Goal: Task Accomplishment & Management: Use online tool/utility

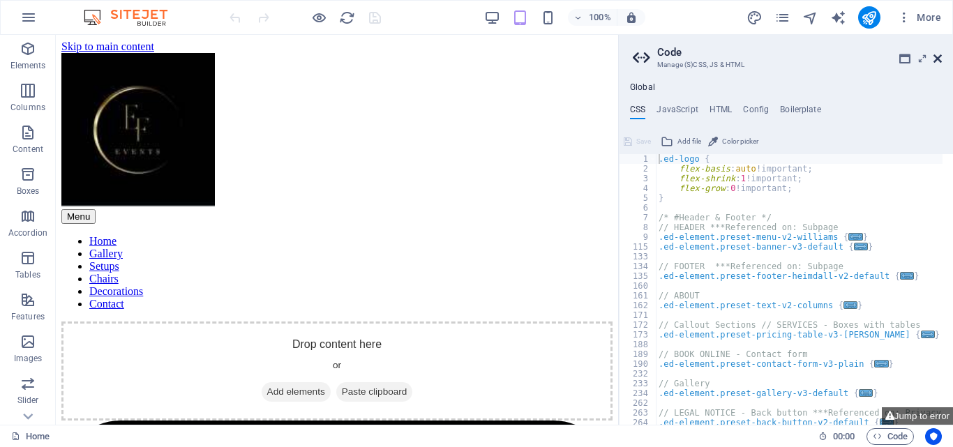
click at [938, 59] on icon at bounding box center [937, 58] width 8 height 11
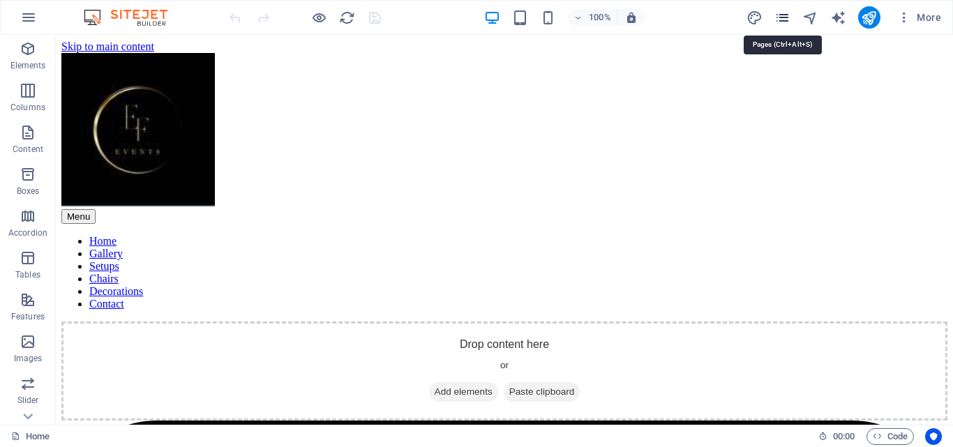
click at [783, 22] on icon "pages" at bounding box center [782, 18] width 16 height 16
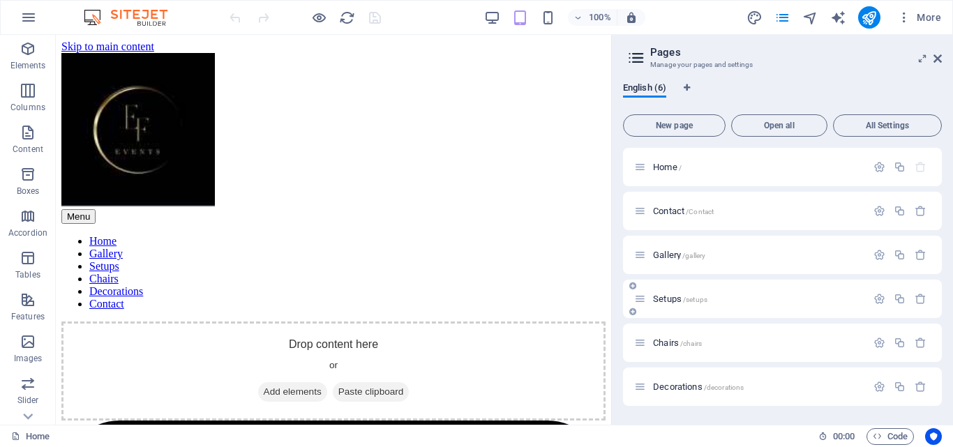
click at [666, 294] on span "Setups /setups" at bounding box center [680, 299] width 54 height 10
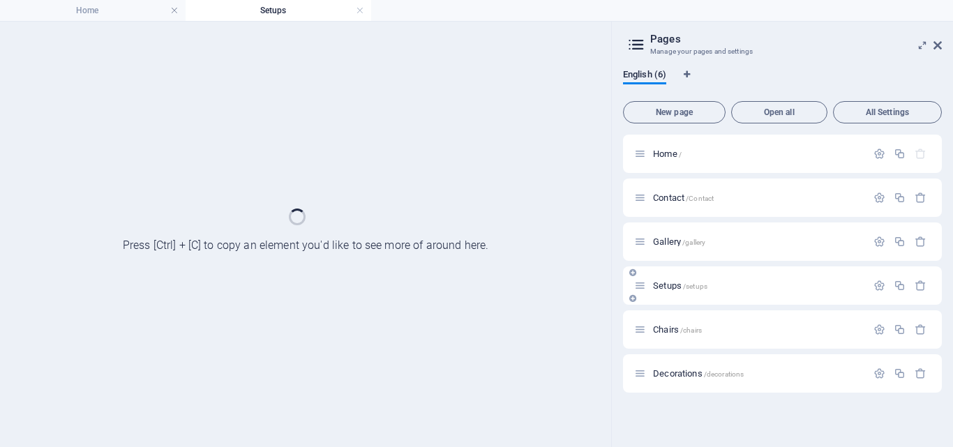
click at [666, 294] on div "Setups /setups" at bounding box center [782, 285] width 319 height 38
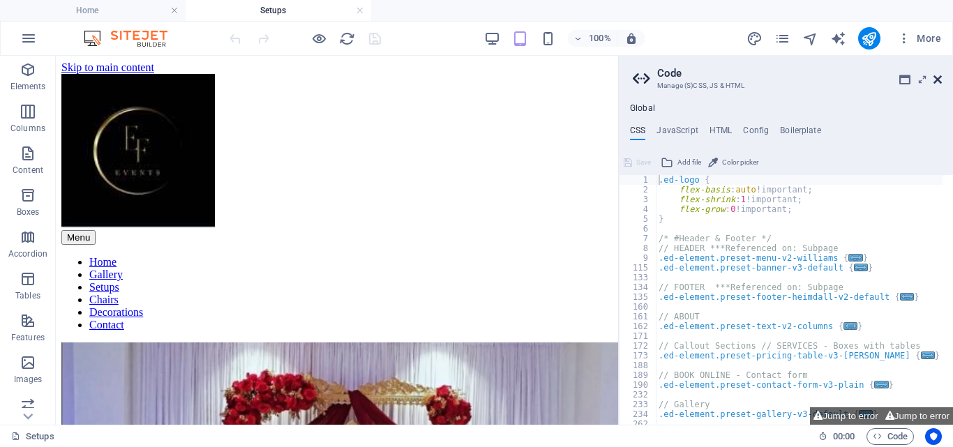
click at [937, 82] on icon at bounding box center [937, 79] width 8 height 11
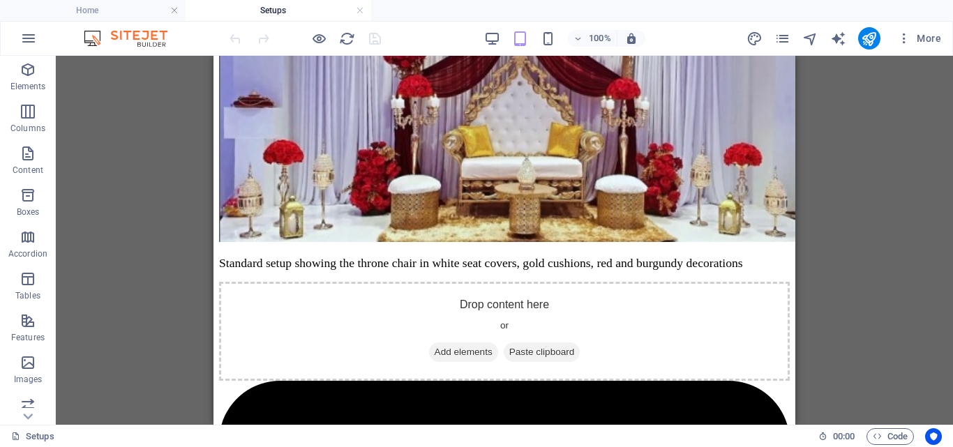
scroll to position [391, 0]
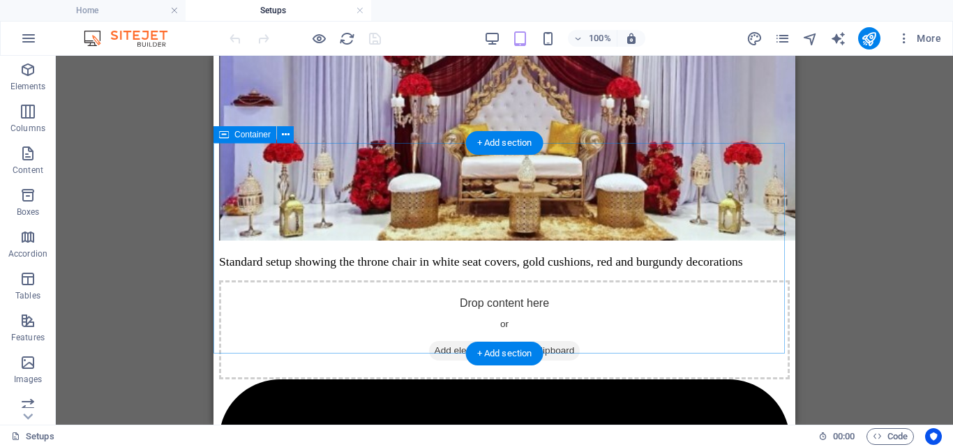
click at [498, 280] on div "Drop content here or Add elements Paste clipboard" at bounding box center [504, 329] width 570 height 99
click at [496, 280] on div "Drop content here or Add elements Paste clipboard" at bounding box center [504, 329] width 570 height 99
click at [446, 341] on span "Add elements" at bounding box center [463, 351] width 69 height 20
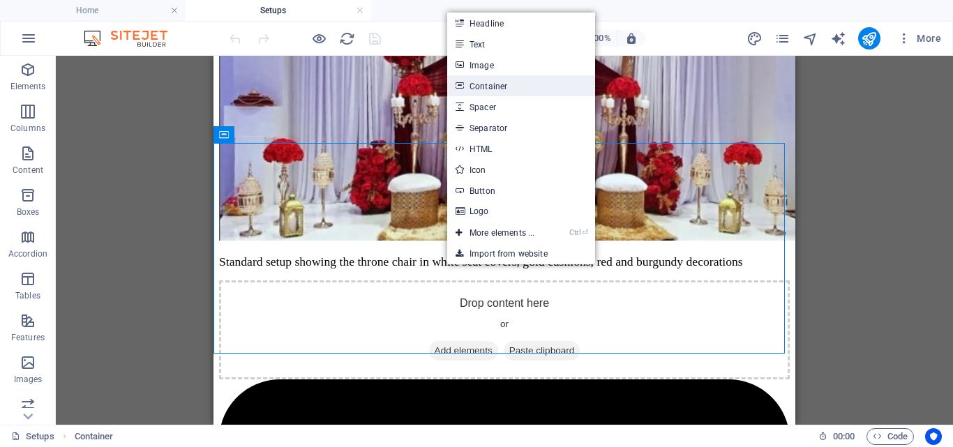
click at [501, 76] on link "Container" at bounding box center [521, 85] width 148 height 21
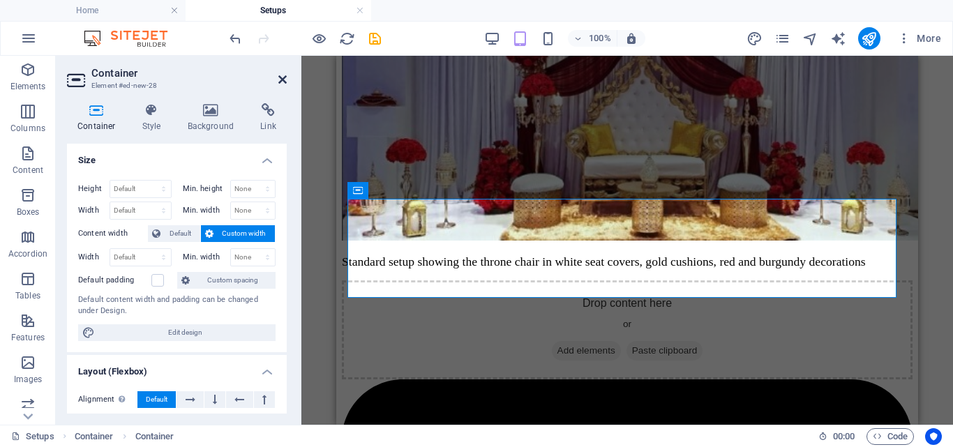
click at [281, 84] on icon at bounding box center [282, 79] width 8 height 11
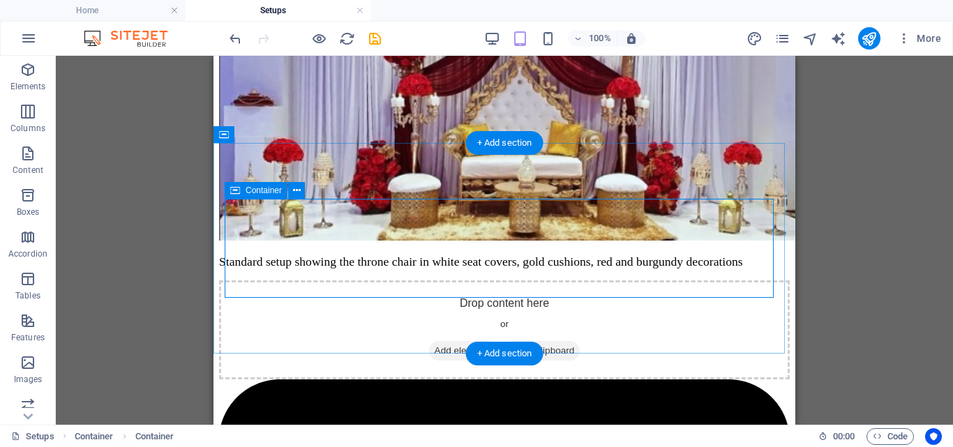
click at [469, 341] on span "Add elements" at bounding box center [463, 351] width 69 height 20
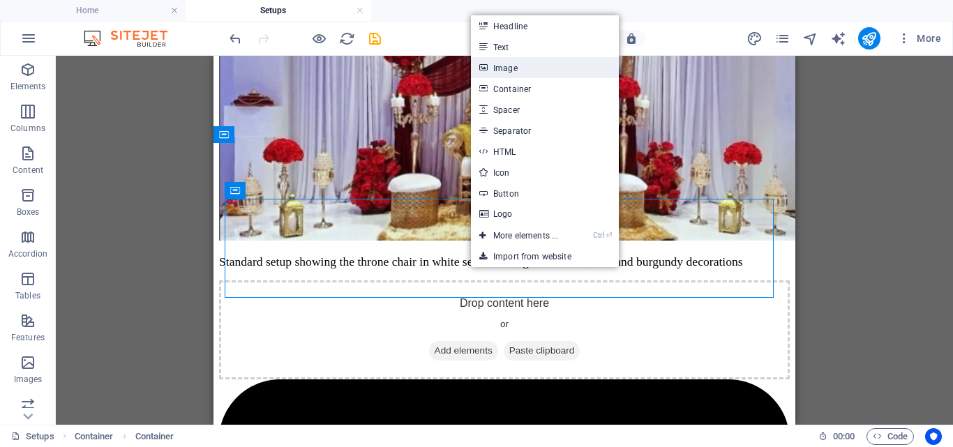
click at [508, 64] on link "Image" at bounding box center [545, 67] width 148 height 21
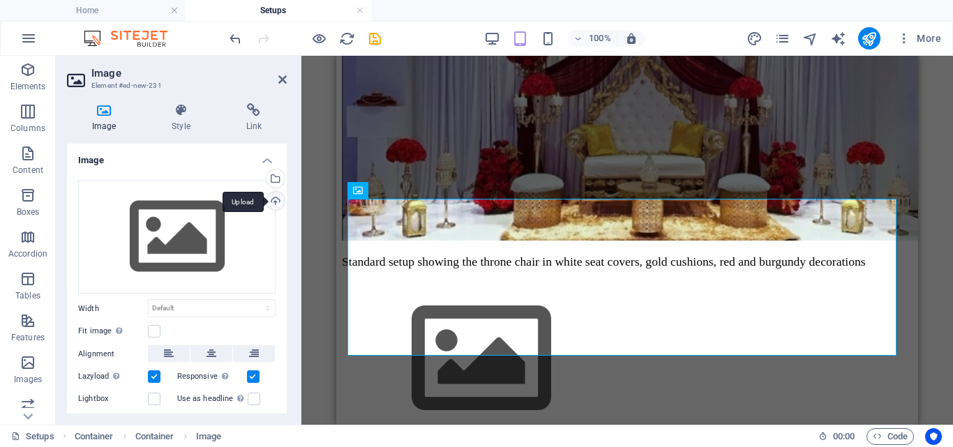
click at [275, 199] on div "Upload" at bounding box center [274, 202] width 21 height 21
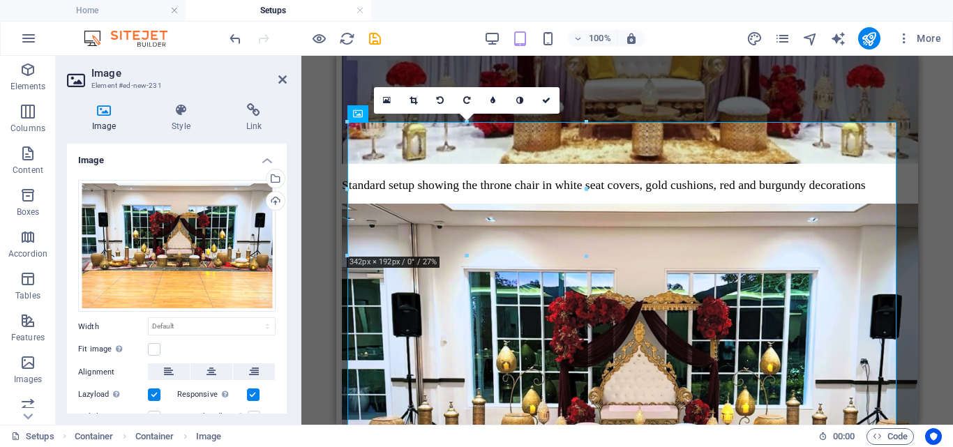
scroll to position [442, 0]
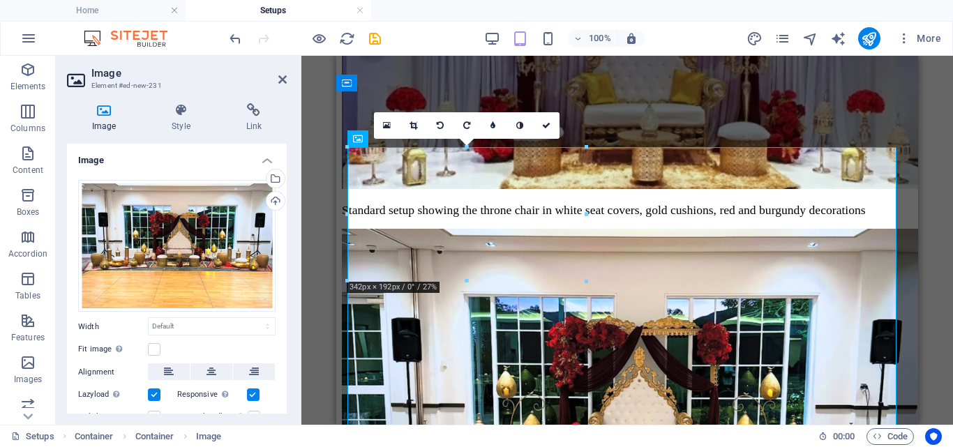
drag, startPoint x: 578, startPoint y: 176, endPoint x: 932, endPoint y: 243, distance: 359.8
click at [932, 243] on div "Drag here to replace the existing content. Press “Ctrl” if you want to create a…" at bounding box center [626, 240] width 651 height 369
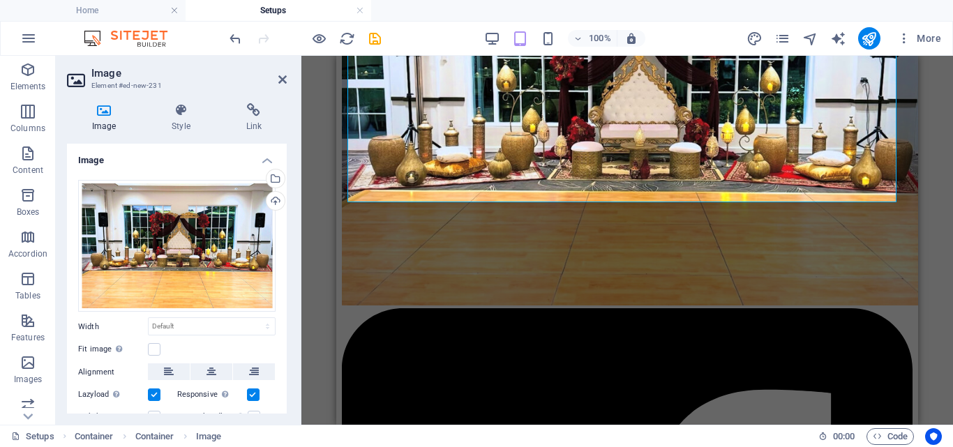
scroll to position [515, 0]
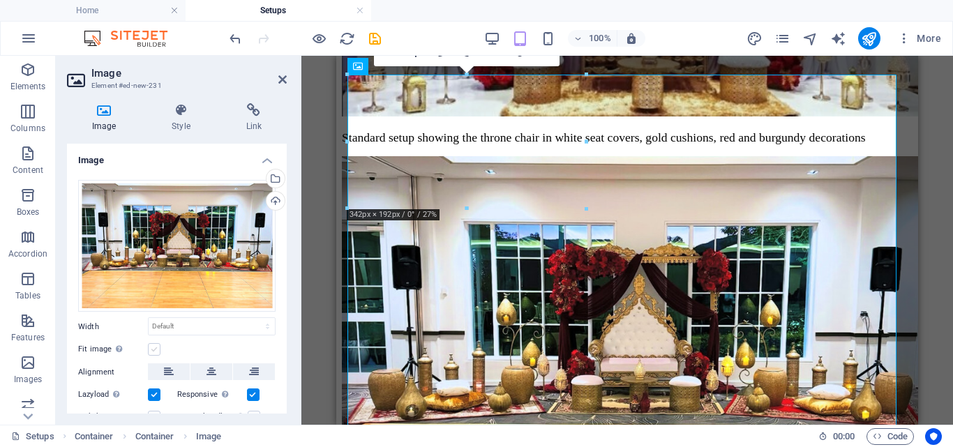
click at [153, 350] on label at bounding box center [154, 349] width 13 height 13
click at [0, 0] on input "Fit image Automatically fit image to a fixed width and height" at bounding box center [0, 0] width 0 height 0
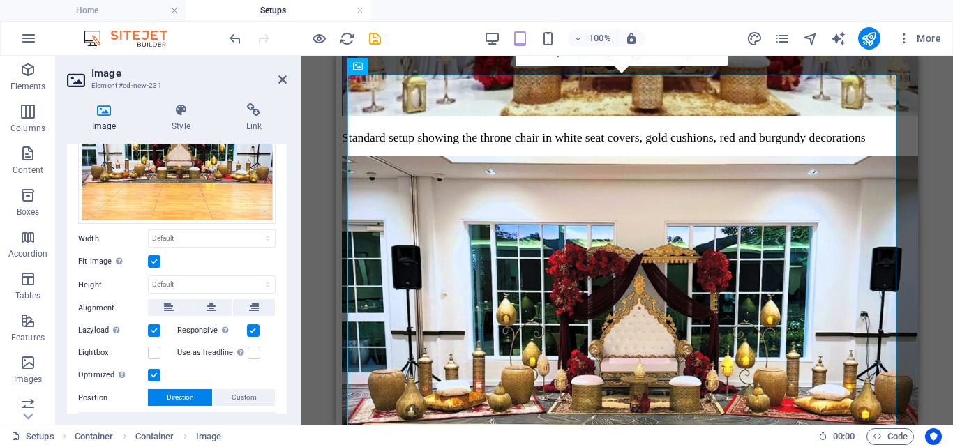
scroll to position [93, 0]
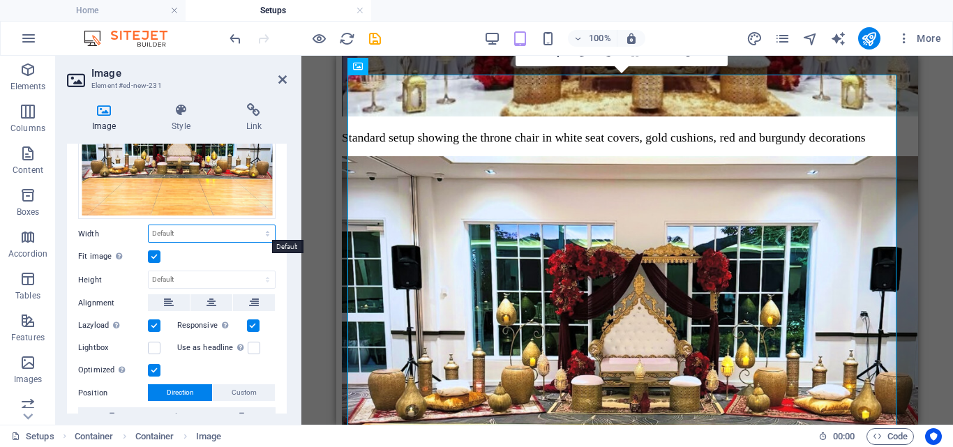
click at [225, 234] on select "Default auto px rem % em vh vw" at bounding box center [212, 233] width 126 height 17
click at [149, 225] on select "Default auto px rem % em vh vw" at bounding box center [212, 233] width 126 height 17
select select "DISABLED_OPTION_VALUE"
click at [152, 253] on label at bounding box center [154, 256] width 13 height 13
click at [0, 0] on input "Fit image Automatically fit image to a fixed width and height" at bounding box center [0, 0] width 0 height 0
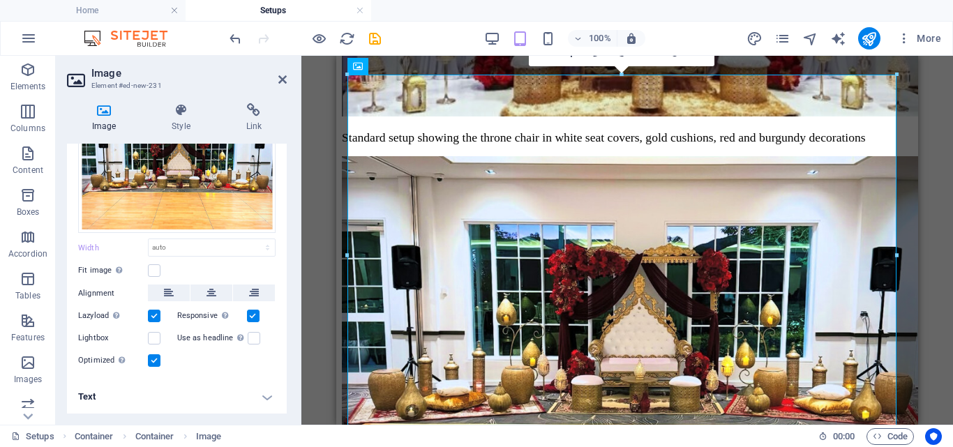
scroll to position [77, 0]
click at [156, 275] on label at bounding box center [154, 272] width 13 height 13
click at [0, 0] on input "Fit image Automatically fit image to a fixed width and height" at bounding box center [0, 0] width 0 height 0
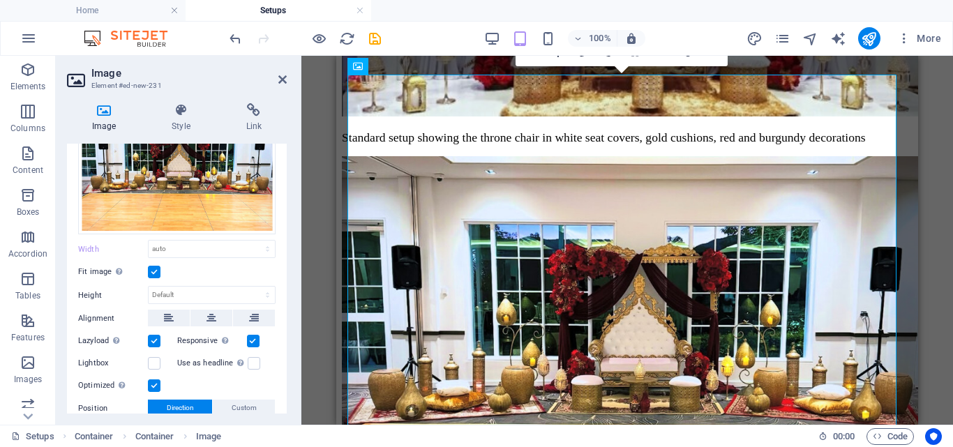
scroll to position [93, 0]
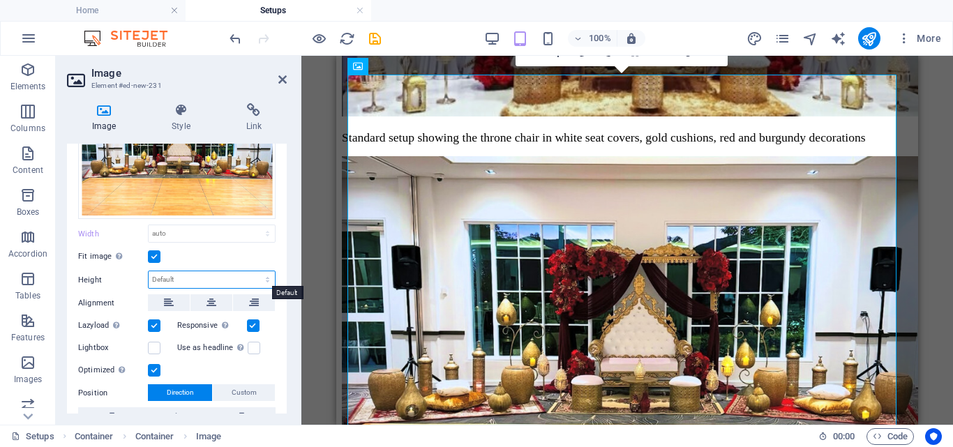
click at [181, 278] on select "Default auto px" at bounding box center [212, 279] width 126 height 17
click at [149, 271] on select "Default auto px" at bounding box center [212, 279] width 126 height 17
select select "DISABLED_OPTION_VALUE"
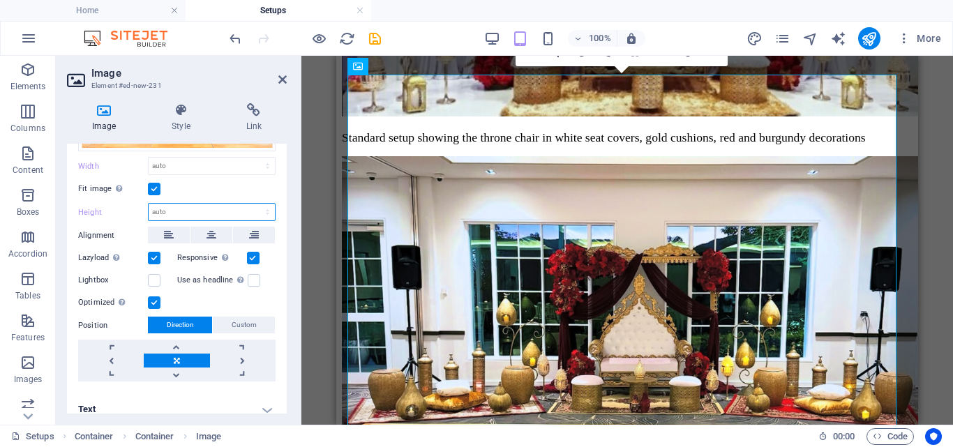
scroll to position [171, 0]
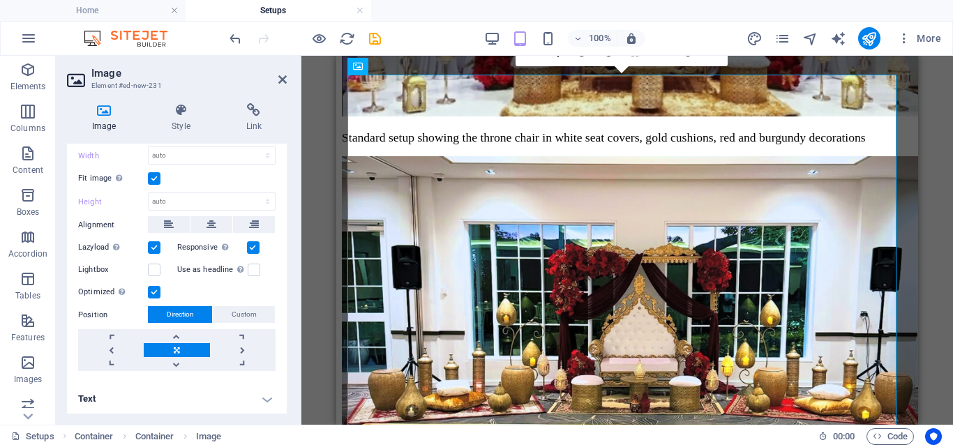
click at [261, 400] on h4 "Text" at bounding box center [177, 398] width 220 height 33
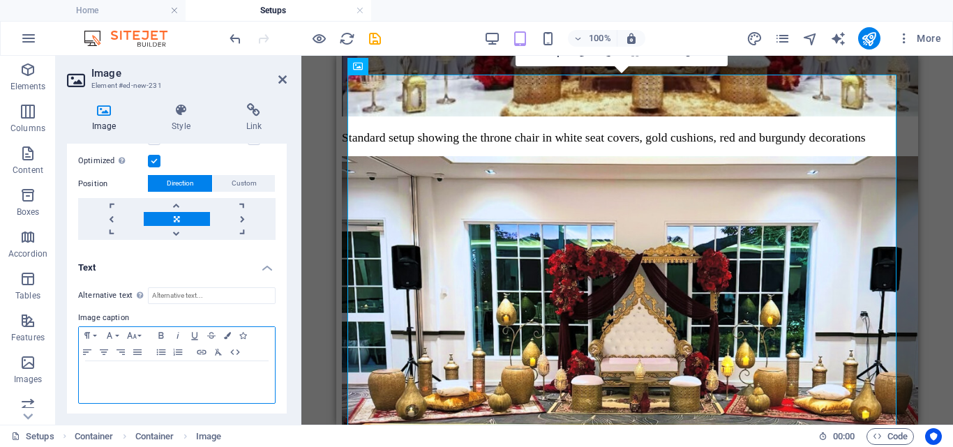
click at [147, 379] on div at bounding box center [177, 382] width 196 height 42
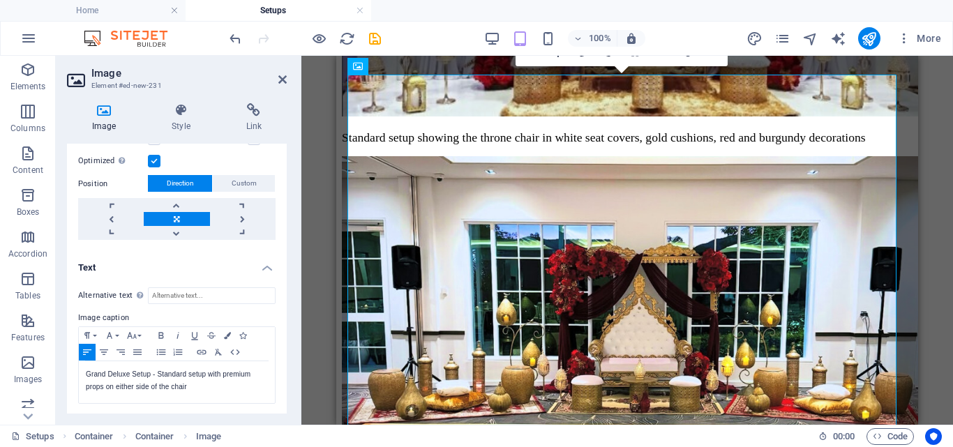
click at [314, 151] on div "Drag here to replace the existing content. Press “Ctrl” if you want to create a…" at bounding box center [626, 240] width 651 height 369
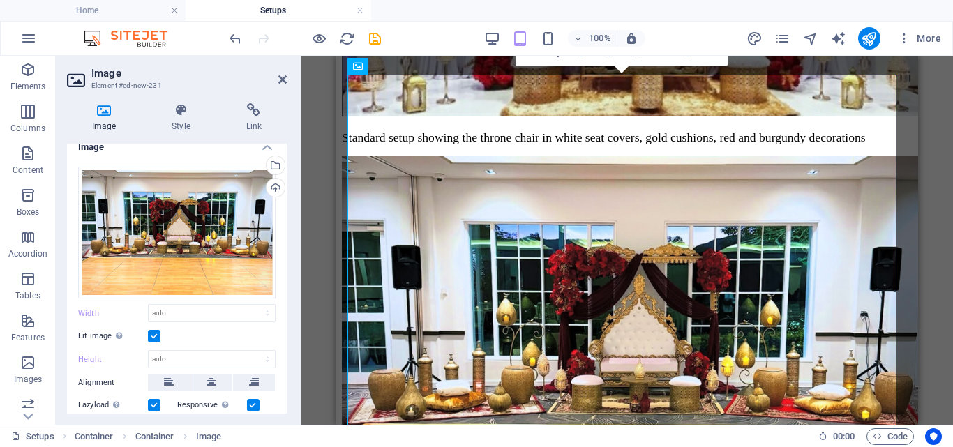
scroll to position [0, 0]
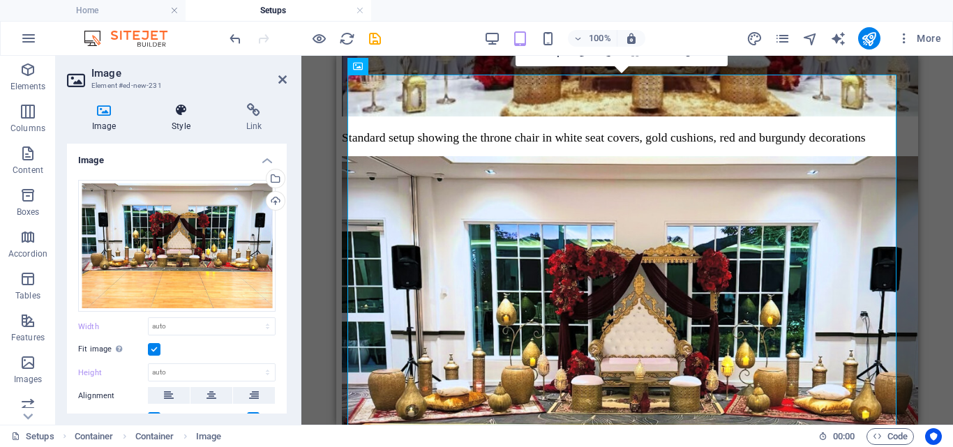
click at [178, 120] on h4 "Style" at bounding box center [183, 117] width 74 height 29
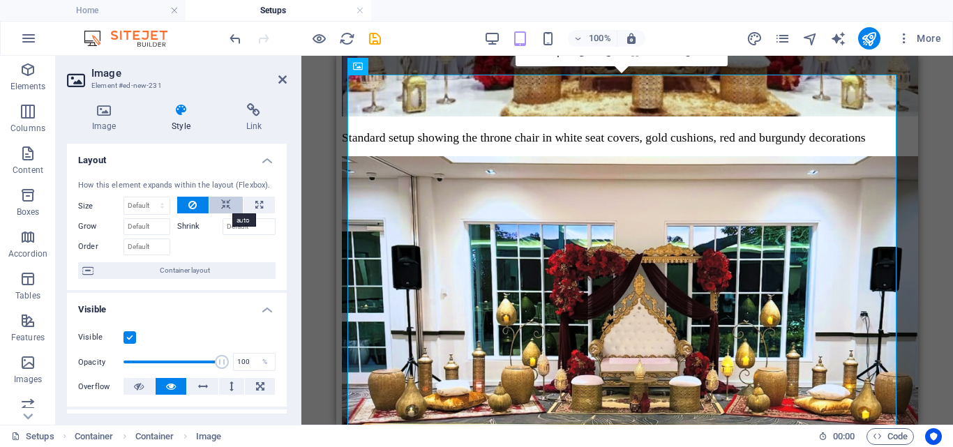
click at [229, 200] on button at bounding box center [225, 205] width 33 height 17
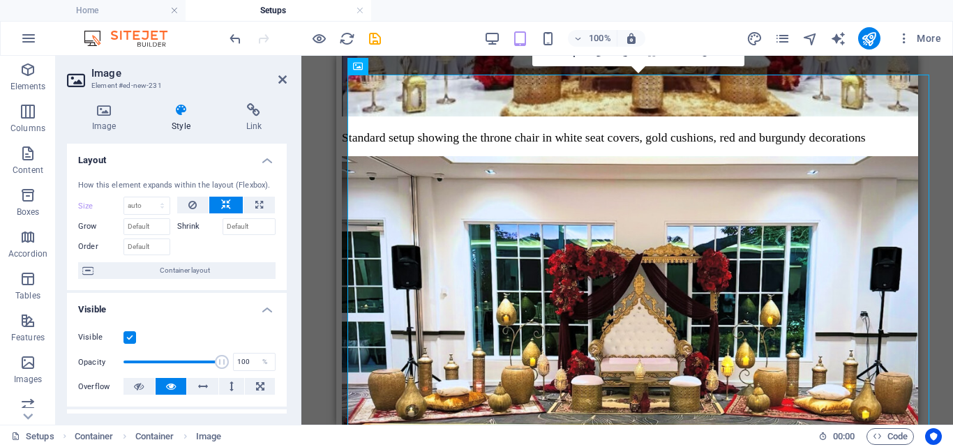
drag, startPoint x: 282, startPoint y: 204, endPoint x: 291, endPoint y: 281, distance: 77.3
click at [291, 281] on div "Image Style Link Image Drag files here, click to choose files or select files f…" at bounding box center [177, 258] width 242 height 333
click at [308, 184] on div "Drag here to replace the existing content. Press “Ctrl” if you want to create a…" at bounding box center [626, 240] width 651 height 369
click at [280, 77] on icon at bounding box center [282, 79] width 8 height 11
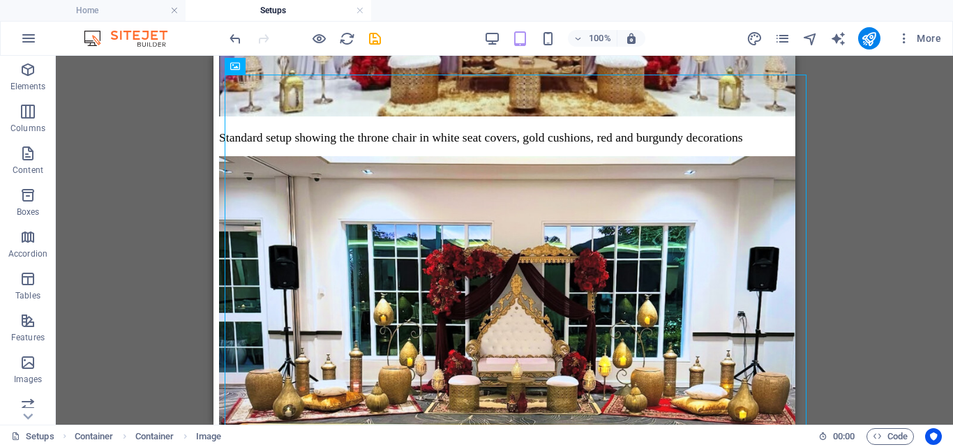
click at [890, 226] on div "Drag here to replace the existing content. Press “Ctrl” if you want to create a…" at bounding box center [504, 240] width 897 height 369
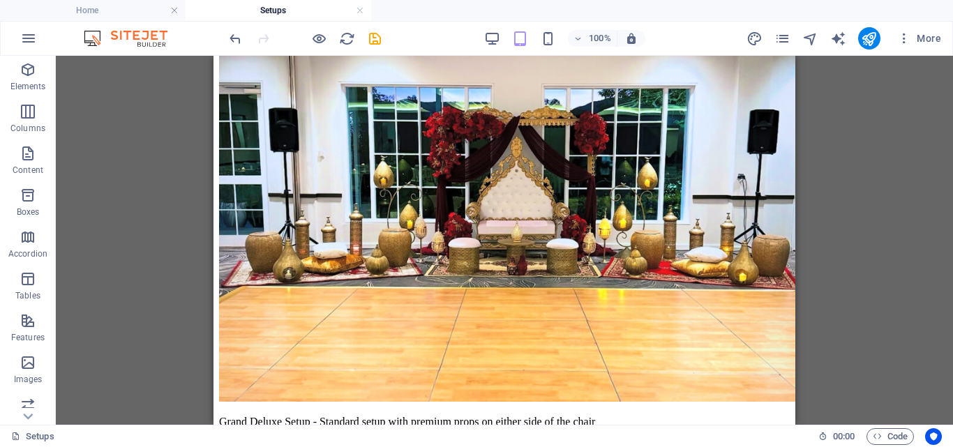
scroll to position [659, 0]
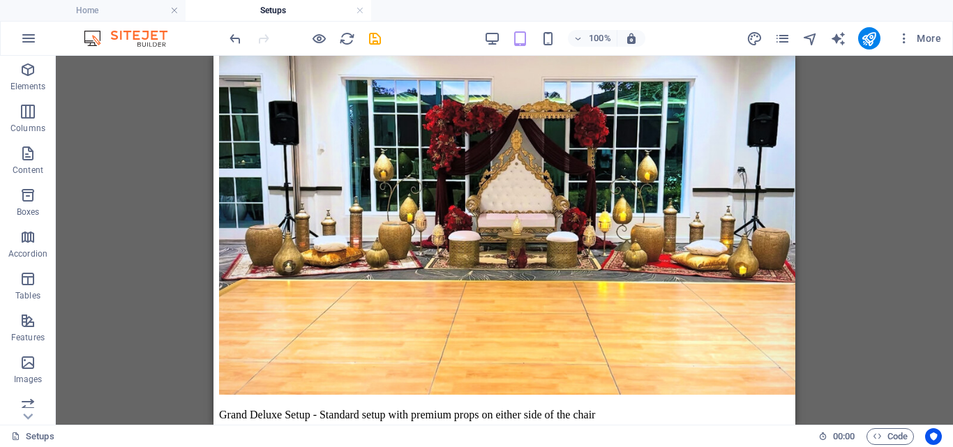
drag, startPoint x: 790, startPoint y: 250, endPoint x: 1050, endPoint y: 349, distance: 278.3
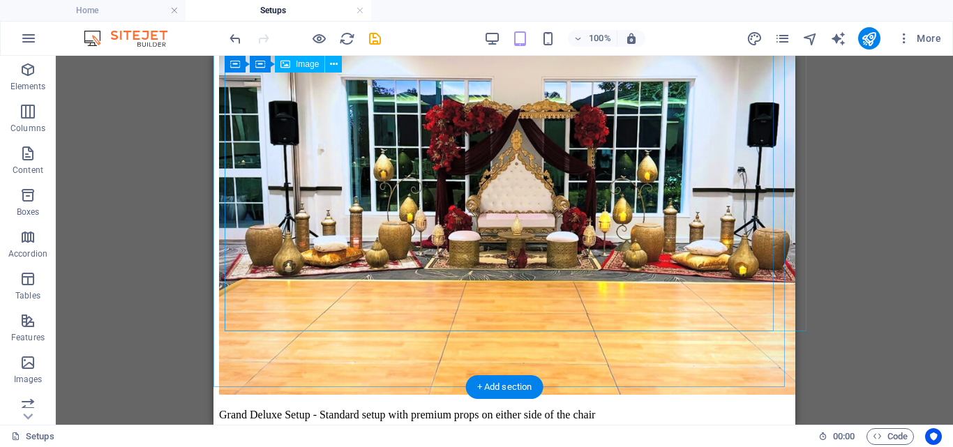
click at [612, 321] on figure "Grand Deluxe Setup - Standard setup with premium props on either side of the ch…" at bounding box center [504, 216] width 570 height 409
click at [611, 320] on figure "Grand Deluxe Setup - Standard setup with premium props on either side of the ch…" at bounding box center [504, 216] width 570 height 409
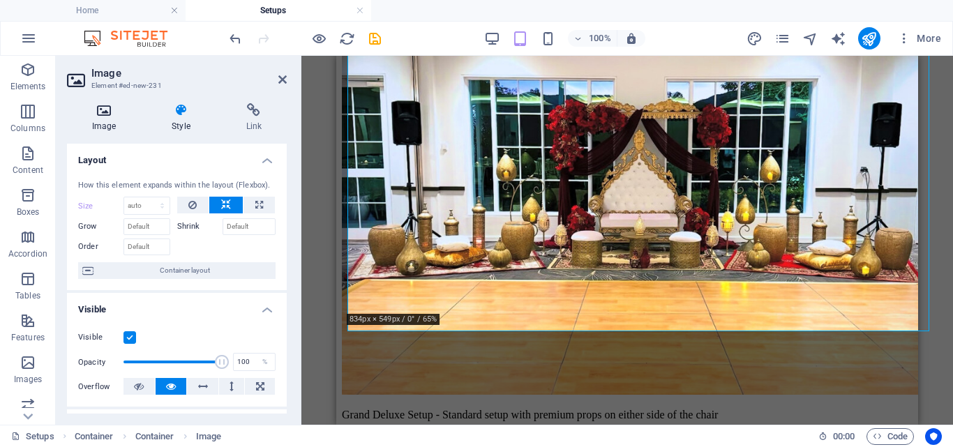
click at [91, 112] on icon at bounding box center [104, 110] width 74 height 14
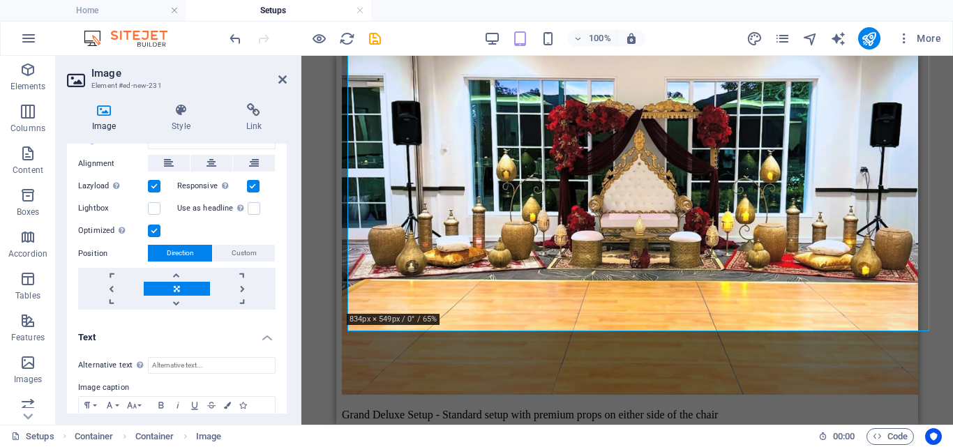
scroll to position [302, 0]
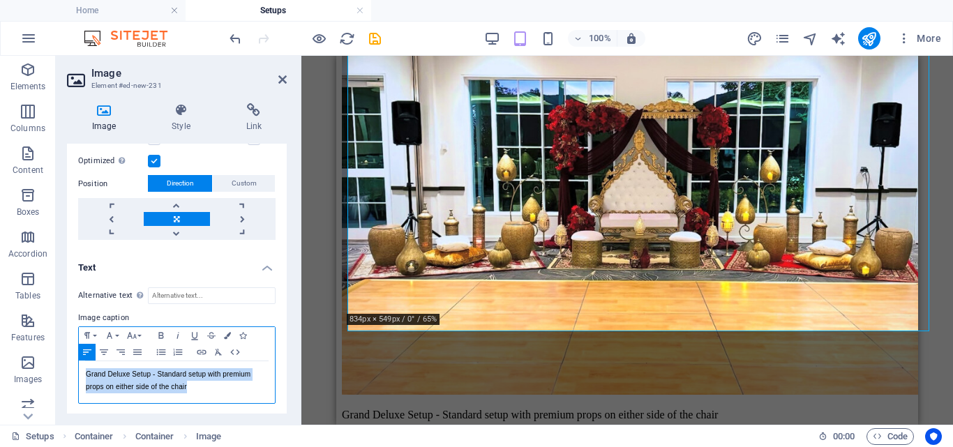
drag, startPoint x: 195, startPoint y: 383, endPoint x: 72, endPoint y: 371, distance: 123.3
click at [72, 371] on div "Alternative text The alternative text is used by devices that cannot display im…" at bounding box center [177, 345] width 220 height 139
click at [226, 335] on icon "button" at bounding box center [227, 335] width 7 height 7
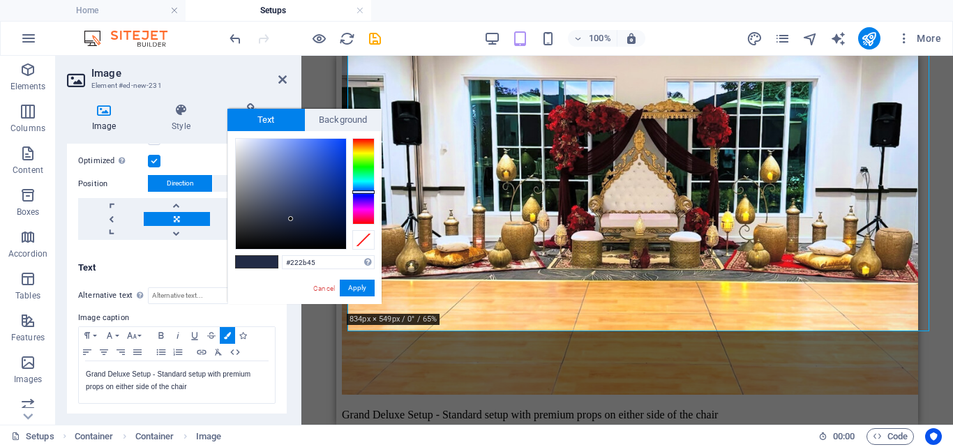
type input "#040404"
click at [238, 247] on div at bounding box center [291, 194] width 110 height 110
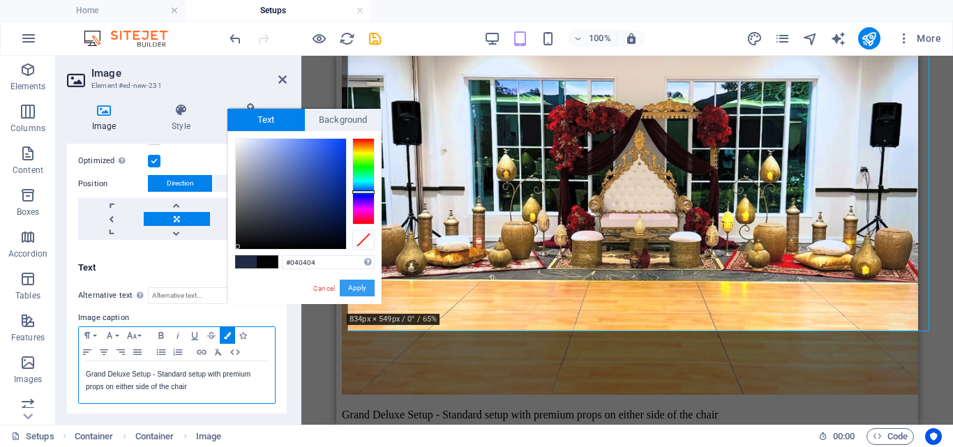
click at [358, 283] on button "Apply" at bounding box center [357, 288] width 35 height 17
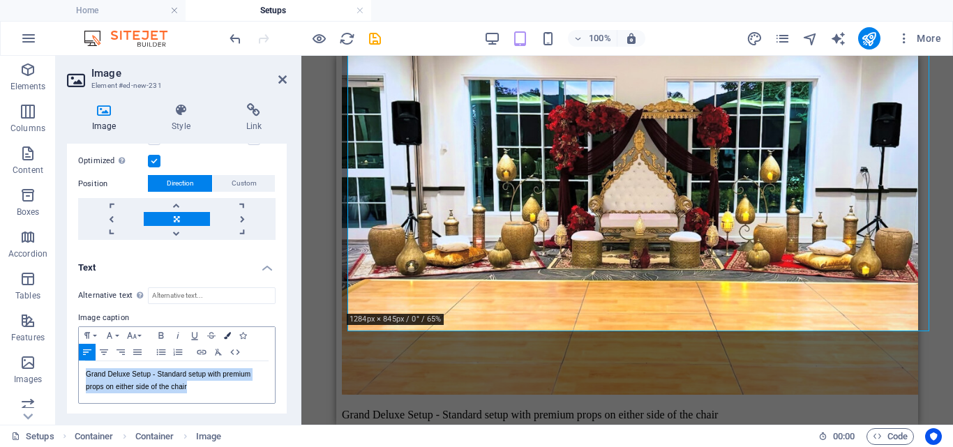
click at [229, 332] on icon "button" at bounding box center [227, 335] width 7 height 7
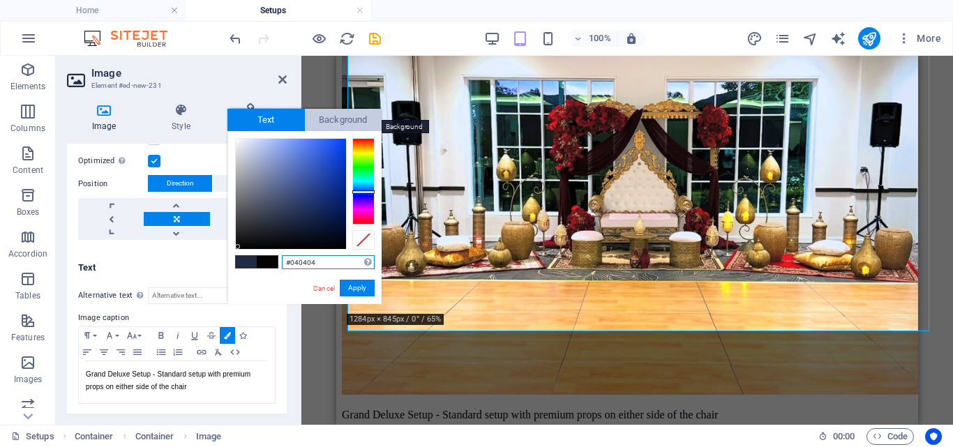
click at [333, 113] on span "Background" at bounding box center [343, 120] width 77 height 22
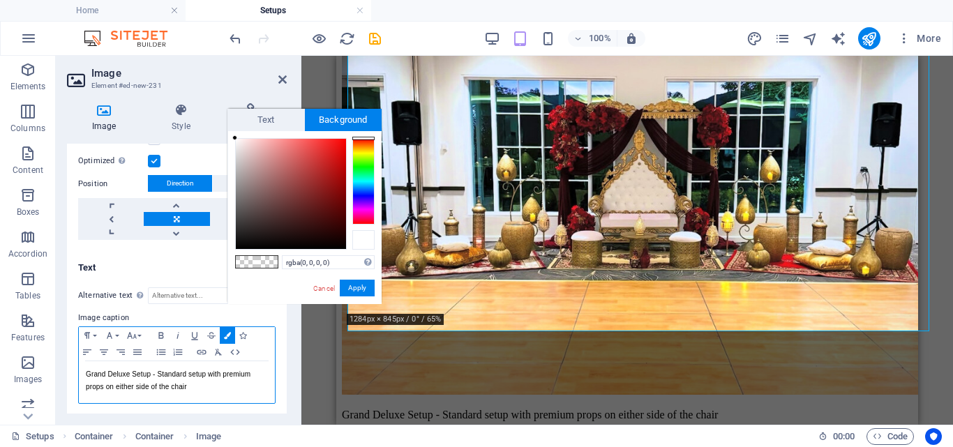
click at [363, 239] on div at bounding box center [363, 240] width 22 height 20
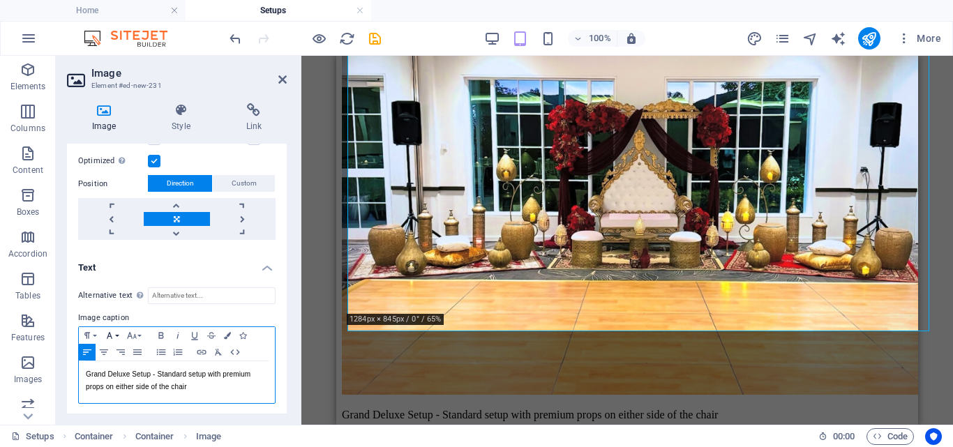
click at [119, 332] on button "Font Family" at bounding box center [112, 335] width 22 height 17
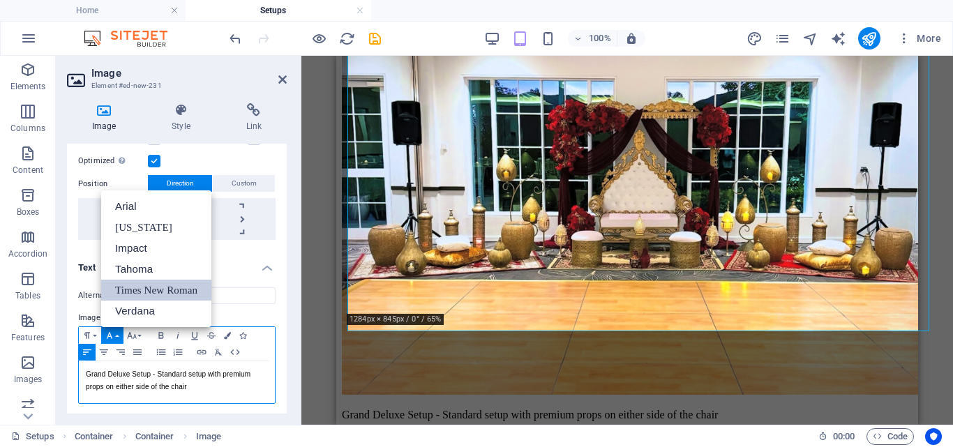
click at [136, 280] on link "Times New Roman" at bounding box center [156, 290] width 110 height 21
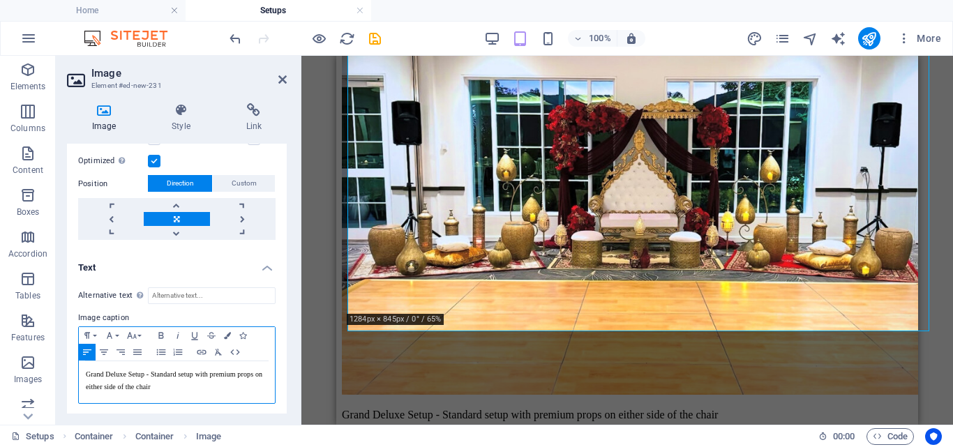
click at [236, 390] on p "Grand Deluxe Setup - Standard setup with premium props on either side of the ch…" at bounding box center [177, 380] width 182 height 25
click at [234, 372] on span "Grand Deluxe Setup - Standard setup with premium props on either side of the ch…" at bounding box center [174, 380] width 176 height 20
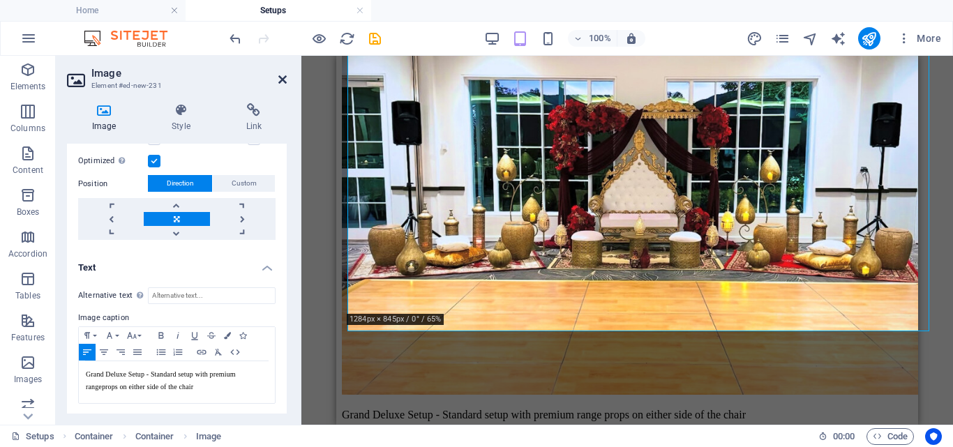
click at [280, 82] on icon at bounding box center [282, 79] width 8 height 11
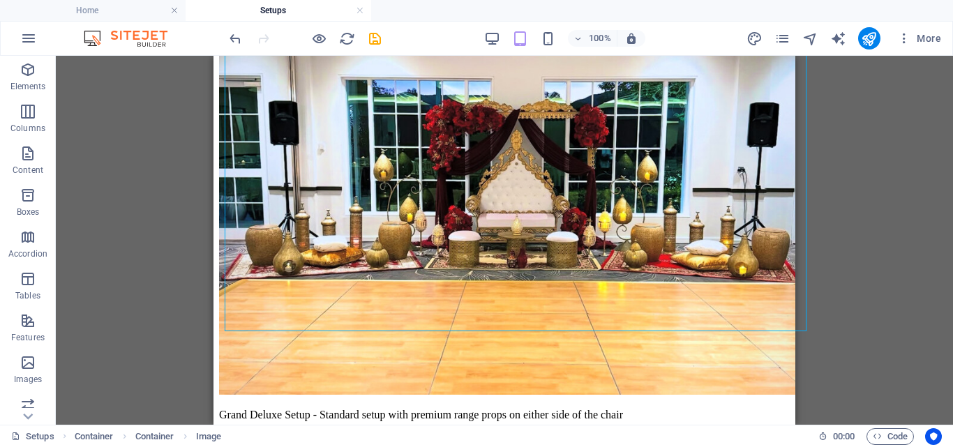
click at [861, 312] on div "Drag here to replace the existing content. Press “Ctrl” if you want to create a…" at bounding box center [504, 240] width 897 height 369
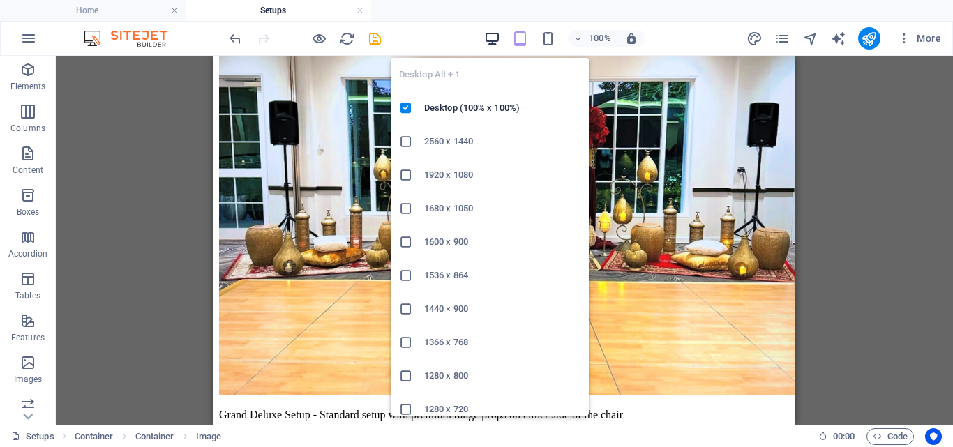
click at [489, 36] on icon "button" at bounding box center [492, 39] width 16 height 16
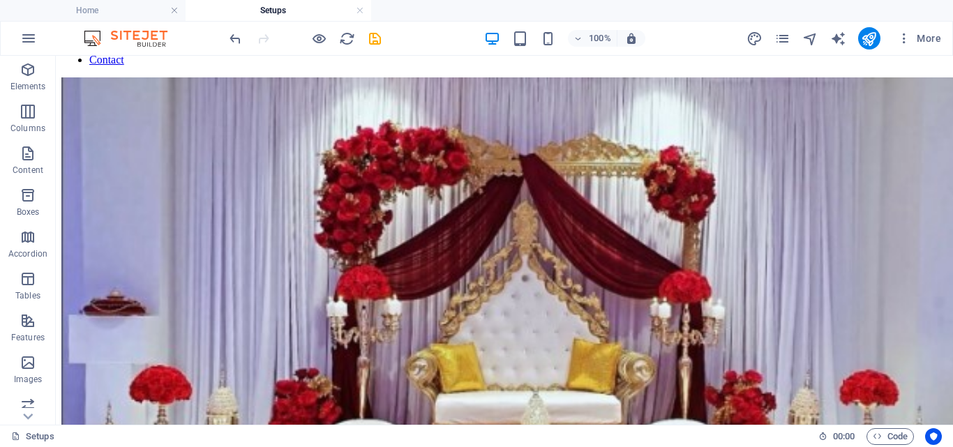
scroll to position [0, 0]
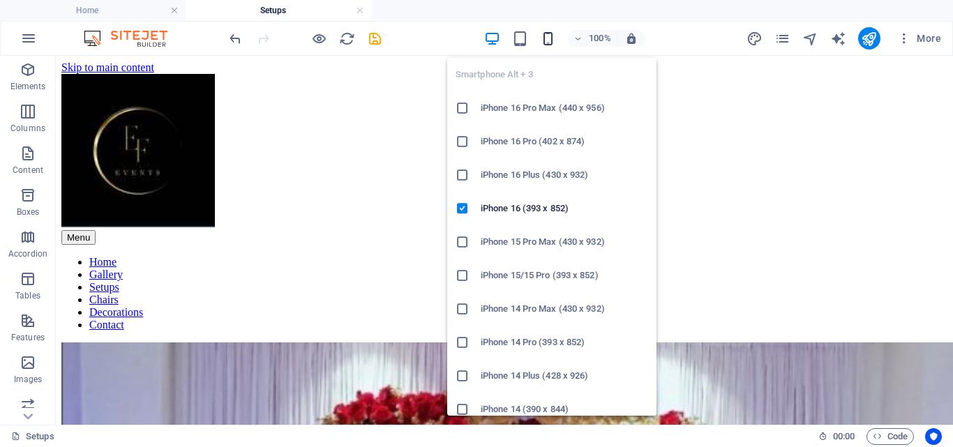
click at [542, 36] on icon "button" at bounding box center [548, 39] width 16 height 16
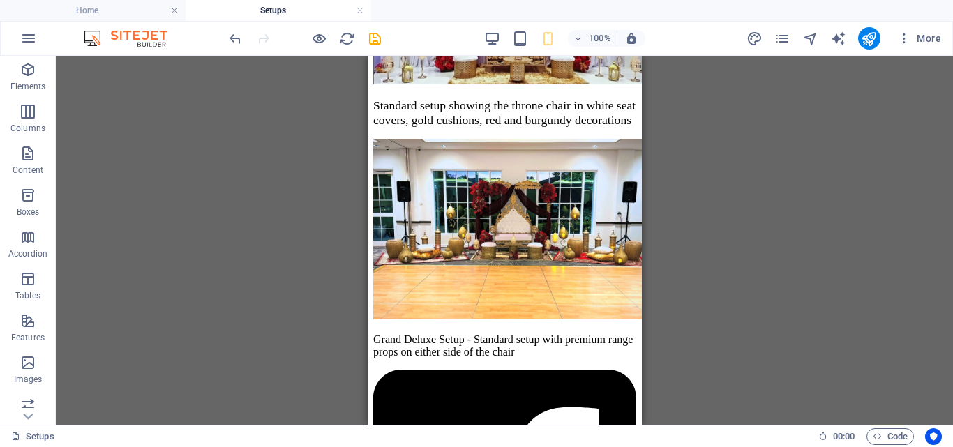
scroll to position [398, 0]
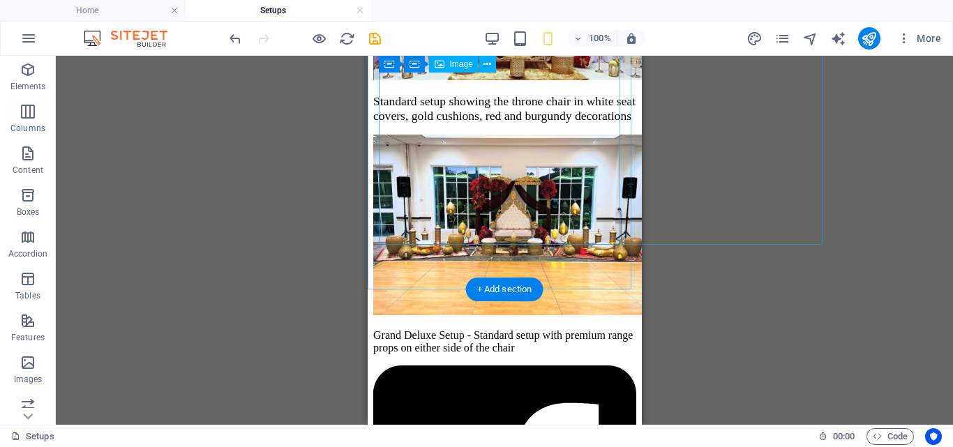
click at [568, 239] on figure "Grand Deluxe Setup - Standard setup with premium range props on either side of …" at bounding box center [503, 245] width 263 height 220
click at [552, 196] on figure "Grand Deluxe Setup - Standard setup with premium range props on either side of …" at bounding box center [503, 245] width 263 height 220
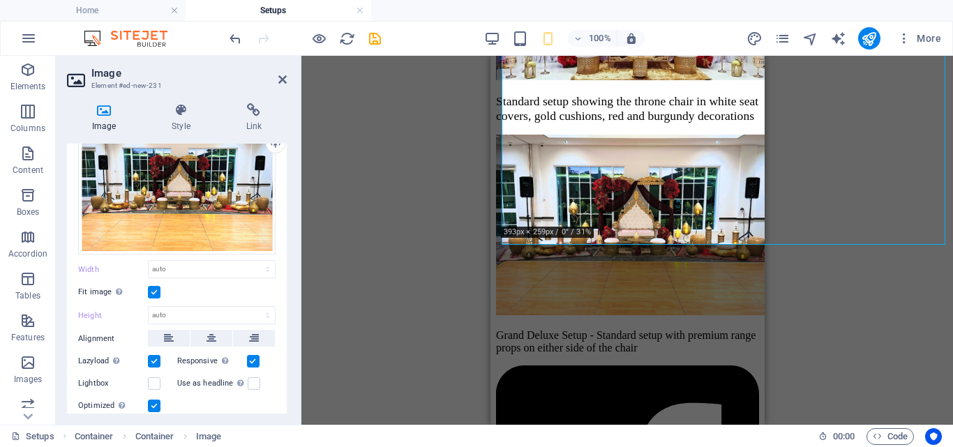
scroll to position [0, 0]
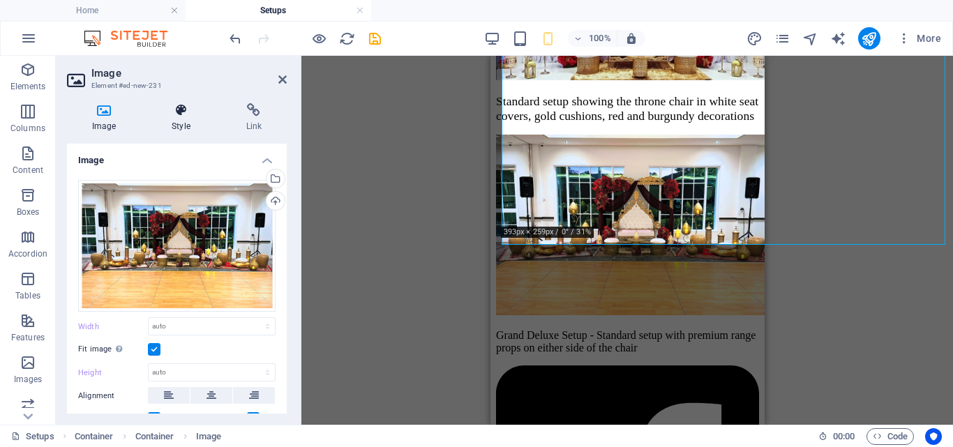
click at [181, 110] on icon at bounding box center [180, 110] width 68 height 14
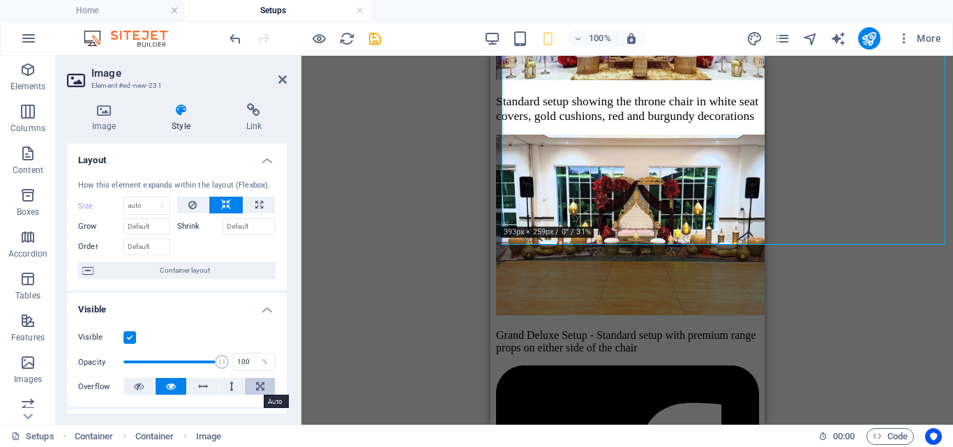
click at [256, 386] on icon at bounding box center [260, 386] width 8 height 17
click at [280, 81] on icon at bounding box center [282, 79] width 8 height 11
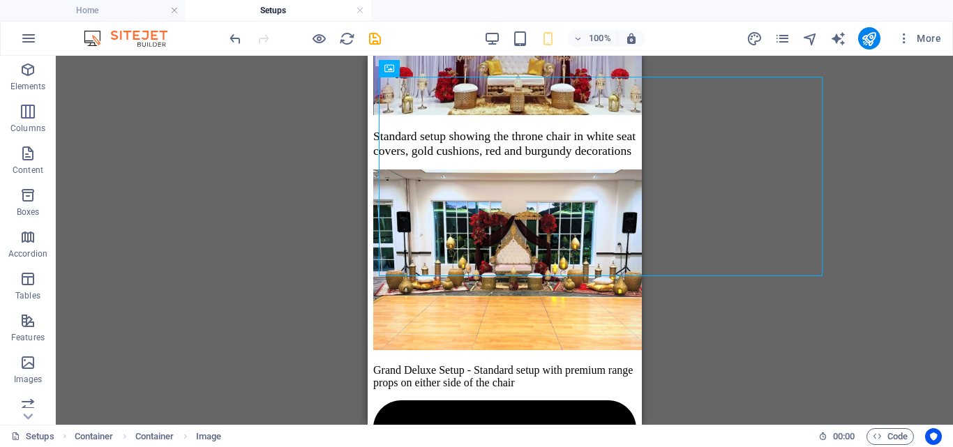
scroll to position [370, 0]
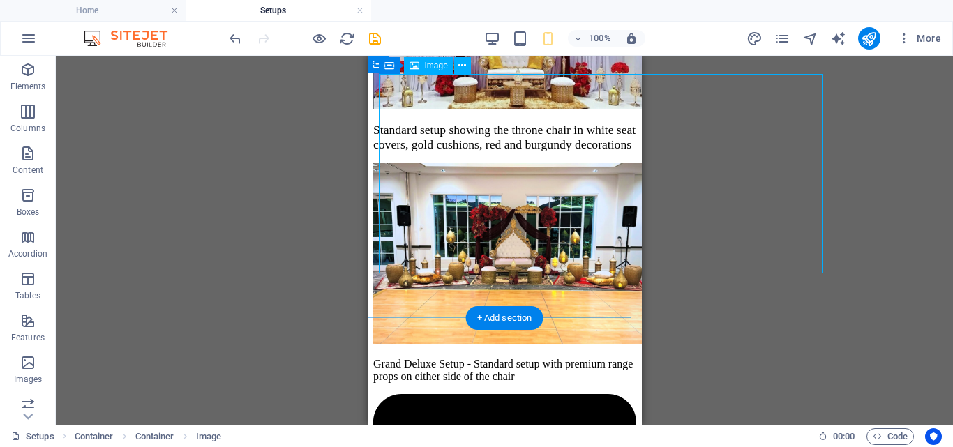
click at [555, 190] on figure "Grand Deluxe Setup - Standard setup with premium range props on either side of …" at bounding box center [503, 273] width 263 height 220
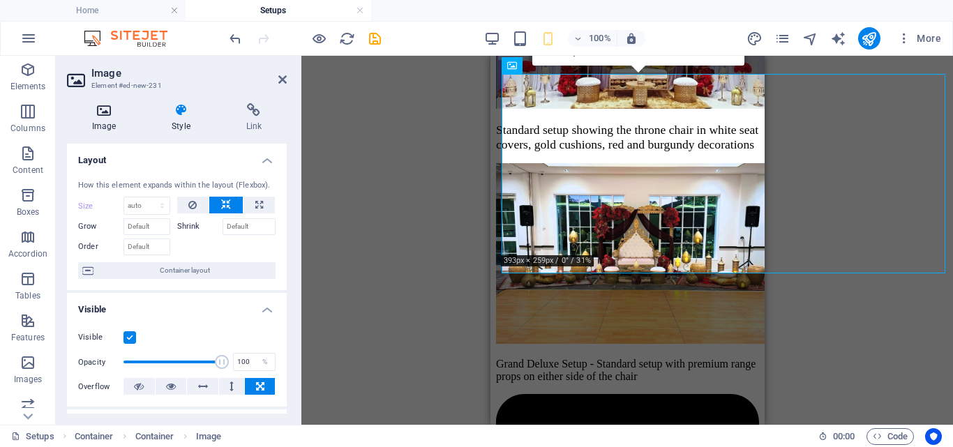
click at [105, 123] on h4 "Image" at bounding box center [106, 117] width 79 height 29
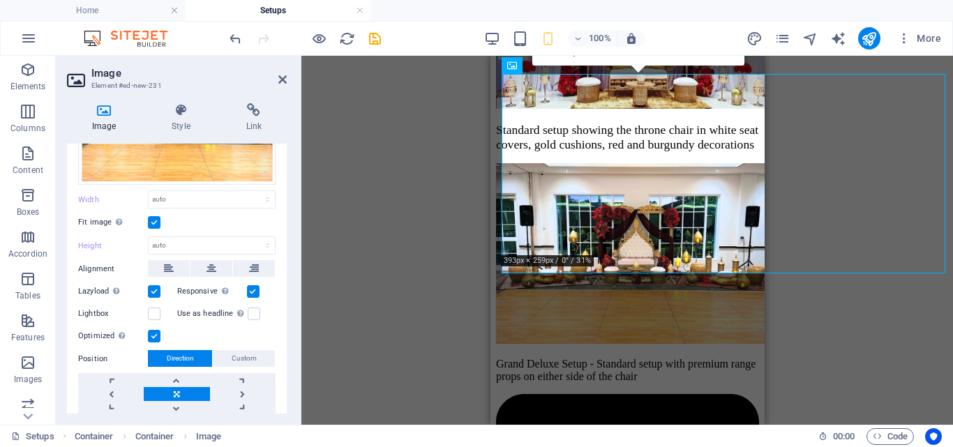
scroll to position [131, 0]
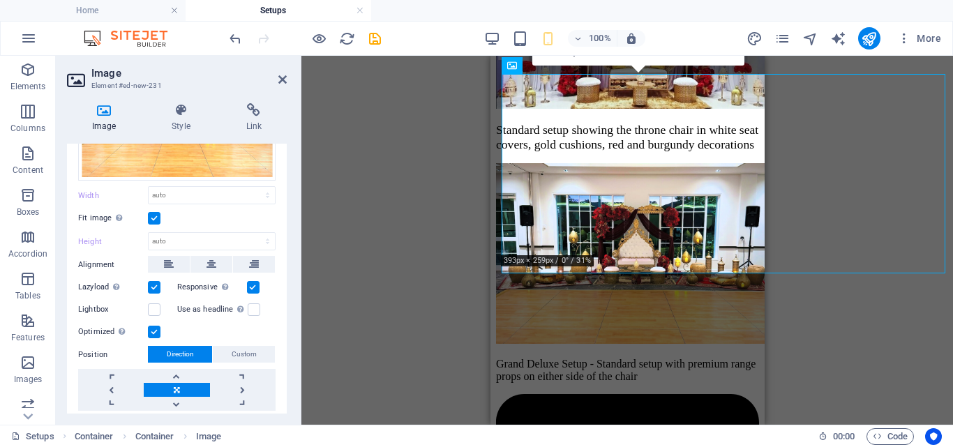
click at [156, 214] on label at bounding box center [154, 218] width 13 height 13
click at [0, 0] on input "Fit image Automatically fit image to a fixed width and height" at bounding box center [0, 0] width 0 height 0
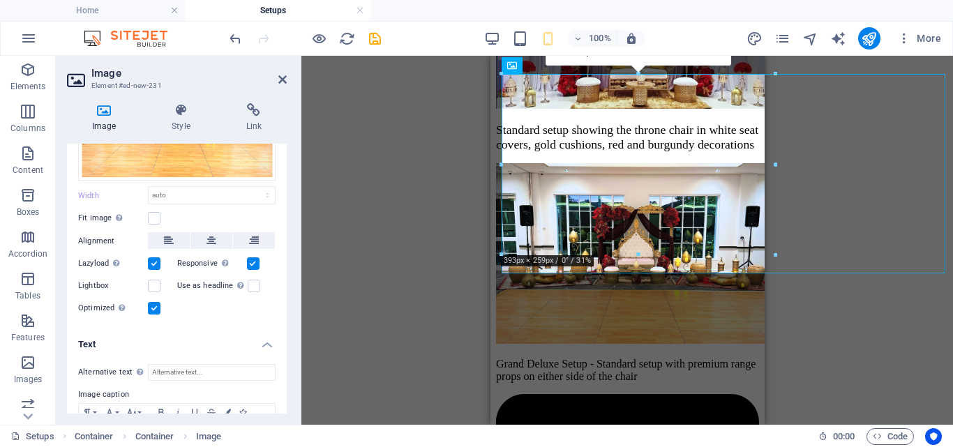
drag, startPoint x: 283, startPoint y: 252, endPoint x: 285, endPoint y: 292, distance: 39.8
click at [285, 292] on div "Image Drag files here, click to choose files or select files from Files or our …" at bounding box center [177, 279] width 220 height 270
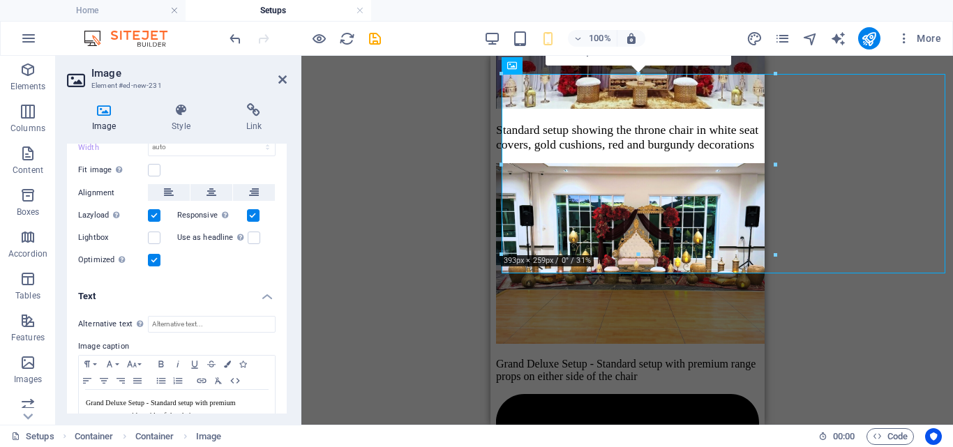
scroll to position [208, 0]
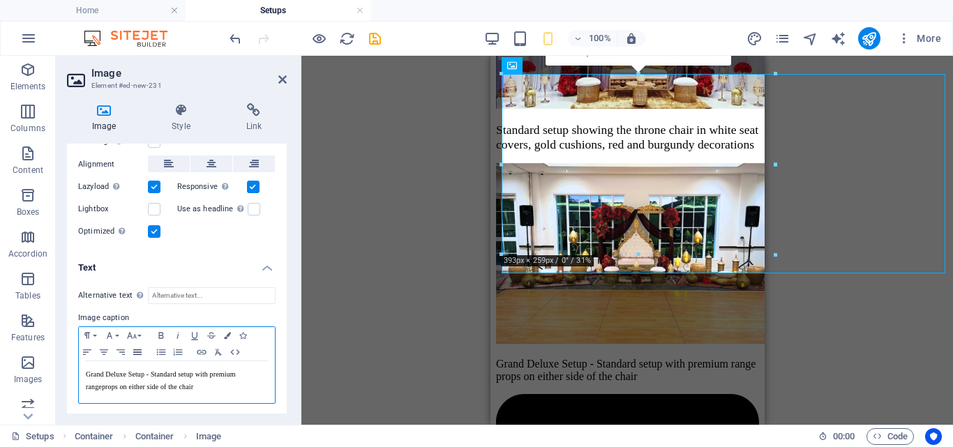
click at [132, 351] on icon "button" at bounding box center [137, 352] width 17 height 11
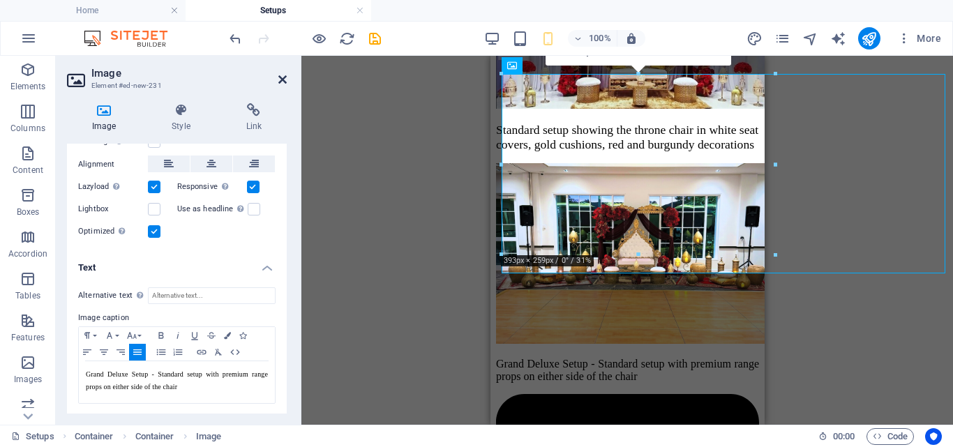
click at [281, 79] on icon at bounding box center [282, 79] width 8 height 11
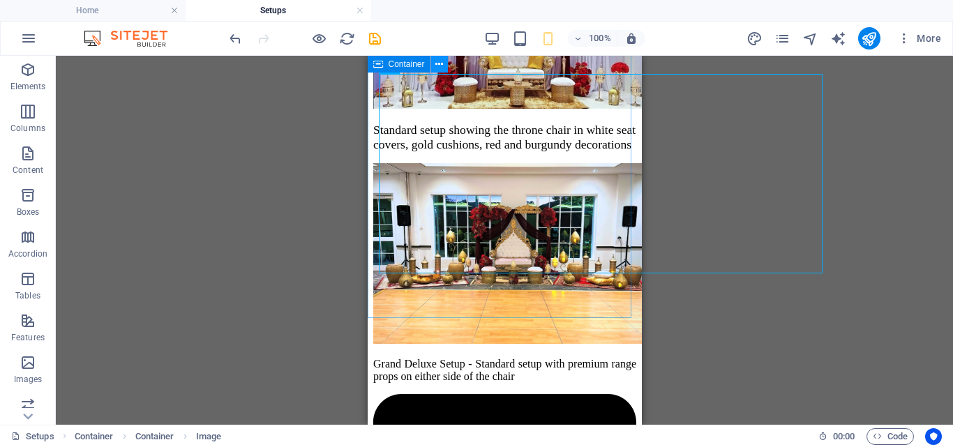
click at [437, 64] on icon at bounding box center [439, 64] width 8 height 15
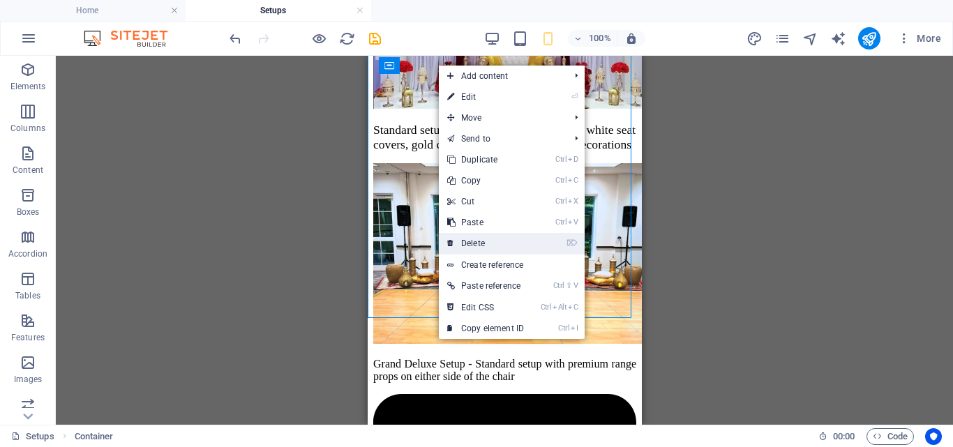
click at [511, 241] on link "⌦ Delete" at bounding box center [485, 243] width 93 height 21
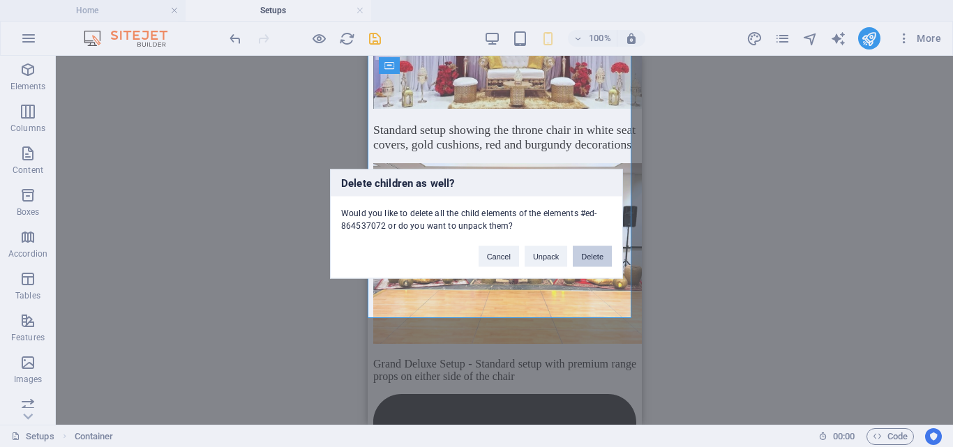
click at [600, 250] on button "Delete" at bounding box center [592, 255] width 39 height 21
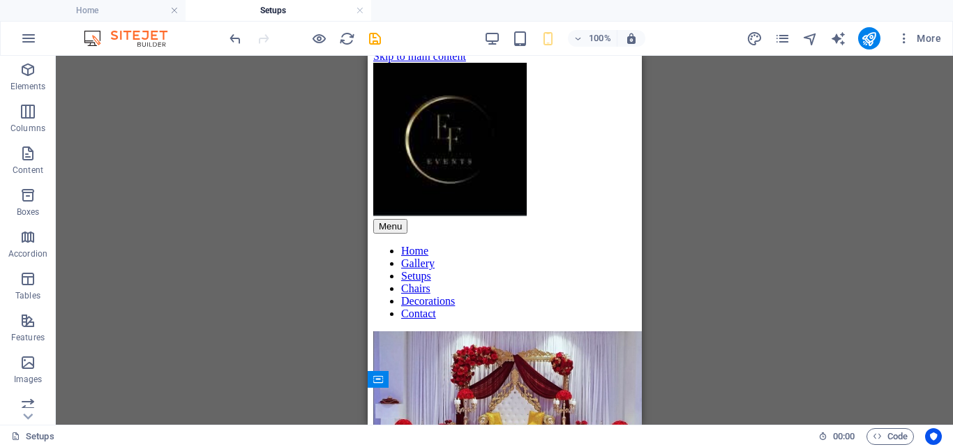
scroll to position [20, 0]
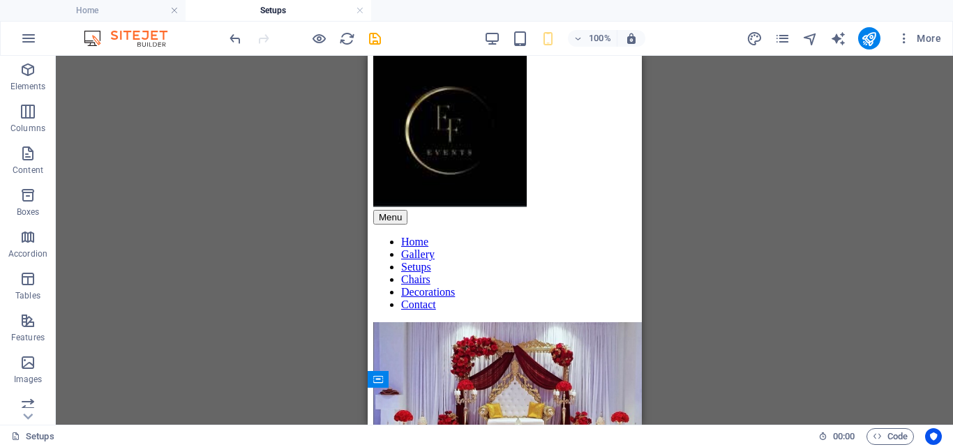
drag, startPoint x: 639, startPoint y: 245, endPoint x: 1025, endPoint y: 258, distance: 386.5
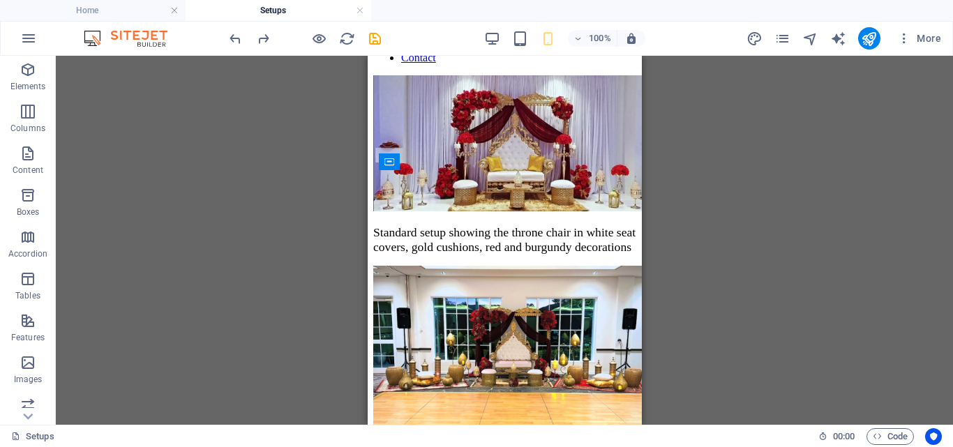
scroll to position [275, 0]
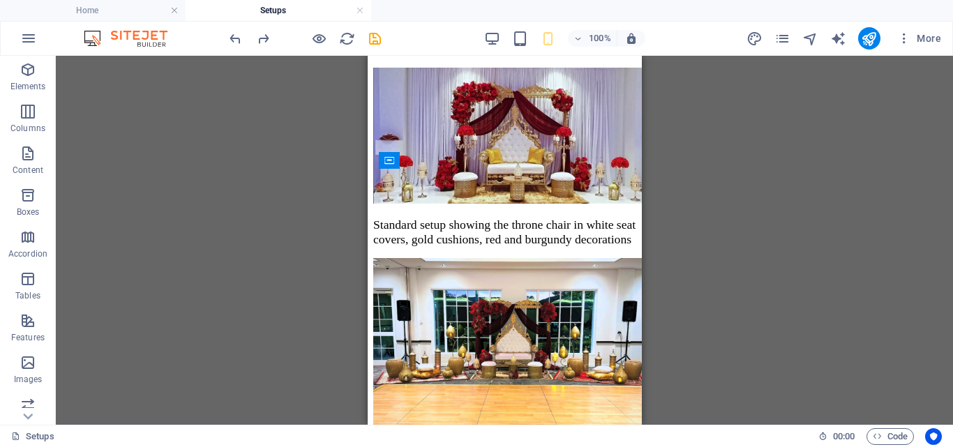
drag, startPoint x: 635, startPoint y: 173, endPoint x: 1019, endPoint y: 342, distance: 419.0
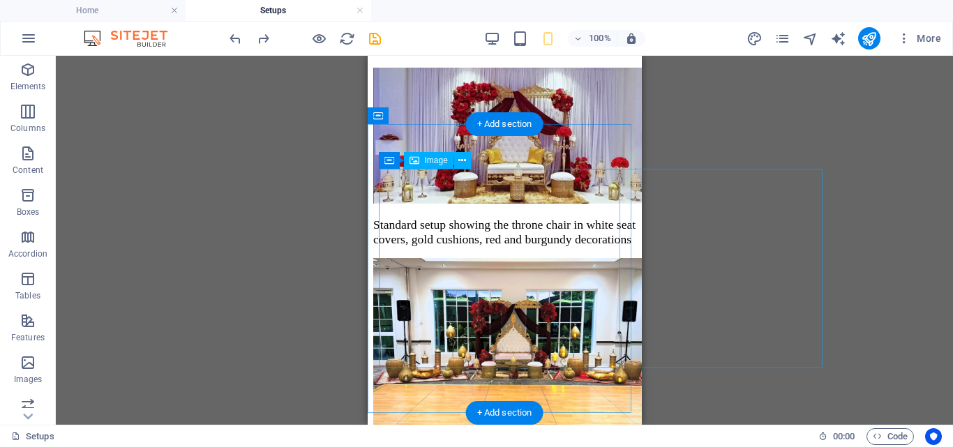
click at [491, 364] on figure "Grand Deluxe Setup - Standard setup with premium range props on either side of …" at bounding box center [503, 368] width 263 height 220
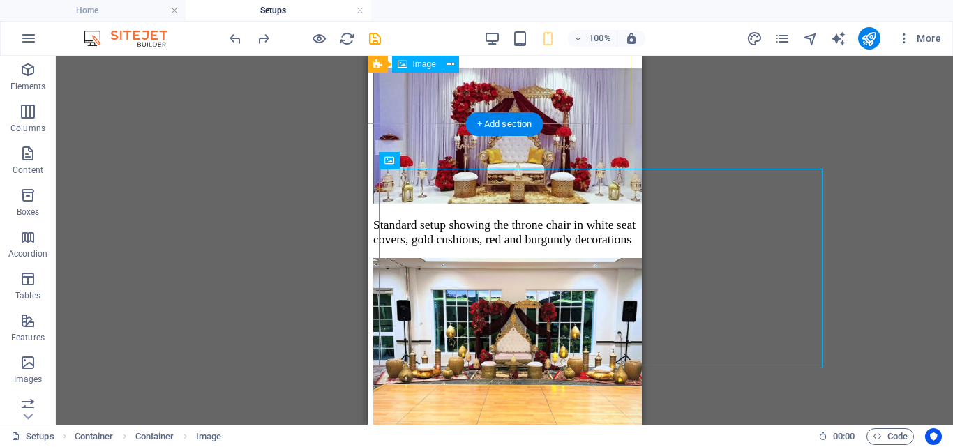
click at [563, 68] on figure "Standard setup showing the throne chair in white seat covers, gold cushions, re…" at bounding box center [503, 157] width 263 height 179
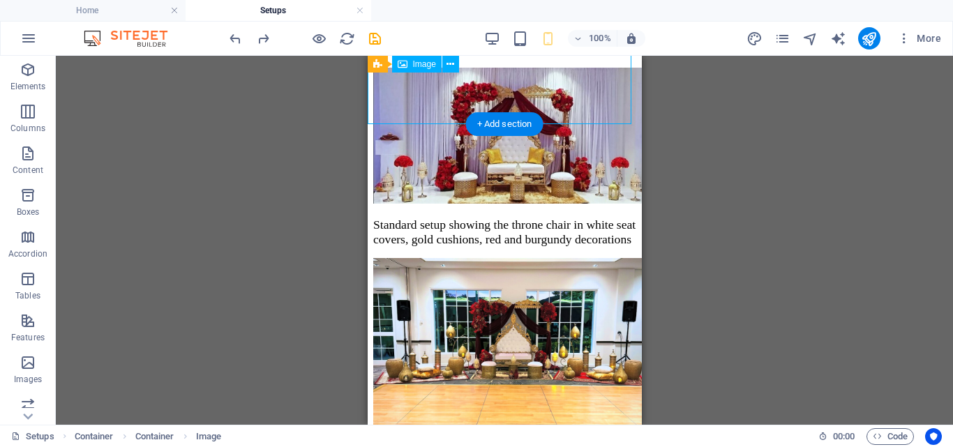
click at [563, 68] on figure "Standard setup showing the throne chair in white seat covers, gold cushions, re…" at bounding box center [503, 157] width 263 height 179
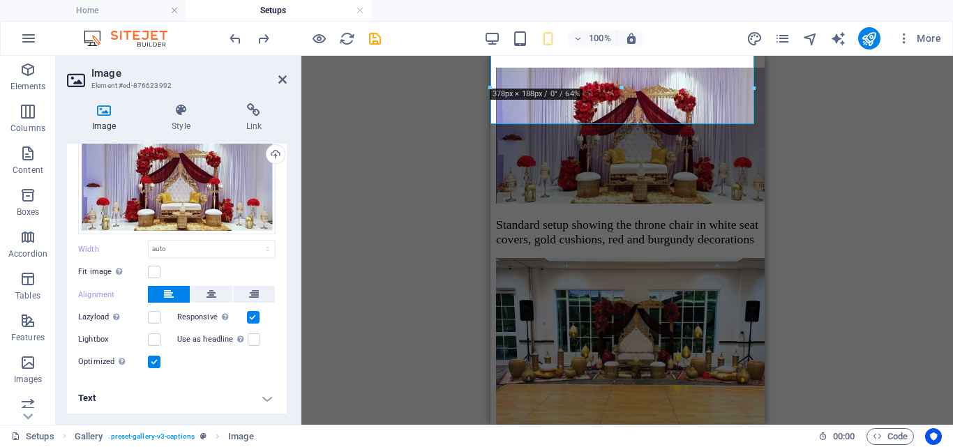
scroll to position [15, 0]
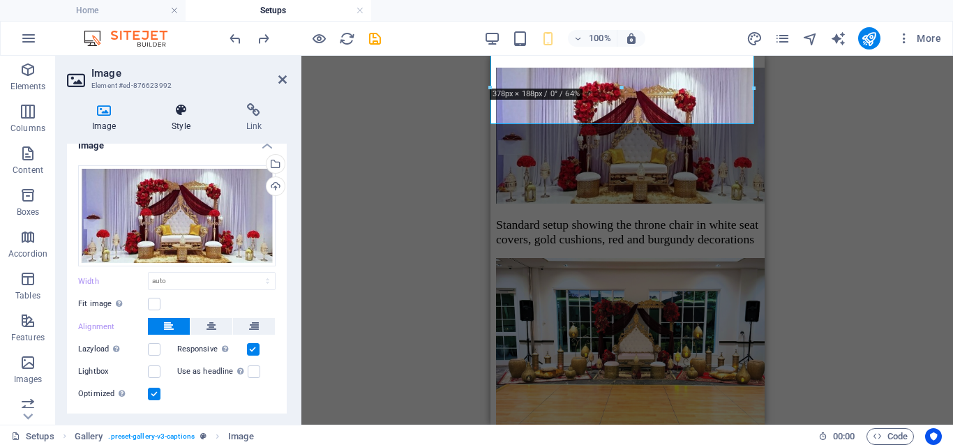
click at [182, 114] on icon at bounding box center [180, 110] width 68 height 14
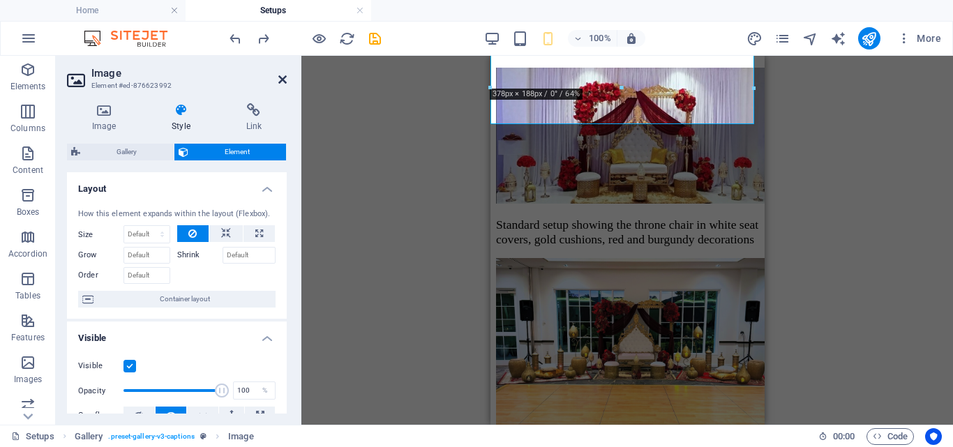
click at [282, 77] on icon at bounding box center [282, 79] width 8 height 11
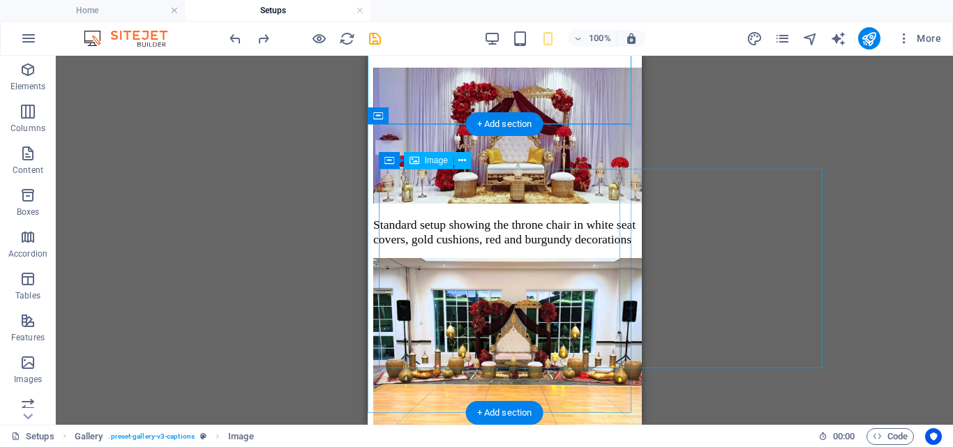
click at [478, 258] on figure "Grand Deluxe Setup - Standard setup with premium range props on either side of …" at bounding box center [503, 368] width 263 height 220
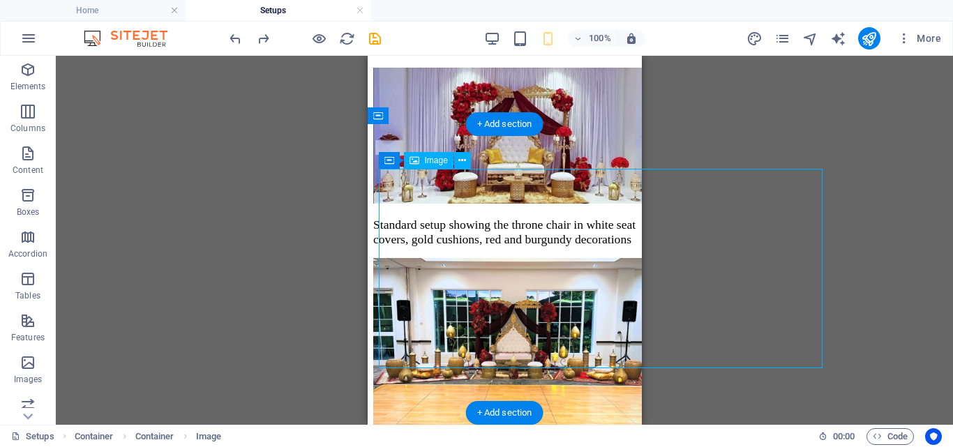
click at [478, 258] on figure "Grand Deluxe Setup - Standard setup with premium range props on either side of …" at bounding box center [503, 368] width 263 height 220
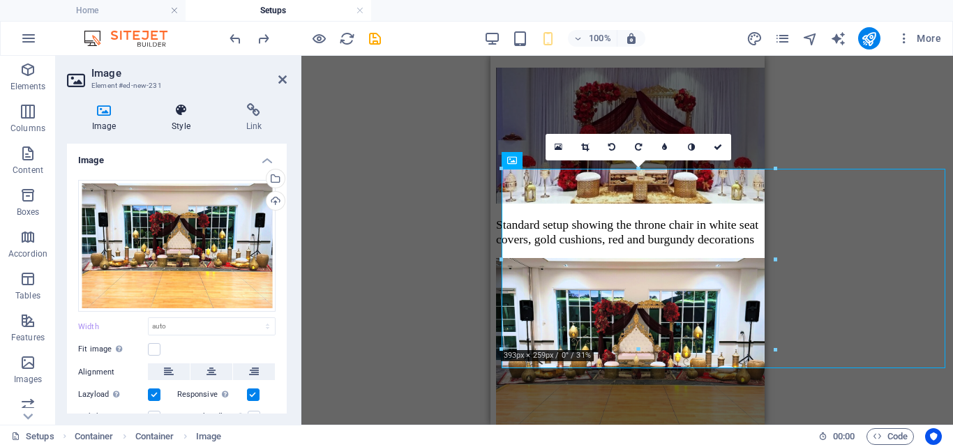
click at [188, 121] on h4 "Style" at bounding box center [183, 117] width 74 height 29
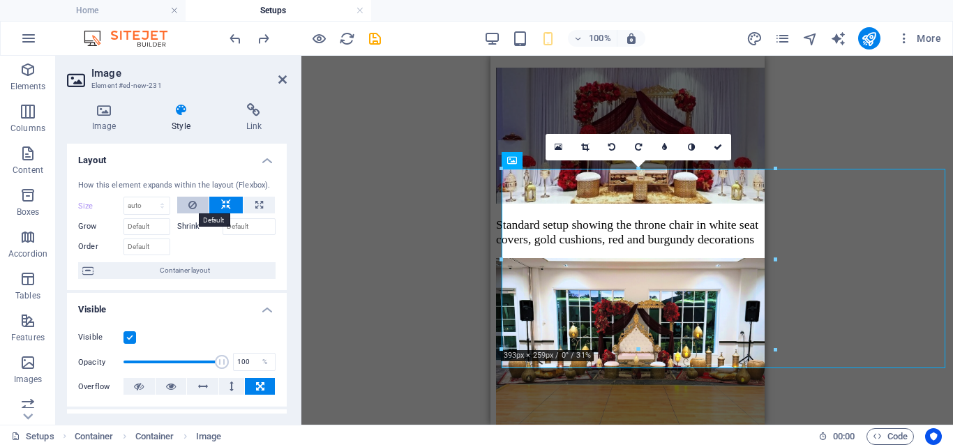
click at [188, 206] on icon at bounding box center [192, 205] width 8 height 17
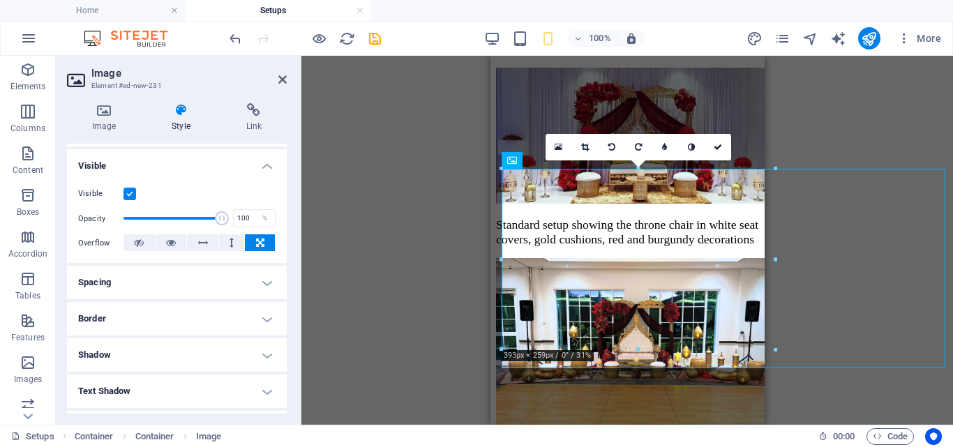
scroll to position [0, 0]
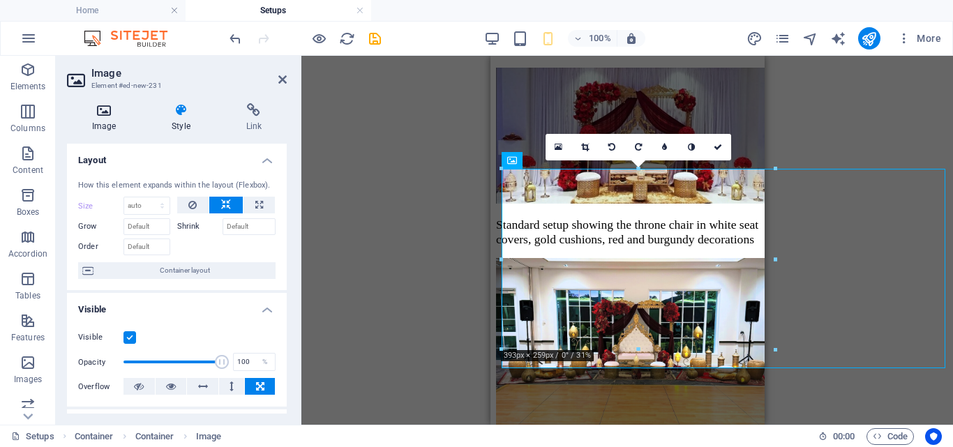
click at [106, 131] on h4 "Image" at bounding box center [106, 117] width 79 height 29
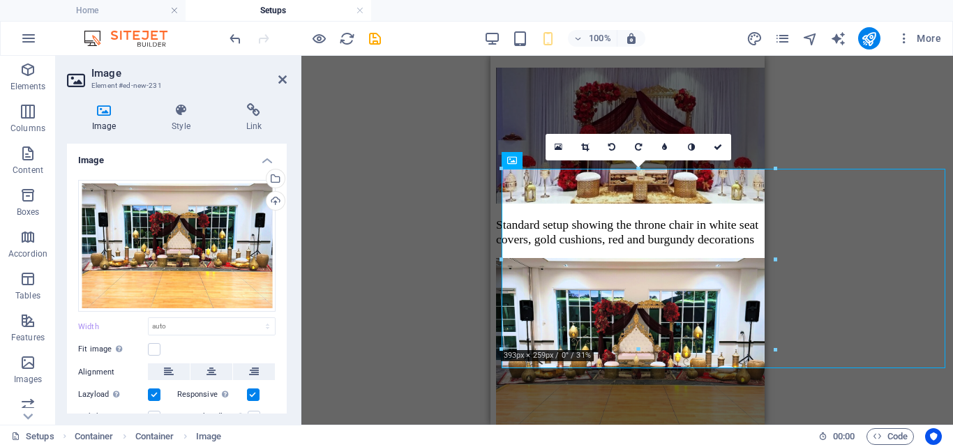
click at [248, 393] on label at bounding box center [253, 394] width 13 height 13
click at [0, 0] on input "Responsive Automatically load retina image and smartphone optimized sizes." at bounding box center [0, 0] width 0 height 0
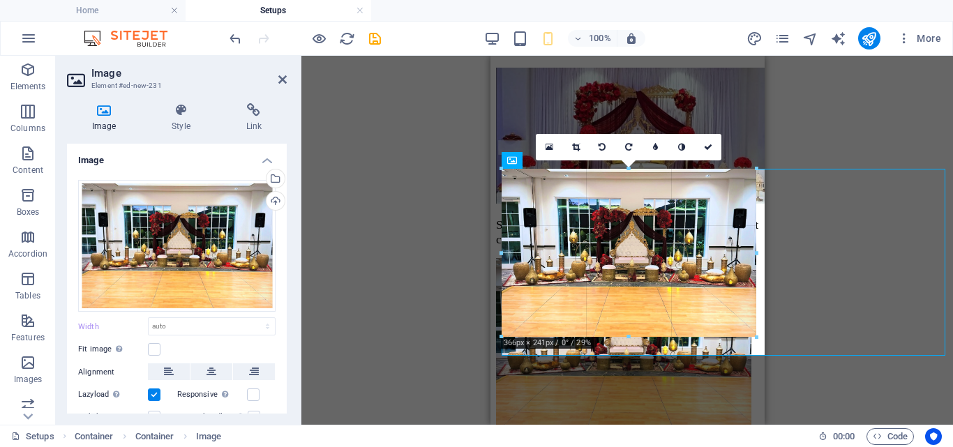
drag, startPoint x: 775, startPoint y: 259, endPoint x: 753, endPoint y: 258, distance: 21.6
type input "365"
select select "px"
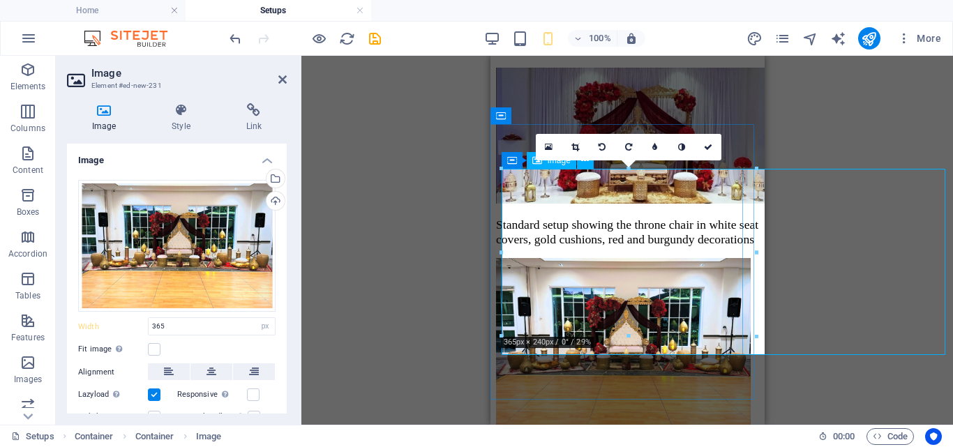
click at [722, 349] on figure "Grand Deluxe Setup - Standard setup with premium range props on either side of …" at bounding box center [626, 361] width 263 height 206
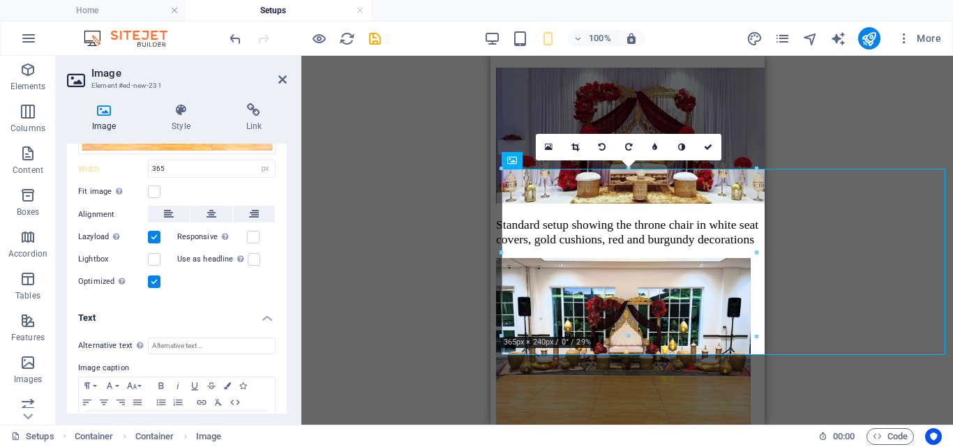
scroll to position [208, 0]
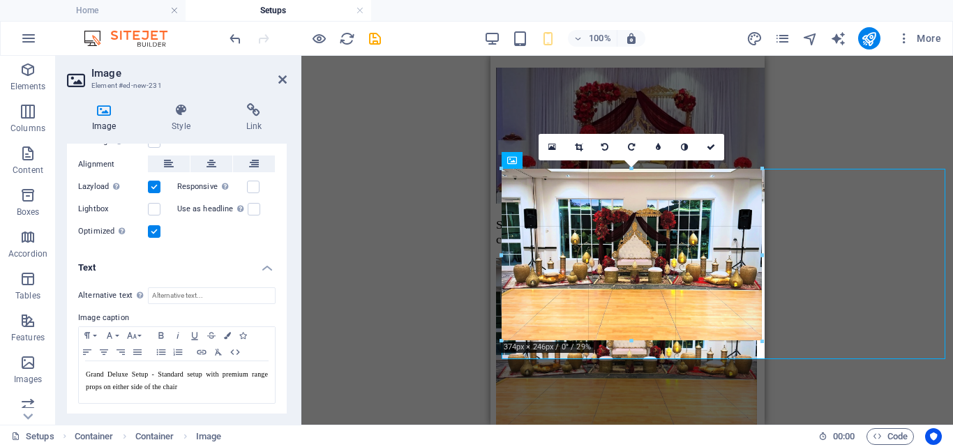
type input "374"
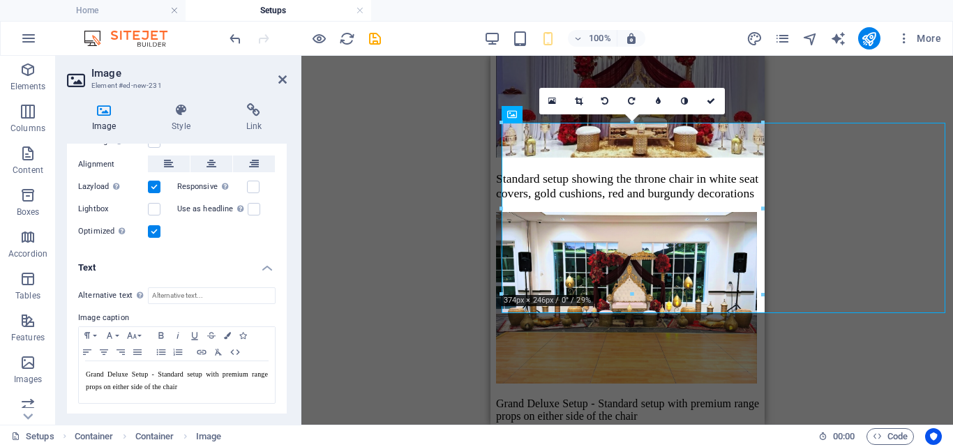
scroll to position [324, 0]
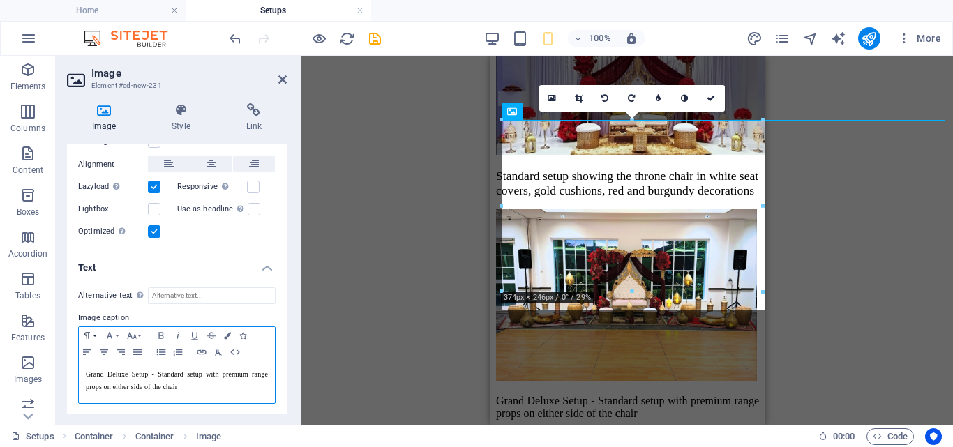
click at [93, 334] on button "Paragraph Format" at bounding box center [90, 335] width 22 height 17
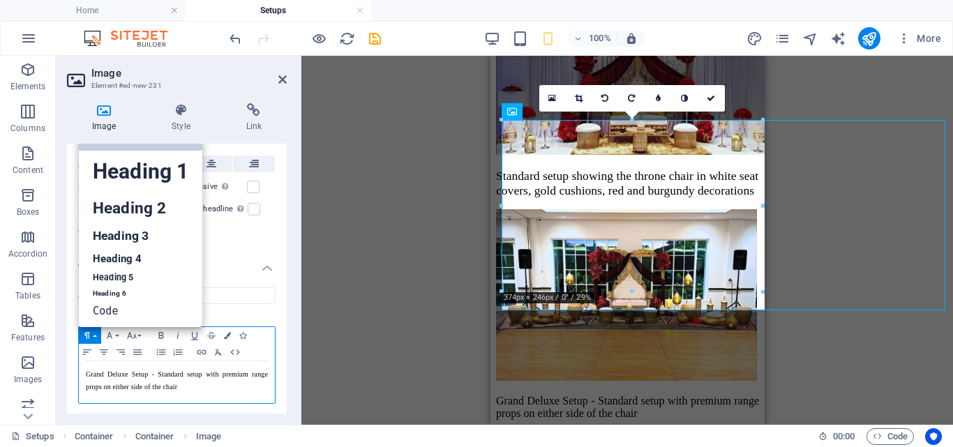
scroll to position [11, 0]
click at [192, 388] on p "Grand Deluxe Setup - Standard setup with premium range props on either side of …" at bounding box center [177, 380] width 182 height 25
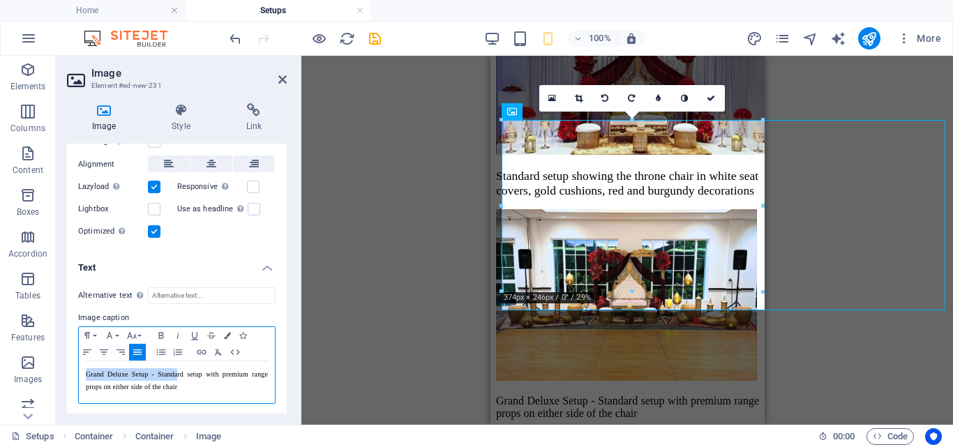
drag, startPoint x: 177, startPoint y: 379, endPoint x: 66, endPoint y: 377, distance: 110.9
click at [66, 377] on div "Image Style Link Image Drag files here, click to choose files or select files f…" at bounding box center [177, 258] width 242 height 333
drag, startPoint x: 186, startPoint y: 388, endPoint x: 82, endPoint y: 371, distance: 105.9
click at [82, 371] on div "Grand Deluxe Setup - Standard setup with premium range props on either side of …" at bounding box center [177, 382] width 196 height 42
click at [132, 351] on icon "button" at bounding box center [137, 352] width 17 height 11
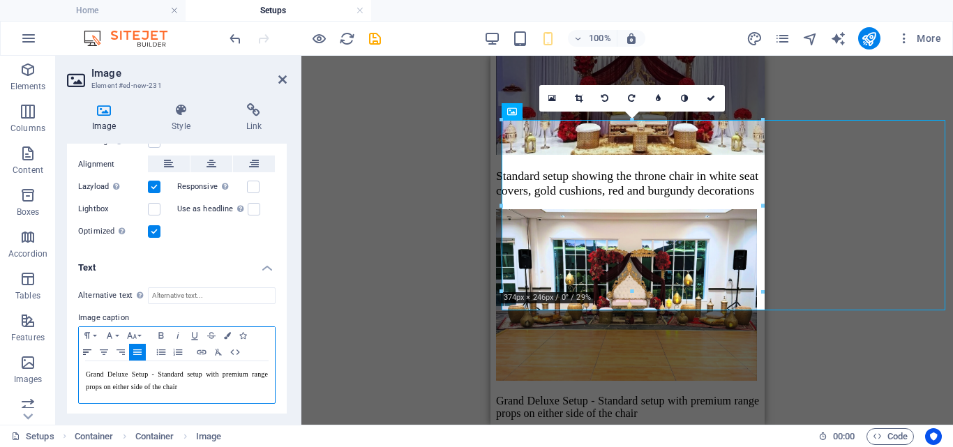
click at [86, 349] on icon "button" at bounding box center [87, 352] width 17 height 11
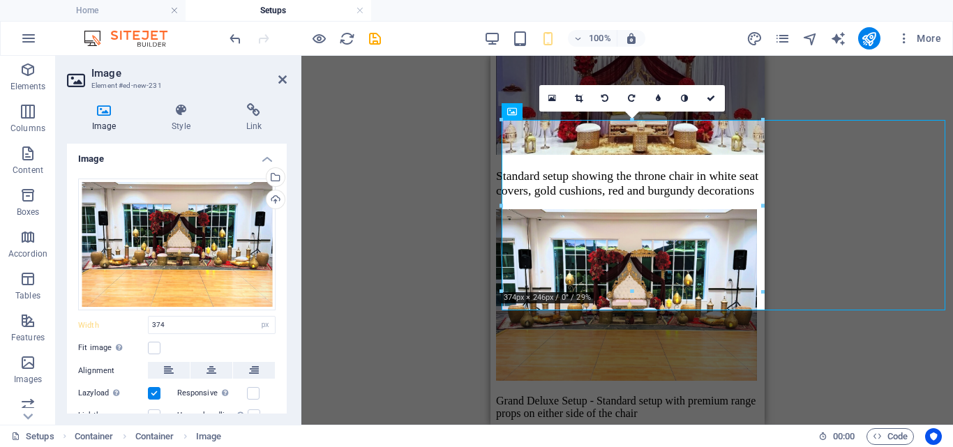
scroll to position [0, 0]
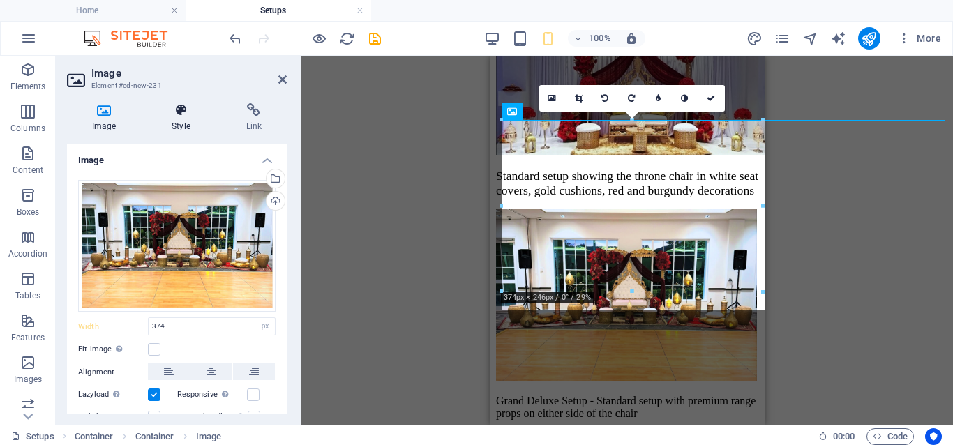
click at [179, 118] on h4 "Style" at bounding box center [183, 117] width 74 height 29
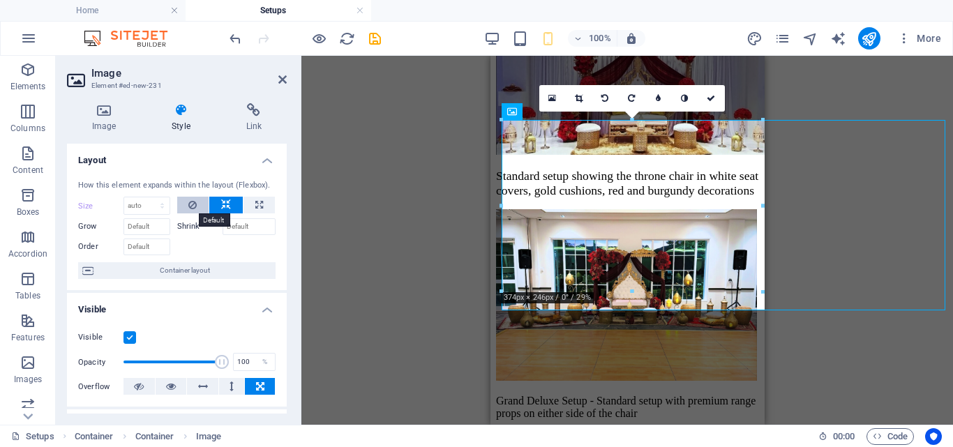
click at [192, 207] on icon at bounding box center [192, 205] width 8 height 17
click at [191, 202] on icon at bounding box center [192, 205] width 8 height 17
drag, startPoint x: 283, startPoint y: 244, endPoint x: 285, endPoint y: 285, distance: 40.5
click at [285, 285] on div "Layout How this element expands within the layout (Flexbox). Size Default auto …" at bounding box center [177, 279] width 220 height 270
click at [139, 388] on icon at bounding box center [139, 386] width 10 height 17
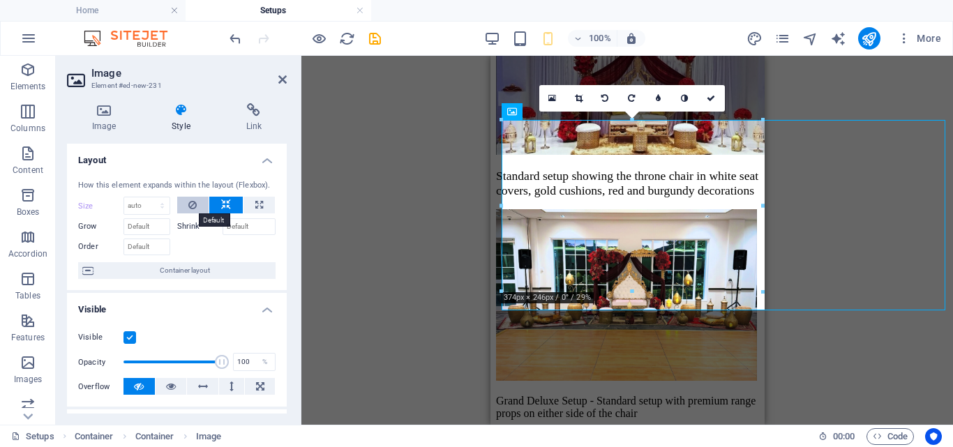
click at [185, 209] on button at bounding box center [193, 205] width 32 height 17
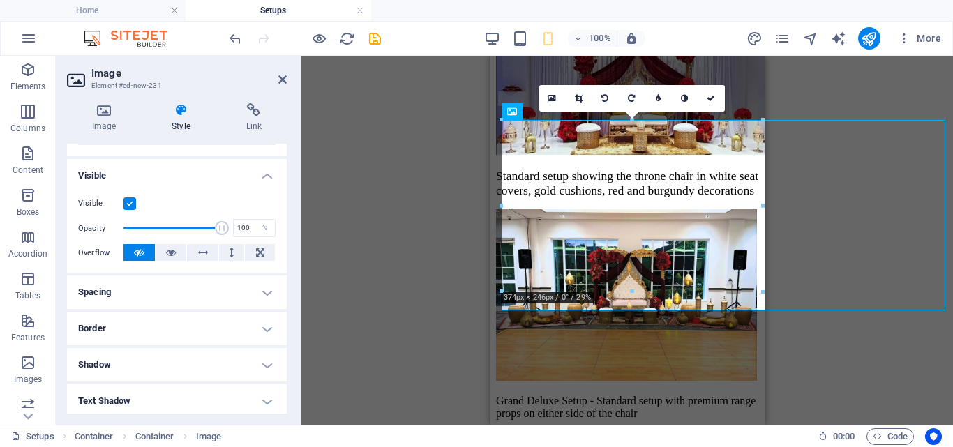
scroll to position [141, 0]
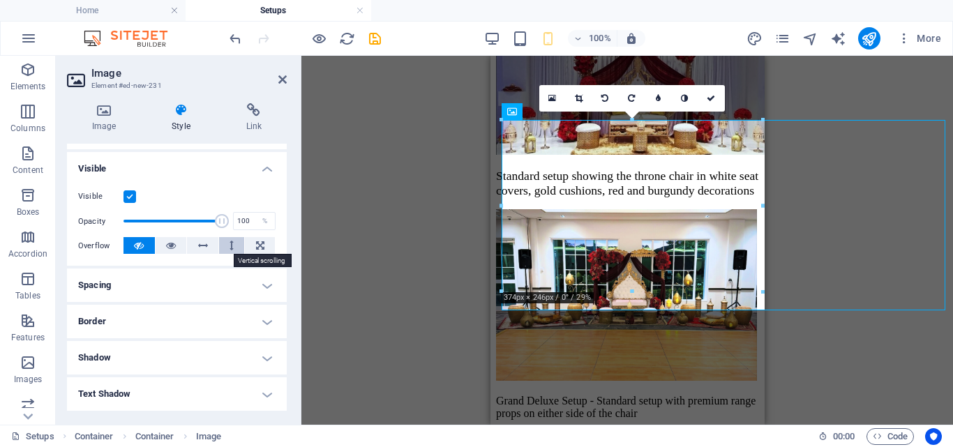
click at [230, 243] on icon at bounding box center [231, 245] width 4 height 17
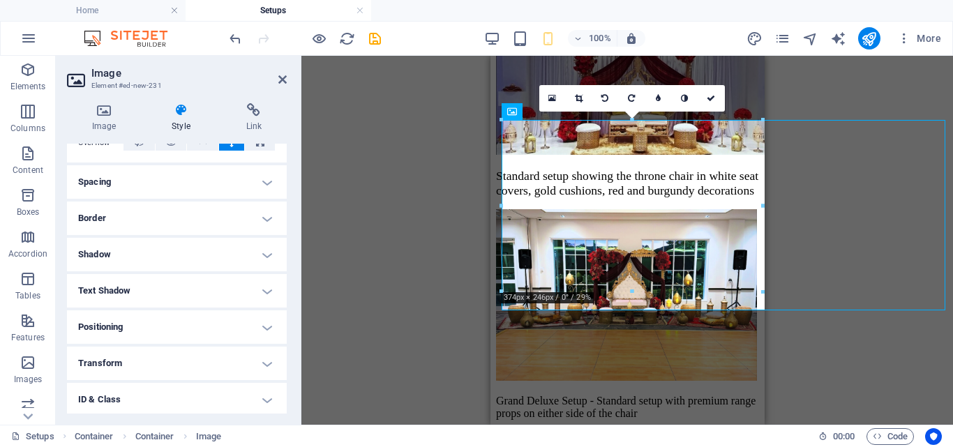
scroll to position [252, 0]
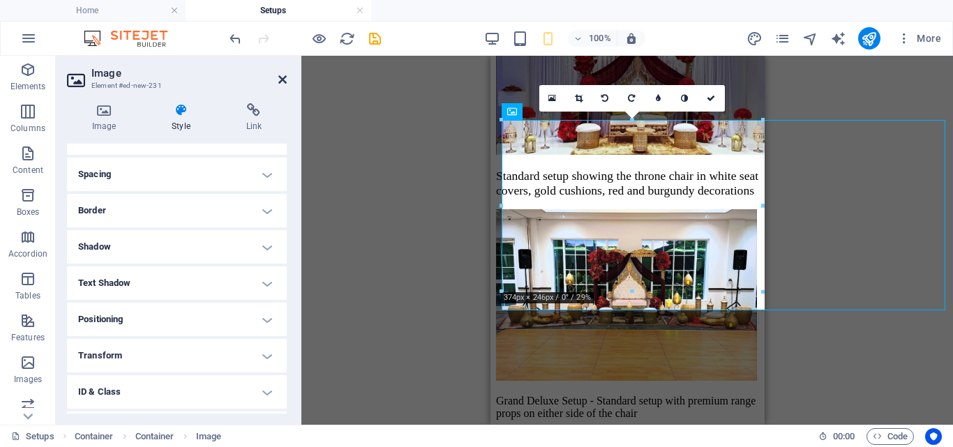
click at [279, 78] on icon at bounding box center [282, 79] width 8 height 11
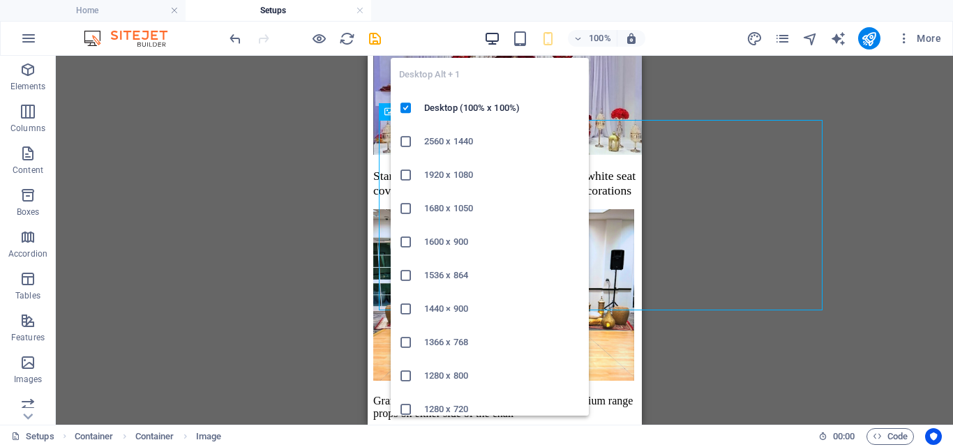
click at [487, 40] on icon "button" at bounding box center [492, 39] width 16 height 16
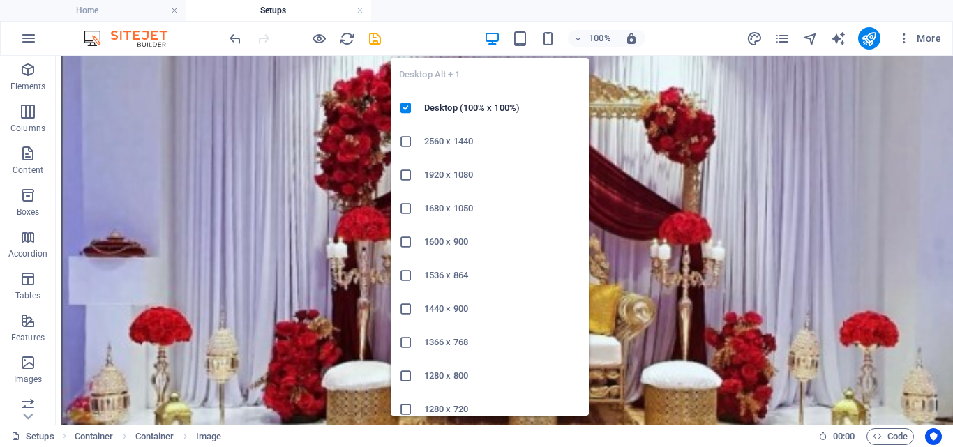
scroll to position [628, 0]
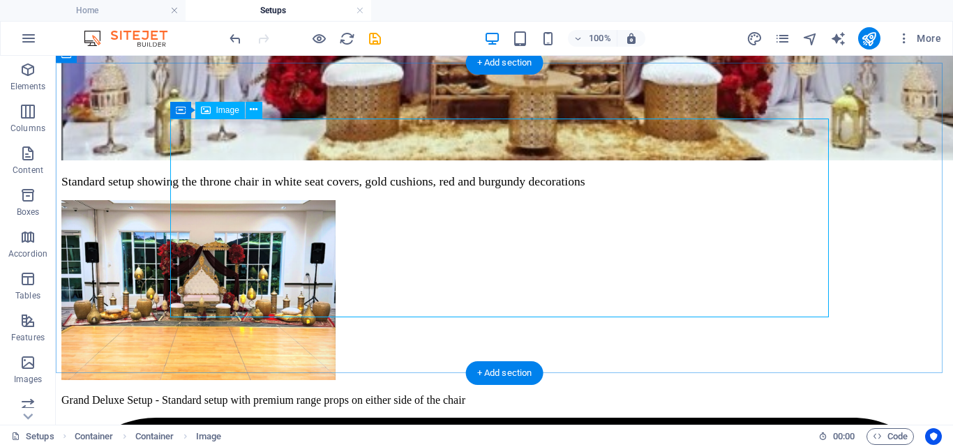
click at [828, 207] on figure "Grand Deluxe Setup - Standard setup with premium range props on either side of …" at bounding box center [504, 303] width 886 height 207
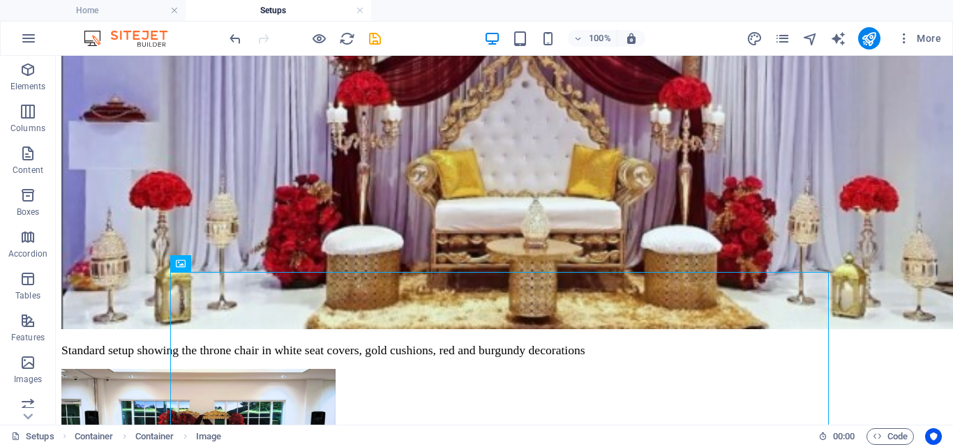
scroll to position [623, 0]
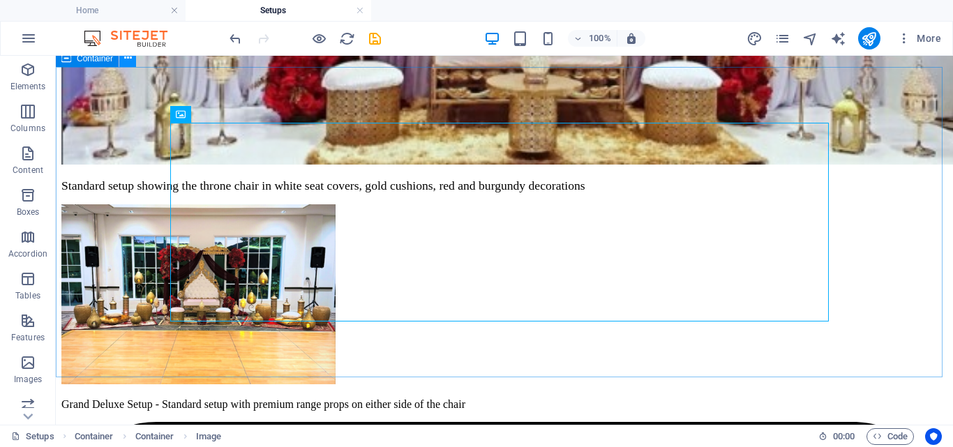
click at [128, 61] on icon at bounding box center [128, 58] width 8 height 15
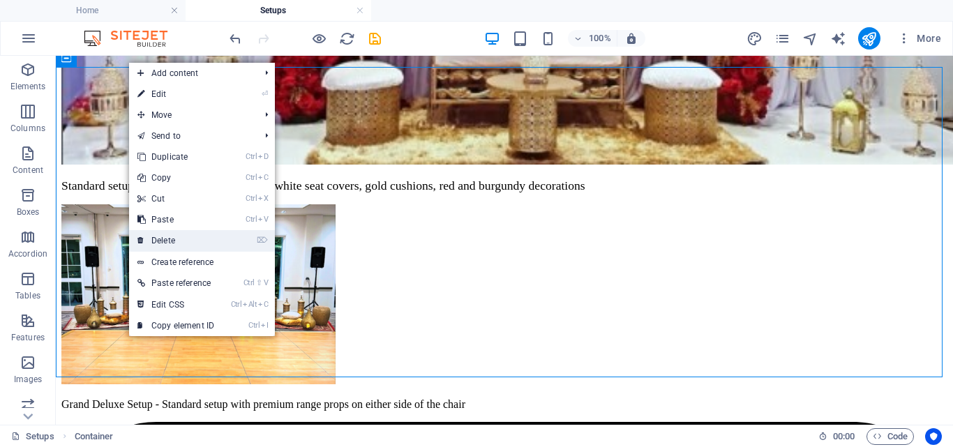
click at [215, 246] on link "⌦ Delete" at bounding box center [175, 240] width 93 height 21
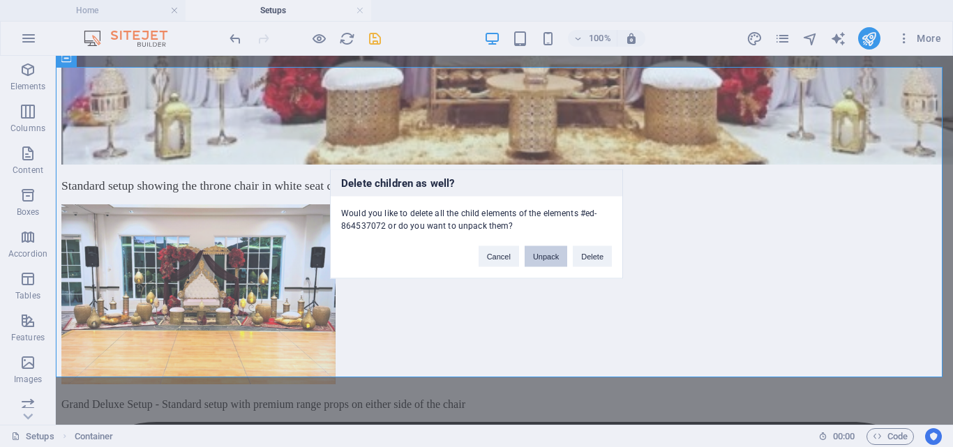
click at [544, 254] on button "Unpack" at bounding box center [545, 255] width 43 height 21
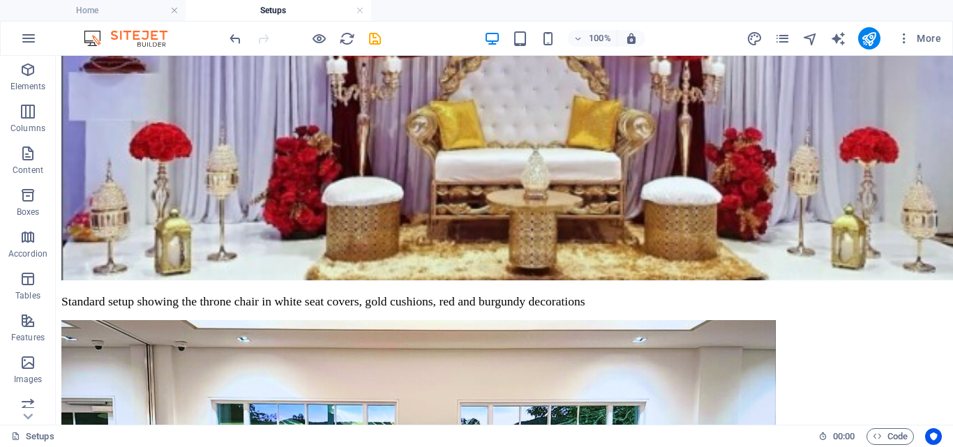
scroll to position [511, 0]
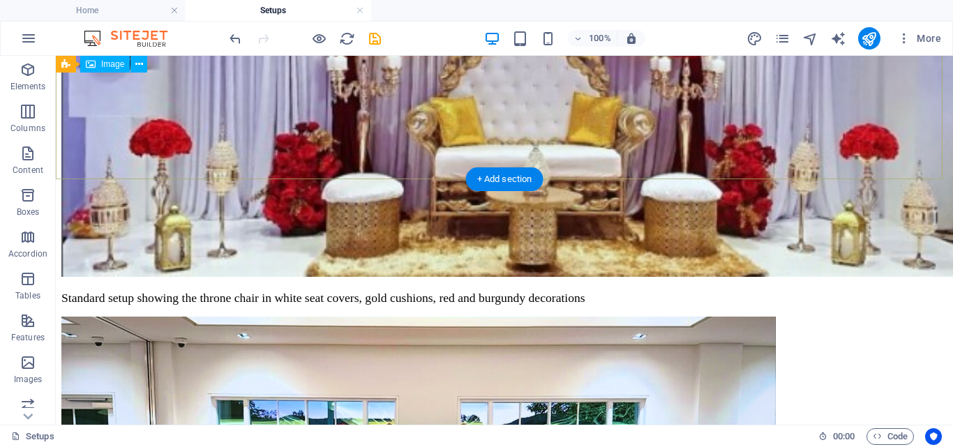
click at [611, 105] on figure "Standard setup showing the throne chair in white seat covers, gold cushions, re…" at bounding box center [504, 68] width 886 height 474
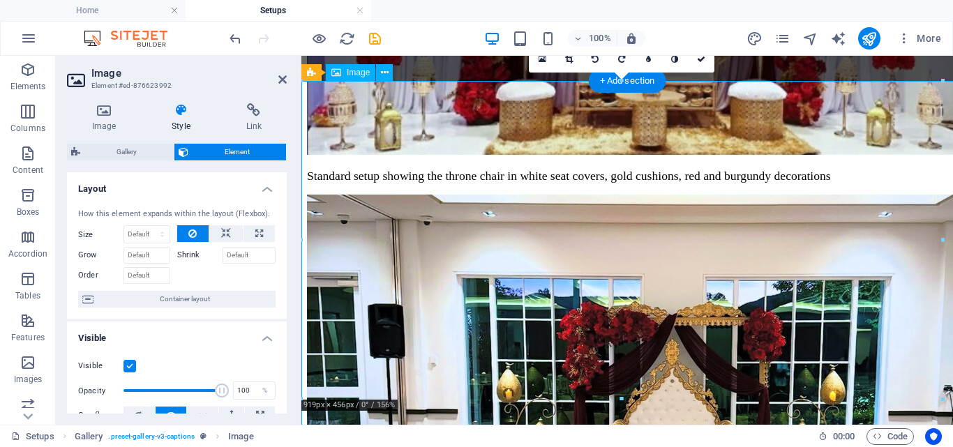
scroll to position [151, 0]
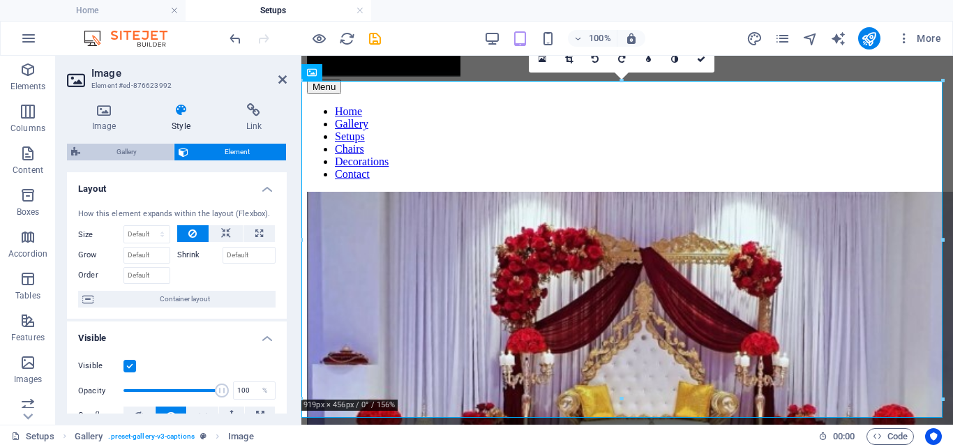
click at [120, 151] on span "Gallery" at bounding box center [126, 152] width 85 height 17
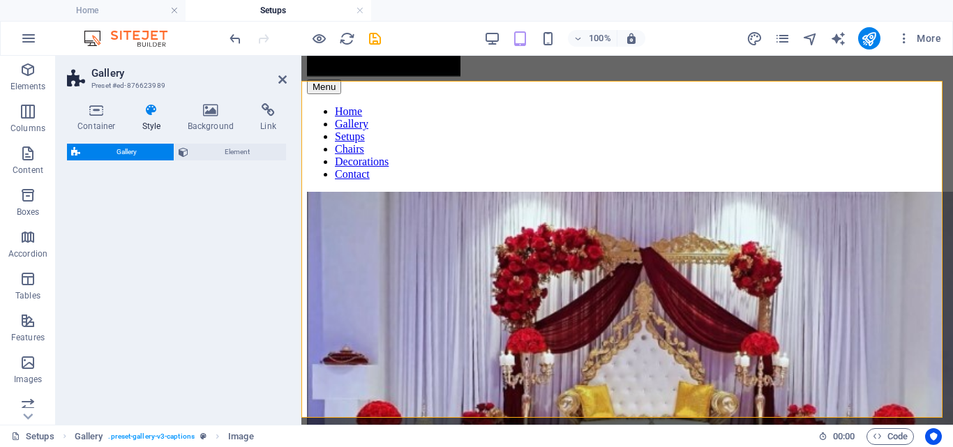
select select "rem"
select select "preset-gallery-v3-captions"
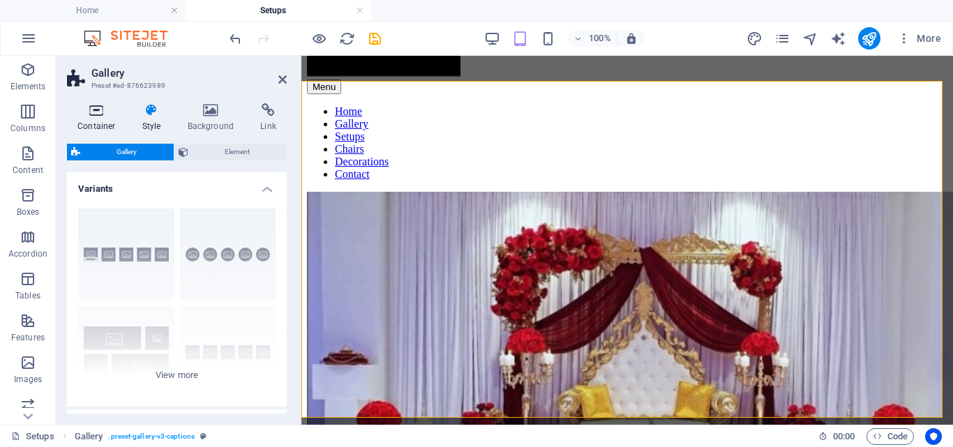
click at [100, 116] on icon at bounding box center [96, 110] width 59 height 14
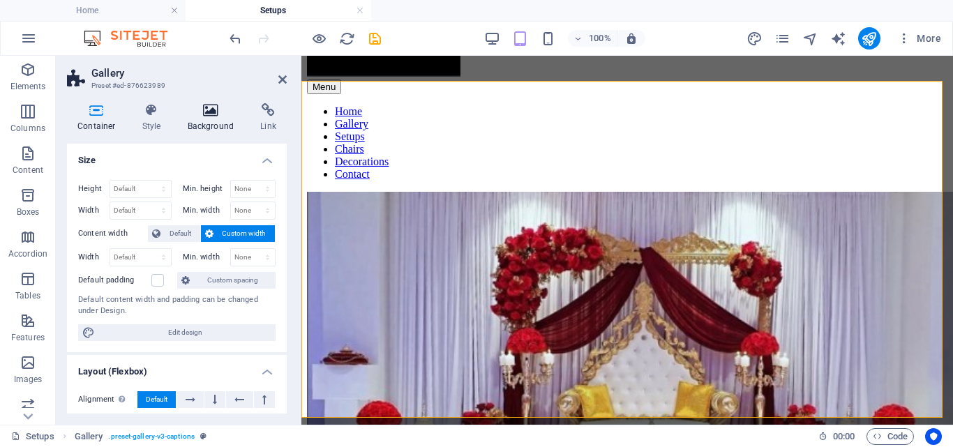
click at [213, 114] on icon at bounding box center [211, 110] width 68 height 14
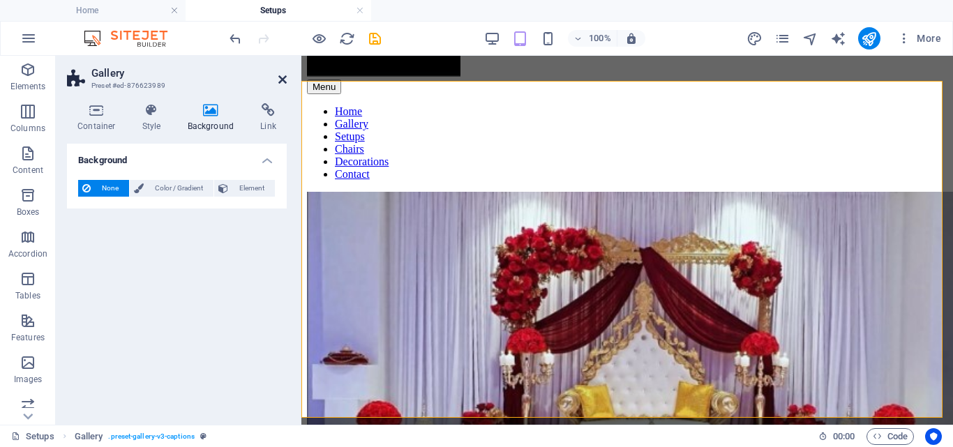
click at [282, 75] on icon at bounding box center [282, 79] width 8 height 11
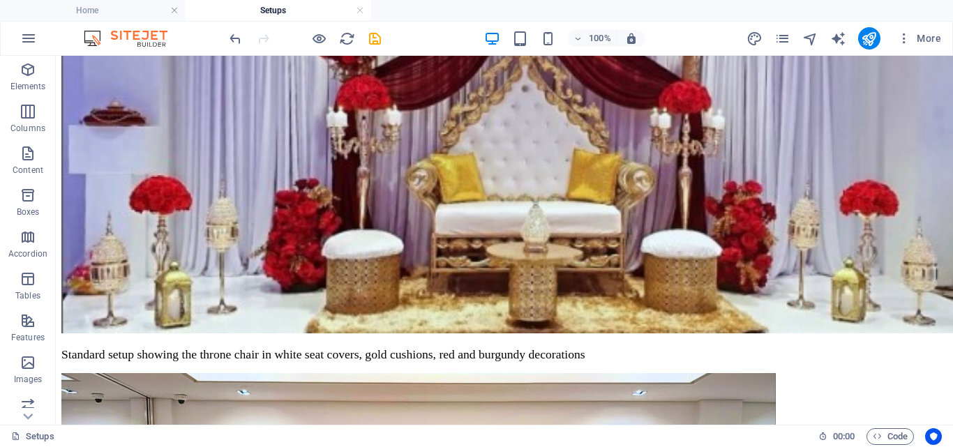
scroll to position [478, 0]
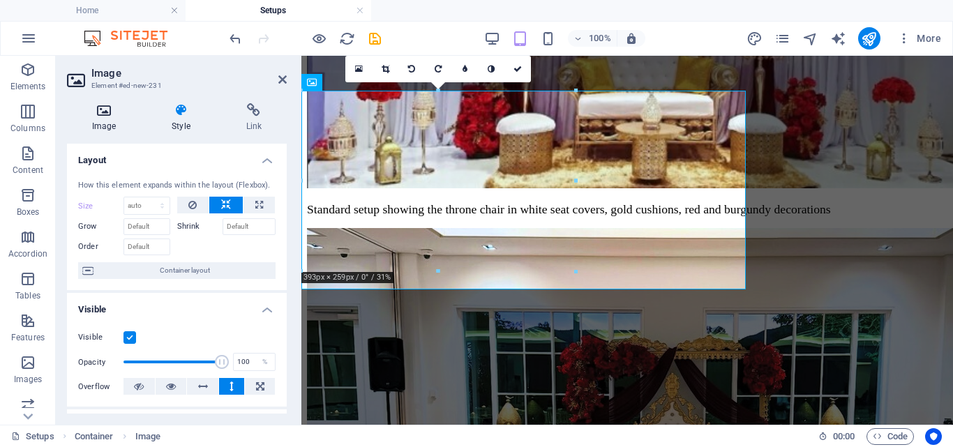
click at [100, 124] on h4 "Image" at bounding box center [106, 117] width 79 height 29
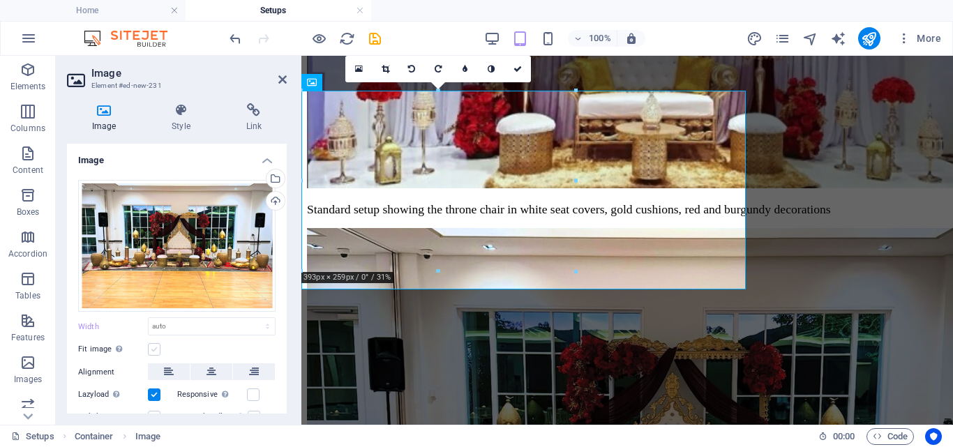
click at [153, 346] on label at bounding box center [154, 349] width 13 height 13
click at [0, 0] on input "Fit image Automatically fit image to a fixed width and height" at bounding box center [0, 0] width 0 height 0
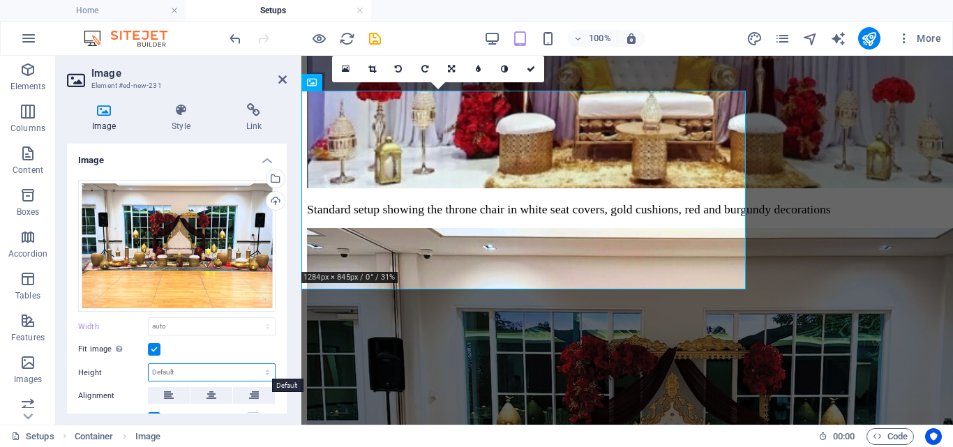
click at [187, 375] on select "Default auto px" at bounding box center [212, 372] width 126 height 17
click at [149, 364] on select "Default auto px" at bounding box center [212, 372] width 126 height 17
select select "DISABLED_OPTION_VALUE"
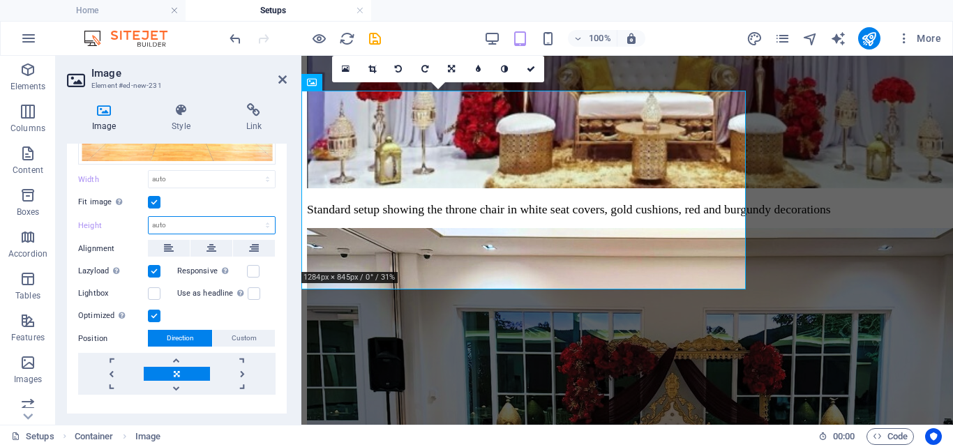
scroll to position [161, 0]
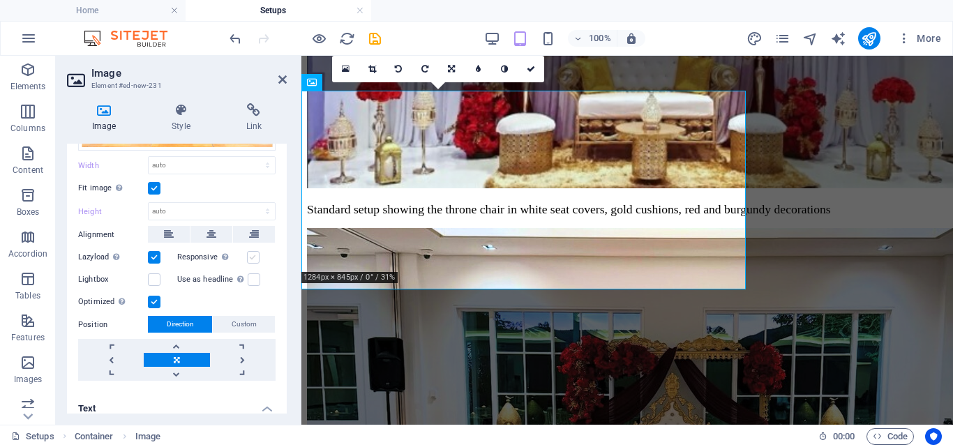
click at [254, 256] on label at bounding box center [253, 257] width 13 height 13
click at [0, 0] on input "Responsive Automatically load retina image and smartphone optimized sizes." at bounding box center [0, 0] width 0 height 0
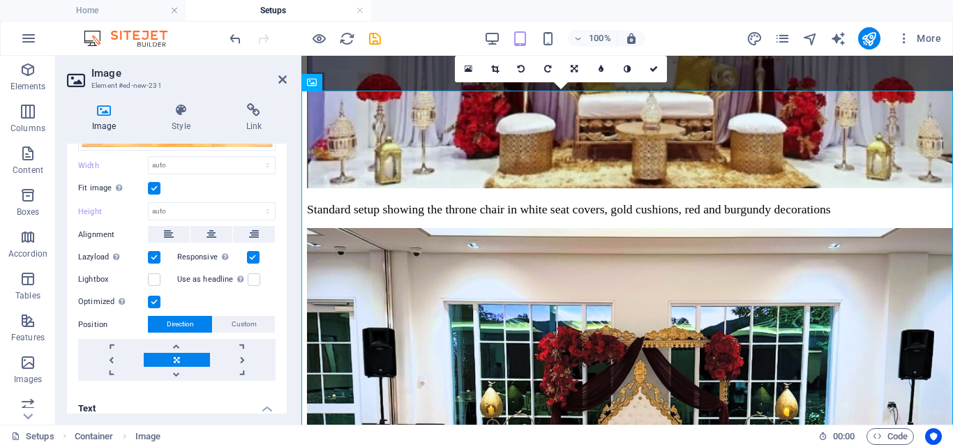
drag, startPoint x: 287, startPoint y: 286, endPoint x: 287, endPoint y: 327, distance: 41.1
click at [287, 327] on div "Image Style Link Image Drag files here, click to choose files or select files f…" at bounding box center [177, 258] width 242 height 333
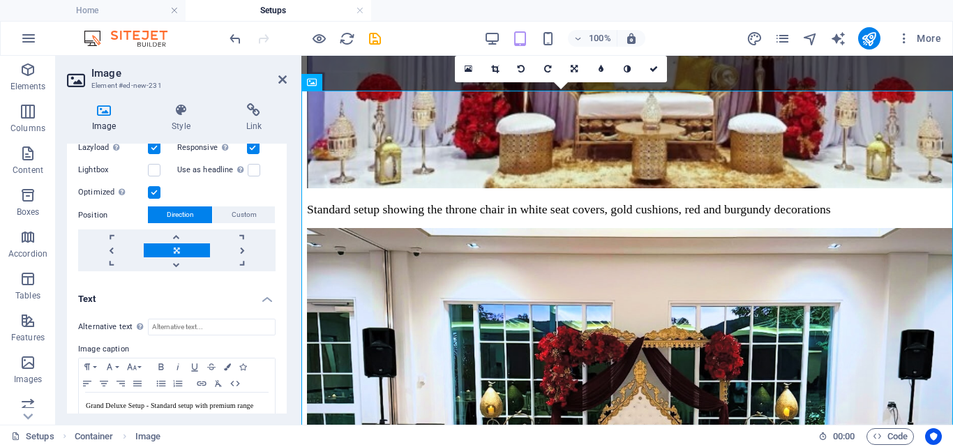
scroll to position [302, 0]
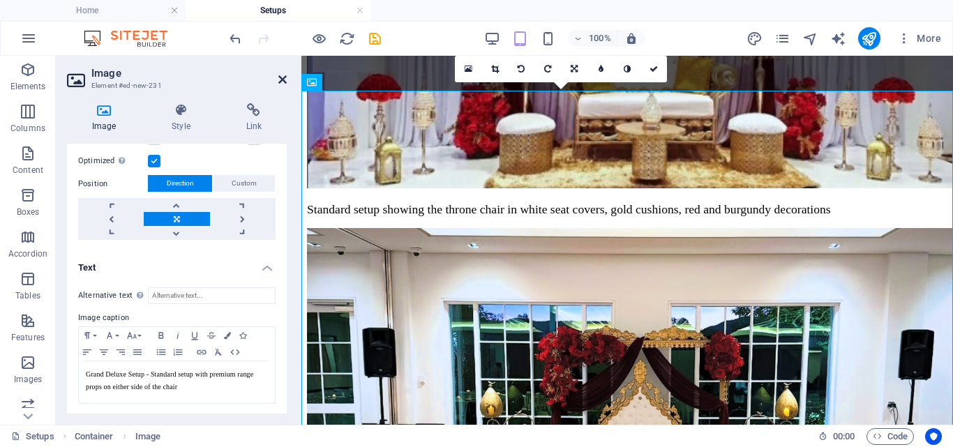
click at [283, 77] on icon at bounding box center [282, 79] width 8 height 11
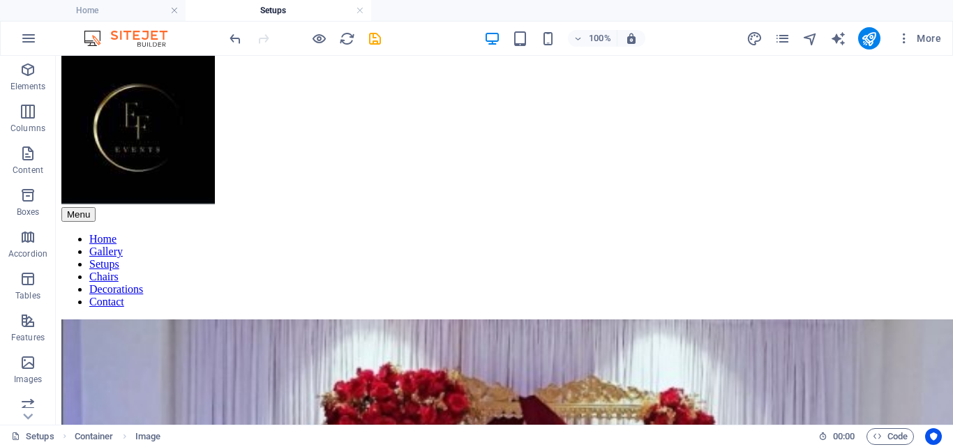
scroll to position [0, 0]
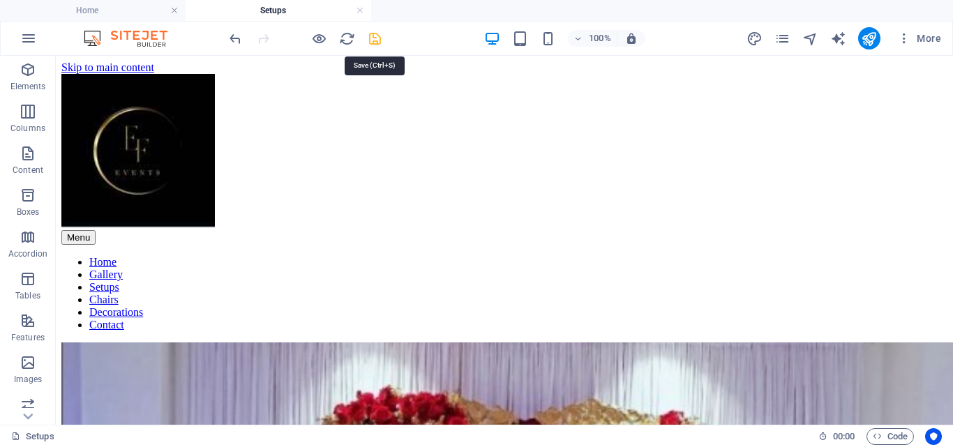
click at [371, 40] on icon "save" at bounding box center [375, 39] width 16 height 16
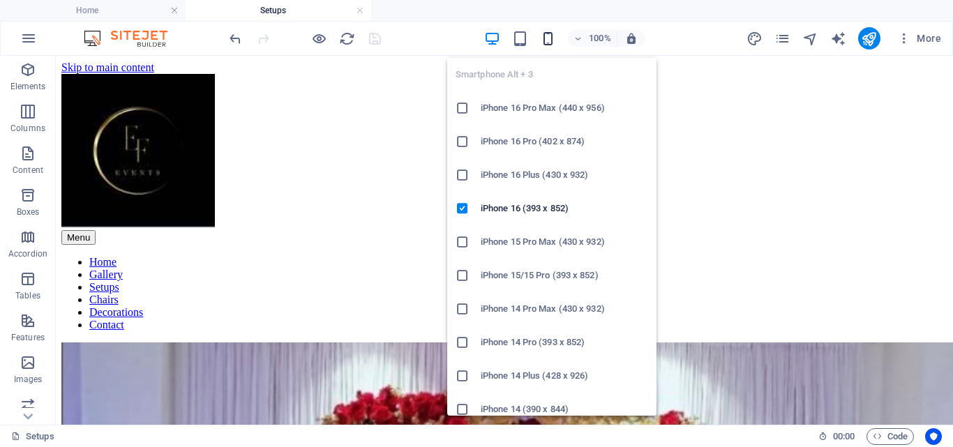
click at [545, 36] on icon "button" at bounding box center [548, 39] width 16 height 16
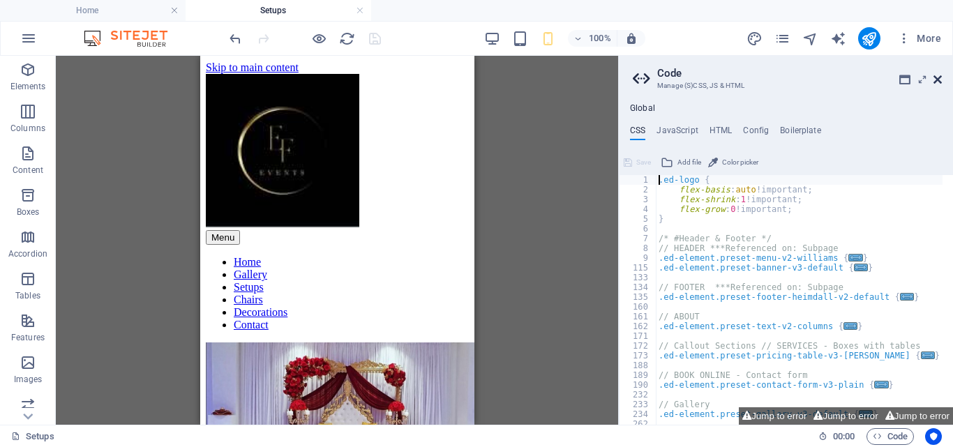
click at [940, 77] on icon at bounding box center [937, 79] width 8 height 11
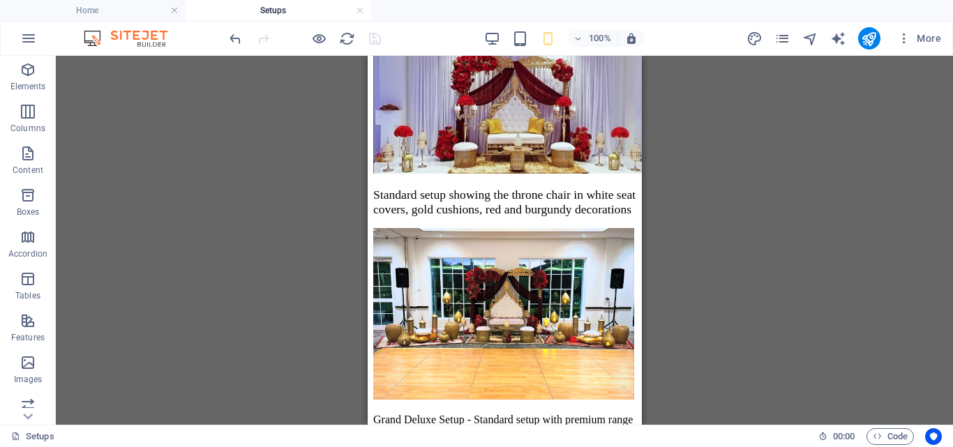
scroll to position [309, 0]
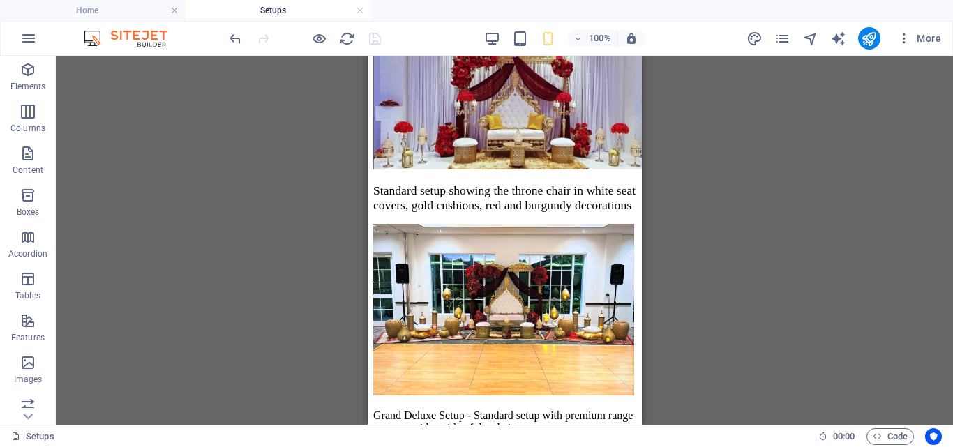
drag, startPoint x: 637, startPoint y: 114, endPoint x: 1033, endPoint y: 333, distance: 452.0
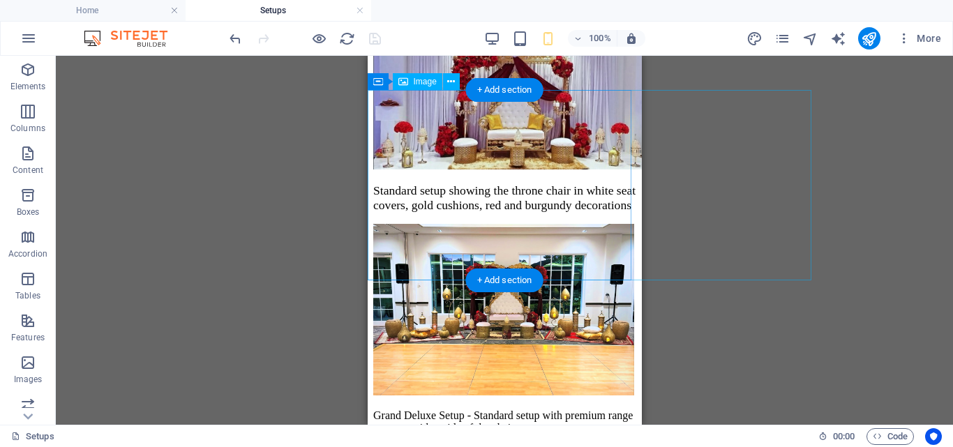
click at [589, 271] on figure "Grand Deluxe Setup - Standard setup with premium range props on either side of …" at bounding box center [503, 329] width 263 height 211
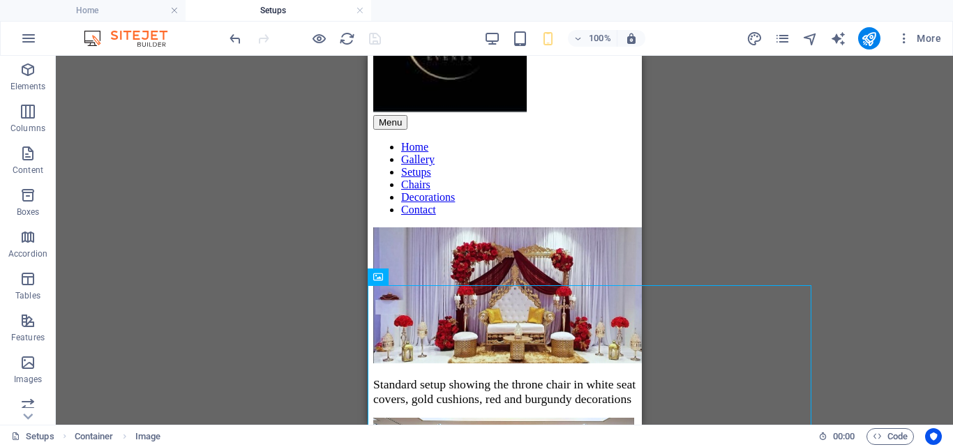
scroll to position [114, 0]
drag, startPoint x: 812, startPoint y: 310, endPoint x: 755, endPoint y: 315, distance: 56.8
click at [755, 315] on div "Drag here to replace the existing content. Press “Ctrl” if you want to create a…" at bounding box center [504, 240] width 897 height 369
click at [810, 315] on div "Drag here to replace the existing content. Press “Ctrl” if you want to create a…" at bounding box center [504, 240] width 897 height 369
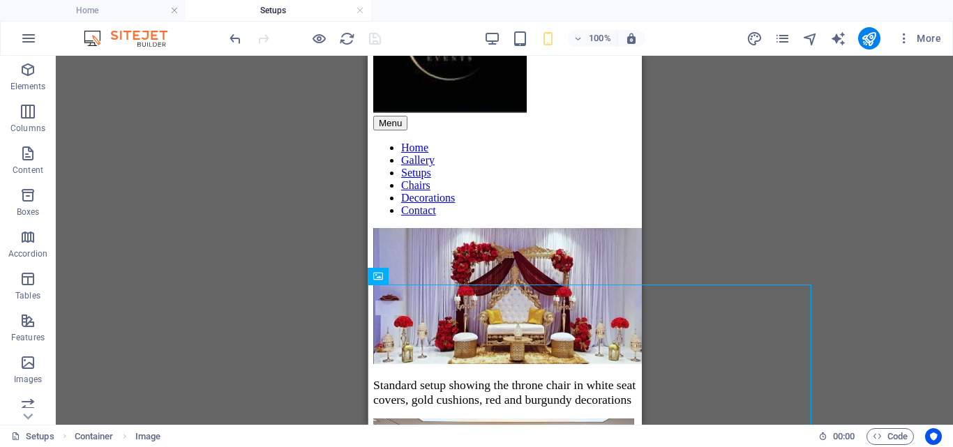
click at [810, 315] on div "Drag here to replace the existing content. Press “Ctrl” if you want to create a…" at bounding box center [504, 240] width 897 height 369
click at [443, 276] on icon at bounding box center [439, 276] width 8 height 15
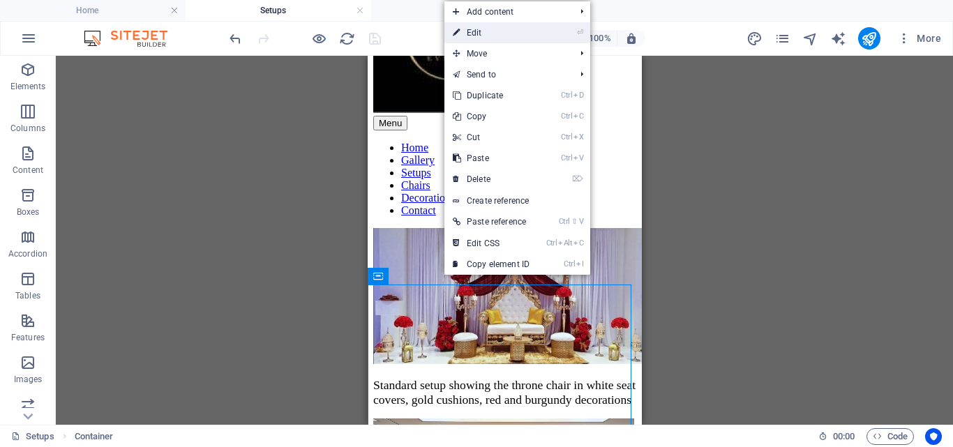
click at [492, 34] on link "⏎ Edit" at bounding box center [490, 32] width 93 height 21
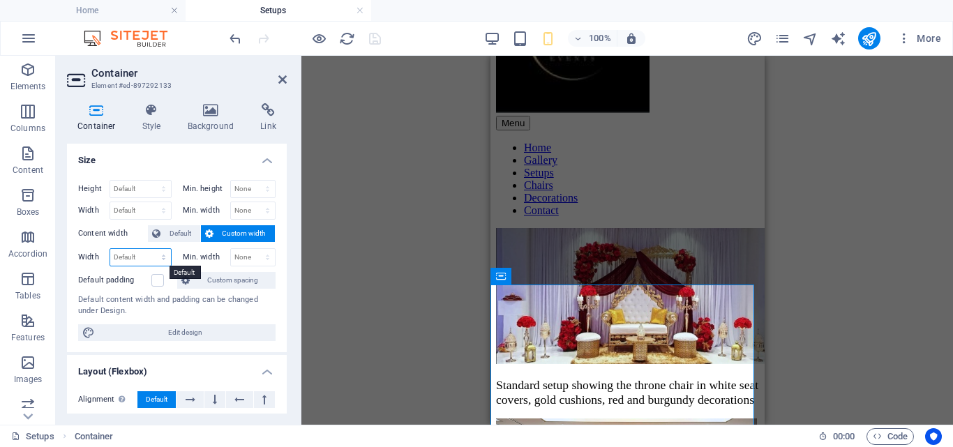
click at [157, 255] on select "Default px rem % em vh vw" at bounding box center [140, 257] width 61 height 17
click at [170, 235] on span "Default" at bounding box center [180, 233] width 31 height 17
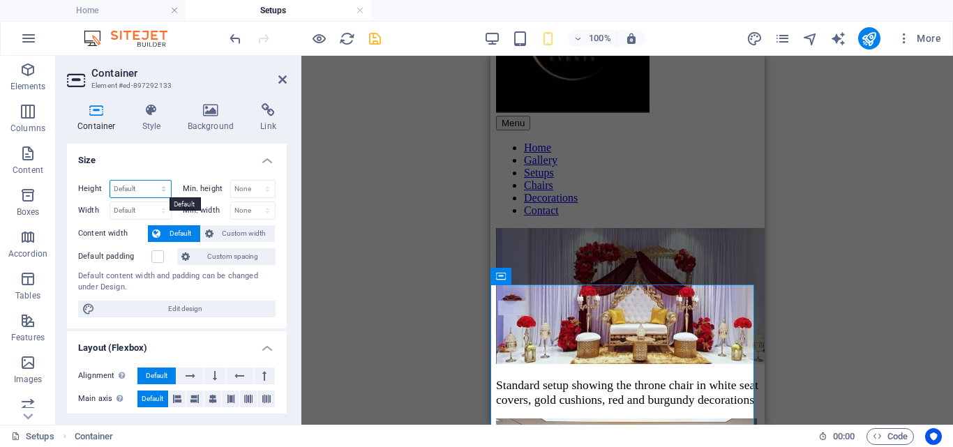
click at [160, 181] on select "Default px rem % vh vw" at bounding box center [140, 189] width 61 height 17
click at [151, 187] on select "Default px rem % vh vw" at bounding box center [140, 189] width 61 height 17
click at [247, 197] on select "None px rem % vh vw" at bounding box center [253, 189] width 45 height 17
click at [229, 229] on span "Custom width" at bounding box center [245, 233] width 54 height 17
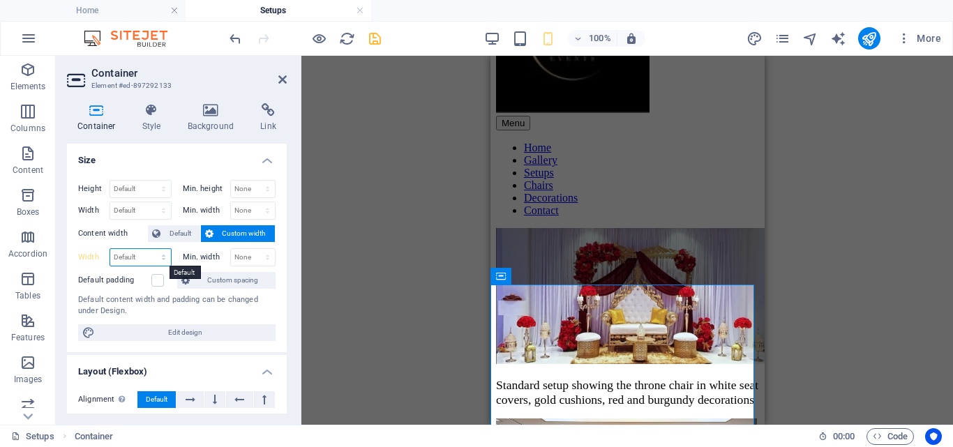
click at [132, 259] on select "Default px rem % em vh vw" at bounding box center [140, 257] width 61 height 17
select select "%"
click at [149, 249] on select "Default px rem % em vh vw" at bounding box center [140, 257] width 61 height 17
type input "25"
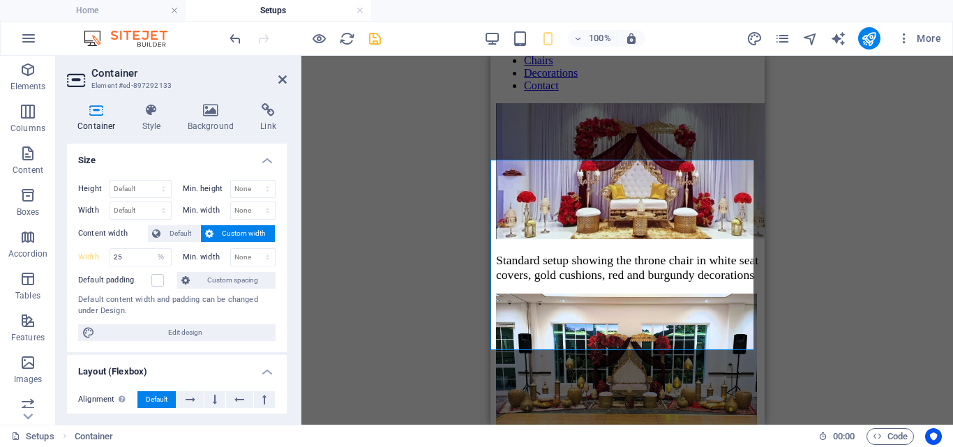
scroll to position [258, 0]
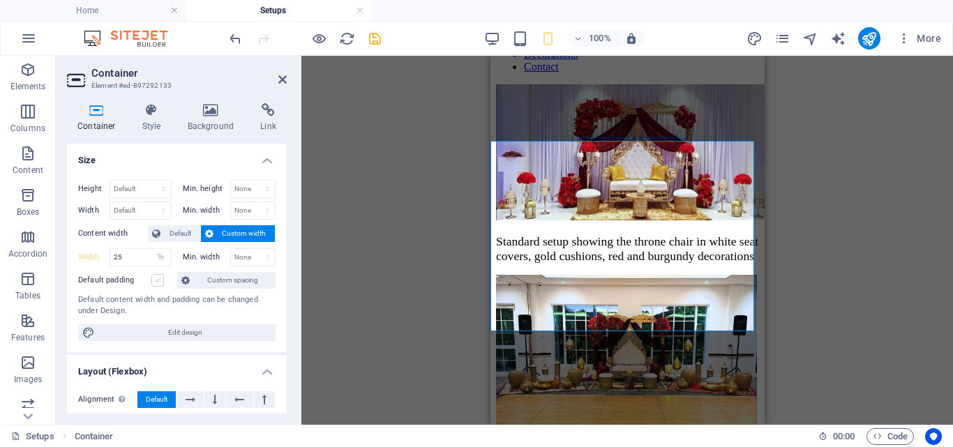
click at [155, 282] on label at bounding box center [157, 280] width 13 height 13
click at [0, 0] on input "Default padding" at bounding box center [0, 0] width 0 height 0
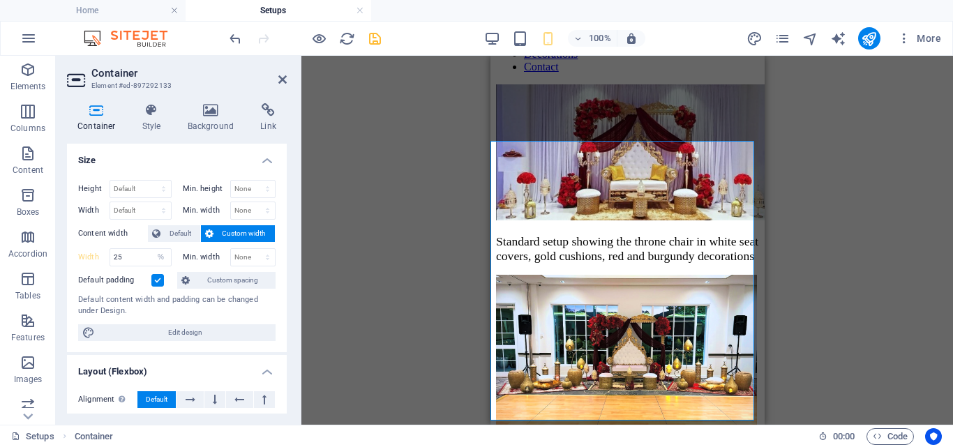
click at [155, 282] on label at bounding box center [157, 280] width 13 height 13
click at [0, 0] on input "Default padding" at bounding box center [0, 0] width 0 height 0
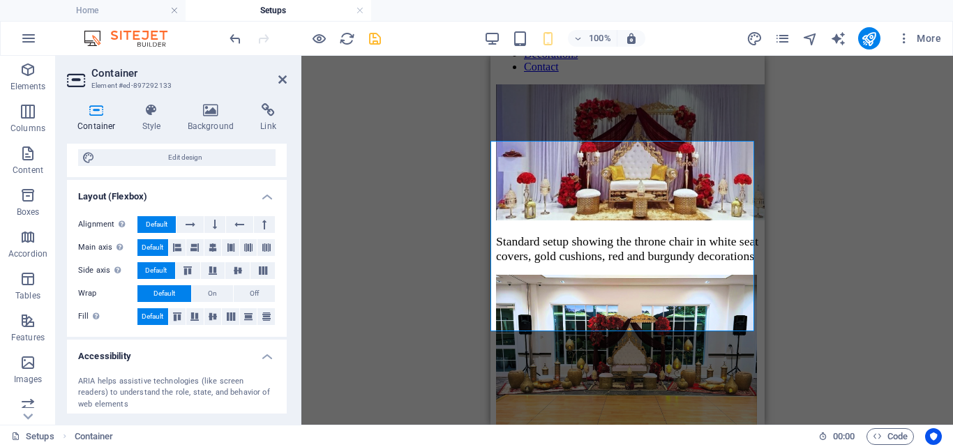
scroll to position [176, 0]
click at [206, 294] on button "On" at bounding box center [212, 292] width 41 height 17
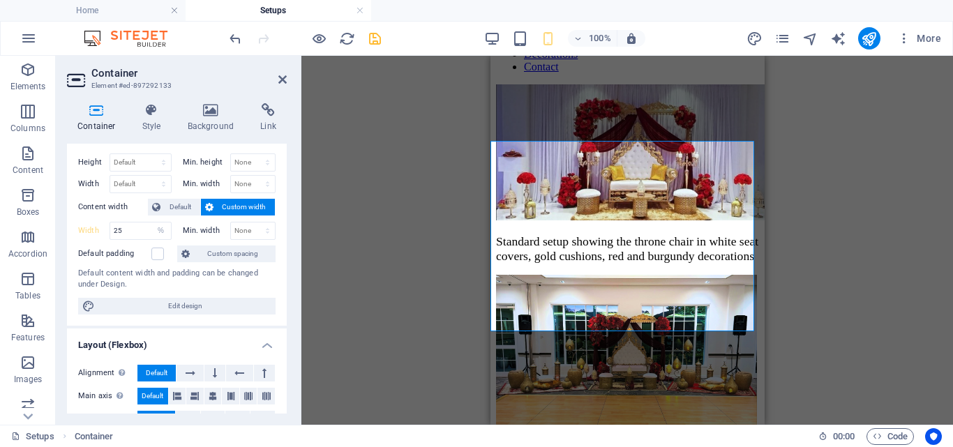
scroll to position [0, 0]
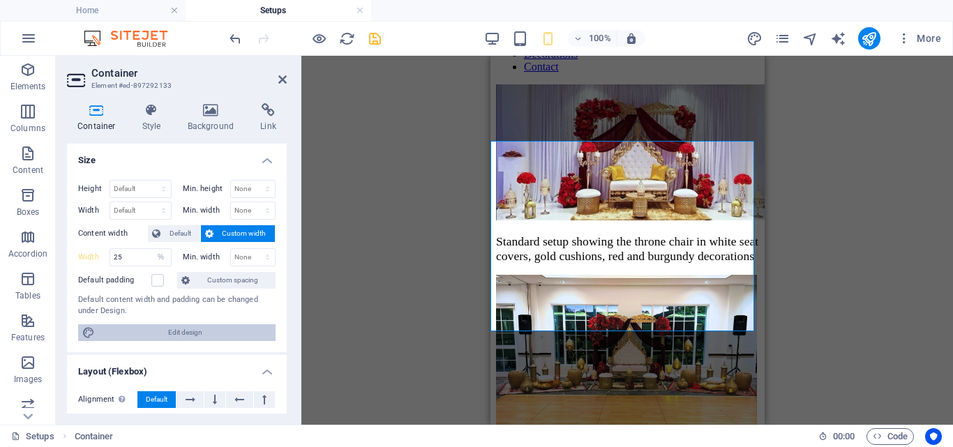
click at [199, 339] on span "Edit design" at bounding box center [185, 332] width 172 height 17
select select "rem"
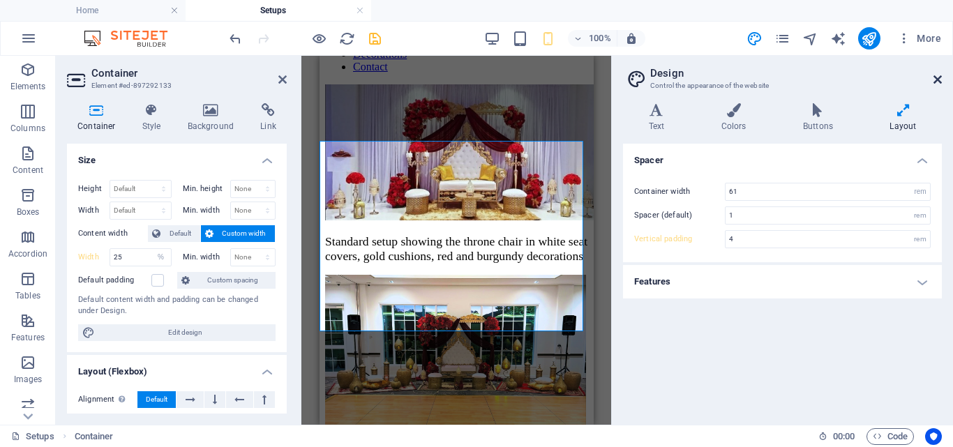
click at [935, 79] on icon at bounding box center [937, 79] width 8 height 11
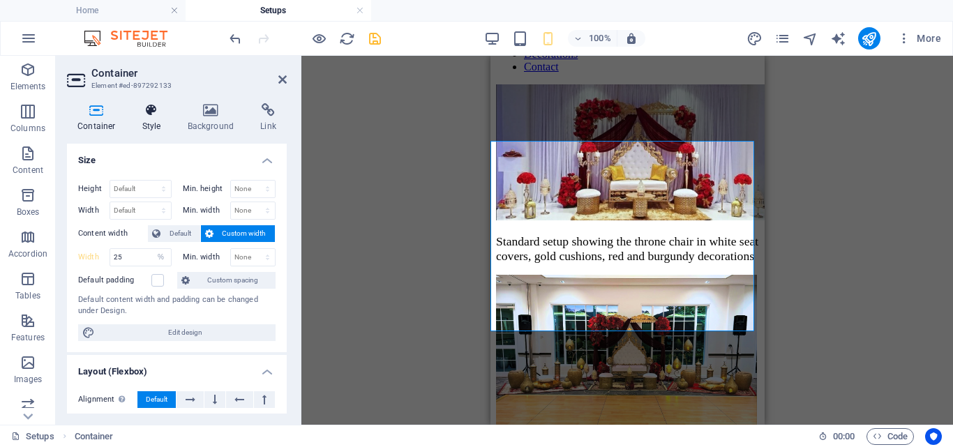
click at [144, 112] on icon at bounding box center [152, 110] width 40 height 14
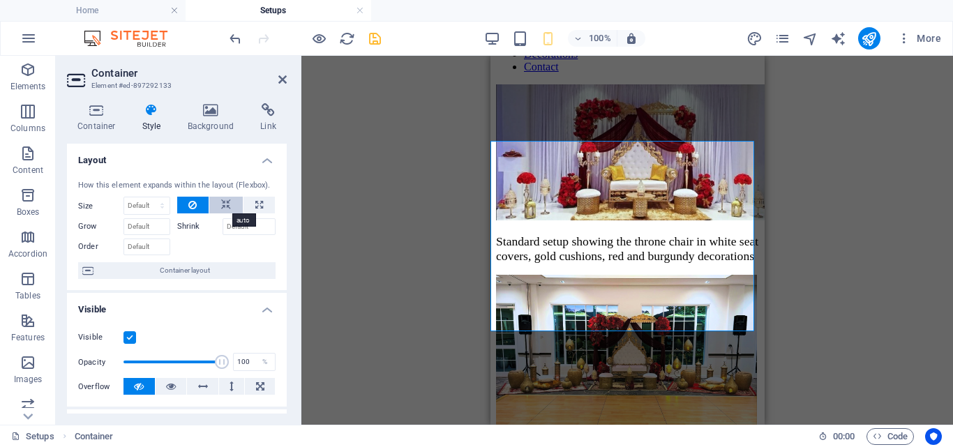
click at [218, 209] on button at bounding box center [225, 205] width 33 height 17
click at [257, 201] on icon at bounding box center [259, 205] width 8 height 17
type input "100"
select select "%"
click at [221, 202] on icon at bounding box center [226, 205] width 10 height 17
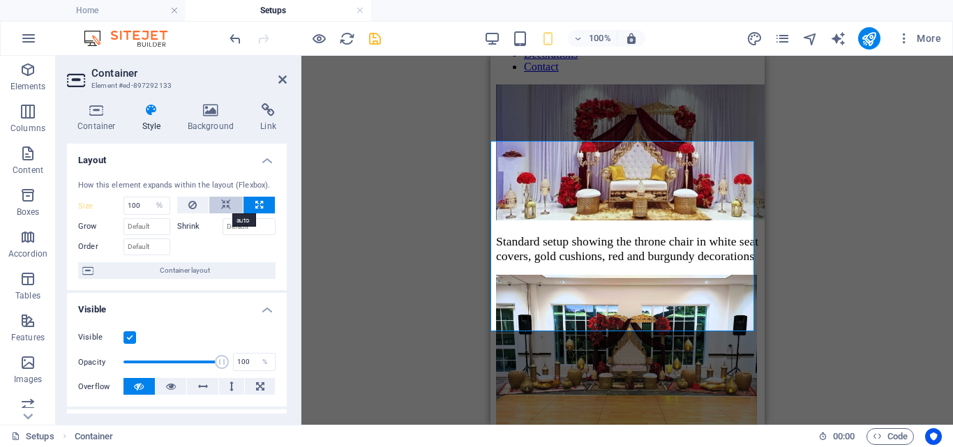
select select "DISABLED_OPTION_VALUE"
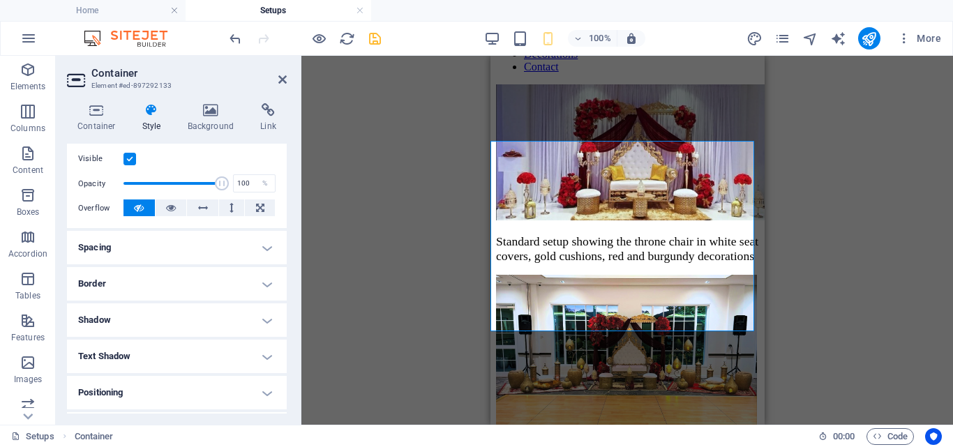
scroll to position [189, 0]
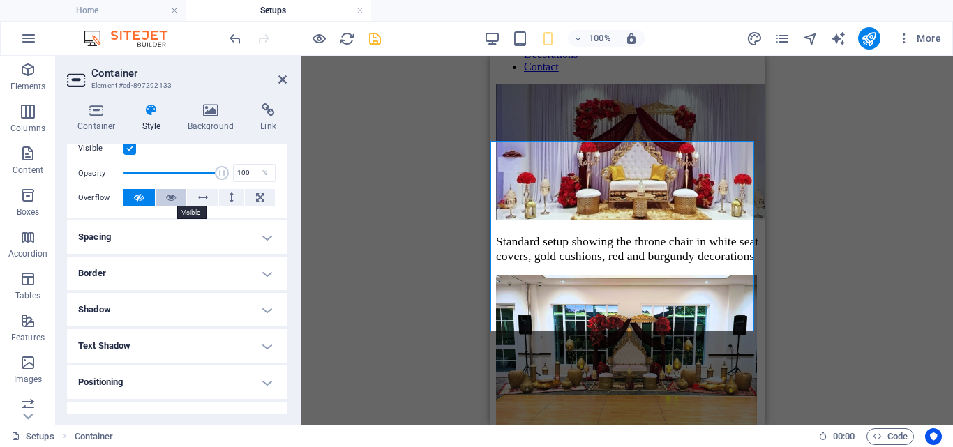
click at [168, 195] on icon at bounding box center [171, 197] width 10 height 17
click at [229, 195] on icon at bounding box center [231, 197] width 4 height 17
click at [206, 197] on icon at bounding box center [203, 197] width 10 height 17
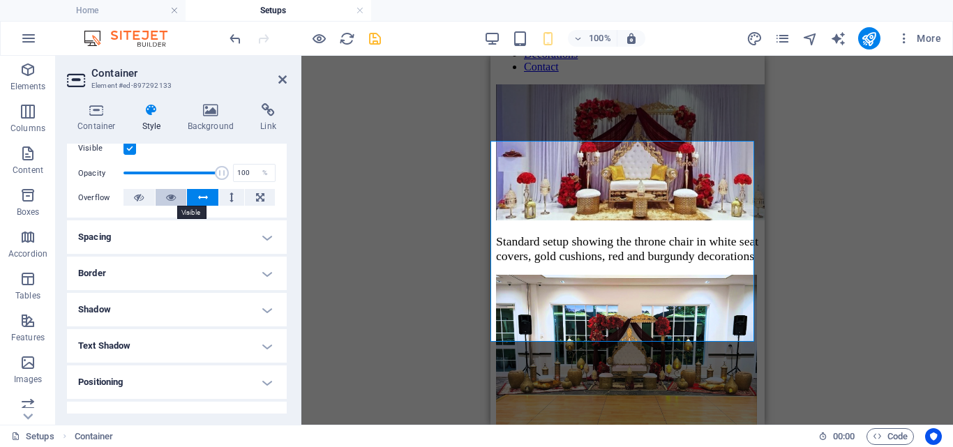
click at [169, 194] on icon at bounding box center [171, 197] width 10 height 17
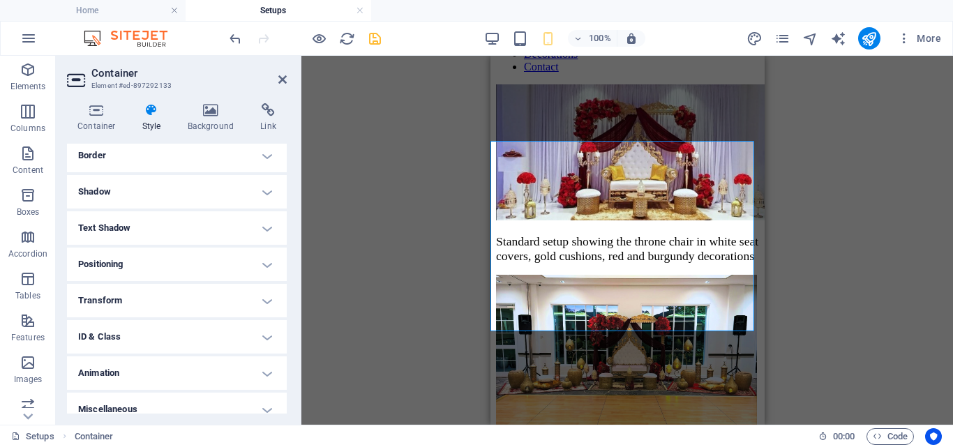
scroll to position [319, 0]
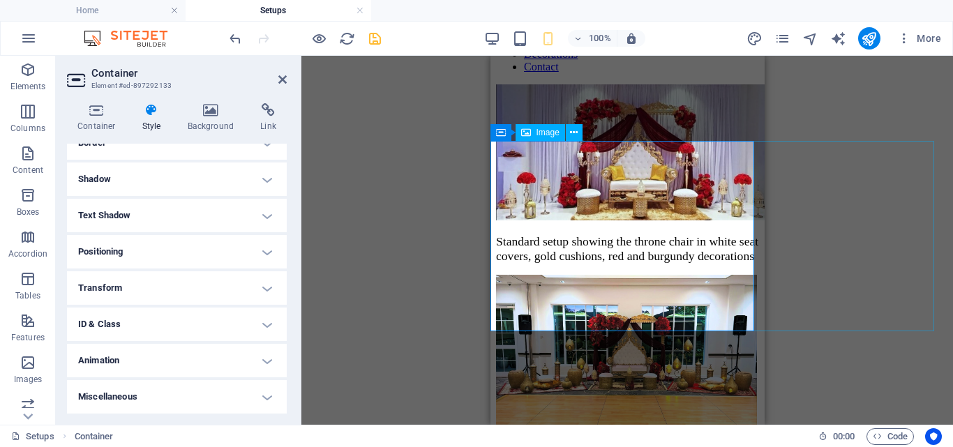
click at [561, 304] on figure "Grand Deluxe Setup - Standard setup with premium range props on either side of …" at bounding box center [528, 418] width 66 height 286
click at [278, 82] on icon at bounding box center [282, 79] width 8 height 11
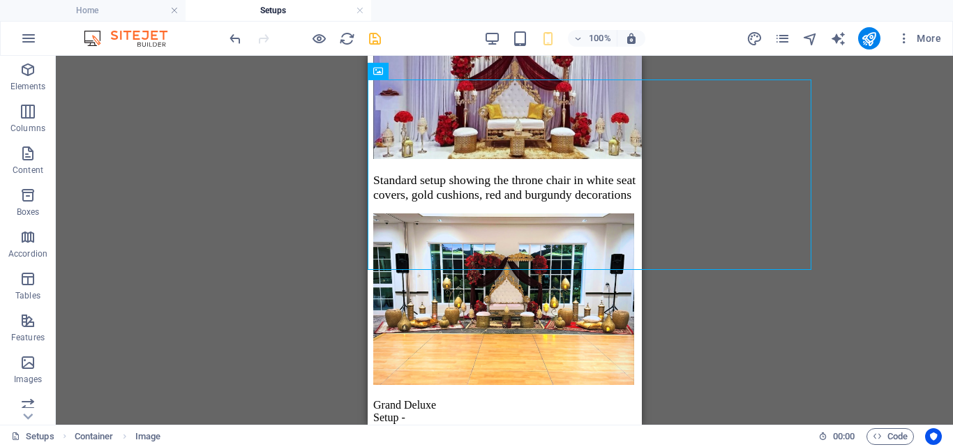
drag, startPoint x: 418, startPoint y: 418, endPoint x: 731, endPoint y: 455, distance: 315.3
drag, startPoint x: 810, startPoint y: 150, endPoint x: 683, endPoint y: 160, distance: 127.3
click at [683, 160] on div "Gallery Image Gallery Reference Container Placeholder Container Container Conta…" at bounding box center [504, 240] width 897 height 369
click at [679, 149] on div "Gallery Image Gallery Reference Container Placeholder Container Container Conta…" at bounding box center [504, 240] width 897 height 369
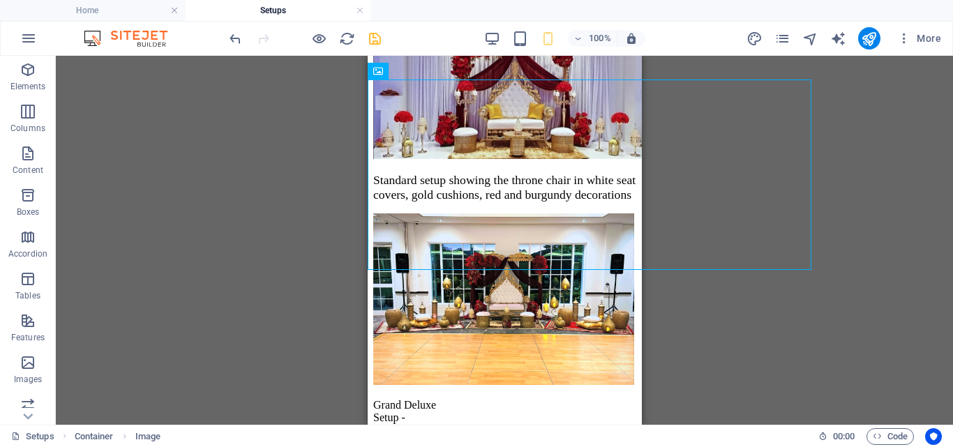
click at [679, 149] on div "Gallery Image Gallery Reference Container Placeholder Container Container Conta…" at bounding box center [504, 240] width 897 height 369
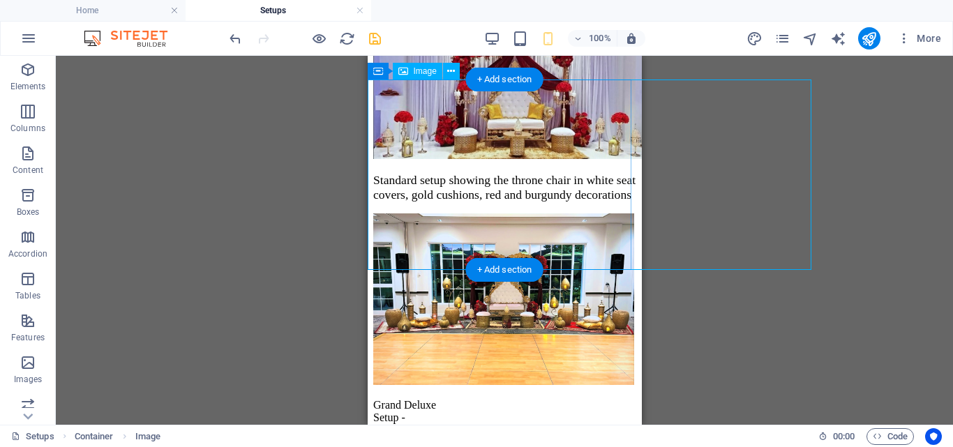
click at [438, 213] on figure "Grand Deluxe Setup - Standard setup with premium range props on either side of …" at bounding box center [405, 356] width 66 height 286
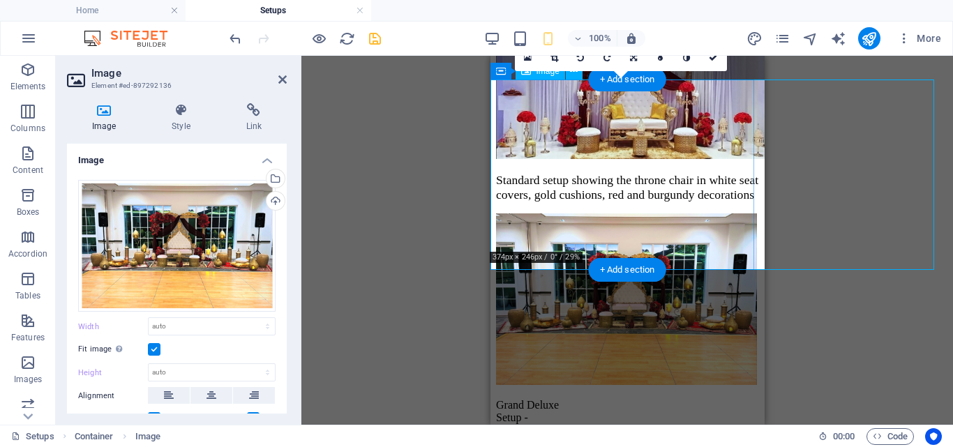
type input "374"
select select "px"
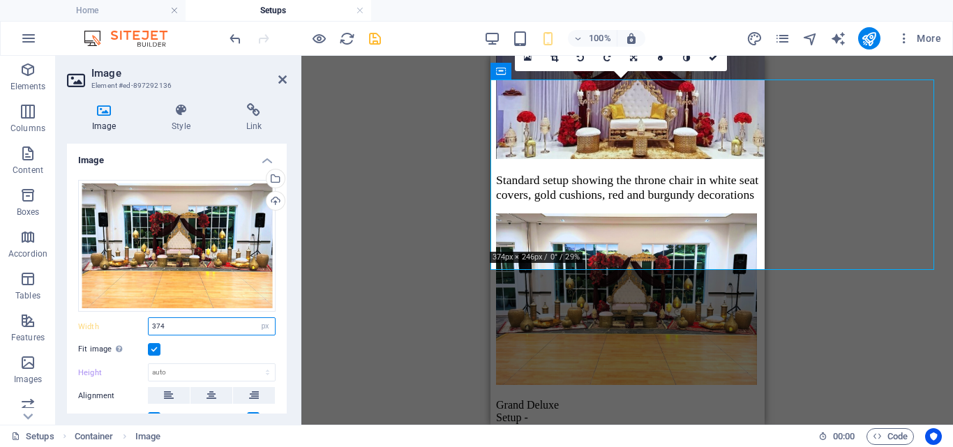
click at [222, 325] on input "374" at bounding box center [212, 326] width 126 height 17
drag, startPoint x: 222, startPoint y: 325, endPoint x: 139, endPoint y: 327, distance: 83.7
click at [139, 327] on div "Width 374 Default auto px rem % em vh vw" at bounding box center [176, 326] width 197 height 18
click at [154, 349] on label at bounding box center [154, 349] width 13 height 13
click at [0, 0] on input "Fit image Automatically fit image to a fixed width and height" at bounding box center [0, 0] width 0 height 0
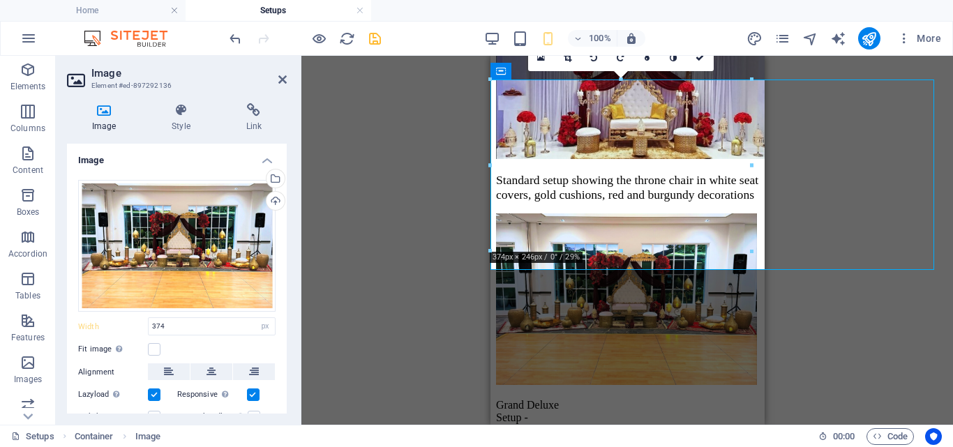
click at [751, 166] on div at bounding box center [751, 165] width 5 height 172
click at [933, 146] on div "Drag here to replace the existing content. Press “Ctrl” if you want to create a…" at bounding box center [626, 240] width 651 height 369
drag, startPoint x: 933, startPoint y: 146, endPoint x: 843, endPoint y: 153, distance: 90.2
click at [843, 153] on div "Drag here to replace the existing content. Press “Ctrl” if you want to create a…" at bounding box center [626, 240] width 651 height 369
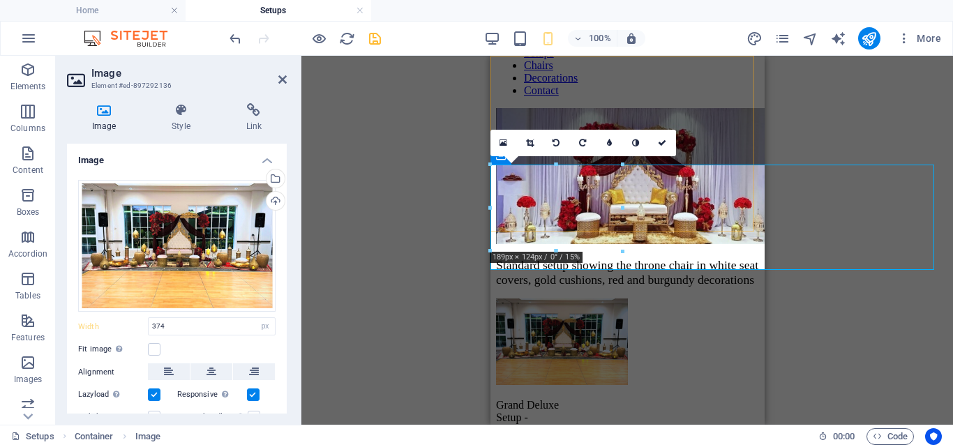
type input "189"
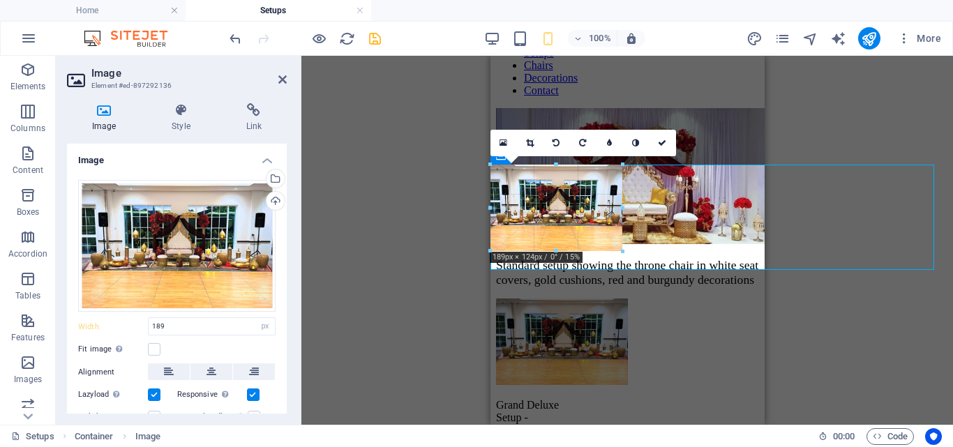
drag, startPoint x: 623, startPoint y: 255, endPoint x: 745, endPoint y: 264, distance: 123.1
click at [745, 264] on div "Gallery Image Gallery Reference Container Placeholder Container Container Conta…" at bounding box center [627, 122] width 274 height 603
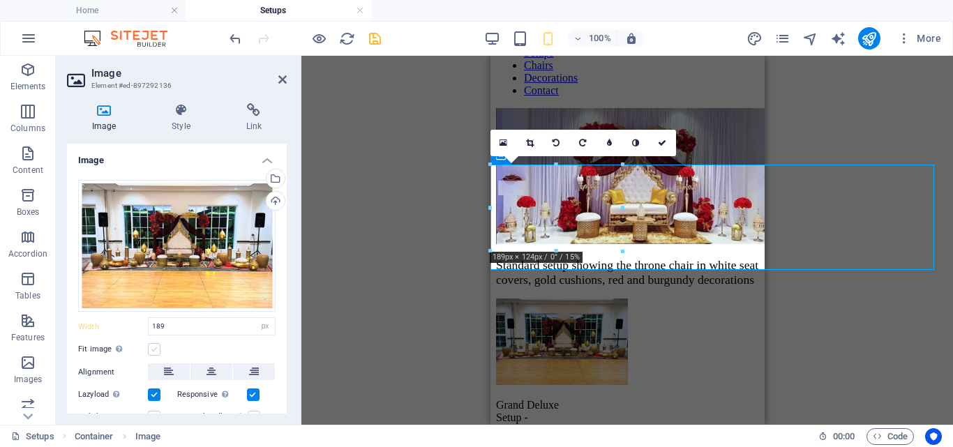
click at [153, 348] on label at bounding box center [154, 349] width 13 height 13
click at [0, 0] on input "Fit image Automatically fit image to a fixed width and height" at bounding box center [0, 0] width 0 height 0
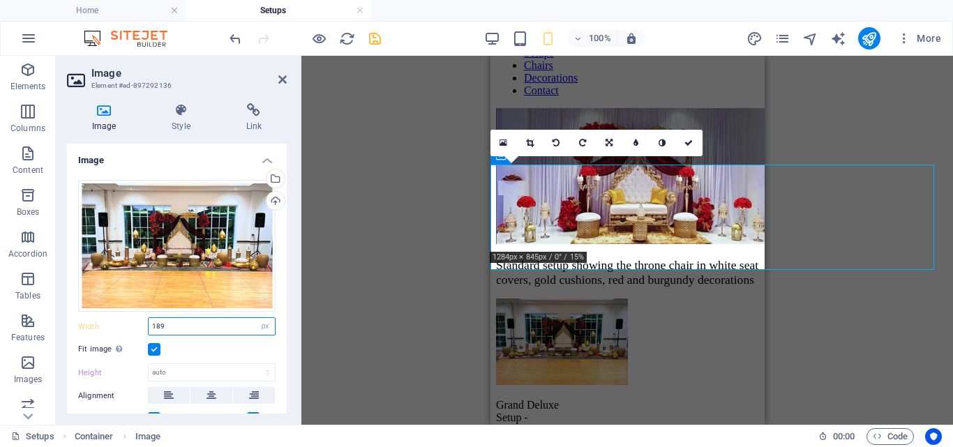
drag, startPoint x: 189, startPoint y: 328, endPoint x: 146, endPoint y: 327, distance: 43.3
click at [146, 327] on div "Width 189 Default auto px rem % em vh vw" at bounding box center [176, 326] width 197 height 18
click at [265, 325] on select "Default auto px rem % em vh vw" at bounding box center [265, 326] width 20 height 17
select select "auto"
click at [255, 318] on select "Default auto px rem % em vh vw" at bounding box center [265, 326] width 20 height 17
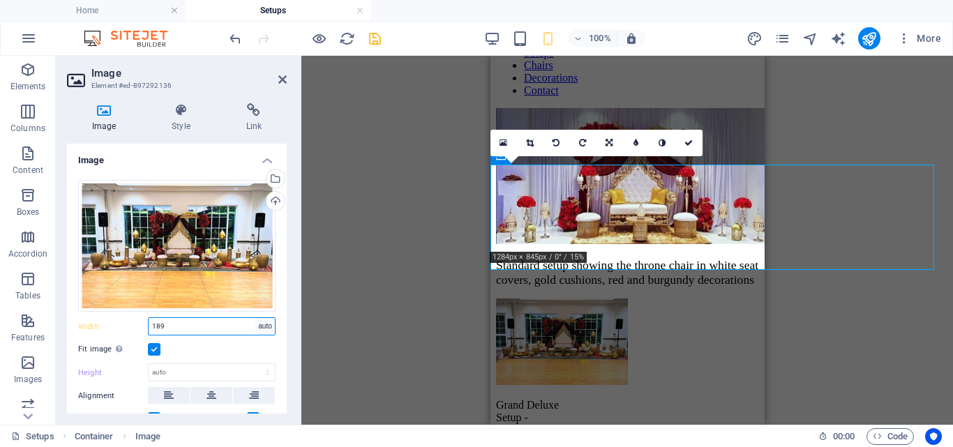
select select "DISABLED_OPTION_VALUE"
click at [446, 312] on div "Gallery Image Gallery Reference Container Placeholder Container Container Conta…" at bounding box center [626, 240] width 651 height 369
click at [847, 305] on div "Gallery Image Gallery Reference Container Placeholder Container Container Conta…" at bounding box center [626, 240] width 651 height 369
click at [278, 78] on icon at bounding box center [282, 79] width 8 height 11
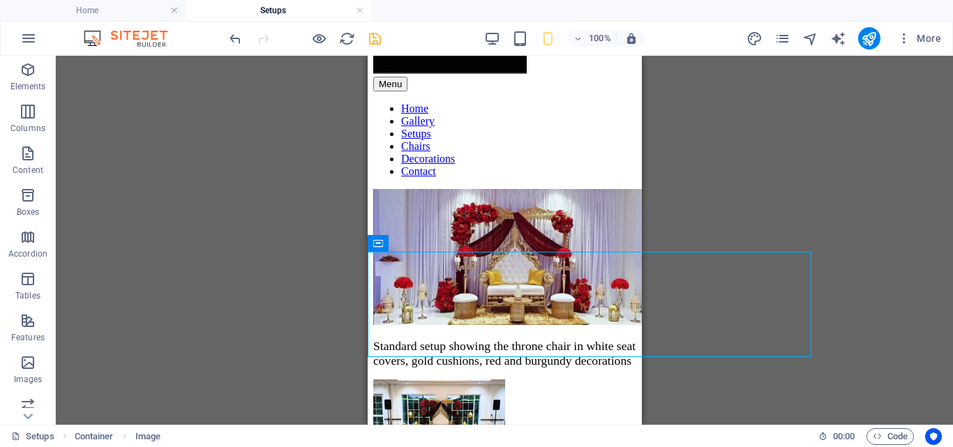
scroll to position [146, 0]
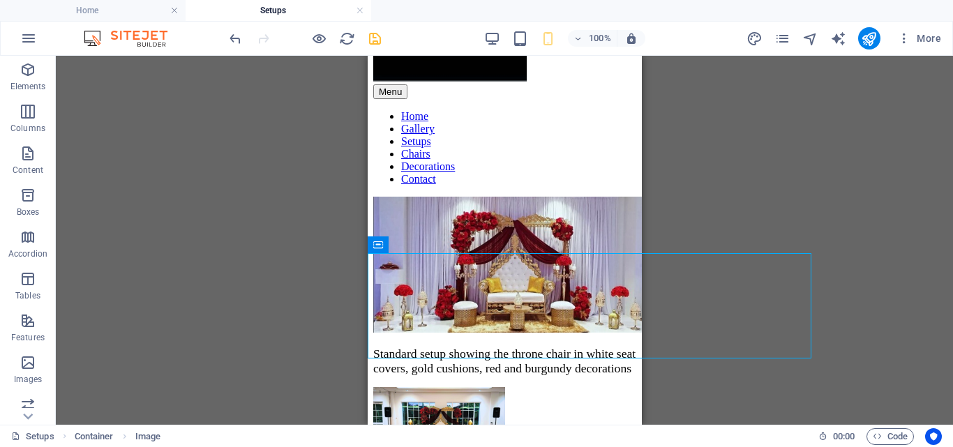
drag, startPoint x: 633, startPoint y: 231, endPoint x: 1008, endPoint y: 237, distance: 375.2
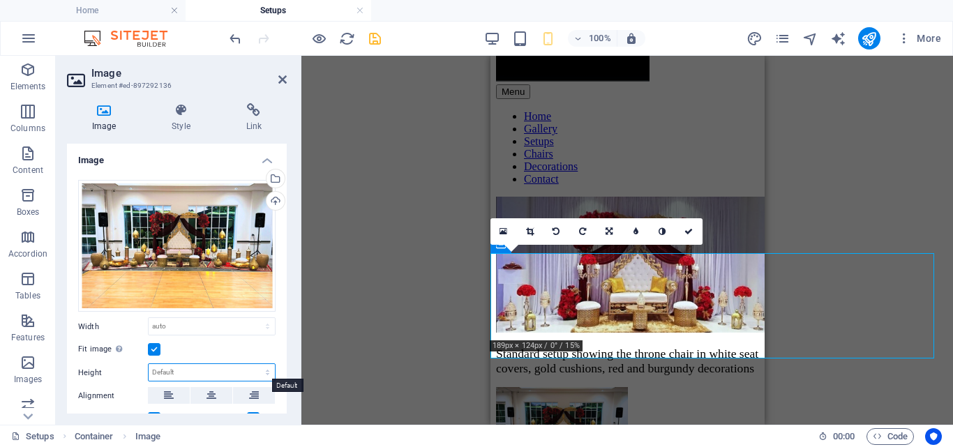
click at [224, 370] on select "Default auto px" at bounding box center [212, 372] width 126 height 17
click at [149, 364] on select "Default auto px" at bounding box center [212, 372] width 126 height 17
select select "DISABLED_OPTION_VALUE"
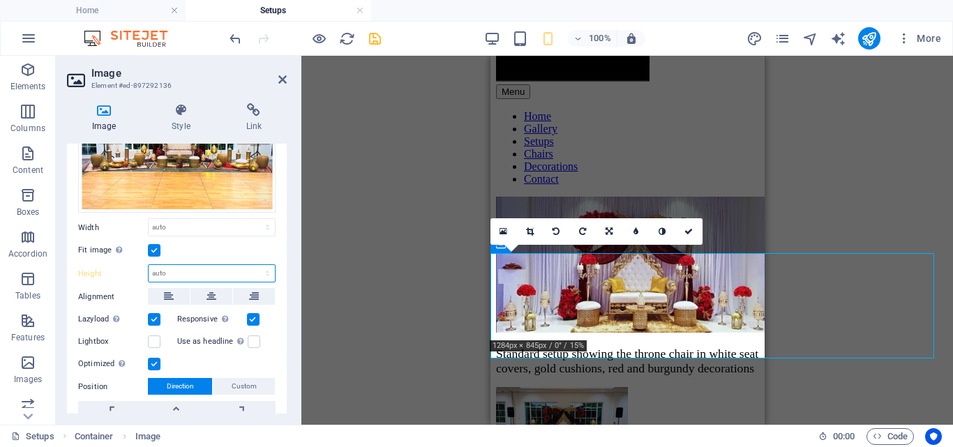
scroll to position [105, 0]
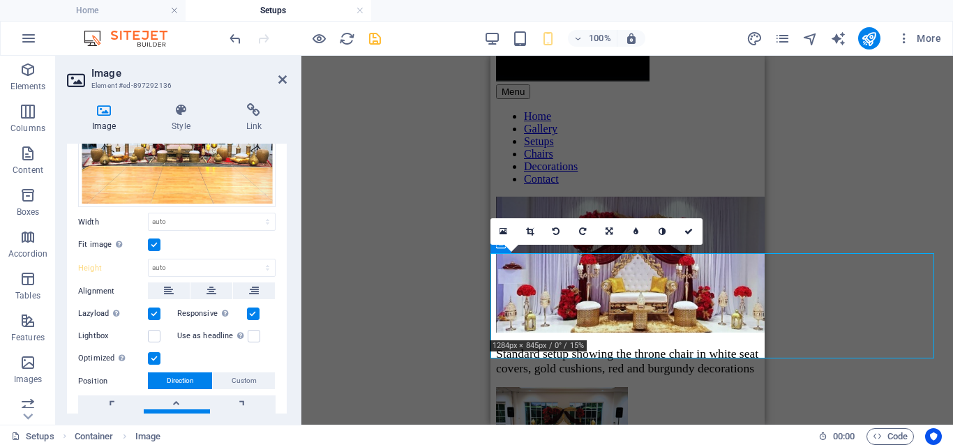
click at [151, 243] on label at bounding box center [154, 244] width 13 height 13
click at [0, 0] on input "Fit image Automatically fit image to a fixed width and height" at bounding box center [0, 0] width 0 height 0
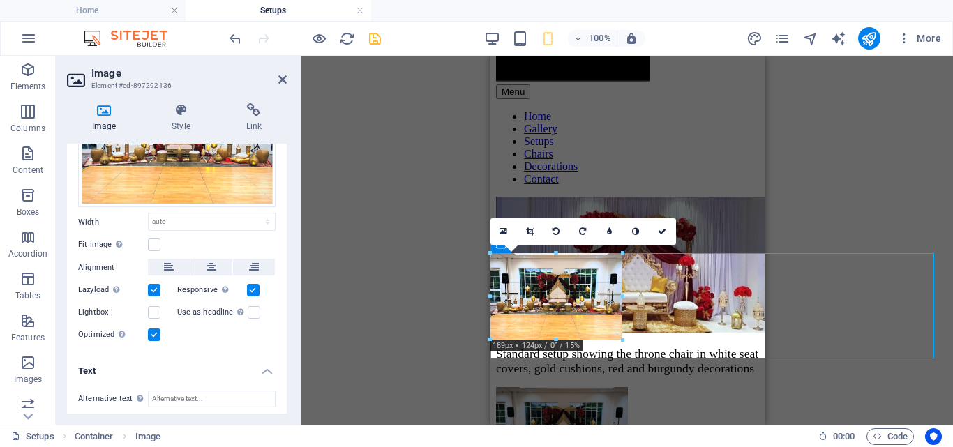
drag, startPoint x: 623, startPoint y: 340, endPoint x: 774, endPoint y: 385, distance: 157.1
click at [774, 385] on div "Gallery Image Gallery Reference Container Placeholder Container Container Conta…" at bounding box center [626, 240] width 651 height 369
drag, startPoint x: 621, startPoint y: 296, endPoint x: 180, endPoint y: 245, distance: 444.3
click at [662, 301] on div "Gallery Image Gallery Reference Container Placeholder Container Container Conta…" at bounding box center [627, 167] width 274 height 515
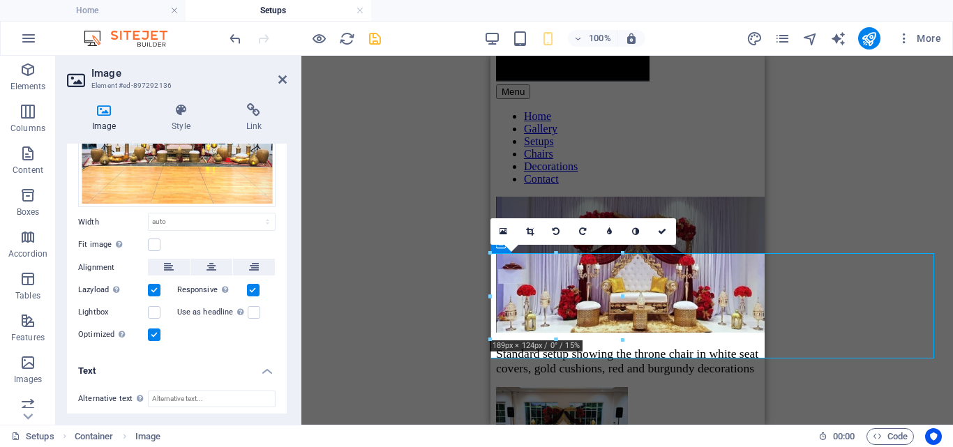
drag, startPoint x: 282, startPoint y: 211, endPoint x: 292, endPoint y: 291, distance: 81.5
click at [292, 291] on div "Image Style Link Image Drag files here, click to choose files or select files f…" at bounding box center [177, 258] width 242 height 333
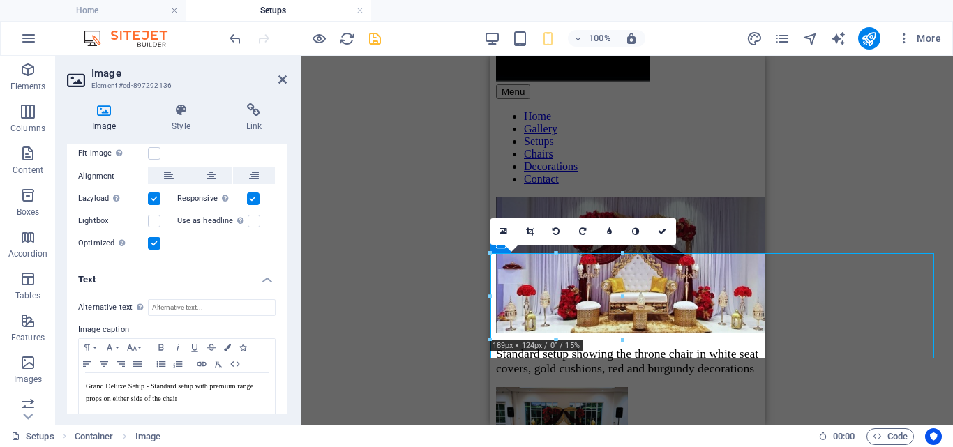
scroll to position [208, 0]
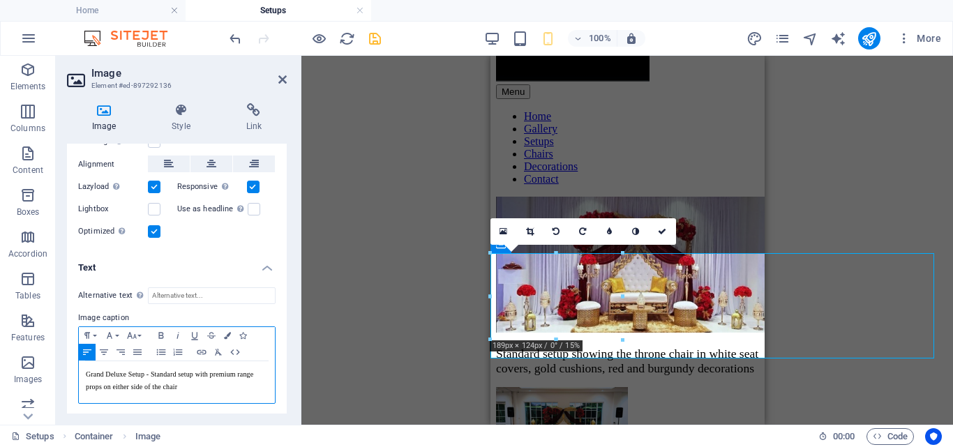
click at [234, 372] on span "Grand Deluxe Setup - Standard setup with premium range props on either side of …" at bounding box center [169, 380] width 167 height 20
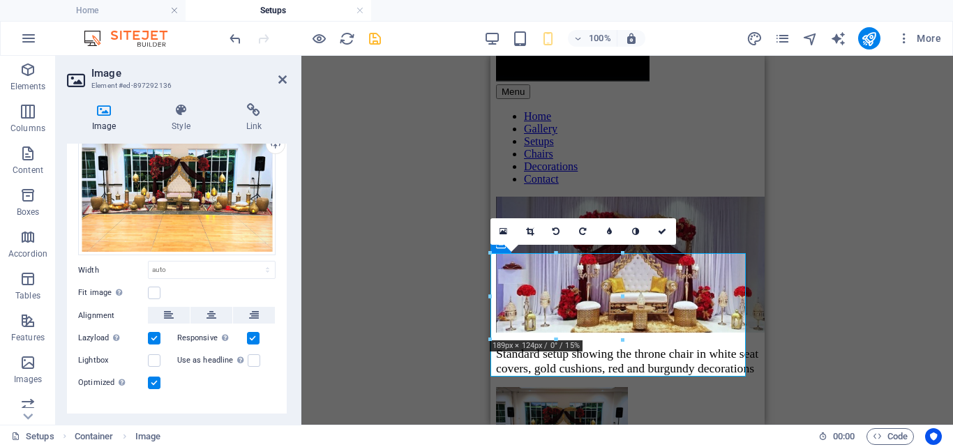
scroll to position [0, 0]
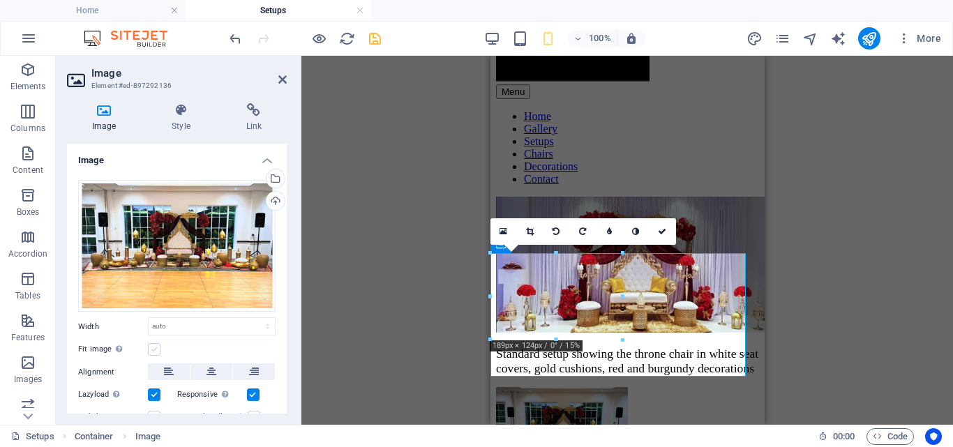
click at [151, 347] on label at bounding box center [154, 349] width 13 height 13
click at [0, 0] on input "Fit image Automatically fit image to a fixed width and height" at bounding box center [0, 0] width 0 height 0
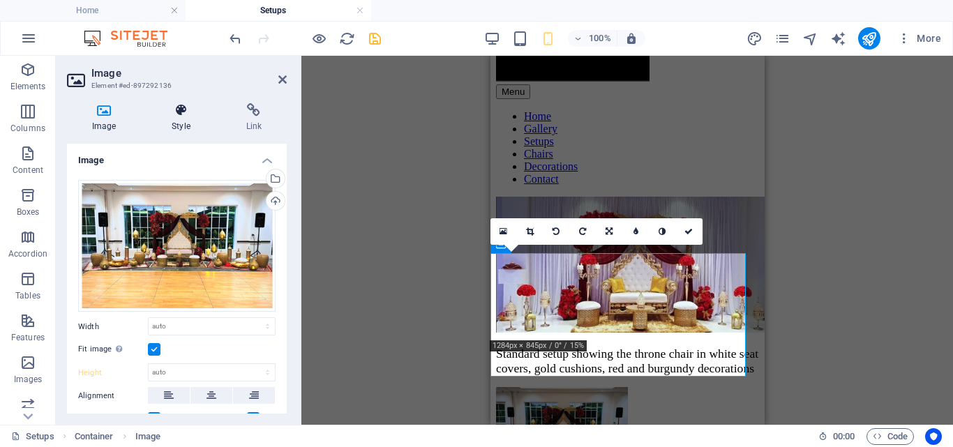
click at [187, 116] on icon at bounding box center [180, 110] width 68 height 14
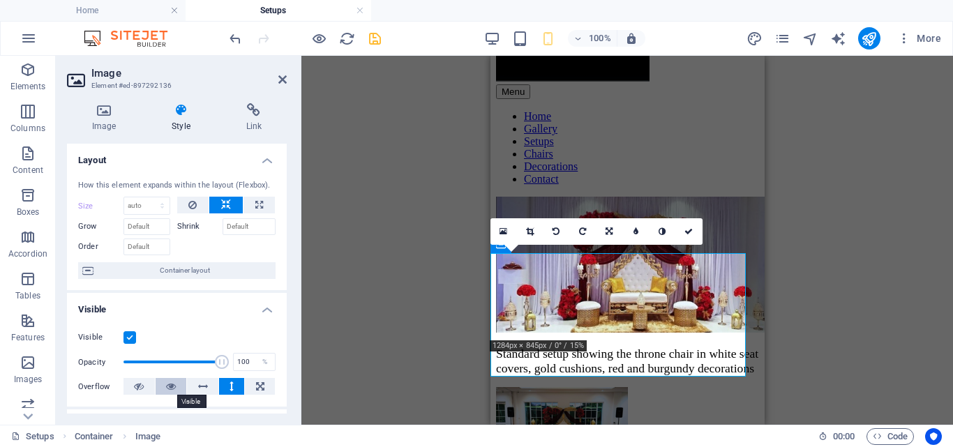
click at [173, 380] on icon at bounding box center [171, 386] width 10 height 17
click at [279, 83] on icon at bounding box center [282, 79] width 8 height 11
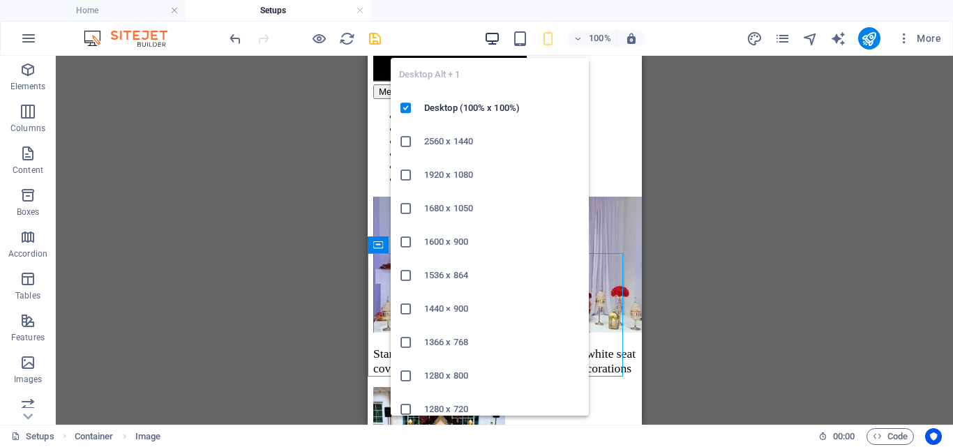
click at [487, 38] on icon "button" at bounding box center [492, 39] width 16 height 16
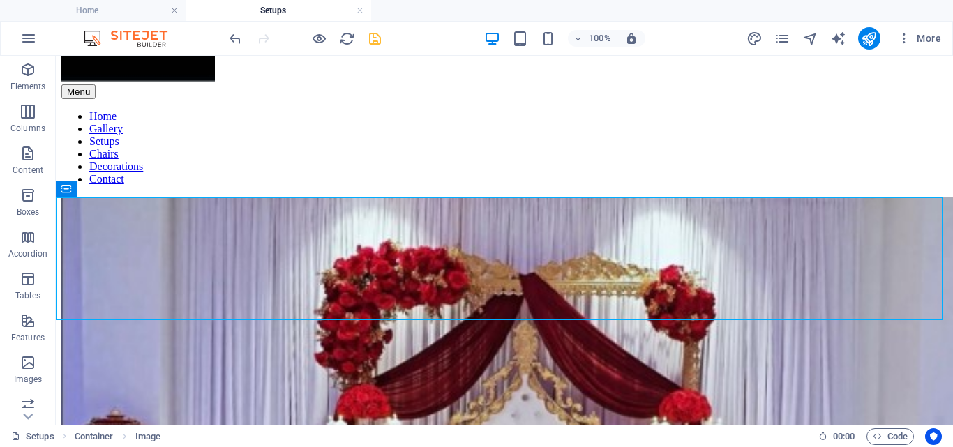
scroll to position [493, 0]
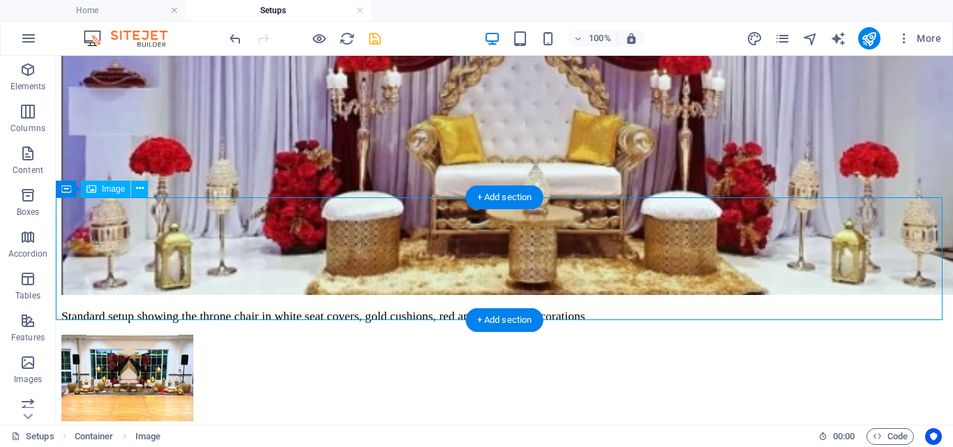
click at [149, 335] on figure "Grand Deluxe Setup - Standard setup with premium range props on either side of …" at bounding box center [504, 403] width 886 height 137
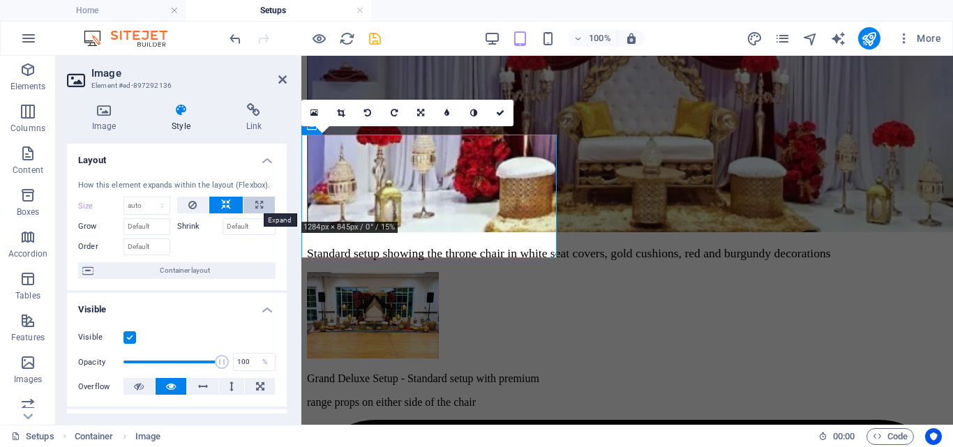
click at [255, 204] on icon at bounding box center [259, 205] width 8 height 17
type input "100"
select select "%"
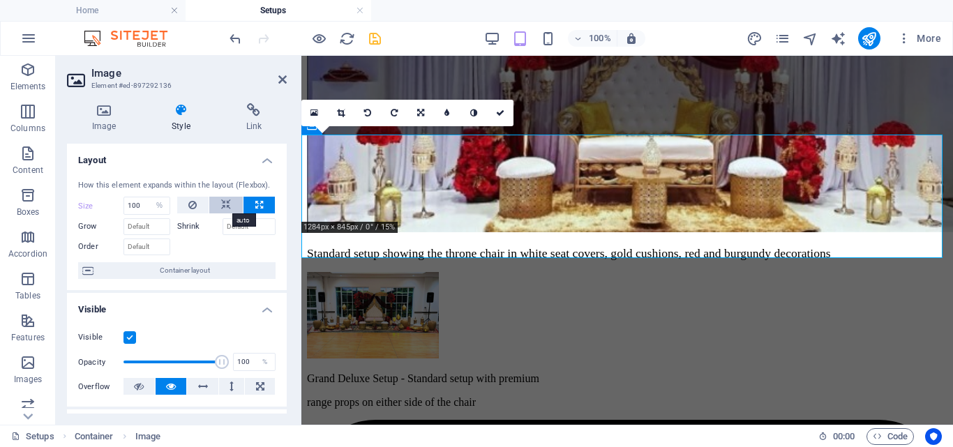
click at [221, 204] on icon at bounding box center [226, 205] width 10 height 17
select select "DISABLED_OPTION_VALUE"
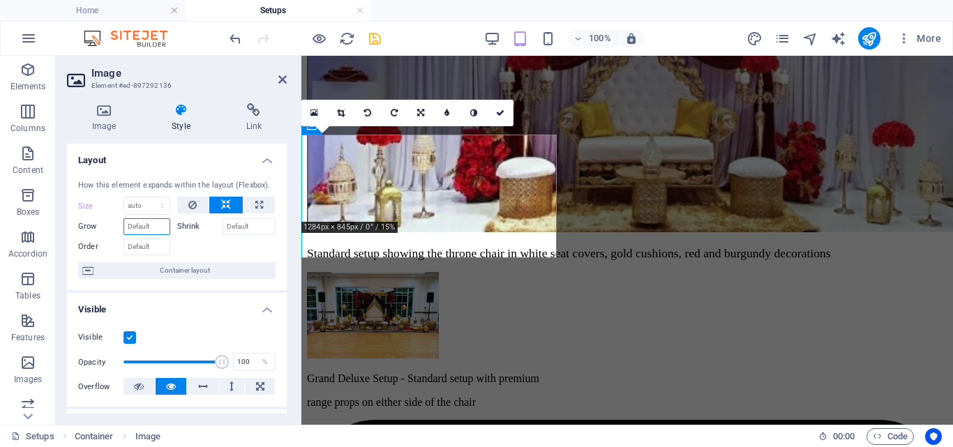
click at [154, 225] on input "Grow" at bounding box center [146, 226] width 47 height 17
click at [186, 272] on span "Container layout" at bounding box center [185, 270] width 174 height 17
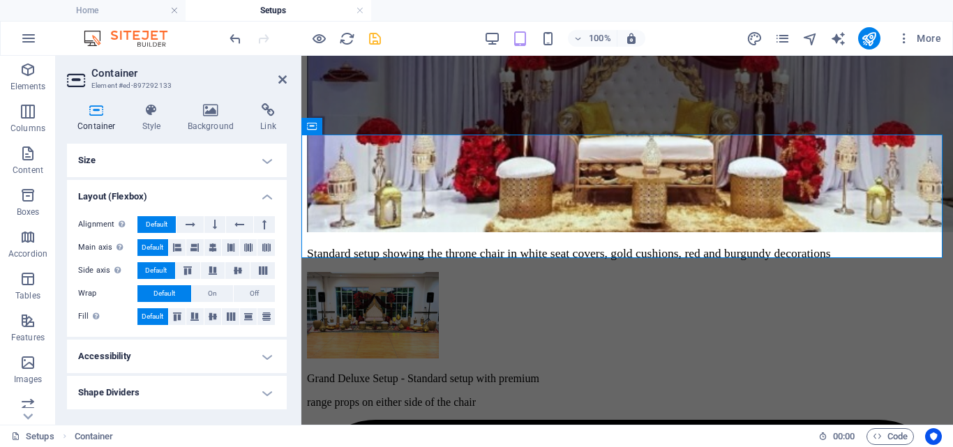
click at [261, 151] on h4 "Size" at bounding box center [177, 160] width 220 height 33
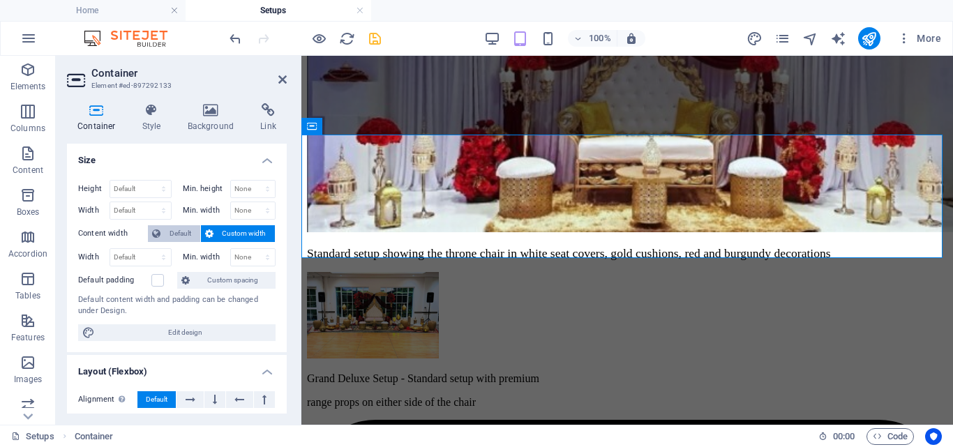
click at [170, 238] on span "Default" at bounding box center [180, 233] width 31 height 17
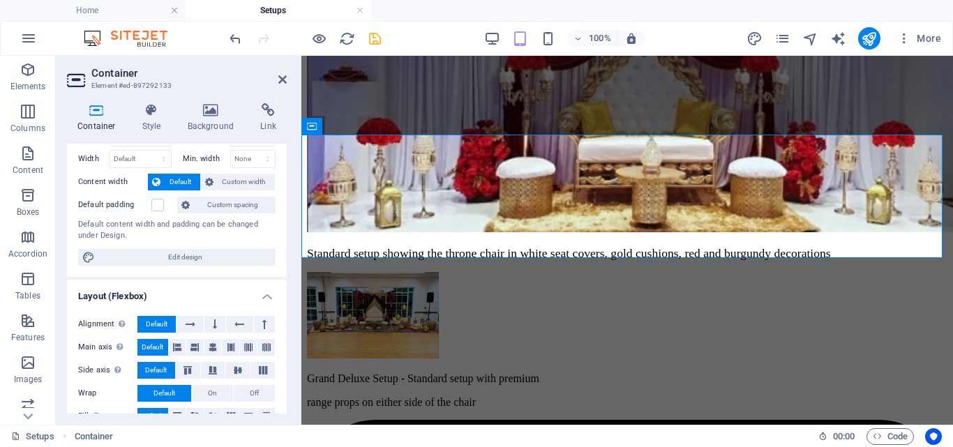
scroll to position [0, 0]
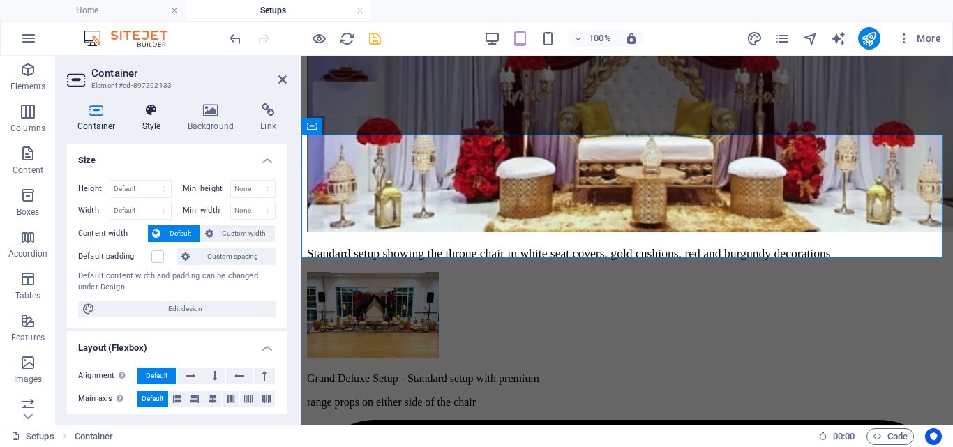
click at [150, 119] on h4 "Style" at bounding box center [154, 117] width 45 height 29
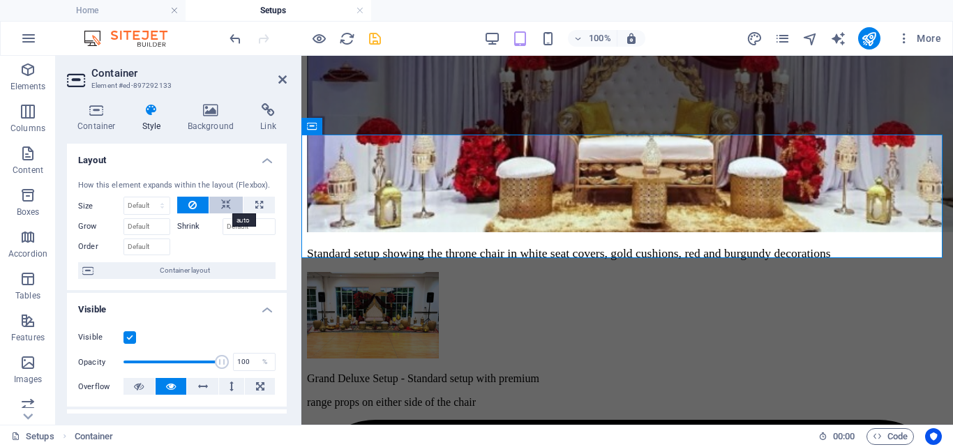
click at [226, 201] on icon at bounding box center [226, 205] width 10 height 17
drag, startPoint x: 285, startPoint y: 248, endPoint x: 43, endPoint y: 119, distance: 274.5
click at [419, 272] on figure "Grand Deluxe Setup - Standard setup with premium range props on either side of …" at bounding box center [627, 340] width 640 height 137
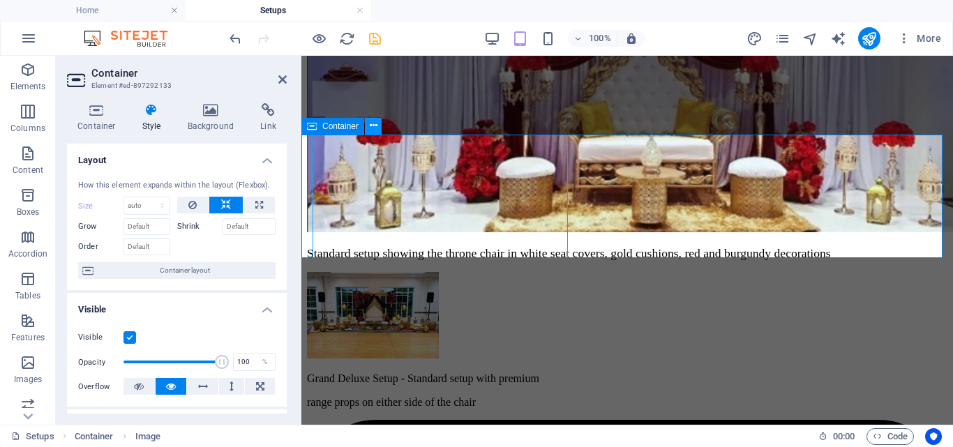
click at [371, 124] on icon at bounding box center [374, 126] width 8 height 15
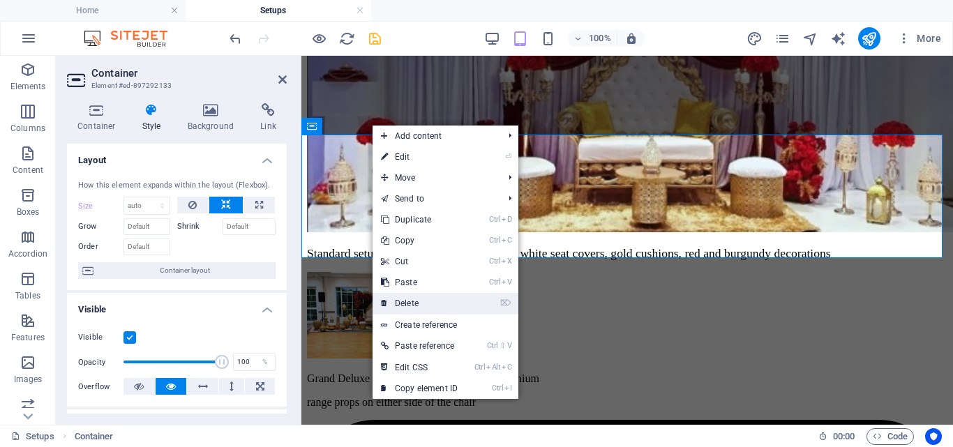
click at [422, 303] on link "⌦ Delete" at bounding box center [418, 303] width 93 height 21
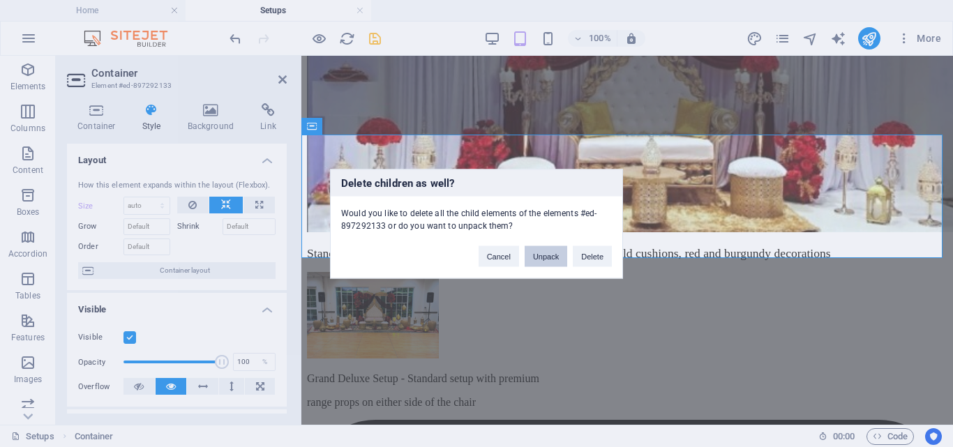
click at [547, 250] on button "Unpack" at bounding box center [545, 255] width 43 height 21
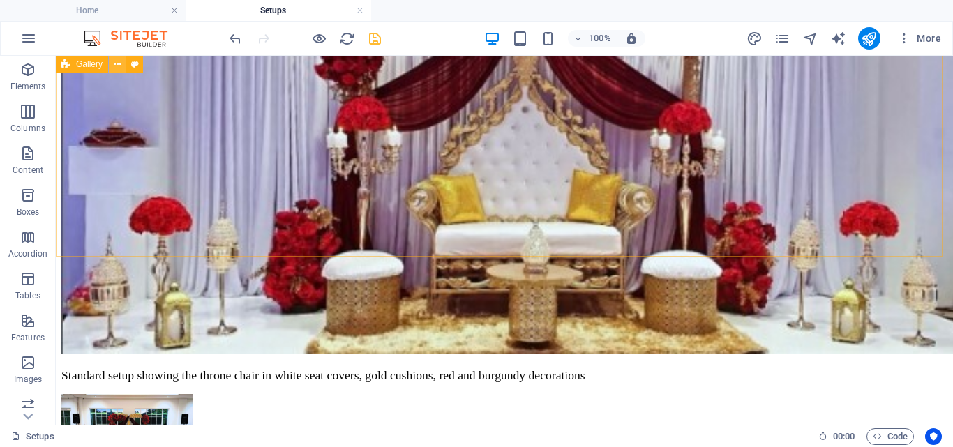
click at [115, 64] on icon at bounding box center [118, 64] width 8 height 15
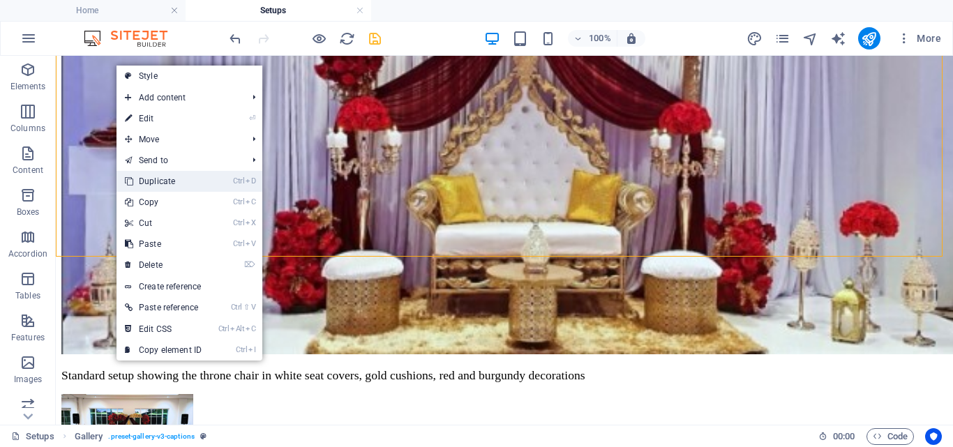
click at [169, 182] on link "Ctrl D Duplicate" at bounding box center [162, 181] width 93 height 21
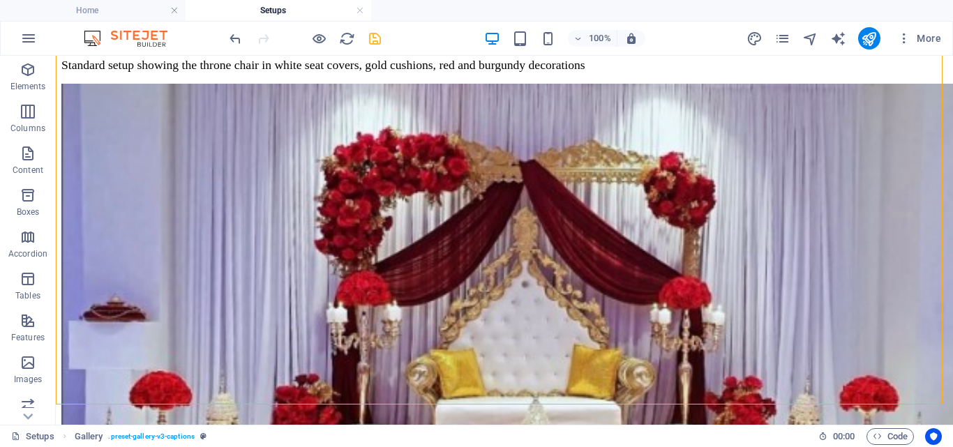
scroll to position [741, 0]
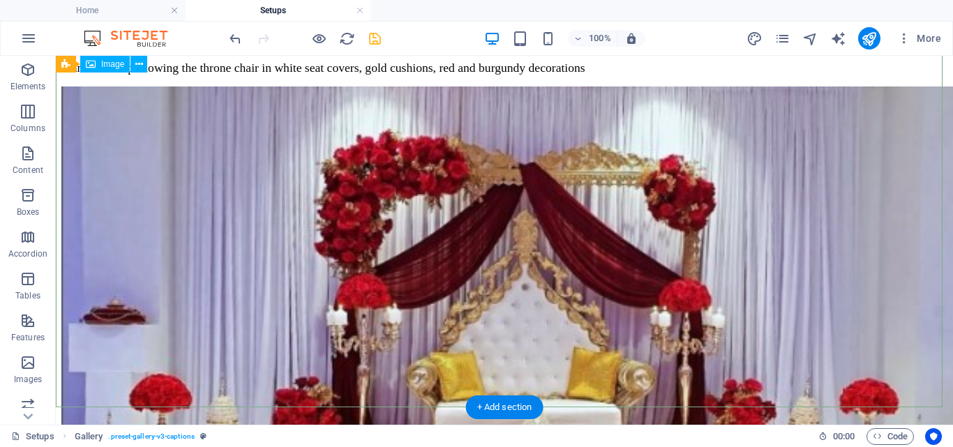
click at [440, 268] on figure "Standard setup showing the throne chair in white seat covers, gold cushions, re…" at bounding box center [504, 323] width 886 height 474
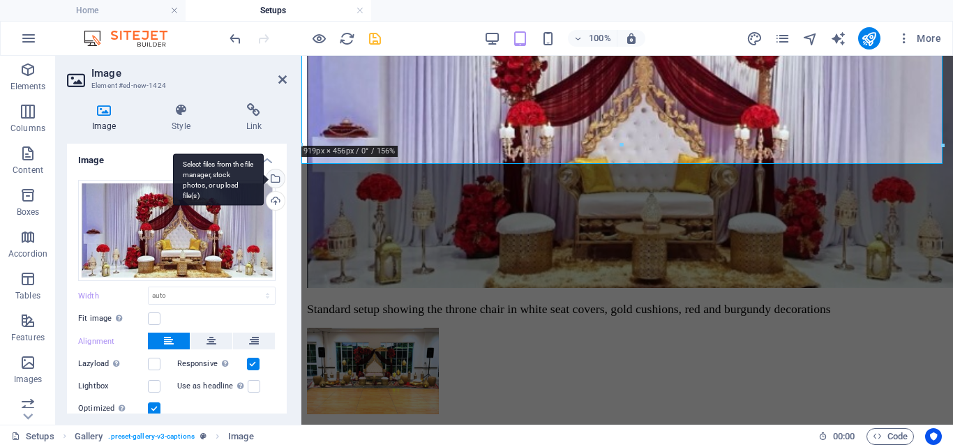
click at [272, 176] on div "Select files from the file manager, stock photos, or upload file(s)" at bounding box center [274, 179] width 21 height 21
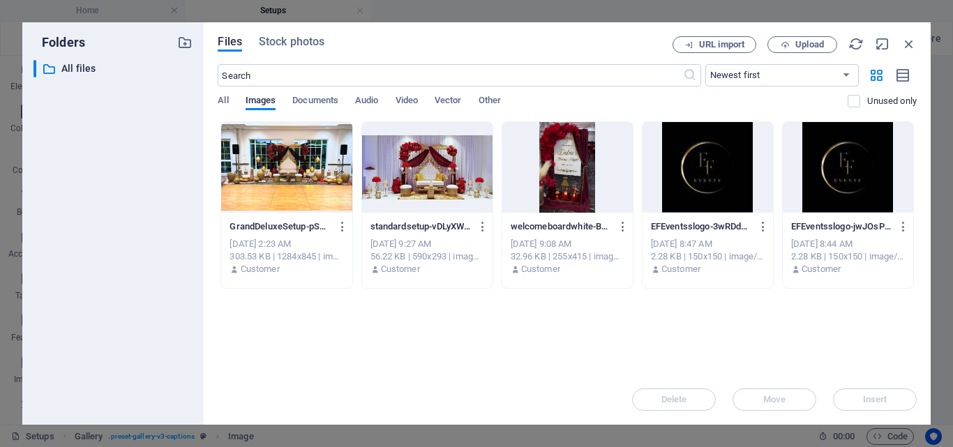
click at [284, 183] on div at bounding box center [286, 167] width 130 height 91
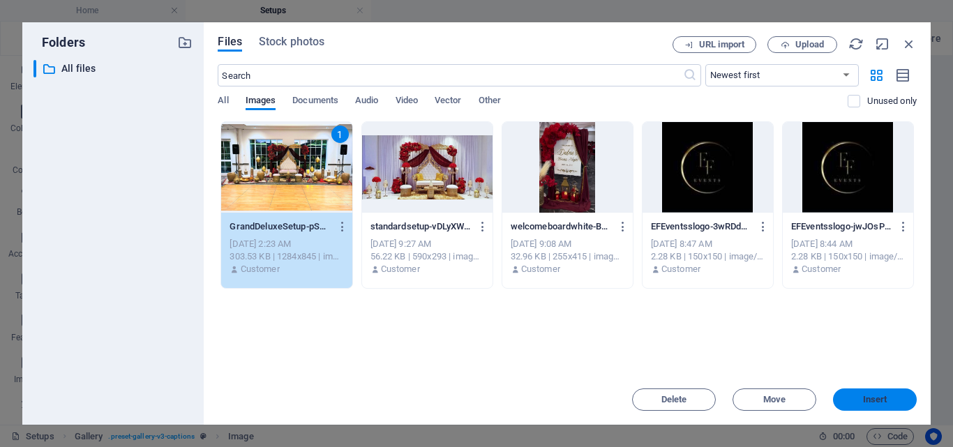
click at [874, 403] on span "Insert" at bounding box center [875, 399] width 24 height 8
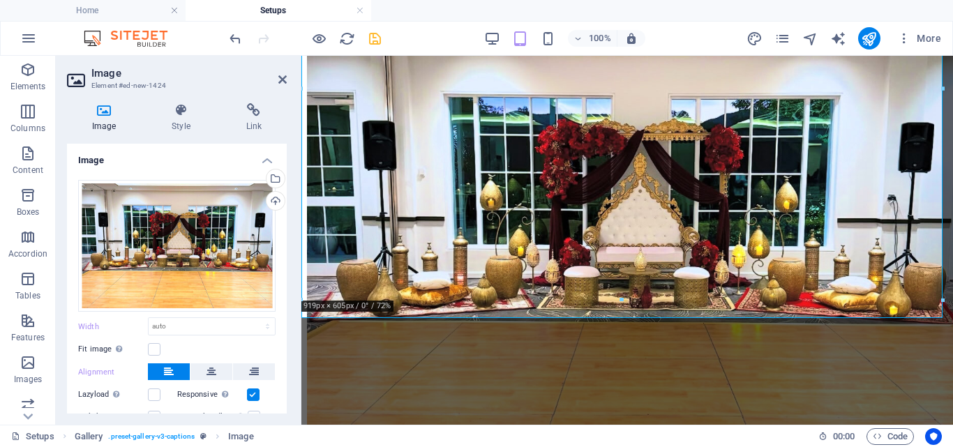
scroll to position [690, 0]
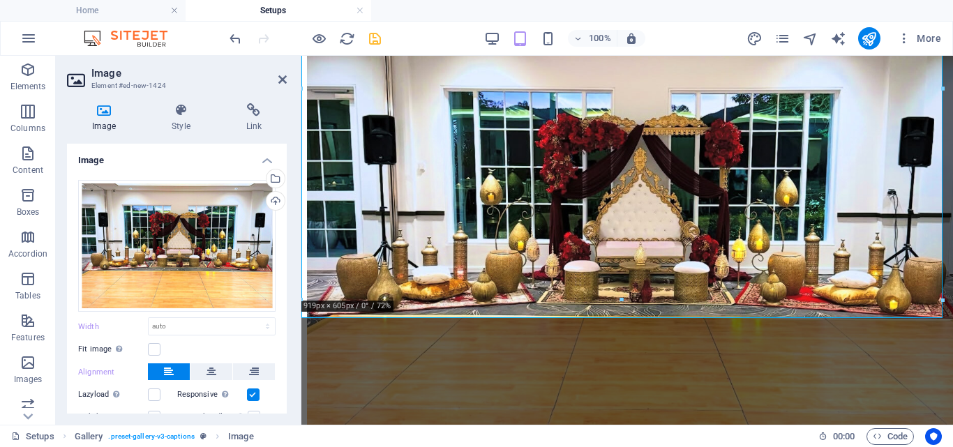
drag, startPoint x: 283, startPoint y: 234, endPoint x: 278, endPoint y: 284, distance: 50.4
click at [278, 284] on div "Drag files here, click to choose files or select files from Files or our free s…" at bounding box center [177, 314] width 220 height 290
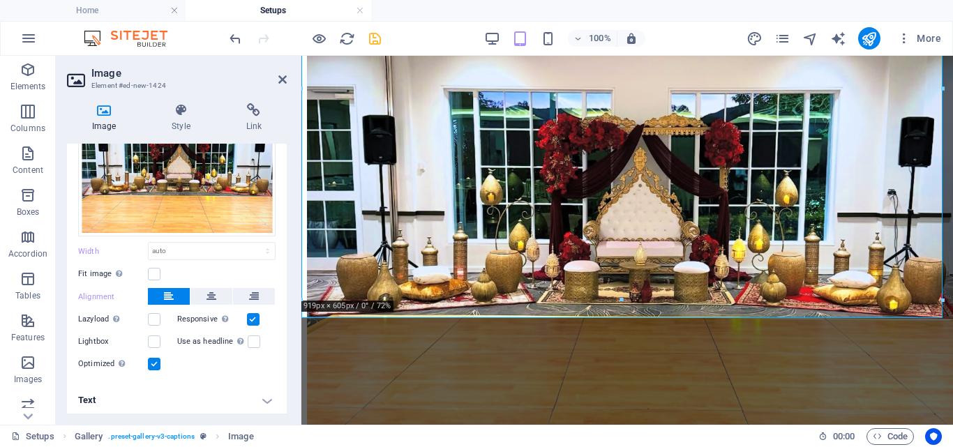
scroll to position [77, 0]
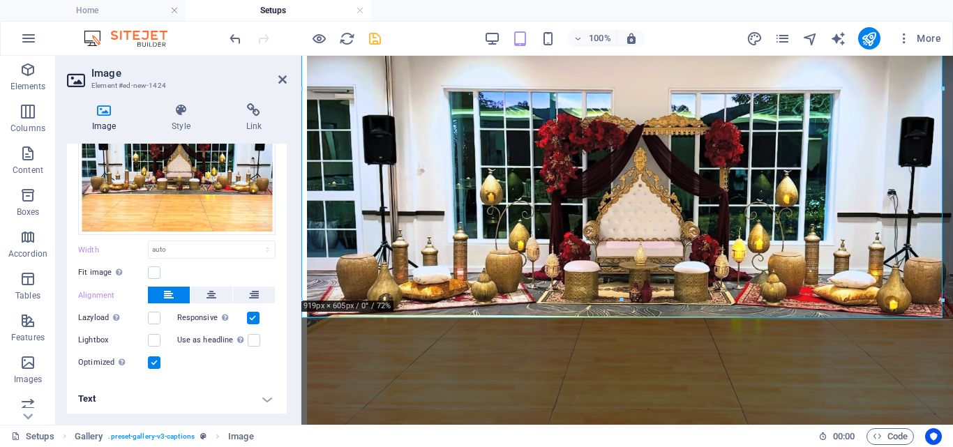
click at [268, 393] on h4 "Text" at bounding box center [177, 398] width 220 height 33
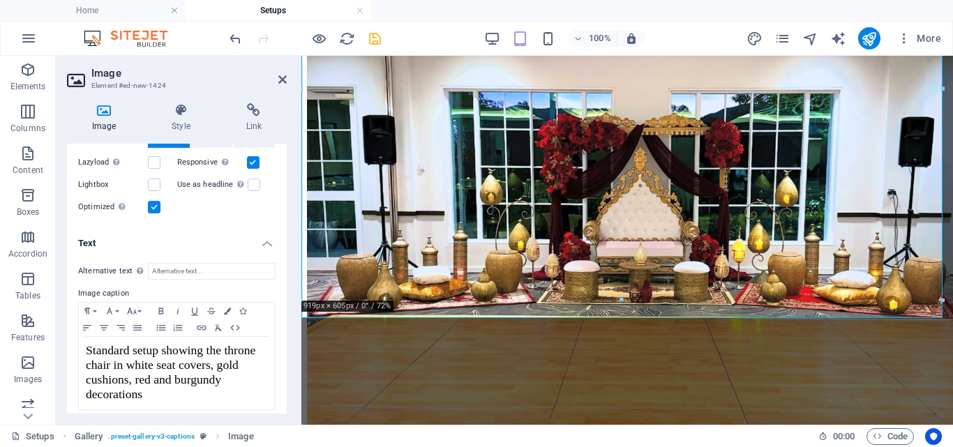
scroll to position [238, 0]
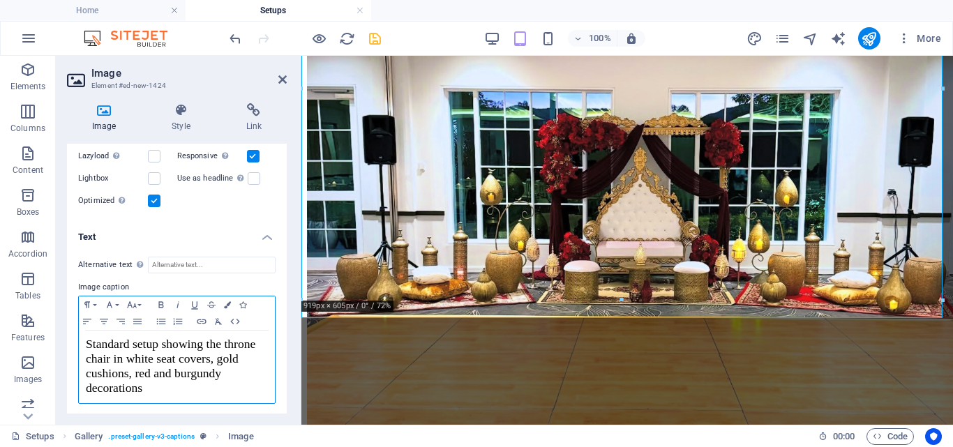
click at [83, 341] on div "Standard setup showing the throne chair in white seat covers, gold cushions, re…" at bounding box center [177, 367] width 196 height 73
drag, startPoint x: 116, startPoint y: 354, endPoint x: 238, endPoint y: 384, distance: 125.7
click at [238, 384] on p "Grand Deluxe Setup - Standard setup showing the throne chair in white seat cove…" at bounding box center [177, 367] width 182 height 59
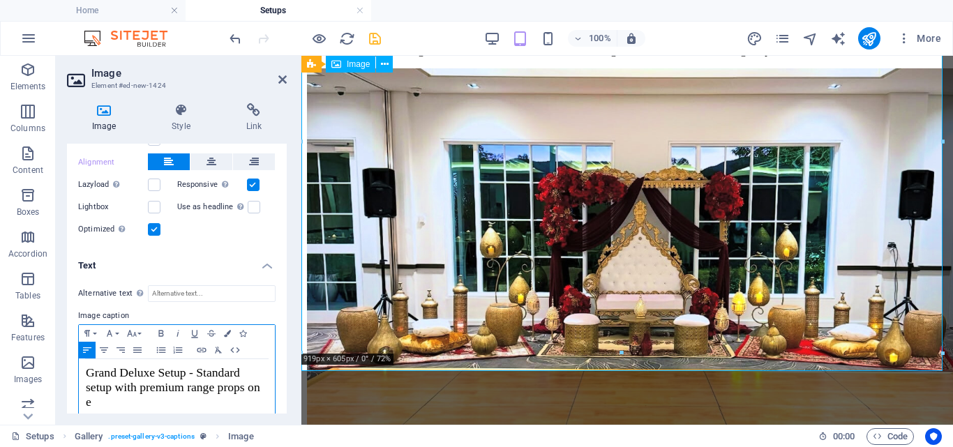
scroll to position [225, 0]
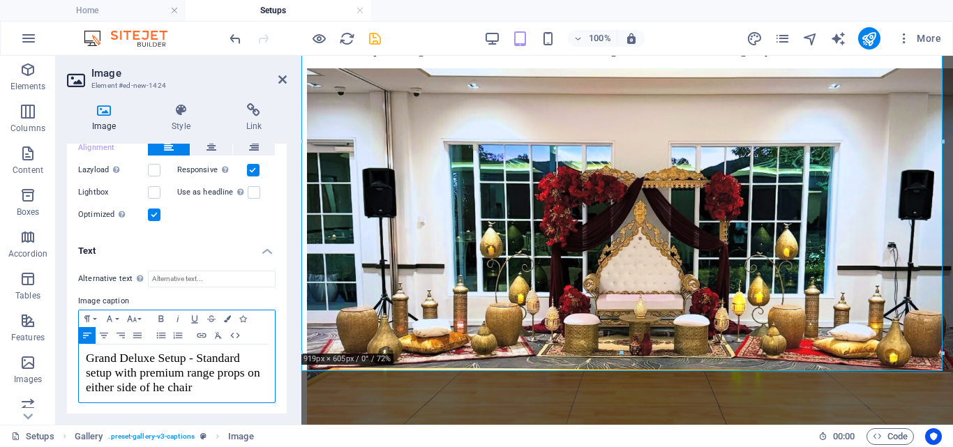
click at [153, 382] on span "Grand Deluxe Setup - Standard setup with premium range props on either side of …" at bounding box center [173, 372] width 174 height 43
click at [279, 80] on icon at bounding box center [282, 79] width 8 height 11
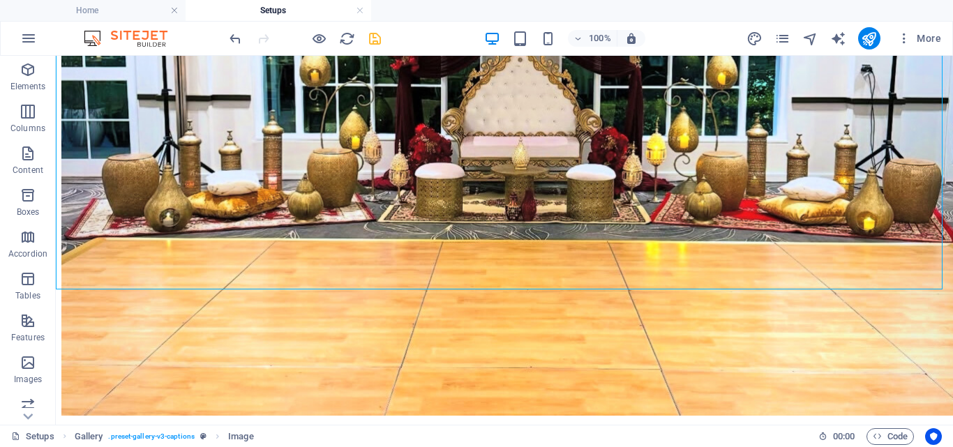
scroll to position [992, 0]
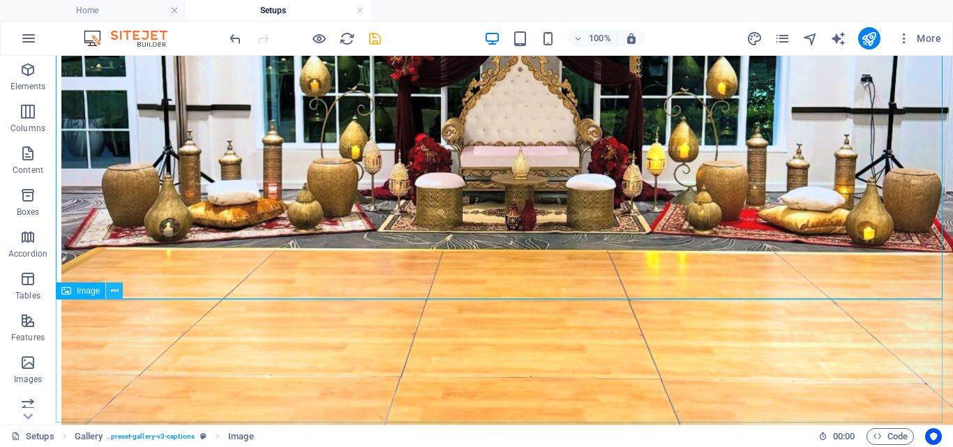
click at [116, 296] on icon at bounding box center [115, 291] width 8 height 15
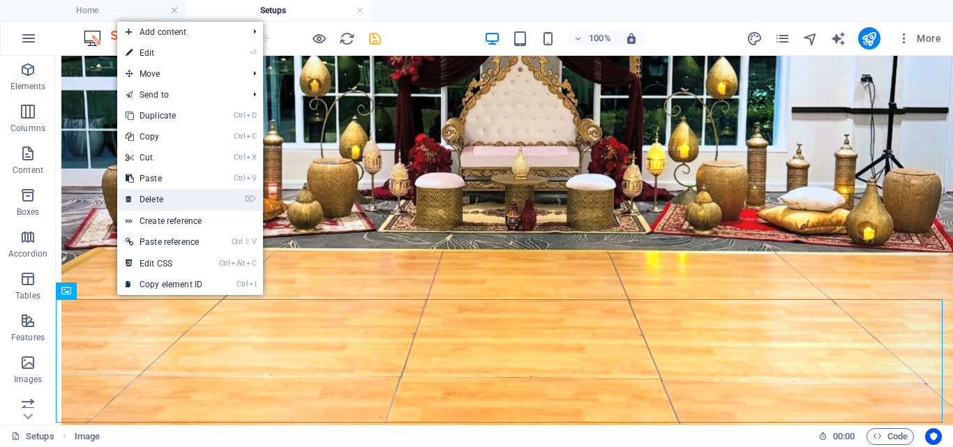
click at [197, 195] on link "⌦ Delete" at bounding box center [163, 199] width 93 height 21
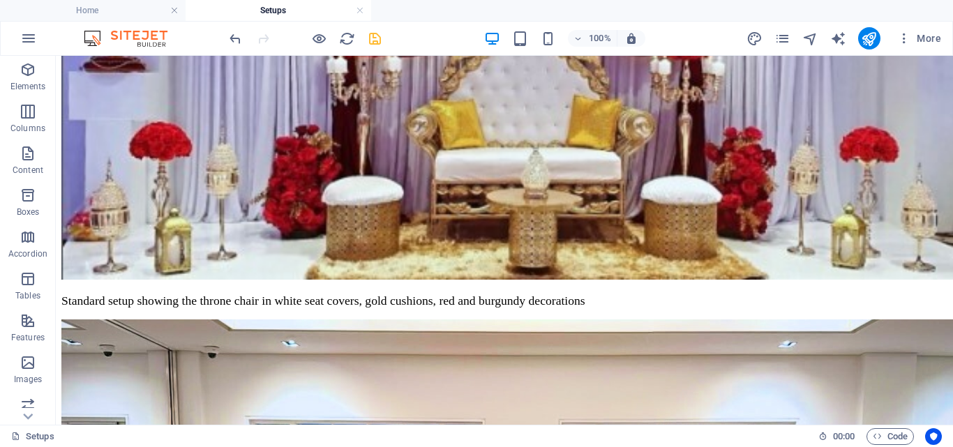
scroll to position [433, 0]
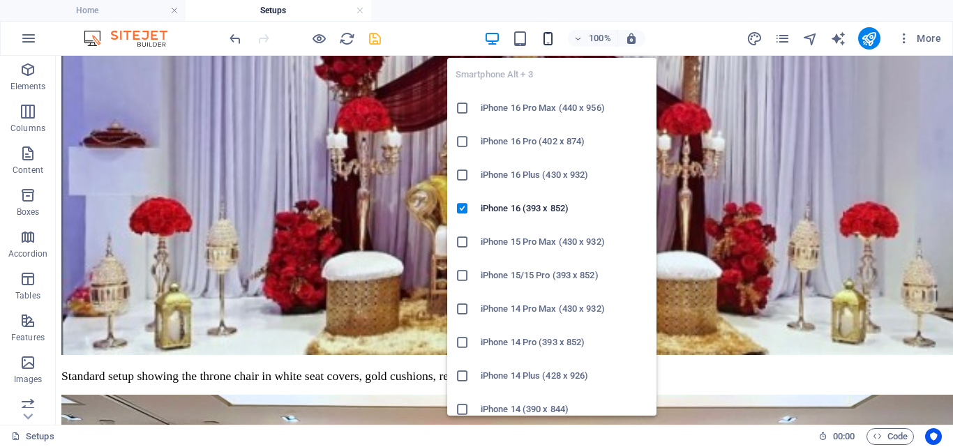
click at [551, 46] on icon "button" at bounding box center [548, 39] width 16 height 16
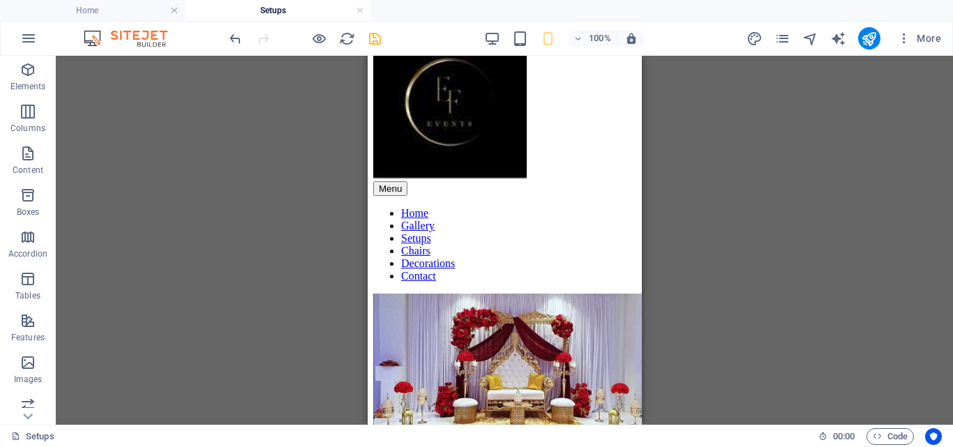
scroll to position [23, 0]
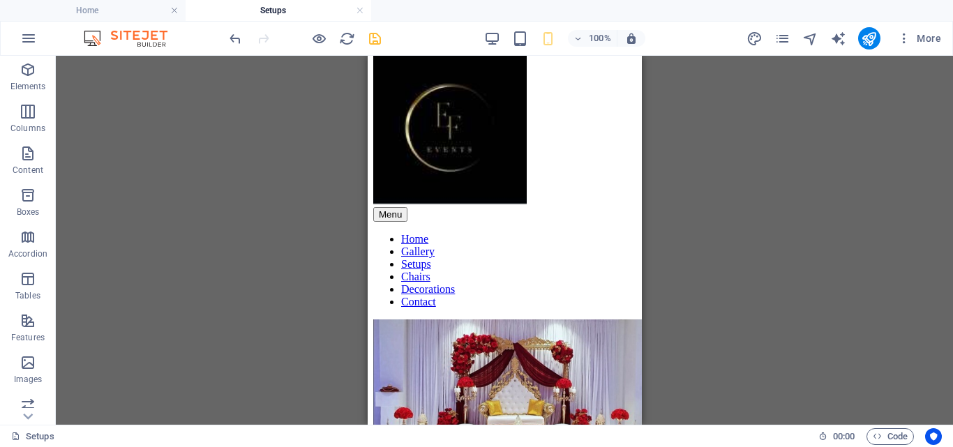
drag, startPoint x: 634, startPoint y: 253, endPoint x: 1018, endPoint y: 161, distance: 395.1
click at [374, 31] on icon "save" at bounding box center [375, 39] width 16 height 16
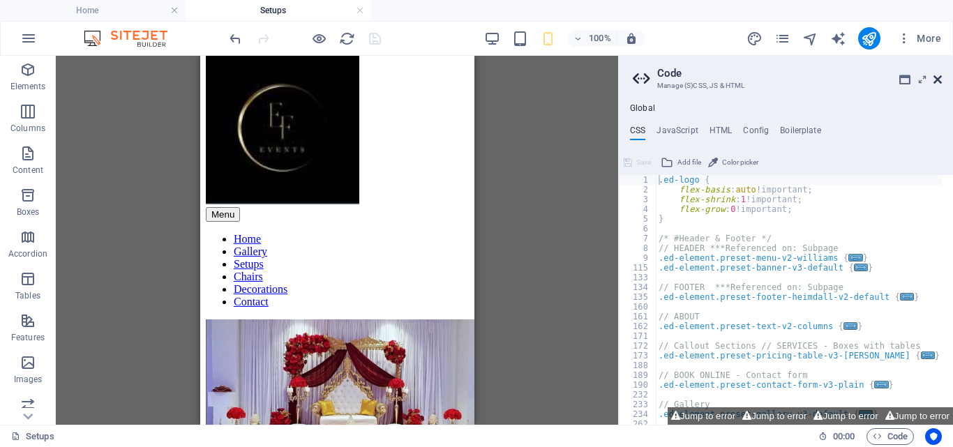
click at [937, 82] on icon at bounding box center [937, 79] width 8 height 11
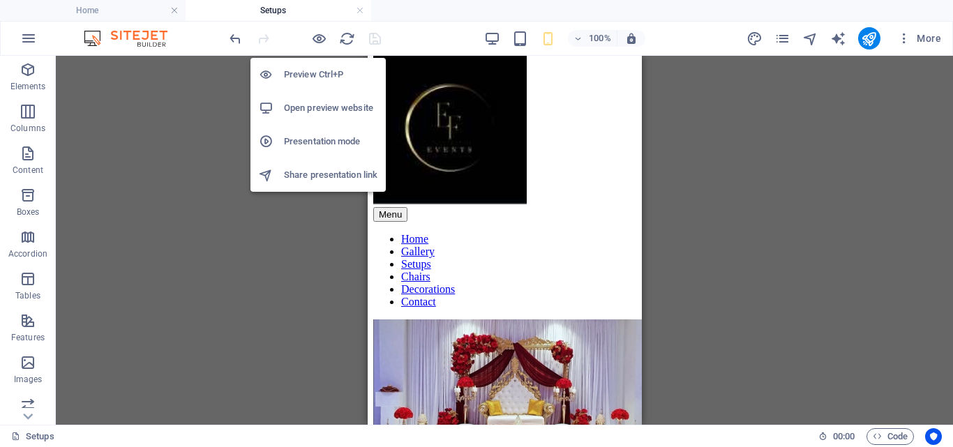
click at [318, 76] on h6 "Preview Ctrl+P" at bounding box center [330, 74] width 93 height 17
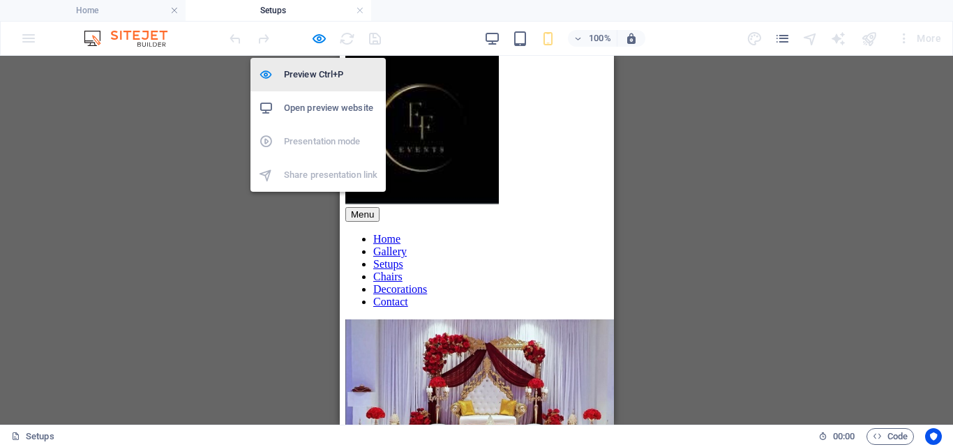
click at [326, 77] on h6 "Preview Ctrl+P" at bounding box center [330, 74] width 93 height 17
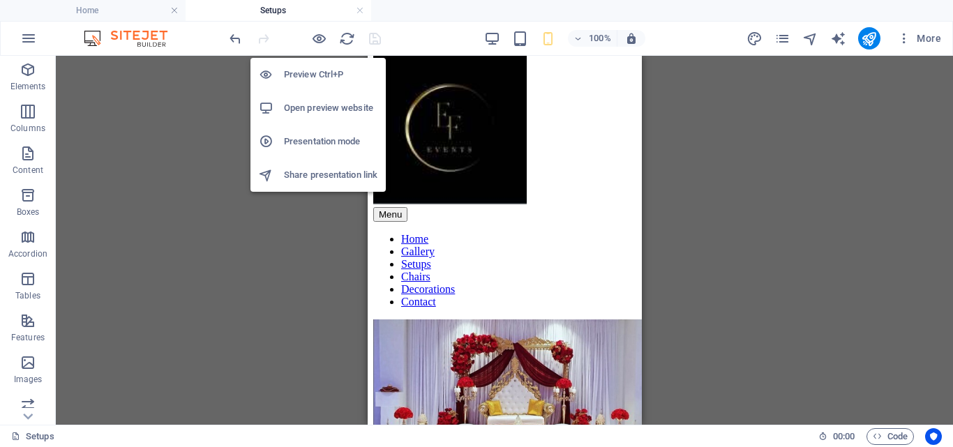
click at [333, 79] on h6 "Preview Ctrl+P" at bounding box center [330, 74] width 93 height 17
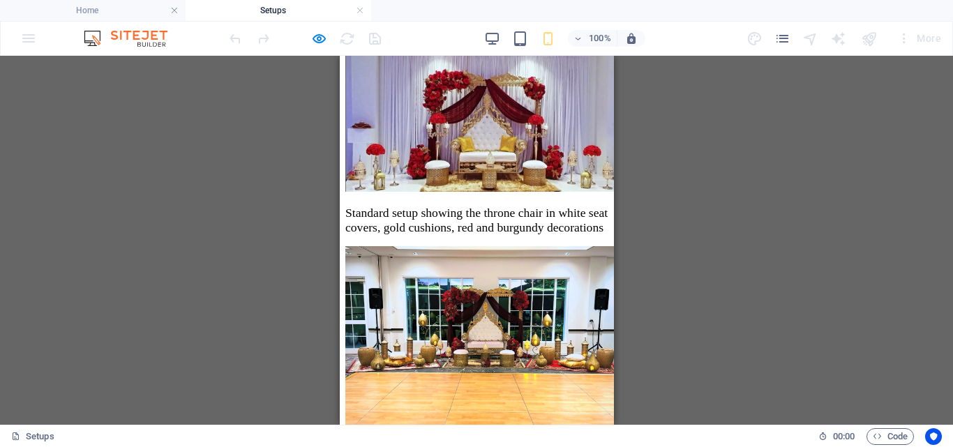
scroll to position [329, 0]
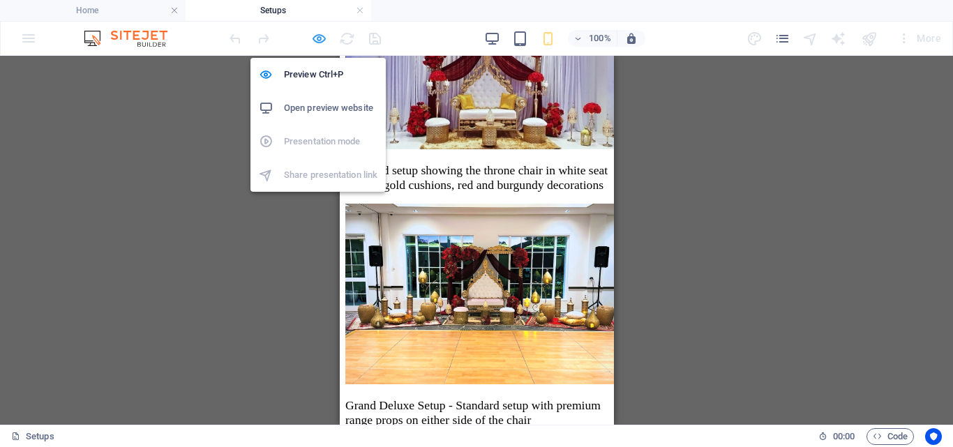
click at [314, 41] on icon "button" at bounding box center [319, 39] width 16 height 16
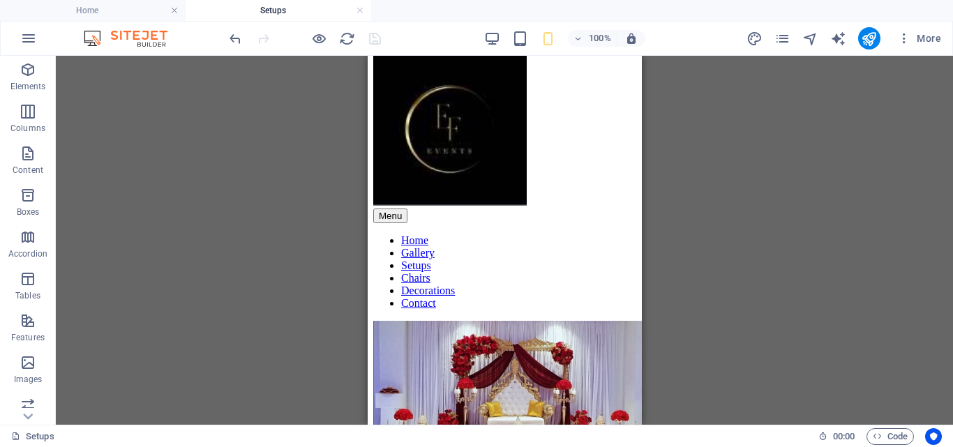
scroll to position [13, 0]
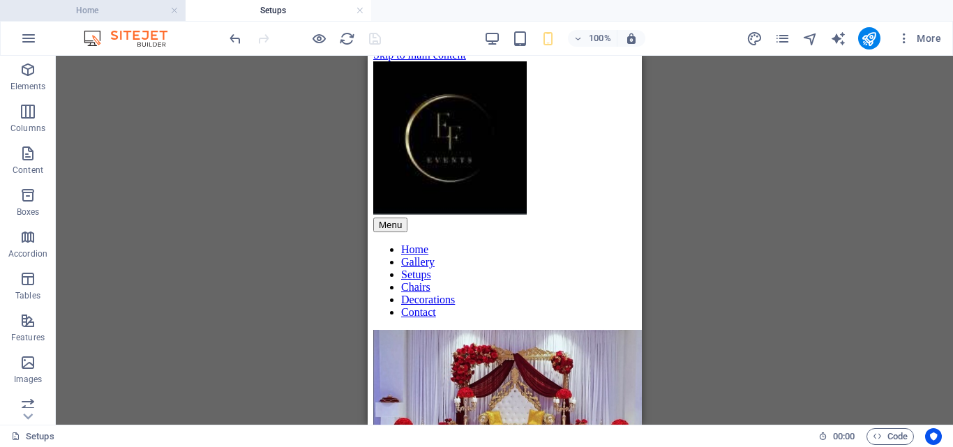
click at [114, 9] on h4 "Home" at bounding box center [92, 10] width 185 height 15
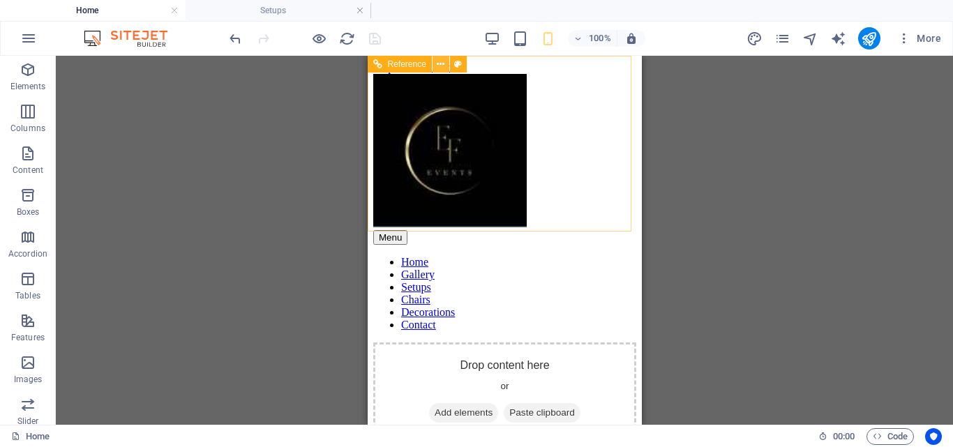
click at [441, 66] on icon at bounding box center [441, 64] width 8 height 15
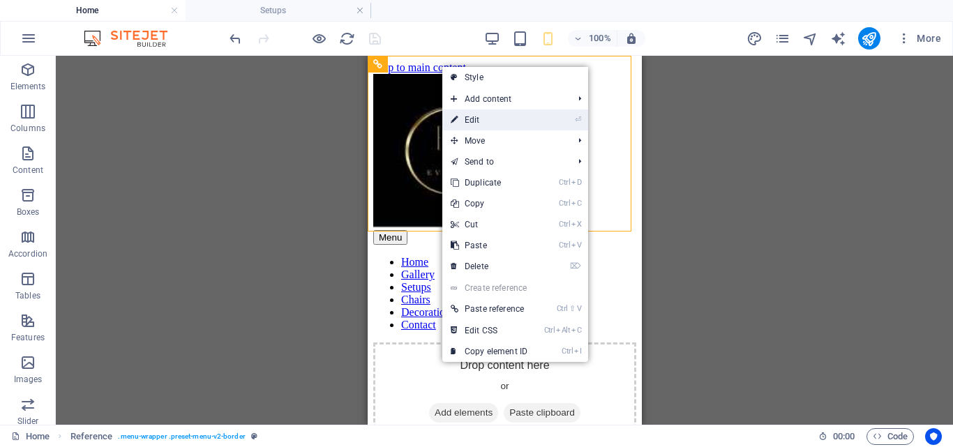
click at [487, 123] on link "⏎ Edit" at bounding box center [488, 119] width 93 height 21
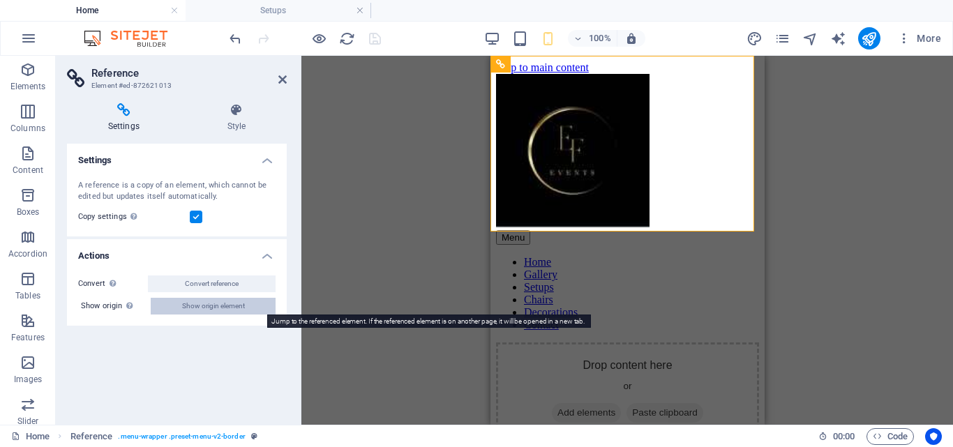
click at [203, 305] on span "Show origin element" at bounding box center [213, 306] width 63 height 17
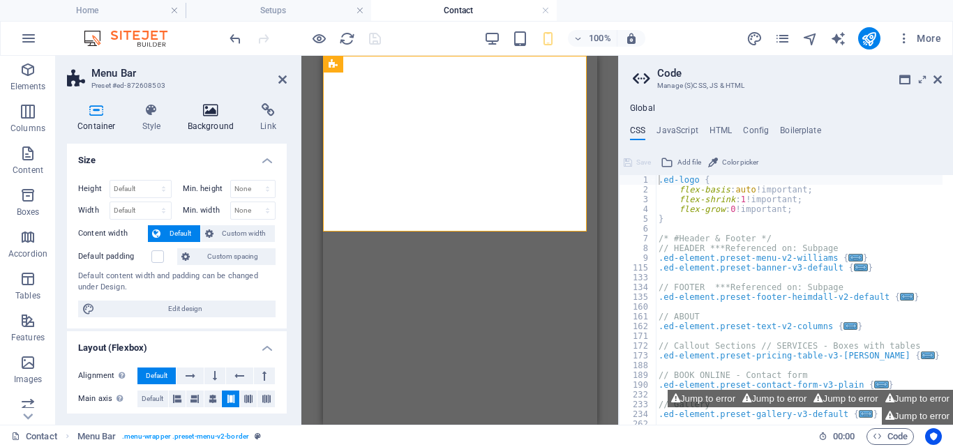
click at [218, 119] on h4 "Background" at bounding box center [213, 117] width 73 height 29
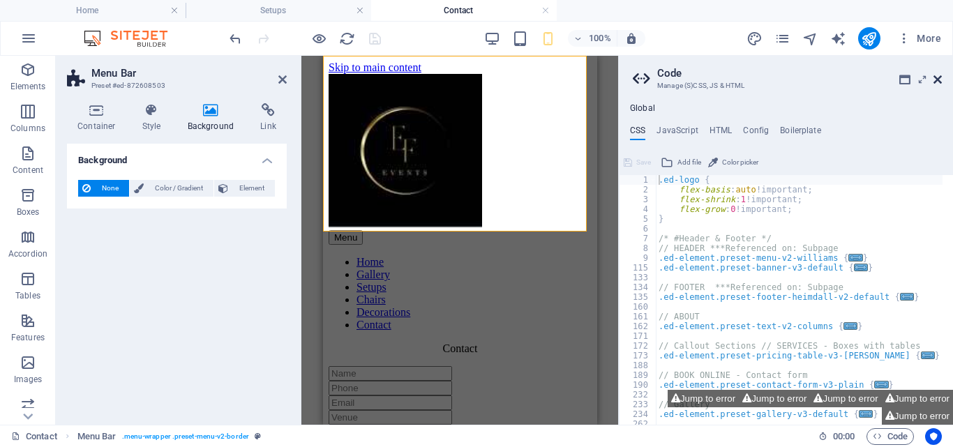
click at [941, 80] on icon at bounding box center [937, 79] width 8 height 11
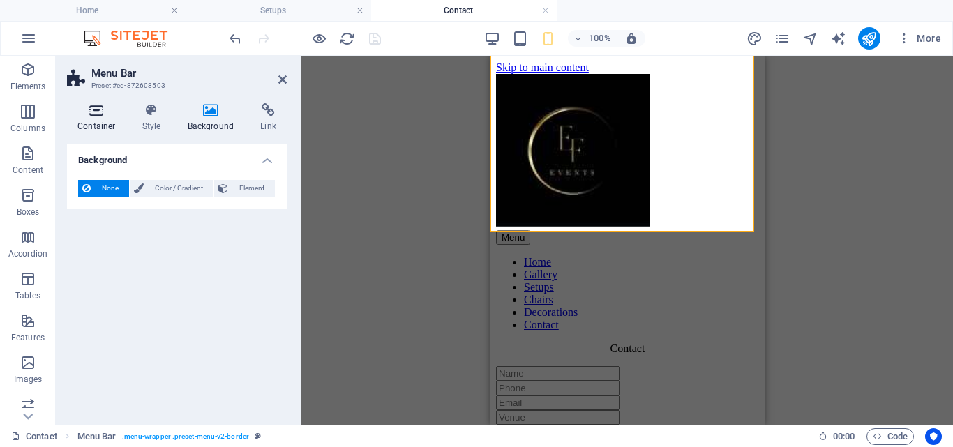
click at [105, 111] on icon at bounding box center [96, 110] width 59 height 14
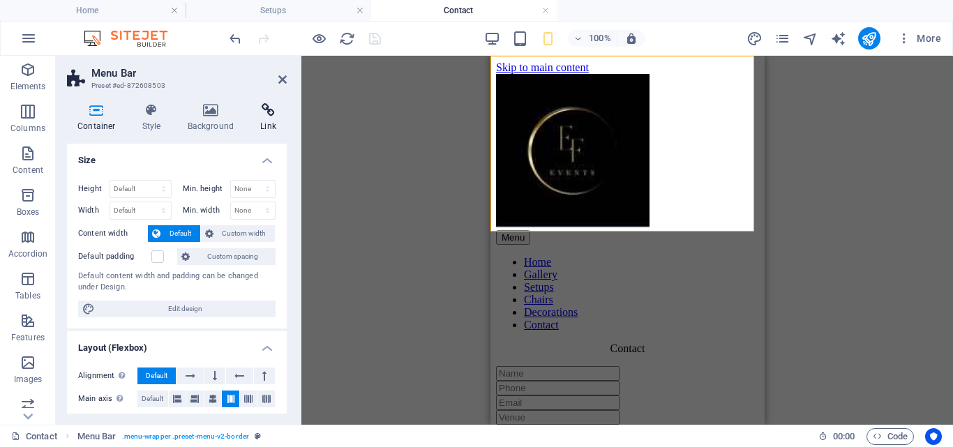
click at [273, 121] on h4 "Link" at bounding box center [268, 117] width 37 height 29
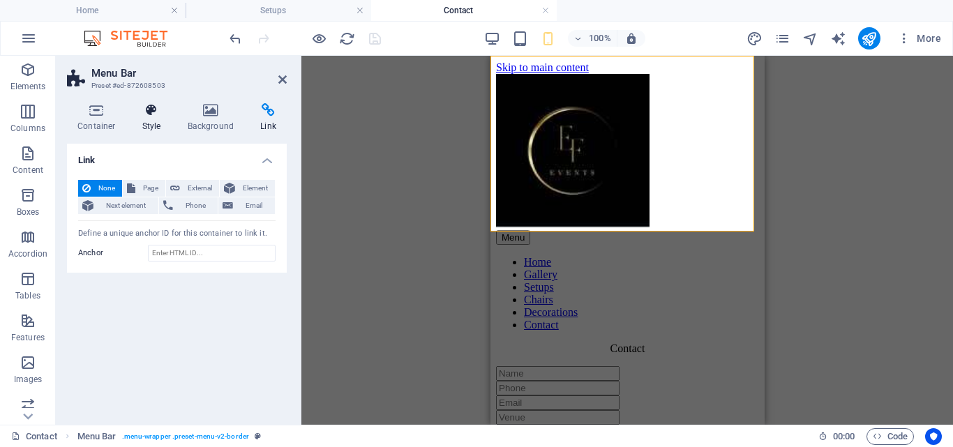
click at [141, 114] on icon at bounding box center [152, 110] width 40 height 14
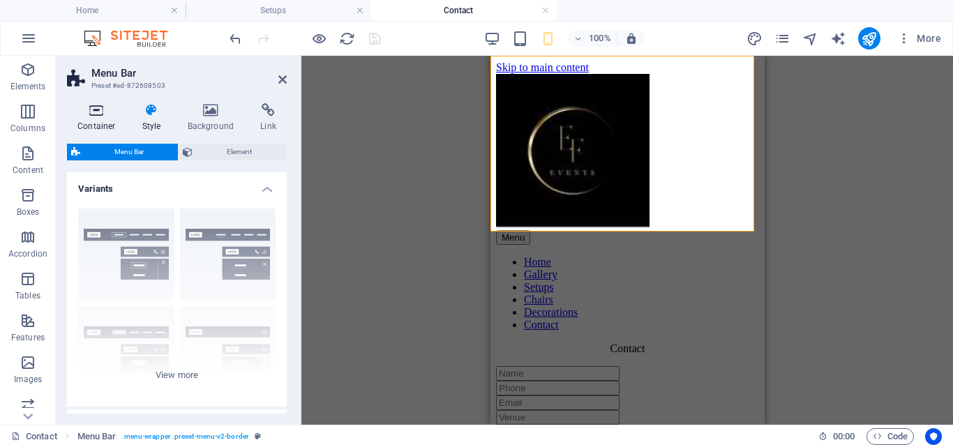
click at [98, 120] on h4 "Container" at bounding box center [99, 117] width 65 height 29
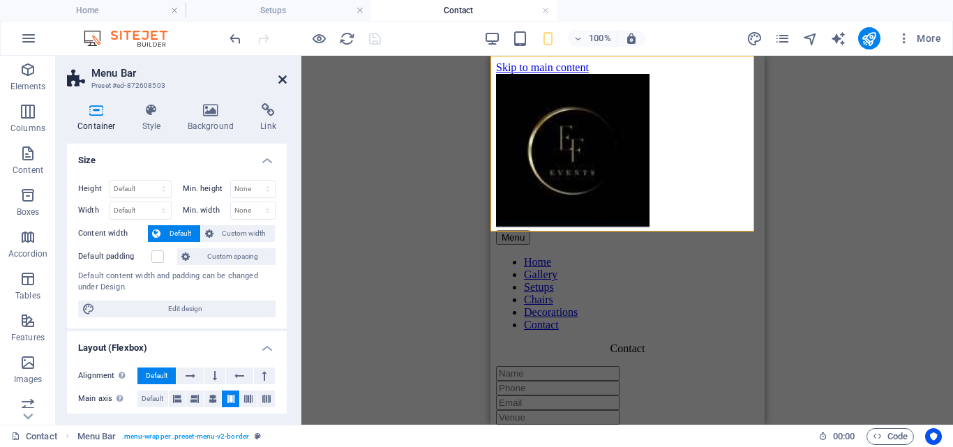
click at [282, 79] on icon at bounding box center [282, 79] width 8 height 11
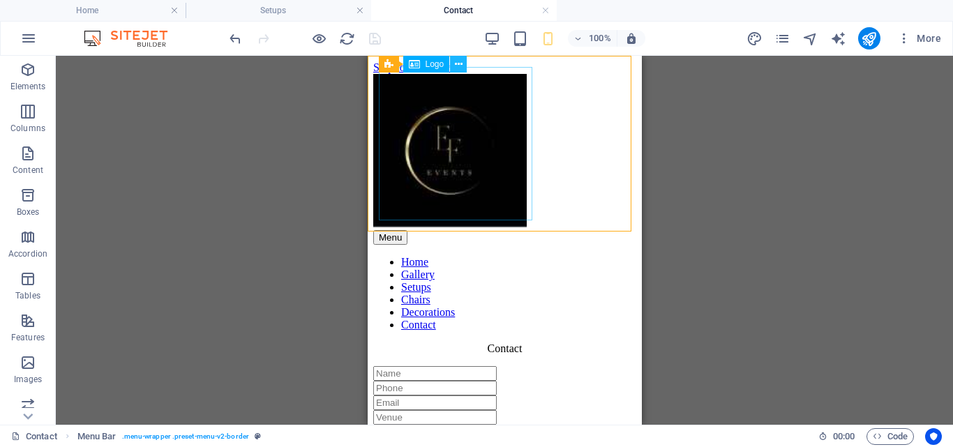
click at [457, 65] on icon at bounding box center [459, 64] width 8 height 15
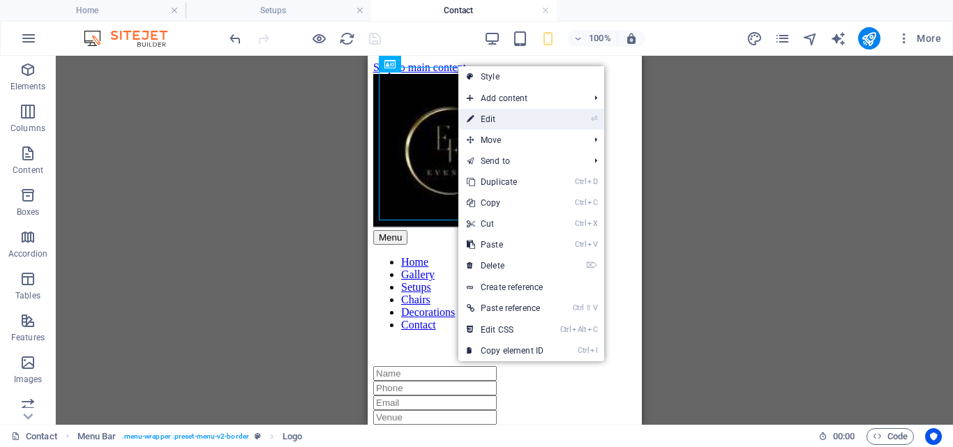
click at [496, 114] on link "⏎ Edit" at bounding box center [504, 119] width 93 height 21
select select "px"
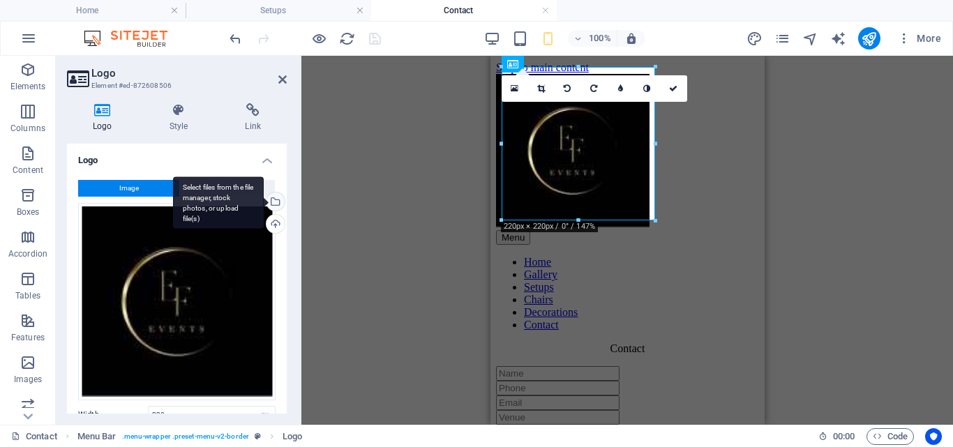
click at [273, 203] on div "Select files from the file manager, stock photos, or upload file(s)" at bounding box center [274, 202] width 21 height 21
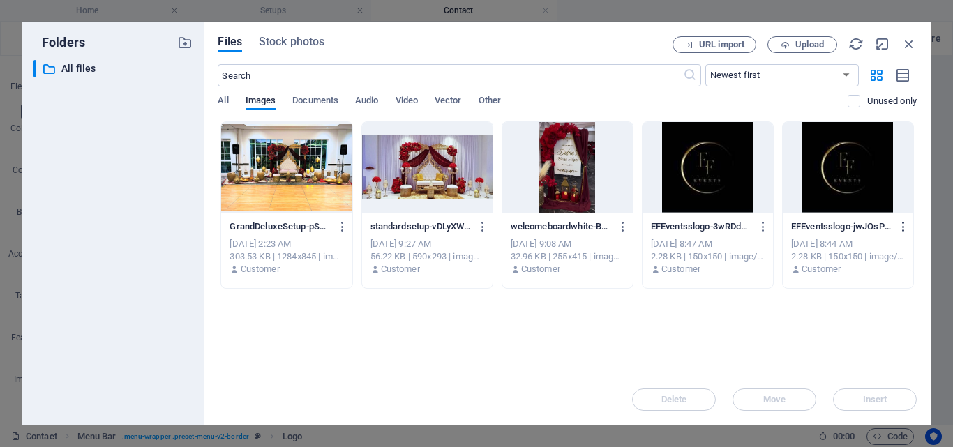
click at [902, 226] on icon "button" at bounding box center [903, 226] width 13 height 13
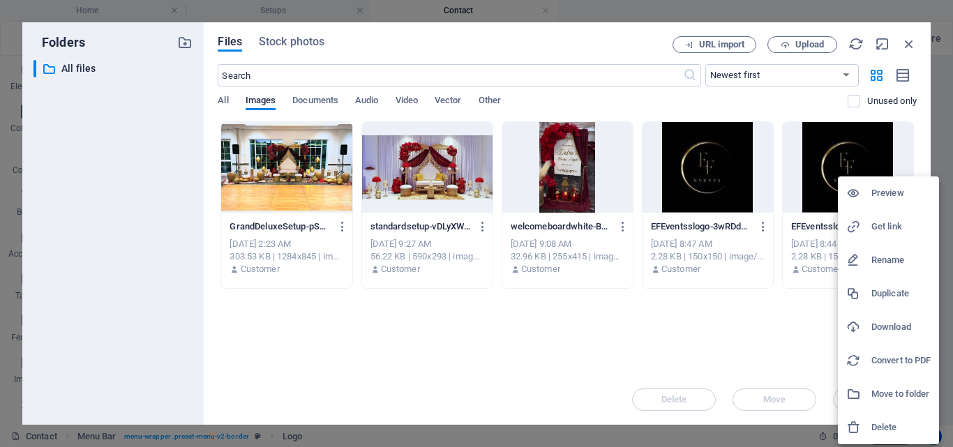
click at [751, 336] on div at bounding box center [476, 223] width 953 height 447
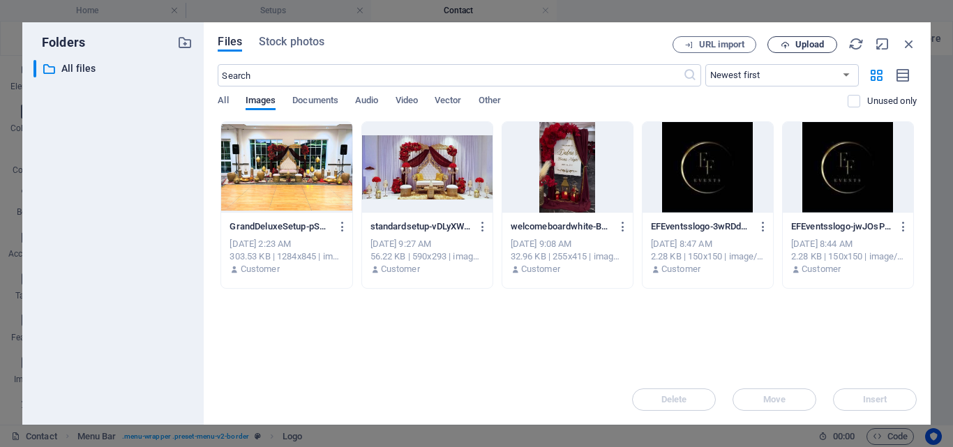
click at [794, 42] on span "Upload" at bounding box center [801, 44] width 57 height 9
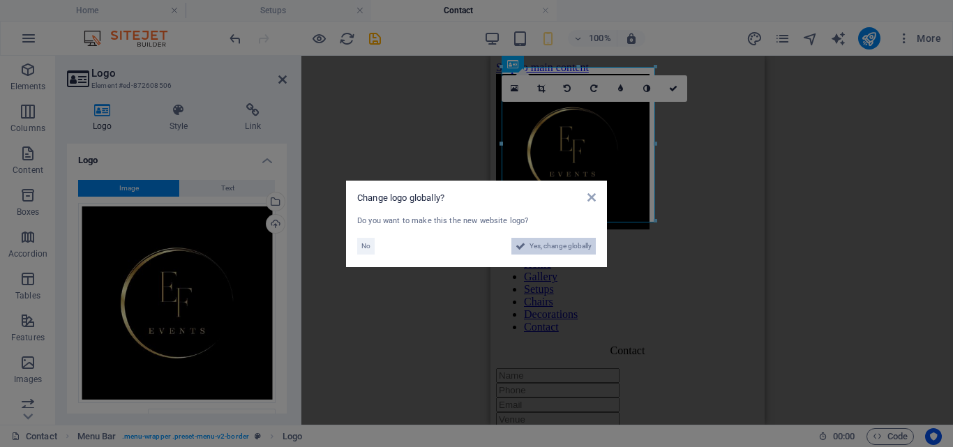
drag, startPoint x: 540, startPoint y: 245, endPoint x: 63, endPoint y: 226, distance: 477.4
click at [540, 245] on span "Yes, change globally" at bounding box center [560, 246] width 62 height 17
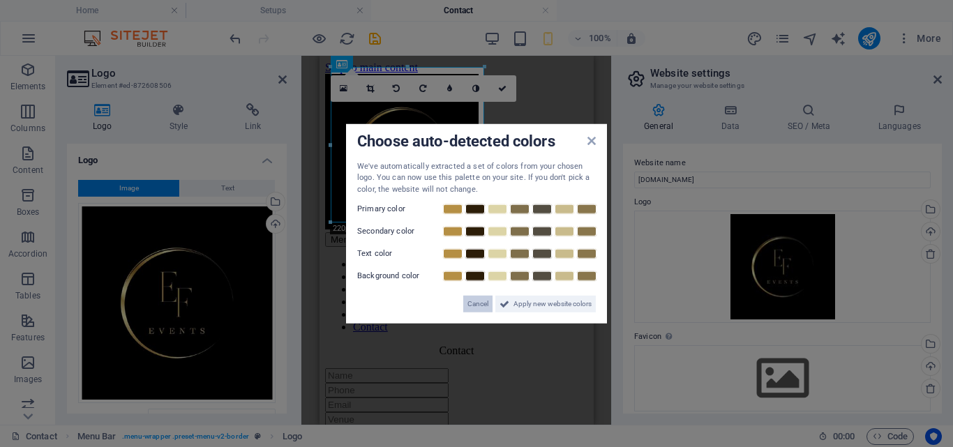
click at [480, 303] on span "Cancel" at bounding box center [477, 304] width 21 height 17
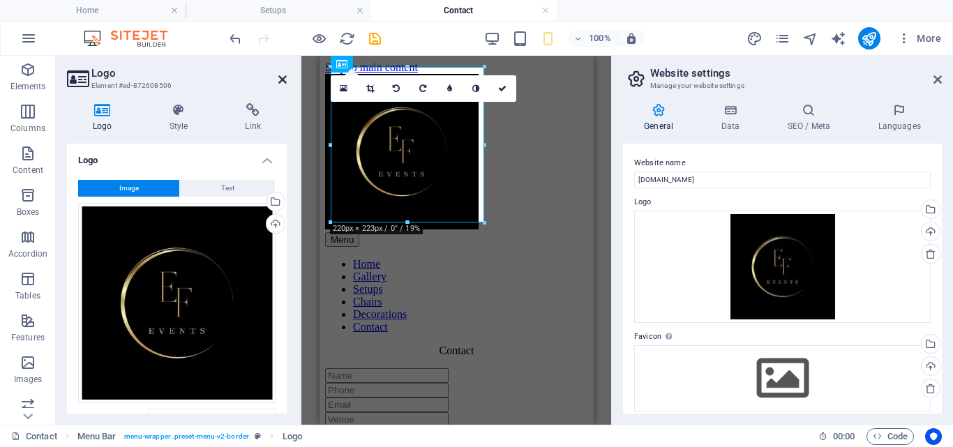
click at [282, 77] on icon at bounding box center [282, 79] width 8 height 11
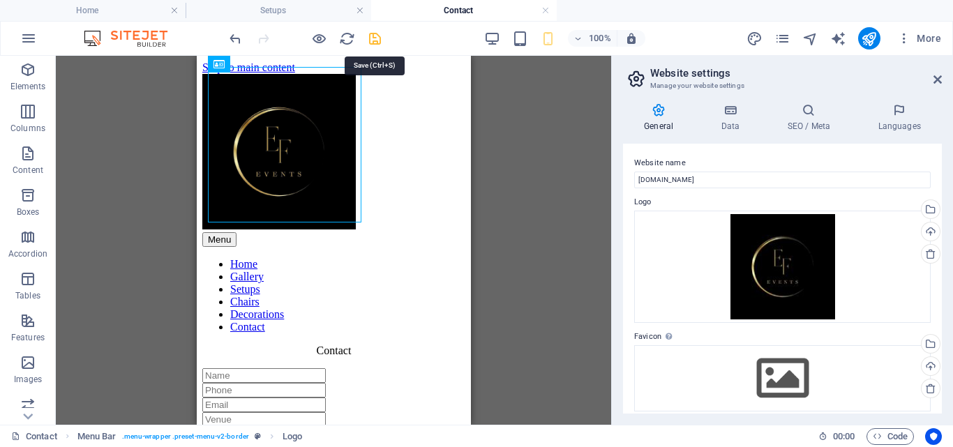
click at [372, 34] on icon "save" at bounding box center [375, 39] width 16 height 16
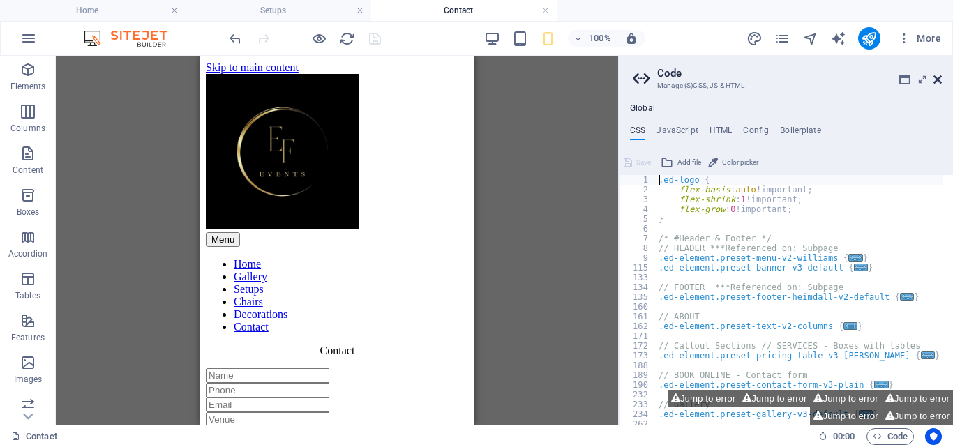
click at [937, 81] on icon at bounding box center [937, 79] width 8 height 11
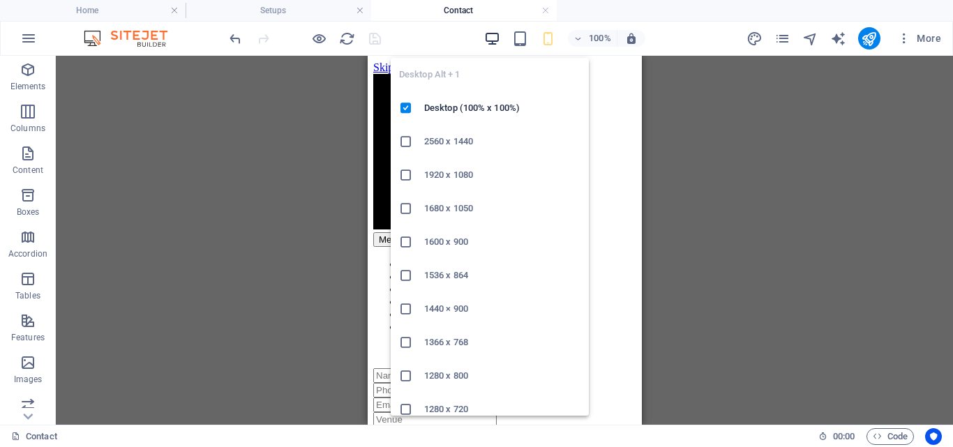
click at [492, 39] on icon "button" at bounding box center [492, 39] width 16 height 16
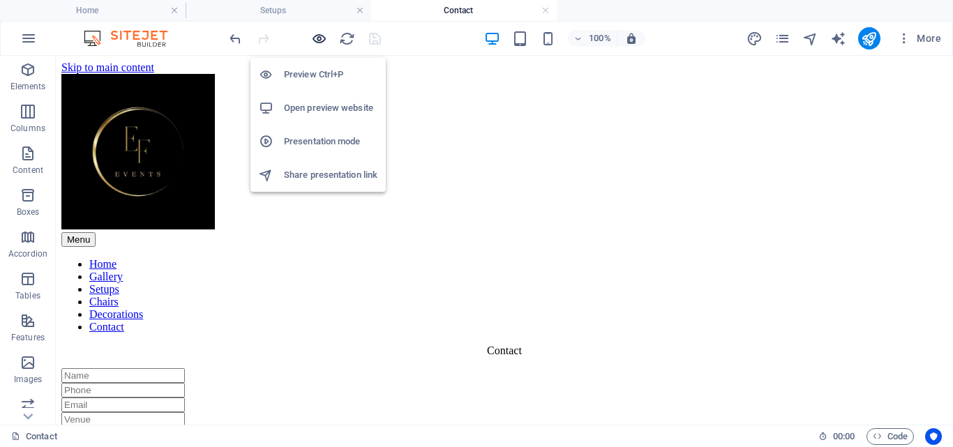
click at [313, 40] on icon "button" at bounding box center [319, 39] width 16 height 16
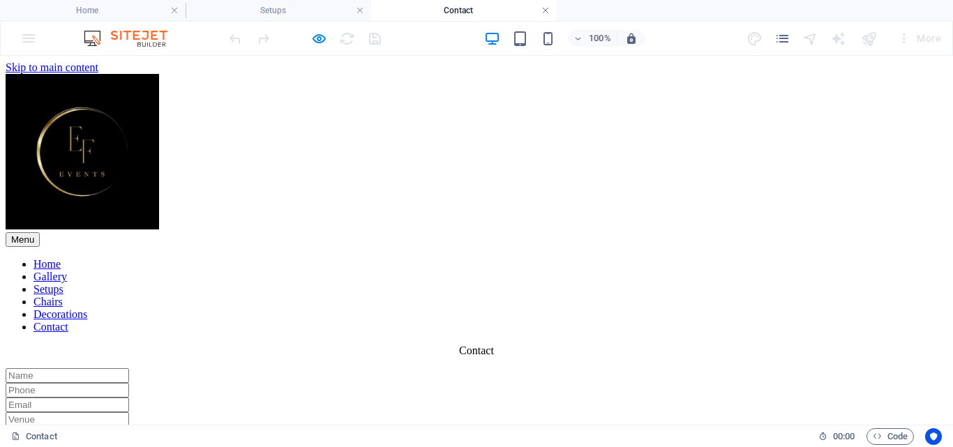
click at [543, 13] on link at bounding box center [545, 10] width 8 height 13
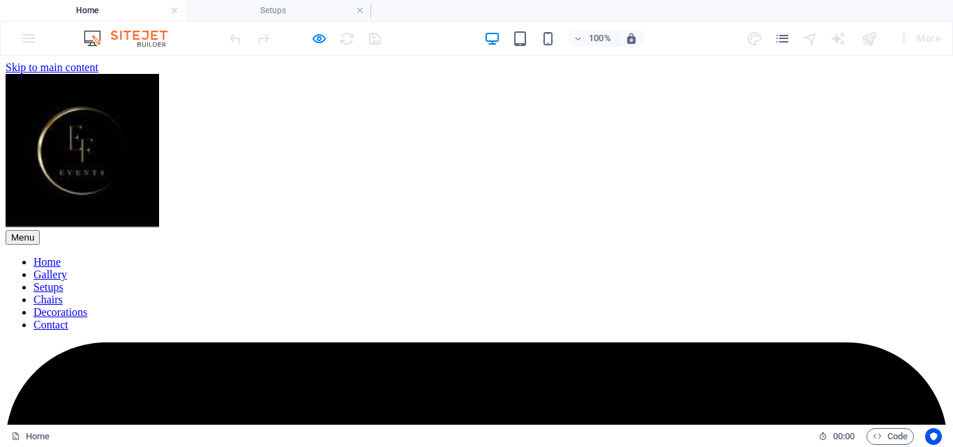
click at [159, 136] on img at bounding box center [82, 150] width 153 height 153
click at [84, 2] on li "Home" at bounding box center [92, 10] width 185 height 21
click at [89, 7] on h4 "Home" at bounding box center [92, 10] width 185 height 15
click at [280, 17] on h4 "Setups" at bounding box center [277, 10] width 185 height 15
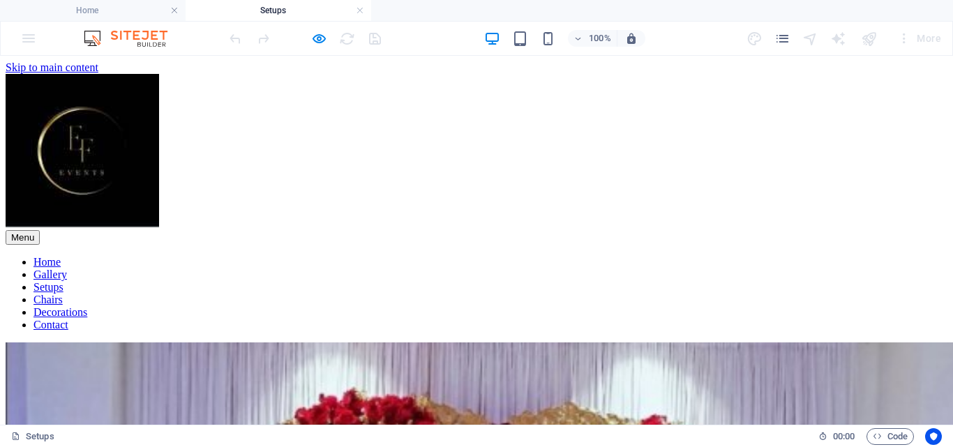
scroll to position [13, 0]
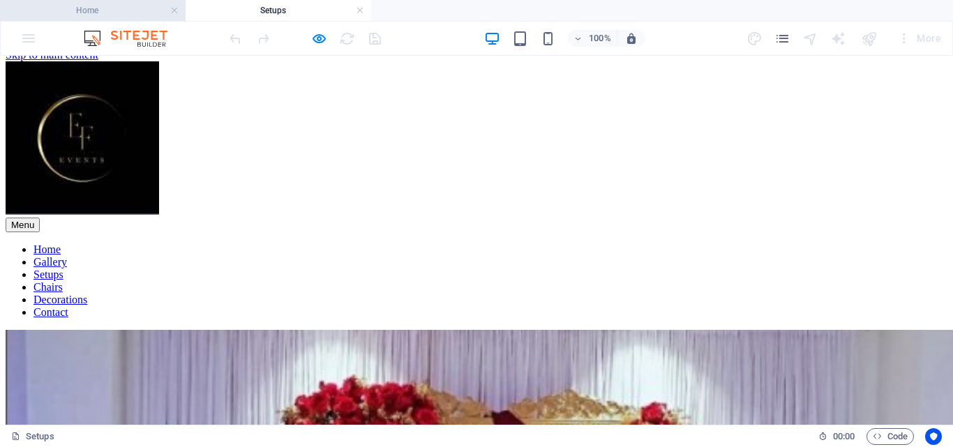
click at [119, 4] on h4 "Home" at bounding box center [92, 10] width 185 height 15
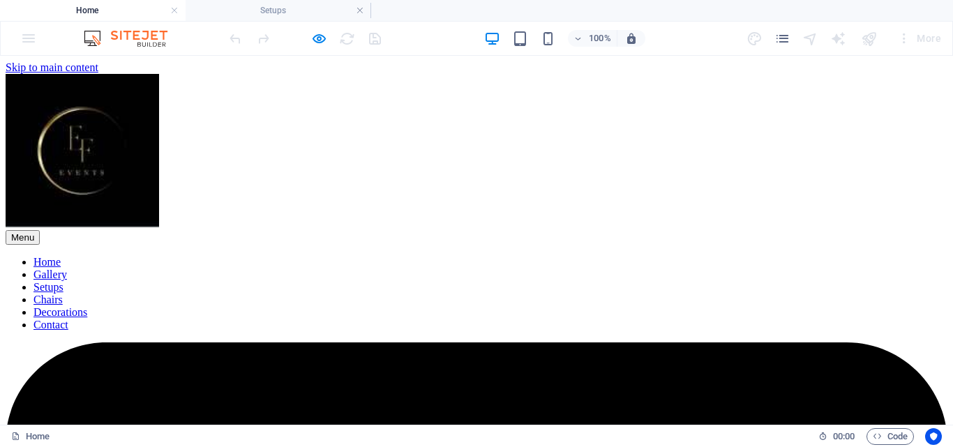
scroll to position [0, 0]
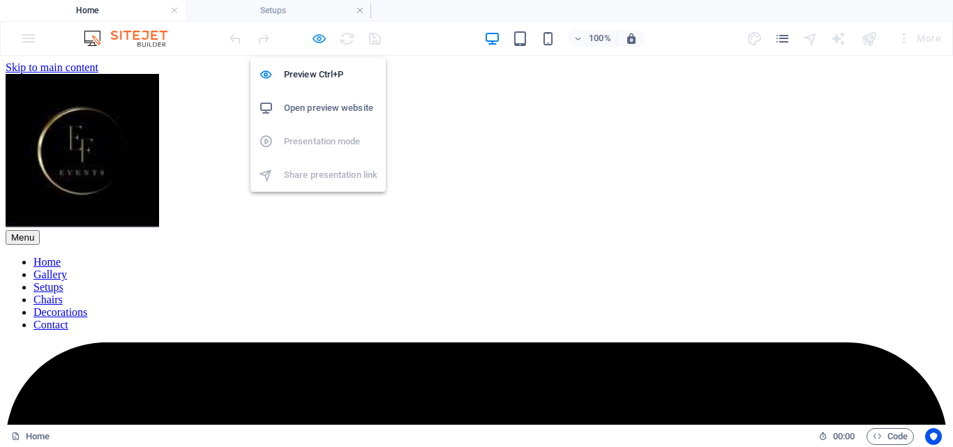
click at [324, 38] on icon "button" at bounding box center [319, 39] width 16 height 16
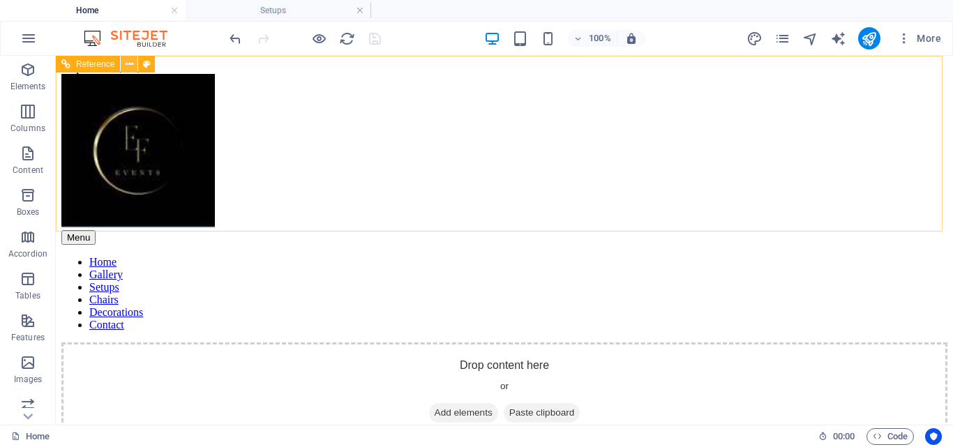
click at [129, 64] on icon at bounding box center [130, 64] width 8 height 15
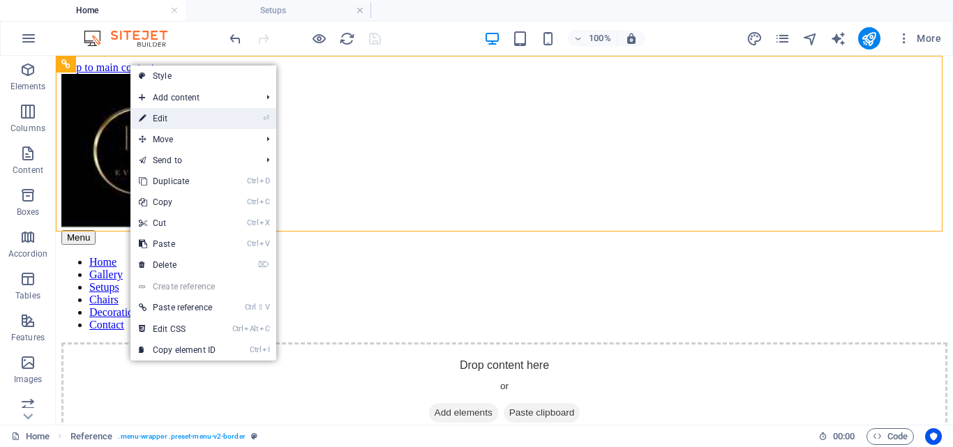
click at [167, 117] on link "⏎ Edit" at bounding box center [176, 118] width 93 height 21
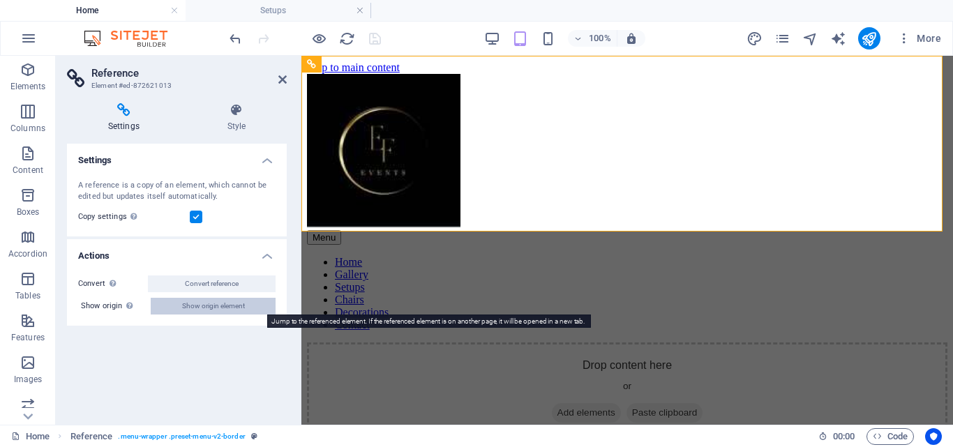
click at [192, 301] on span "Show origin element" at bounding box center [213, 306] width 63 height 17
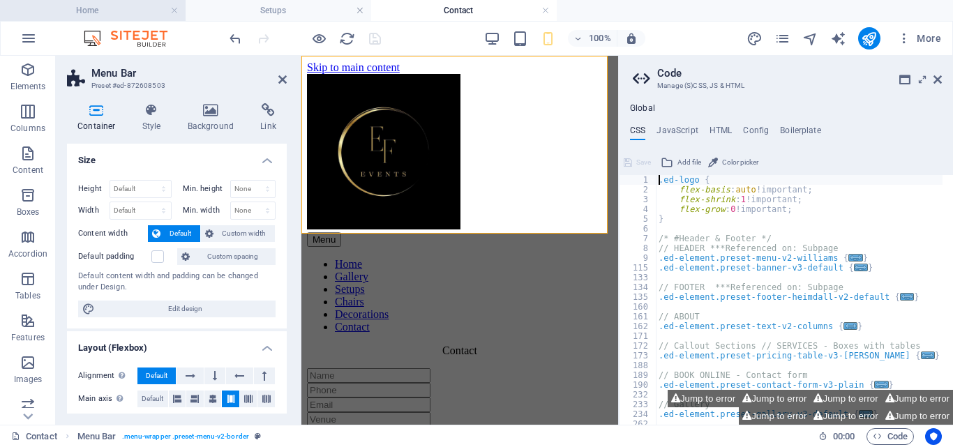
click at [104, 20] on li "Home" at bounding box center [92, 10] width 185 height 21
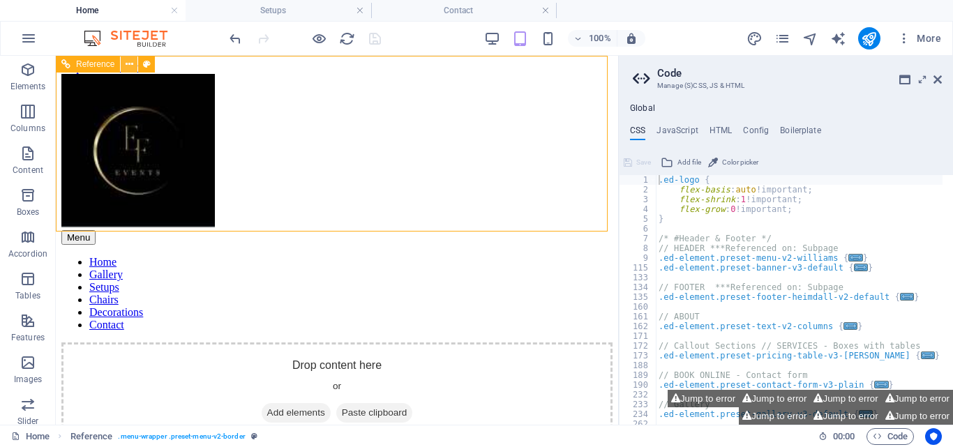
click at [134, 63] on button at bounding box center [129, 64] width 17 height 17
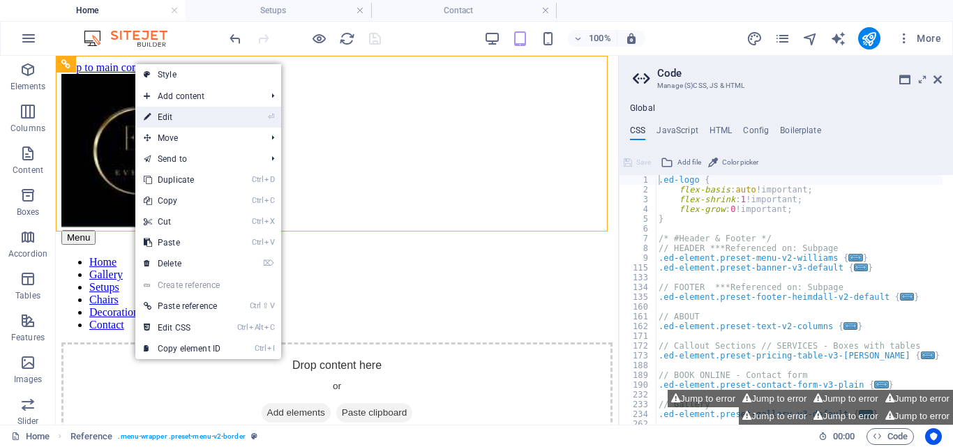
click at [169, 112] on link "⏎ Edit" at bounding box center [181, 117] width 93 height 21
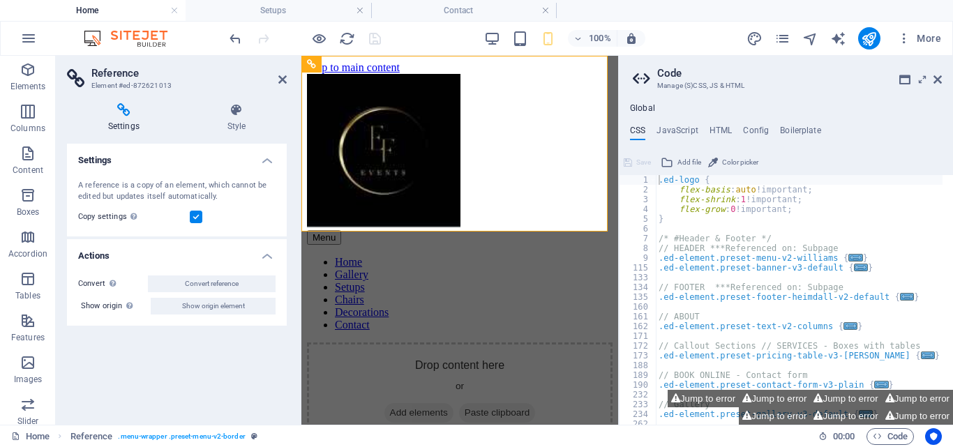
click at [195, 218] on label at bounding box center [196, 217] width 13 height 13
click at [0, 0] on input "Copy settings Use the same settings (flex, animation, position, style) as for t…" at bounding box center [0, 0] width 0 height 0
click at [195, 218] on label at bounding box center [196, 217] width 13 height 13
click at [0, 0] on input "Copy settings Use the same settings (flex, animation, position, style) as for t…" at bounding box center [0, 0] width 0 height 0
click at [427, 13] on h4 "Contact" at bounding box center [463, 10] width 185 height 15
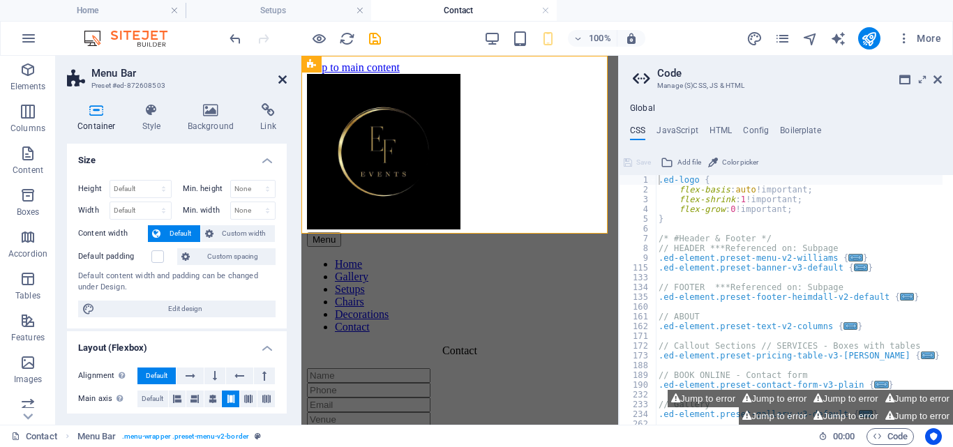
click at [281, 80] on icon at bounding box center [282, 79] width 8 height 11
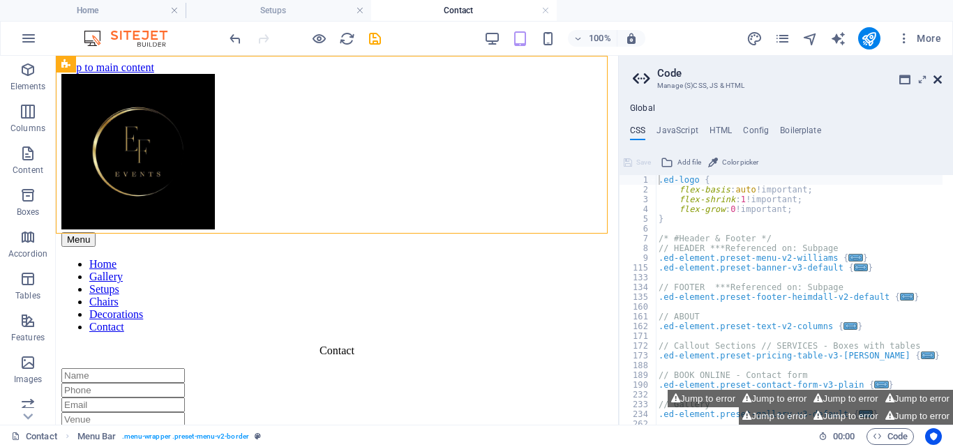
click at [935, 76] on icon at bounding box center [937, 79] width 8 height 11
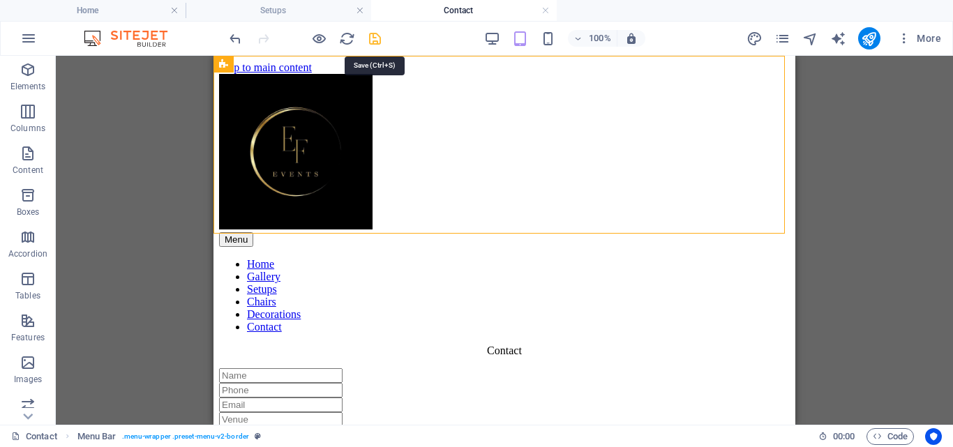
click at [372, 39] on icon "save" at bounding box center [375, 39] width 16 height 16
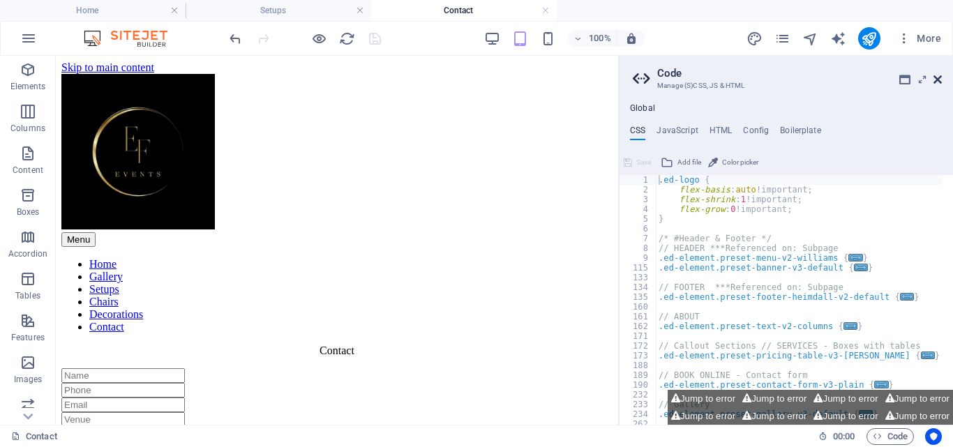
click at [936, 76] on icon at bounding box center [937, 79] width 8 height 11
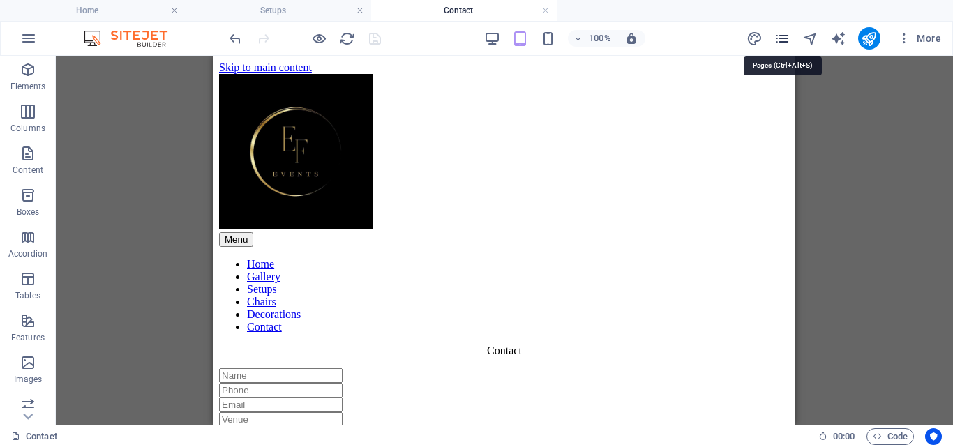
click at [786, 36] on icon "pages" at bounding box center [782, 39] width 16 height 16
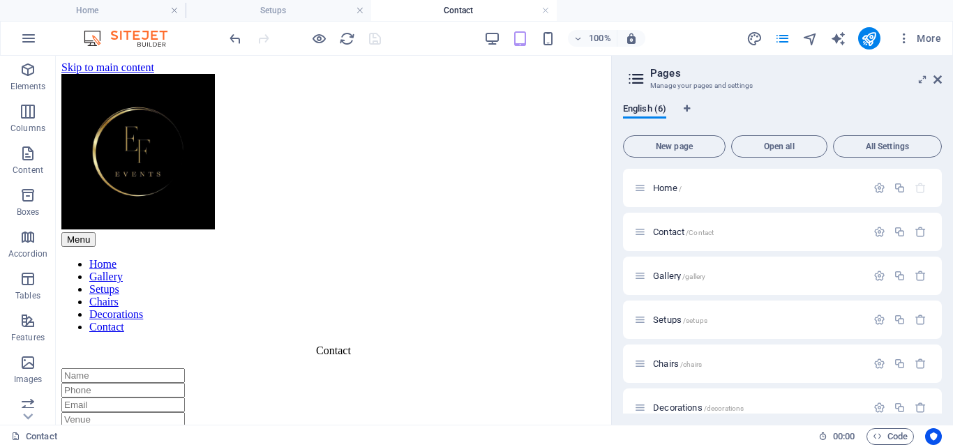
drag, startPoint x: 942, startPoint y: 270, endPoint x: 948, endPoint y: 326, distance: 56.1
click at [948, 326] on div "English (6) New page Open all All Settings Home / Contact /Contact Gallery /gal…" at bounding box center [782, 258] width 341 height 333
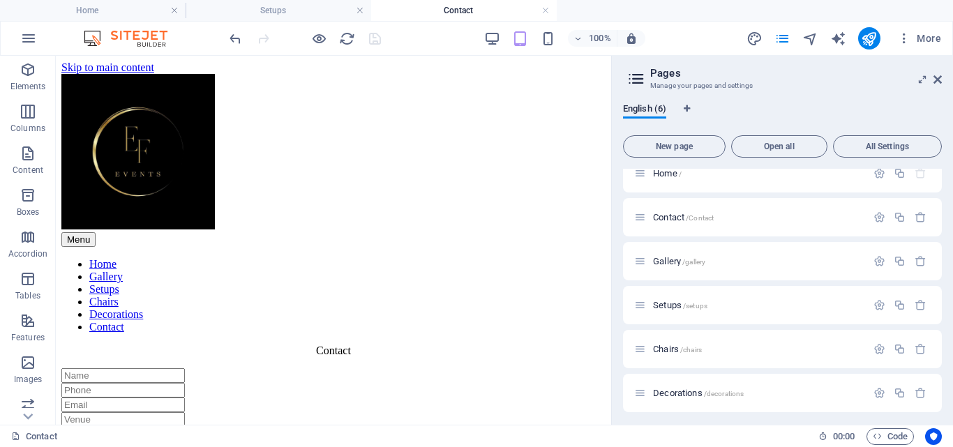
scroll to position [19, 0]
click at [676, 151] on button "New page" at bounding box center [674, 146] width 103 height 22
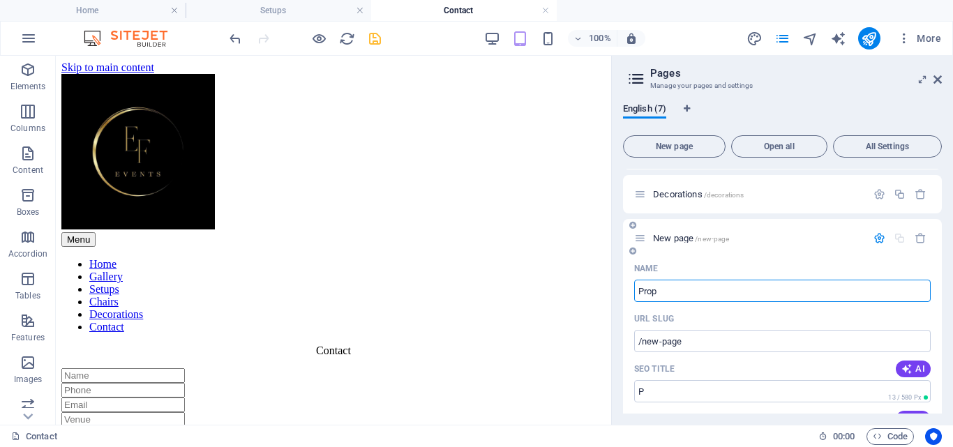
type input "Props"
type input "/p"
type input "Props"
type input "/props"
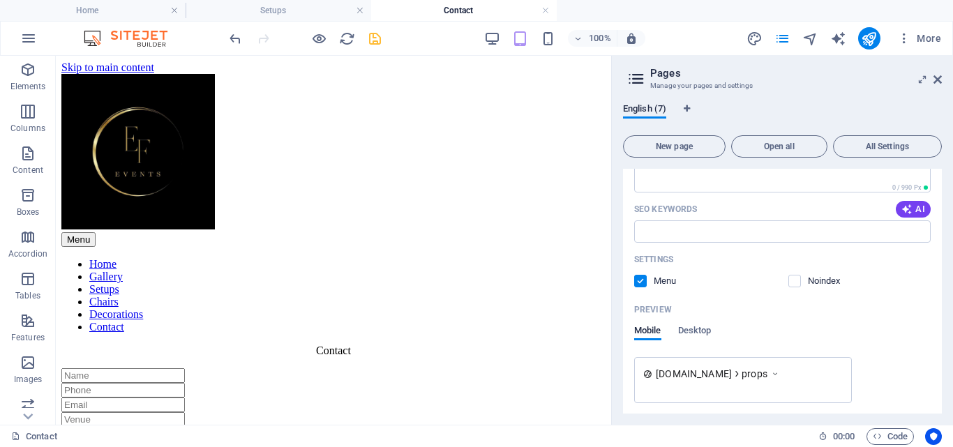
scroll to position [529, 0]
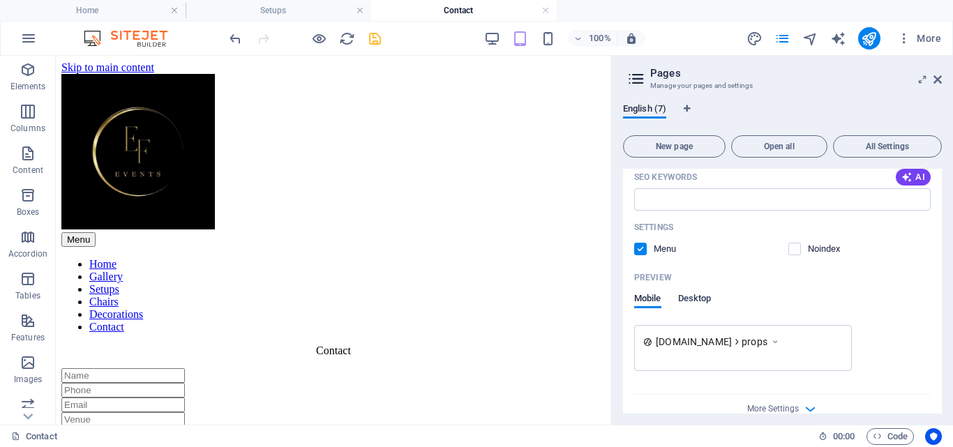
type input "Props"
click at [688, 298] on span "Desktop" at bounding box center [694, 300] width 33 height 20
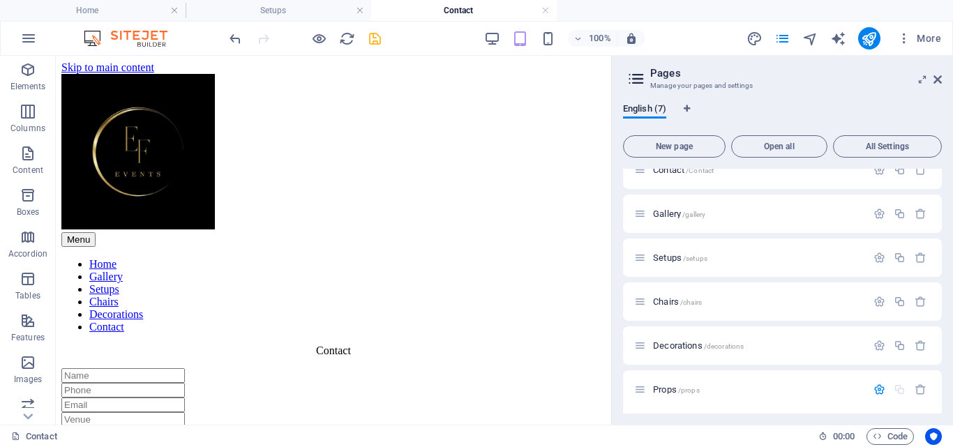
scroll to position [71, 0]
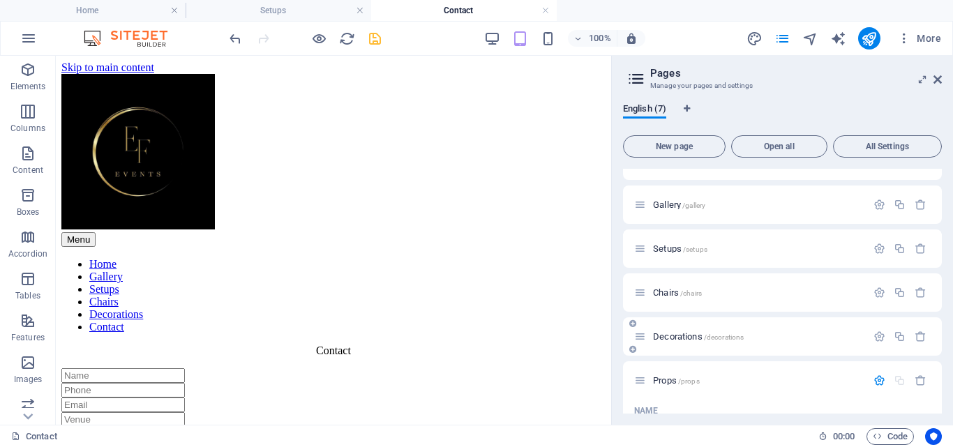
click at [722, 329] on div "Decorations /decorations" at bounding box center [750, 336] width 232 height 16
click at [874, 341] on icon "button" at bounding box center [879, 337] width 12 height 12
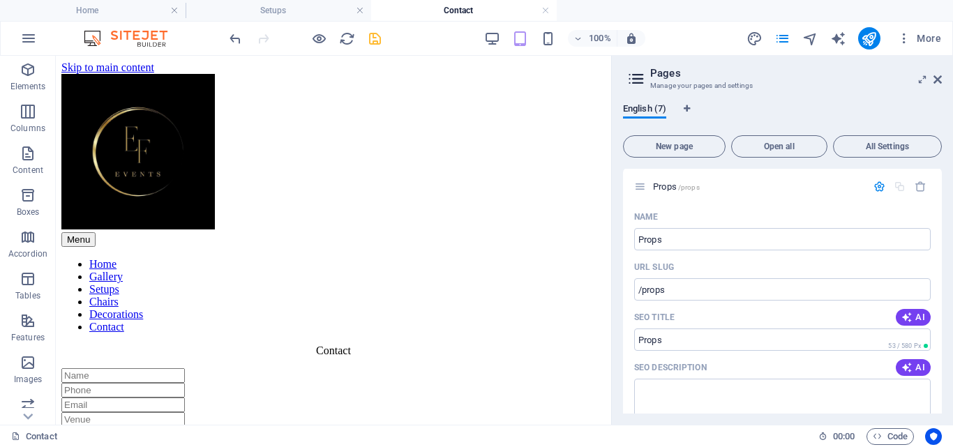
scroll to position [800, 0]
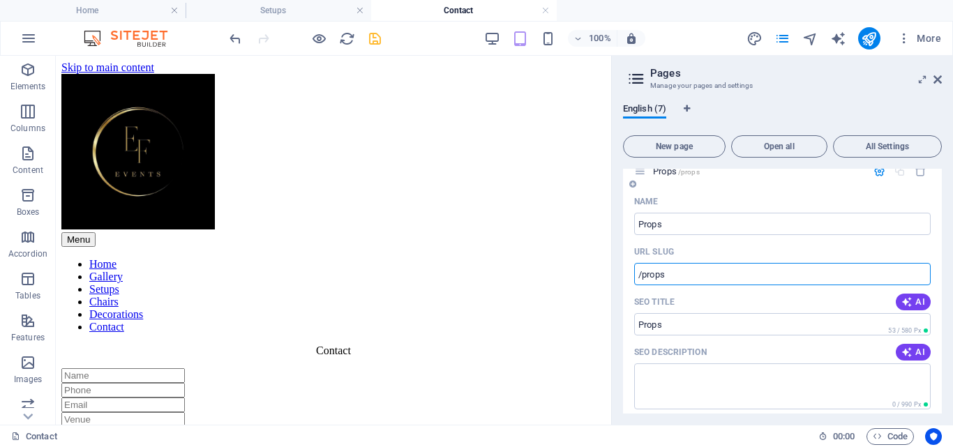
click at [685, 277] on input "/props" at bounding box center [782, 274] width 296 height 22
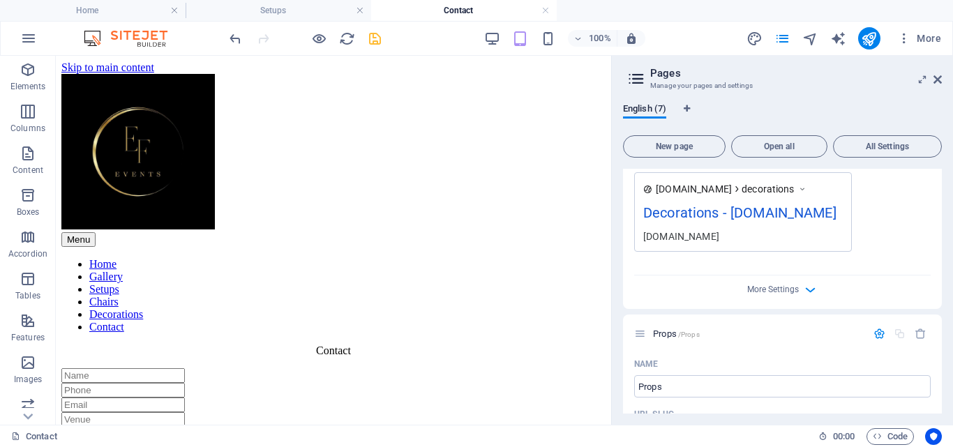
scroll to position [659, 0]
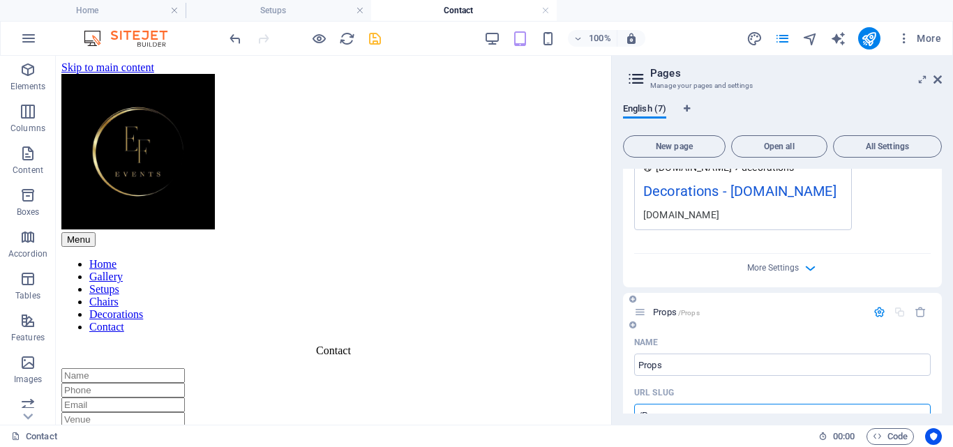
type input "/Props"
click at [874, 312] on icon "button" at bounding box center [879, 312] width 12 height 12
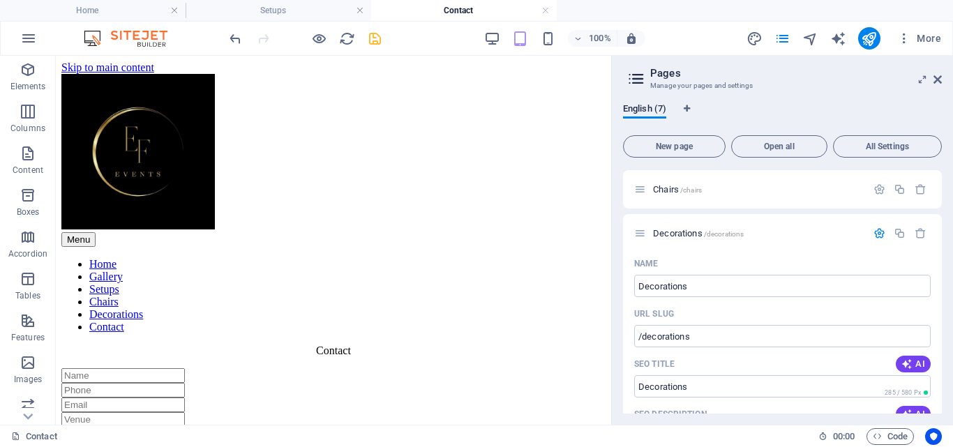
scroll to position [177, 0]
click at [873, 229] on icon "button" at bounding box center [879, 231] width 12 height 12
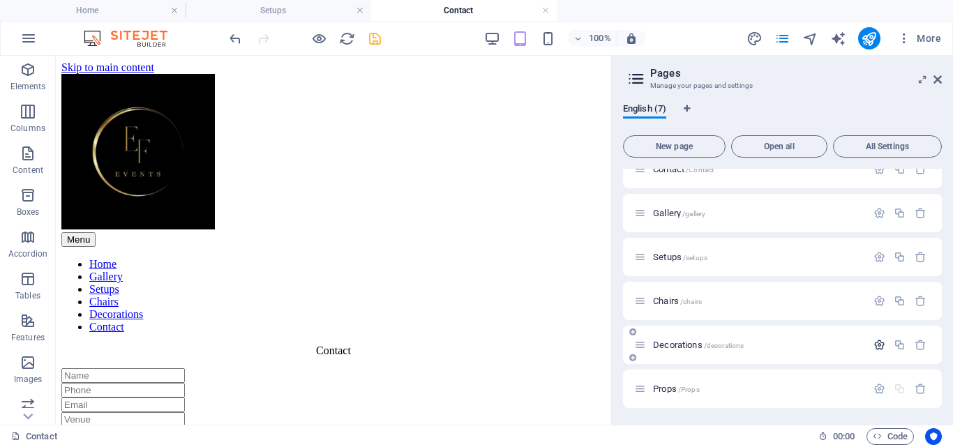
scroll to position [63, 0]
drag, startPoint x: 702, startPoint y: 298, endPoint x: 829, endPoint y: 387, distance: 155.3
click at [829, 387] on div "Home / Contact /Contact Gallery /gallery Setups /setups Chairs /chairs Decorati…" at bounding box center [782, 257] width 319 height 302
drag, startPoint x: 666, startPoint y: 299, endPoint x: 706, endPoint y: 384, distance: 93.6
click at [706, 384] on div "Home / Contact /Contact Gallery /gallery Setups /setups Chairs /chairs Decorati…" at bounding box center [782, 257] width 319 height 302
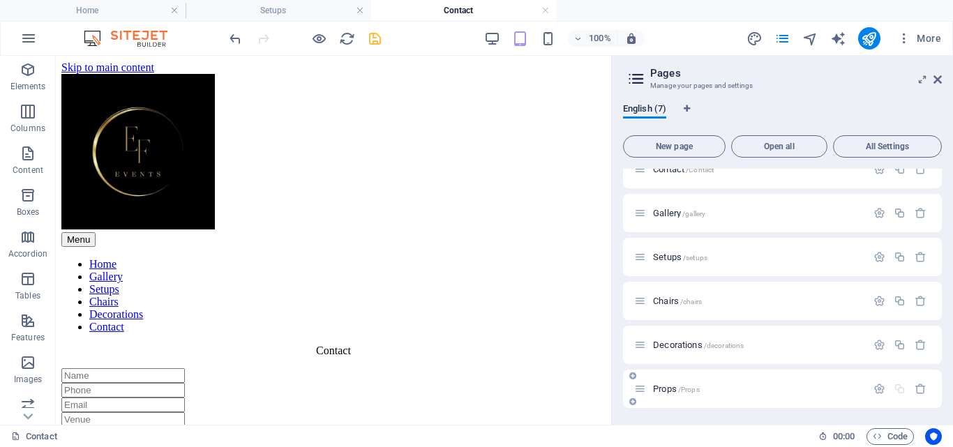
drag, startPoint x: 677, startPoint y: 308, endPoint x: 873, endPoint y: 397, distance: 215.0
click at [873, 397] on div "Home / Contact /Contact Gallery /gallery Setups /setups Chairs /chairs Decorati…" at bounding box center [782, 257] width 319 height 302
drag, startPoint x: 699, startPoint y: 297, endPoint x: 629, endPoint y: 381, distance: 109.4
click at [629, 381] on div "Home / Contact /Contact Gallery /gallery Setups /setups Chairs /chairs Decorati…" at bounding box center [782, 257] width 319 height 302
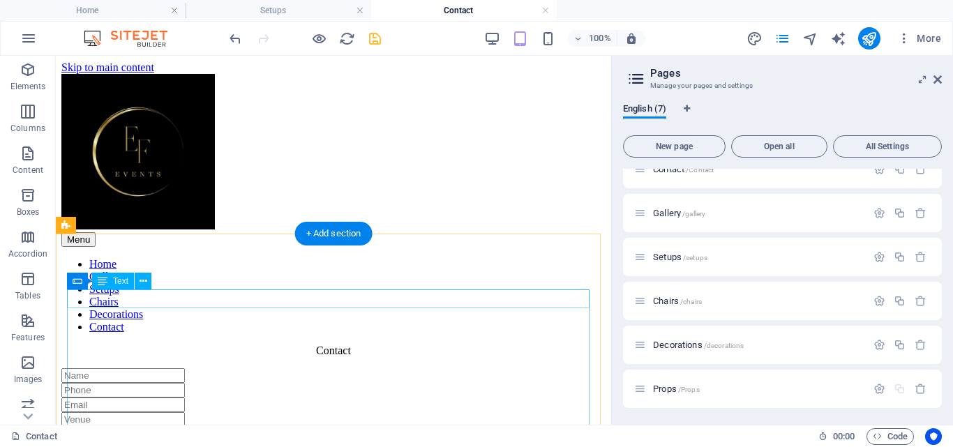
drag, startPoint x: 708, startPoint y: 358, endPoint x: 549, endPoint y: 294, distance: 171.4
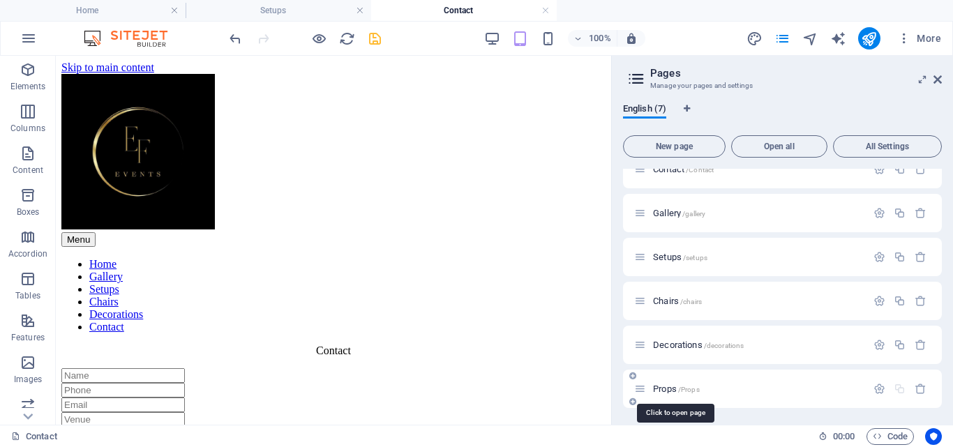
drag, startPoint x: 656, startPoint y: 297, endPoint x: 676, endPoint y: 382, distance: 87.4
click at [676, 382] on div "Home / Contact /Contact Gallery /gallery Setups /setups Chairs /chairs Decorati…" at bounding box center [782, 257] width 319 height 302
drag, startPoint x: 787, startPoint y: 294, endPoint x: 894, endPoint y: 395, distance: 146.5
click at [894, 395] on div "Home / Contact /Contact Gallery /gallery Setups /setups Chairs /chairs Decorati…" at bounding box center [782, 257] width 319 height 302
drag, startPoint x: 761, startPoint y: 296, endPoint x: 781, endPoint y: 402, distance: 107.9
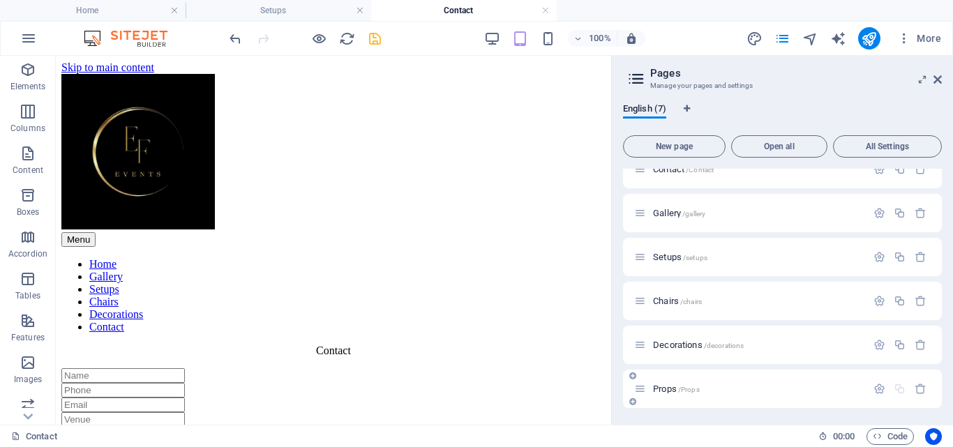
click at [781, 402] on div "Home / Contact /Contact Gallery /gallery Setups /setups Chairs /chairs Decorati…" at bounding box center [782, 257] width 319 height 302
drag, startPoint x: 758, startPoint y: 307, endPoint x: 758, endPoint y: 395, distance: 88.6
click at [758, 395] on div "Home / Contact /Contact Gallery /gallery Setups /setups Chairs /chairs Decorati…" at bounding box center [782, 257] width 319 height 302
drag, startPoint x: 755, startPoint y: 296, endPoint x: 759, endPoint y: 397, distance: 100.5
click at [759, 397] on div "Home / Contact /Contact Gallery /gallery Setups /setups Chairs /chairs Decorati…" at bounding box center [782, 257] width 319 height 302
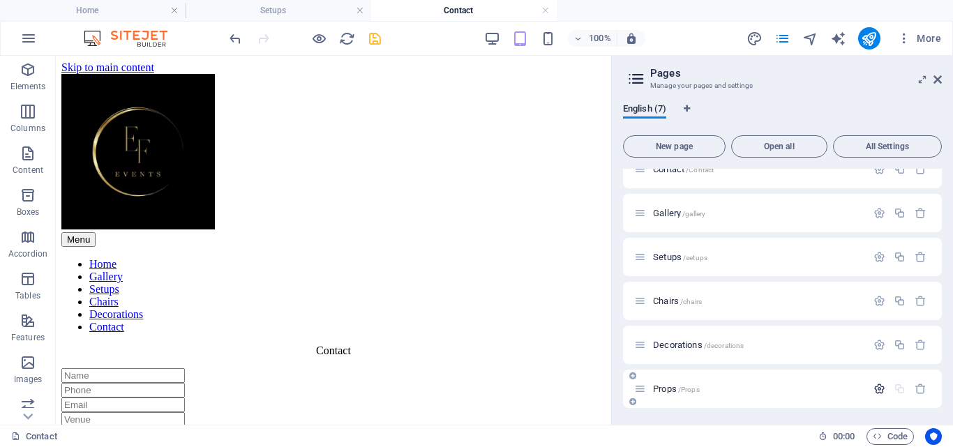
drag, startPoint x: 775, startPoint y: 310, endPoint x: 884, endPoint y: 384, distance: 132.1
click at [884, 384] on div "Home / Contact /Contact Gallery /gallery Setups /setups Chairs /chairs Decorati…" at bounding box center [782, 257] width 319 height 302
drag, startPoint x: 734, startPoint y: 296, endPoint x: 667, endPoint y: 391, distance: 116.7
click at [667, 391] on div "Home / Contact /Contact Gallery /gallery Setups /setups Chairs /chairs Decorati…" at bounding box center [782, 257] width 319 height 302
drag, startPoint x: 660, startPoint y: 301, endPoint x: 904, endPoint y: 332, distance: 245.3
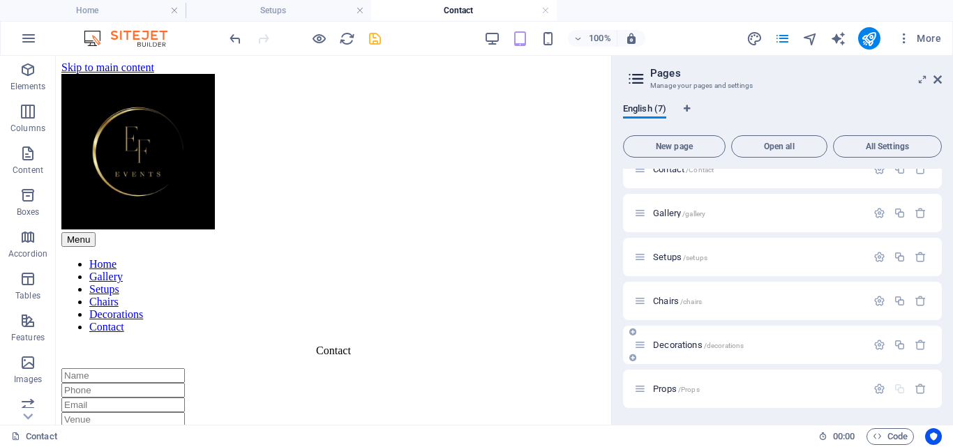
click at [904, 331] on div "Home / Contact /Contact Gallery /gallery Setups /setups Chairs /chairs Decorati…" at bounding box center [782, 257] width 319 height 302
drag, startPoint x: 660, startPoint y: 300, endPoint x: 683, endPoint y: 405, distance: 107.6
click at [683, 405] on div "Home / Contact /Contact Gallery /gallery Setups /setups Chairs /chairs Decorati…" at bounding box center [782, 257] width 319 height 302
drag, startPoint x: 653, startPoint y: 301, endPoint x: 667, endPoint y: 396, distance: 95.9
click at [667, 396] on div "Home / Contact /Contact Gallery /gallery Setups /setups Chairs /chairs Decorati…" at bounding box center [782, 257] width 319 height 302
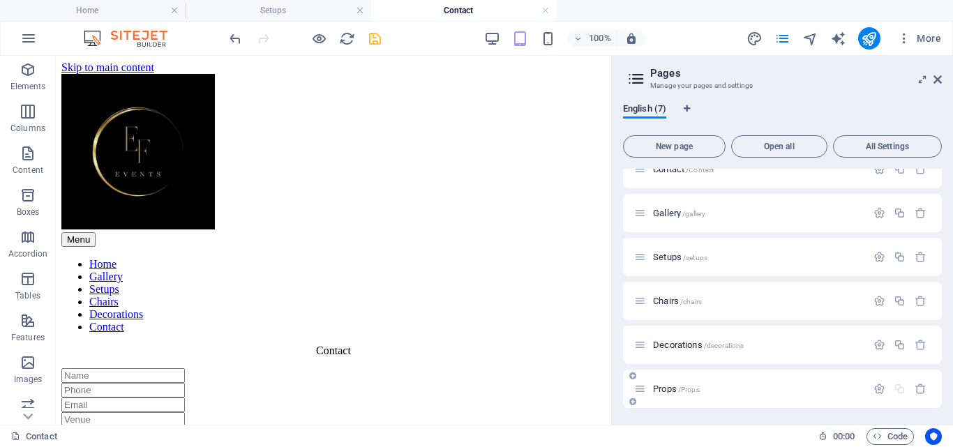
drag, startPoint x: 680, startPoint y: 282, endPoint x: 697, endPoint y: 389, distance: 108.1
click at [697, 389] on div "Home / Contact /Contact Gallery /gallery Setups /setups Chairs /chairs Decorati…" at bounding box center [782, 257] width 319 height 302
drag, startPoint x: 778, startPoint y: 301, endPoint x: 771, endPoint y: 386, distance: 84.6
click at [771, 386] on div "Home / Contact /Contact Gallery /gallery Setups /setups Chairs /chairs Decorati…" at bounding box center [782, 257] width 319 height 302
click at [778, 298] on p "Chairs /chairs" at bounding box center [757, 300] width 209 height 9
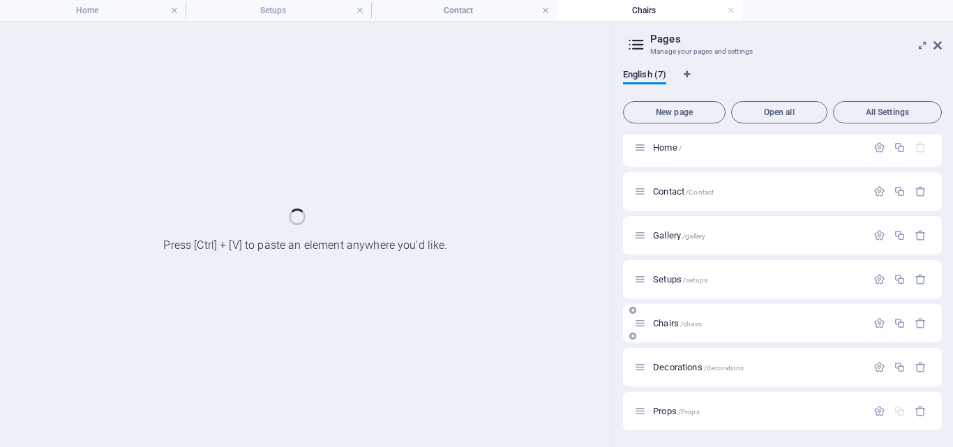
scroll to position [6, 0]
drag, startPoint x: 778, startPoint y: 298, endPoint x: 778, endPoint y: 434, distance: 136.0
click at [776, 417] on div "Home / Contact /Contact Gallery /gallery Setups /setups Chairs /chairs Decorati…" at bounding box center [782, 279] width 319 height 302
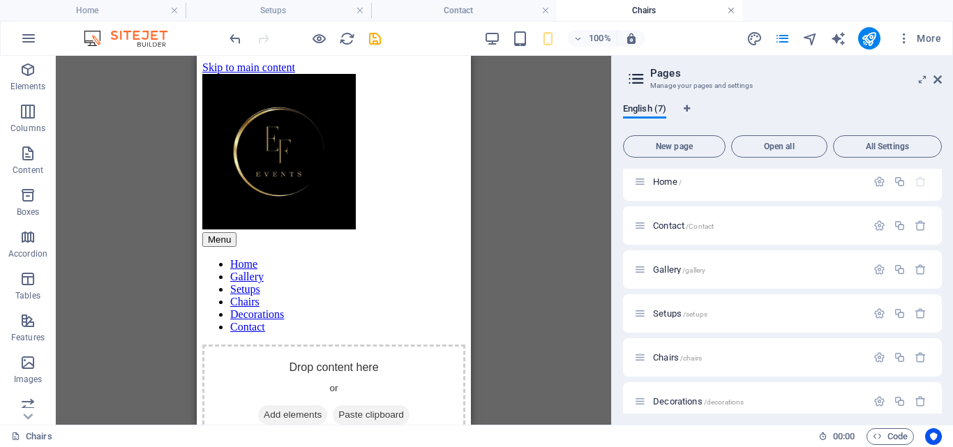
scroll to position [0, 0]
click at [732, 11] on link at bounding box center [731, 10] width 8 height 13
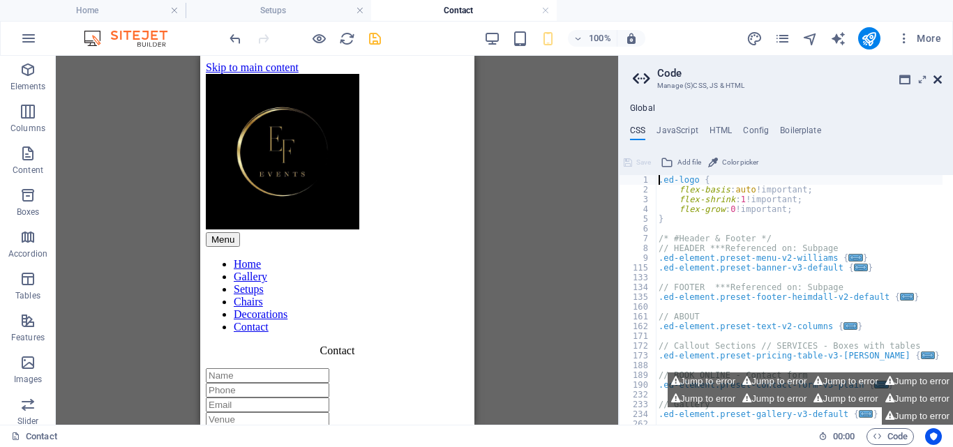
click at [934, 81] on icon at bounding box center [937, 79] width 8 height 11
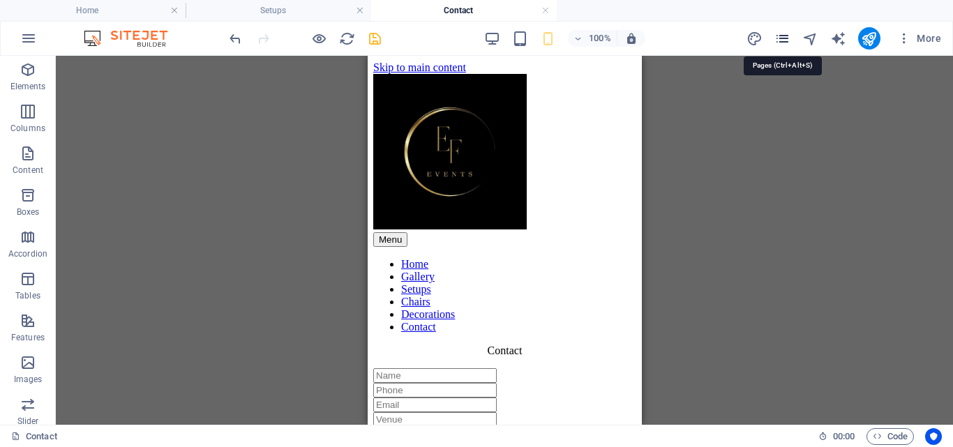
click at [789, 36] on icon "pages" at bounding box center [782, 39] width 16 height 16
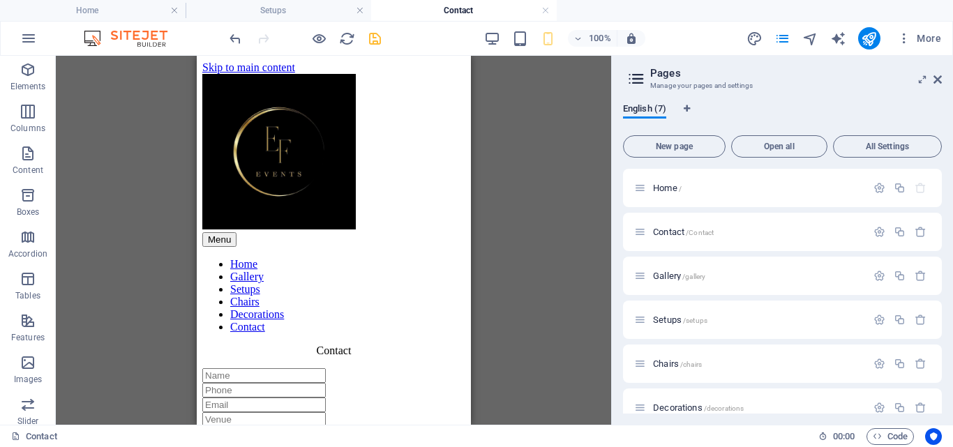
scroll to position [213, 0]
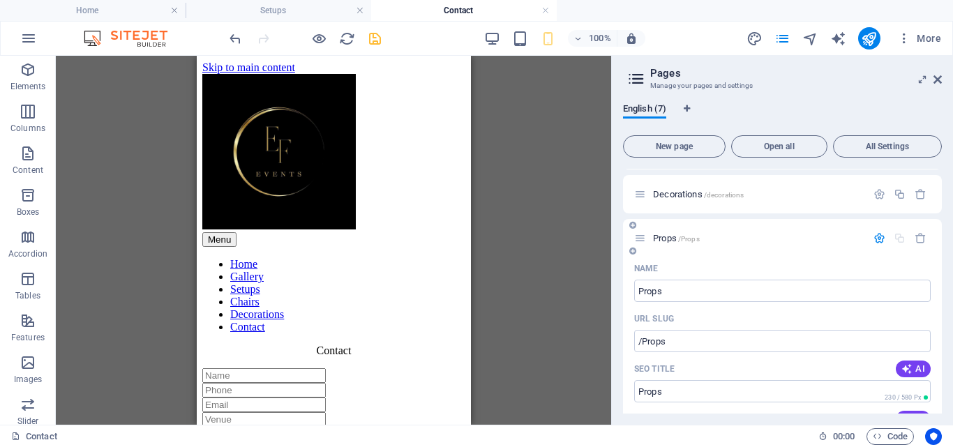
click at [877, 238] on icon "button" at bounding box center [879, 238] width 12 height 12
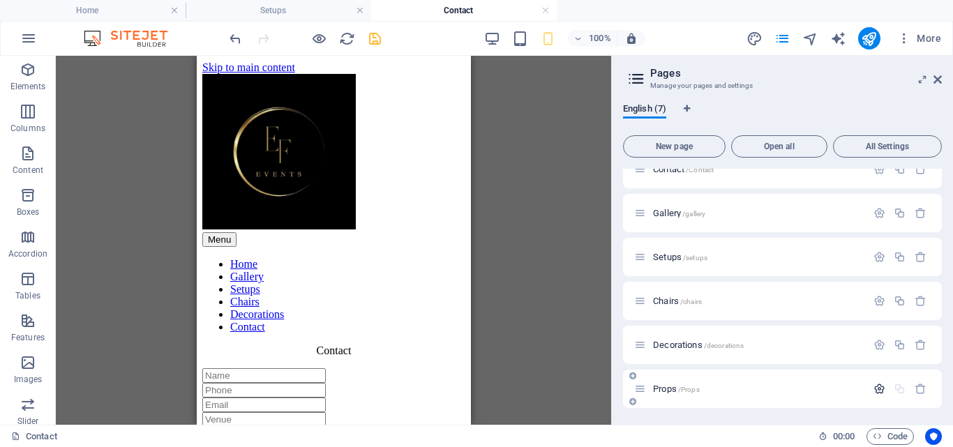
scroll to position [63, 0]
drag, startPoint x: 681, startPoint y: 300, endPoint x: 743, endPoint y: 390, distance: 109.3
click at [743, 390] on div "Home / Contact /Contact Gallery /gallery Setups /setups Chairs /chairs Decorati…" at bounding box center [782, 257] width 319 height 302
drag, startPoint x: 690, startPoint y: 300, endPoint x: 803, endPoint y: 403, distance: 153.0
click at [803, 403] on div "Home / Contact /Contact Gallery /gallery Setups /setups Chairs /chairs Decorati…" at bounding box center [782, 257] width 319 height 302
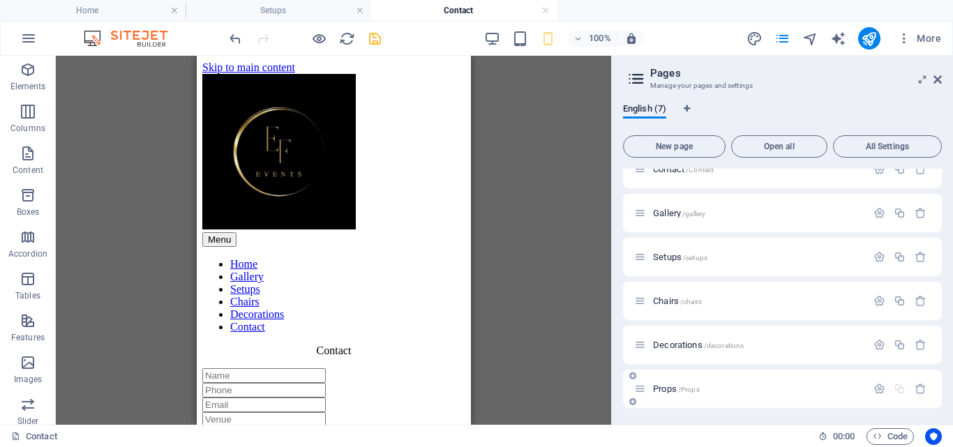
drag, startPoint x: 660, startPoint y: 302, endPoint x: 642, endPoint y: 394, distance: 94.0
click at [642, 394] on div "Home / Contact /Contact Gallery /gallery Setups /setups Chairs /chairs Decorati…" at bounding box center [782, 257] width 319 height 302
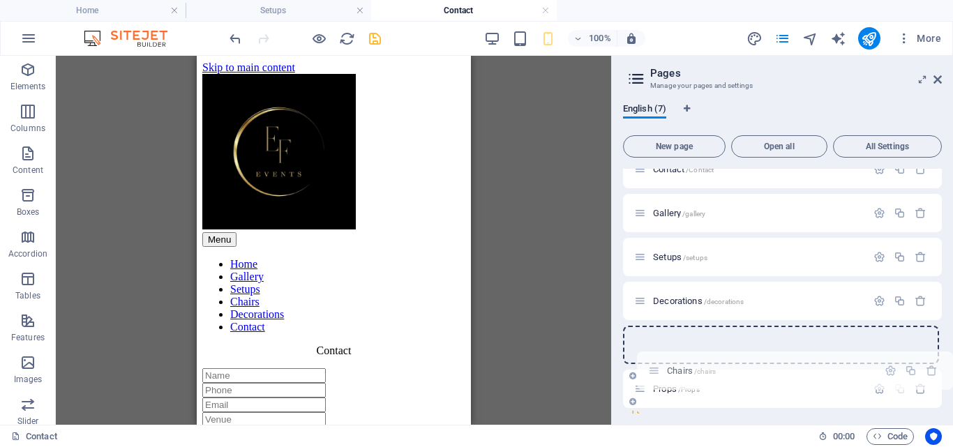
drag, startPoint x: 646, startPoint y: 298, endPoint x: 660, endPoint y: 372, distance: 74.5
click at [660, 364] on div "Home / Contact /Contact Gallery /gallery Setups /setups Chairs /chairs Decorati…" at bounding box center [782, 235] width 319 height 258
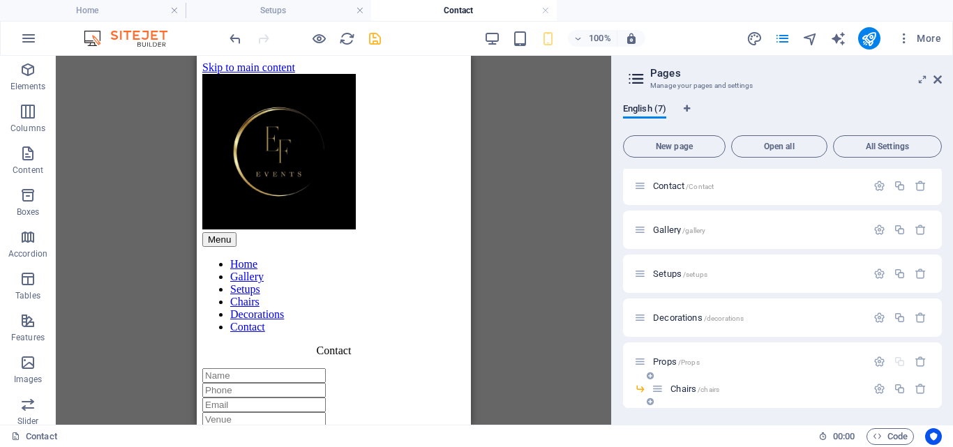
scroll to position [46, 0]
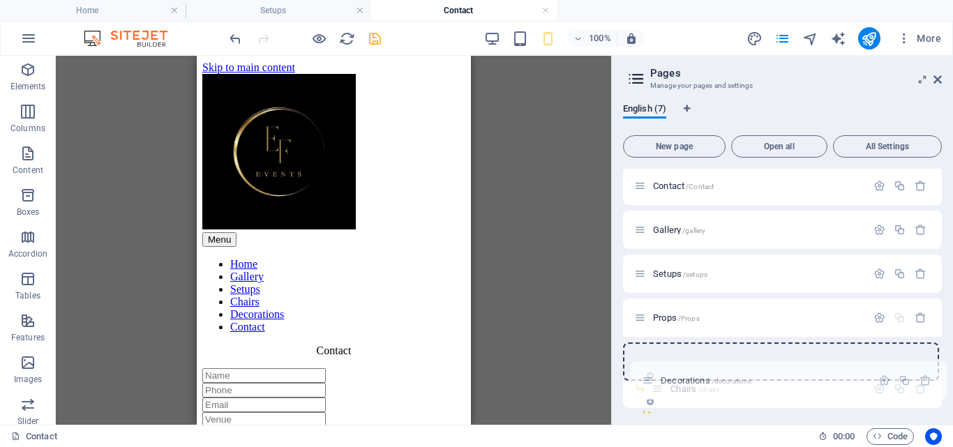
drag, startPoint x: 642, startPoint y: 317, endPoint x: 651, endPoint y: 384, distance: 66.9
click at [651, 364] on div "Home / Contact /Contact Gallery /gallery Setups /setups Decorations /decoration…" at bounding box center [782, 243] width 319 height 241
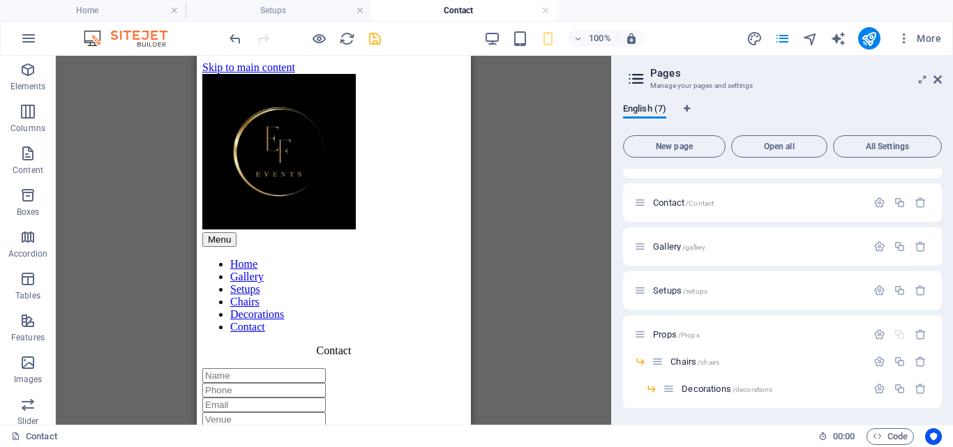
scroll to position [29, 0]
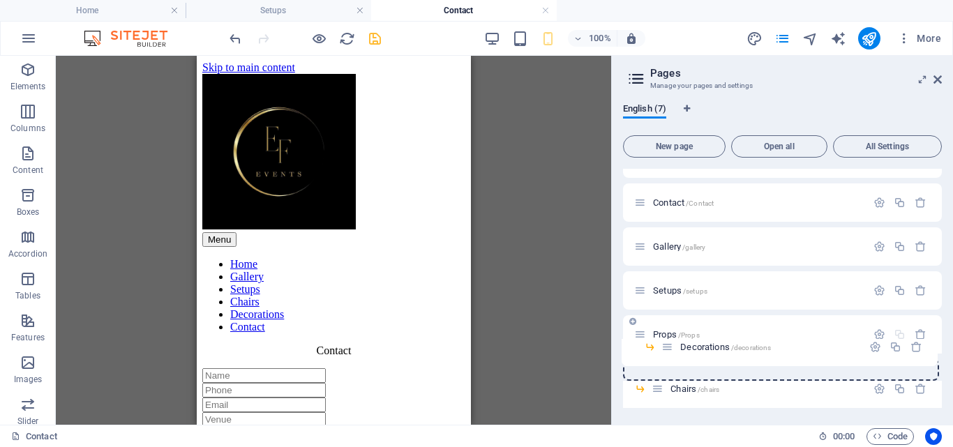
drag, startPoint x: 670, startPoint y: 391, endPoint x: 667, endPoint y: 344, distance: 46.8
click at [667, 344] on div "Home / Contact /Contact Gallery /gallery Setups /setups Props /Props Chairs /ch…" at bounding box center [782, 259] width 319 height 241
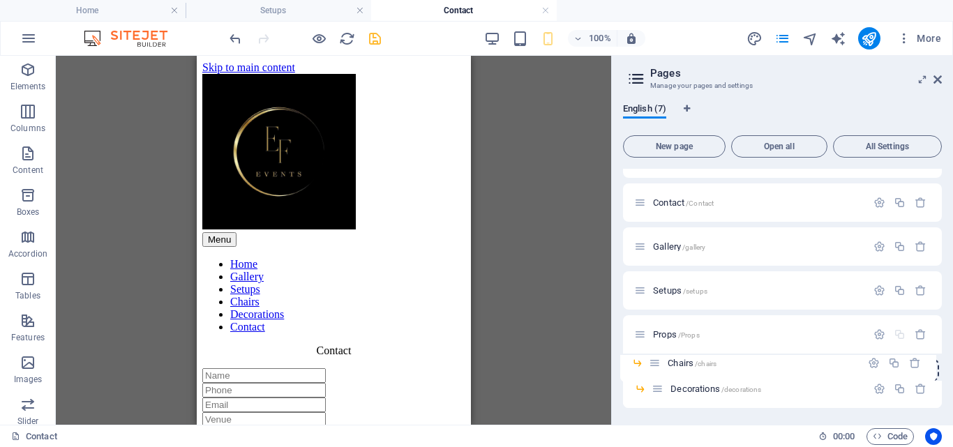
drag, startPoint x: 656, startPoint y: 389, endPoint x: 651, endPoint y: 361, distance: 28.3
click at [651, 361] on div "Home / Contact /Contact Gallery /gallery Setups /setups Props /Props Decoration…" at bounding box center [782, 273] width 319 height 268
click at [545, 8] on link at bounding box center [545, 10] width 8 height 13
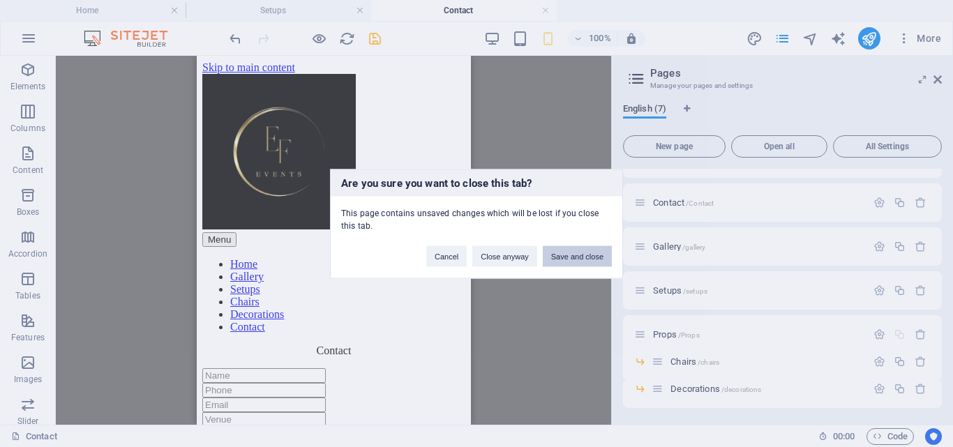
click at [580, 256] on button "Save and close" at bounding box center [577, 255] width 69 height 21
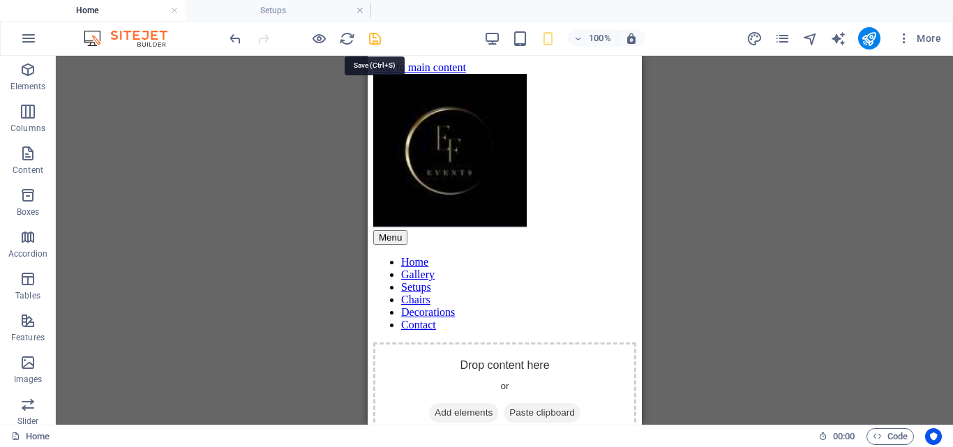
click at [372, 36] on icon "save" at bounding box center [375, 39] width 16 height 16
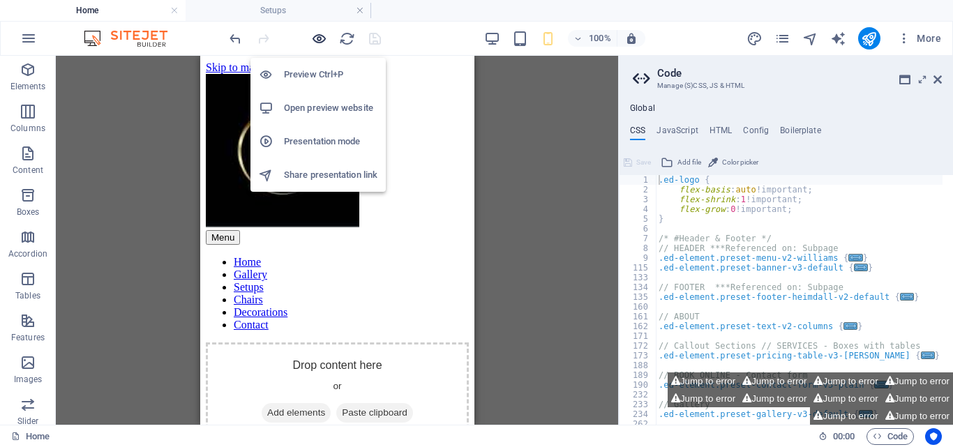
click at [320, 39] on icon "button" at bounding box center [319, 39] width 16 height 16
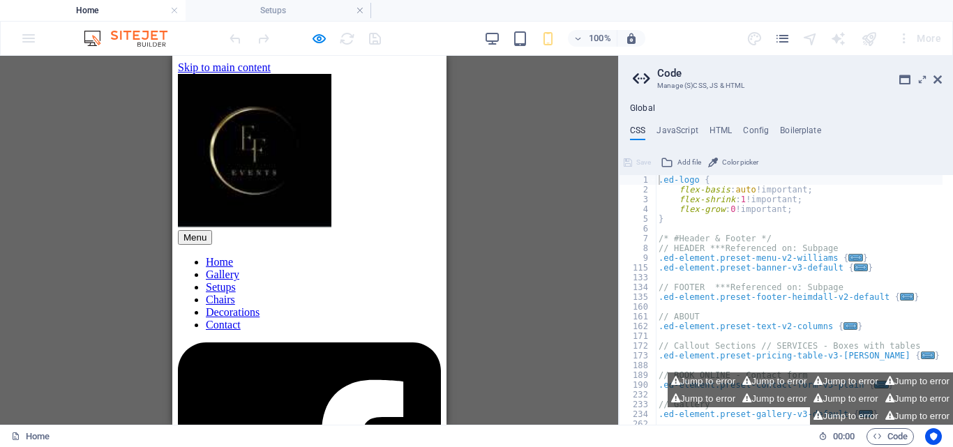
click at [211, 230] on button "Menu" at bounding box center [194, 237] width 34 height 15
click at [940, 76] on icon at bounding box center [937, 79] width 8 height 11
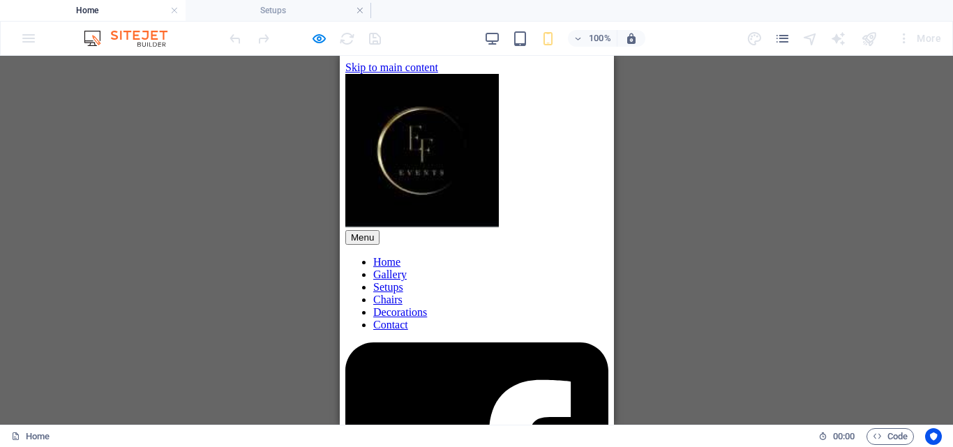
click at [379, 230] on button "Menu" at bounding box center [361, 237] width 34 height 15
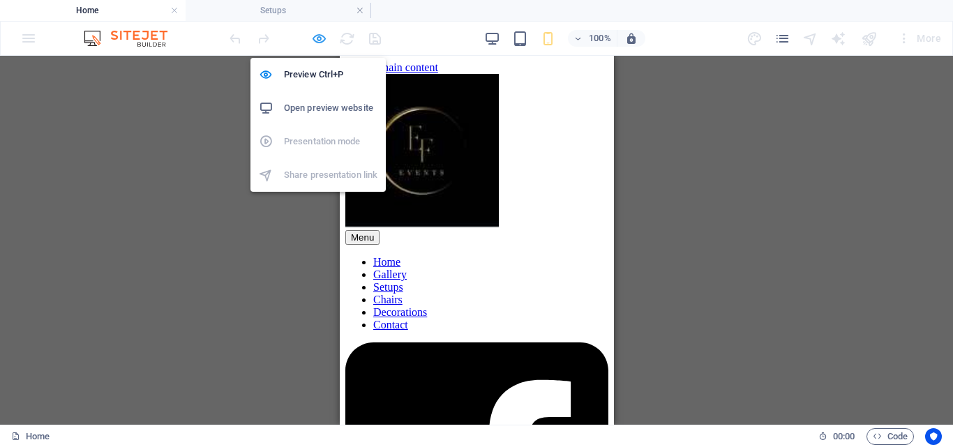
click at [314, 40] on icon "button" at bounding box center [319, 39] width 16 height 16
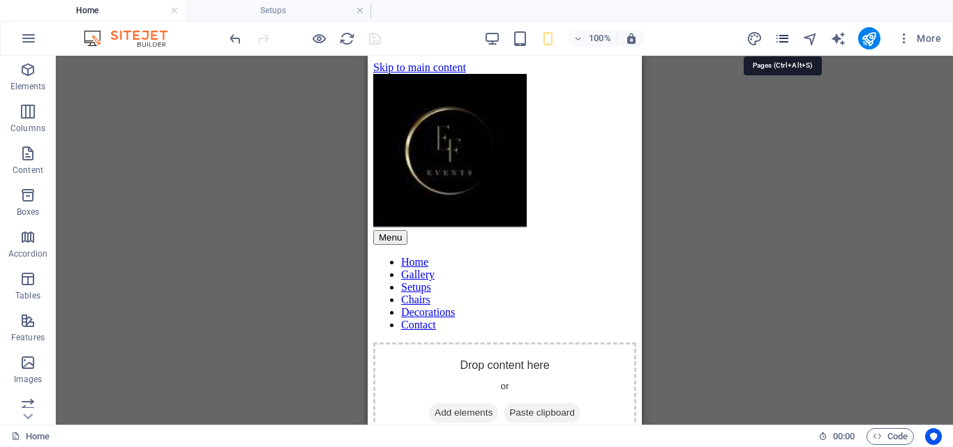
click at [779, 46] on icon "pages" at bounding box center [782, 39] width 16 height 16
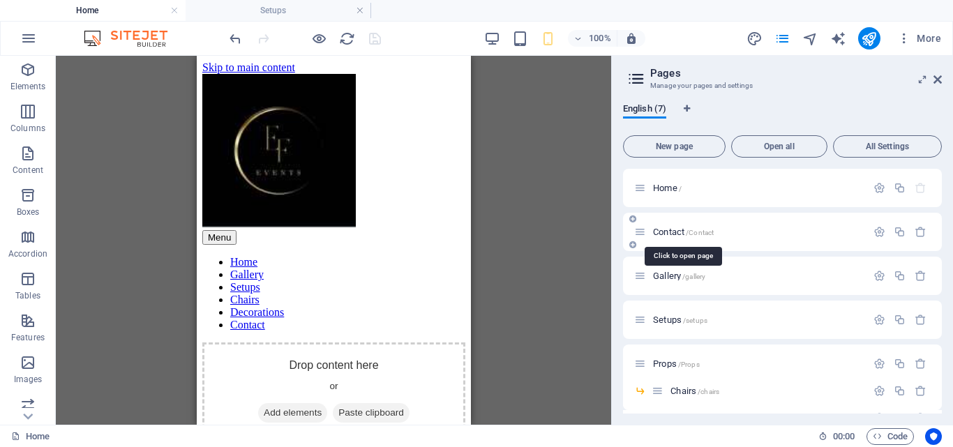
click at [669, 230] on span "Contact /Contact" at bounding box center [683, 232] width 61 height 10
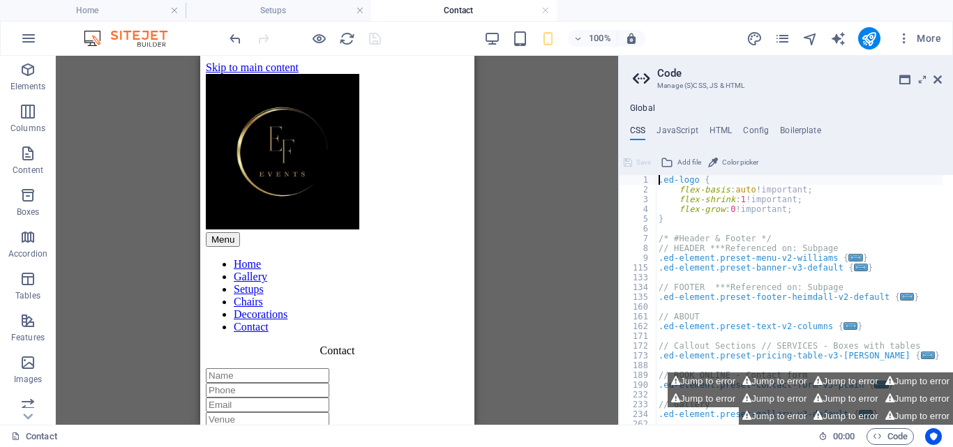
scroll to position [0, 0]
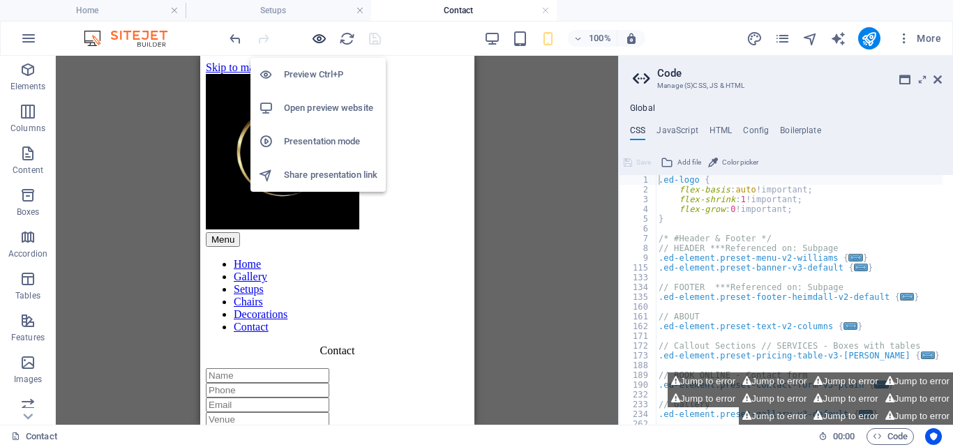
click at [321, 43] on icon "button" at bounding box center [319, 39] width 16 height 16
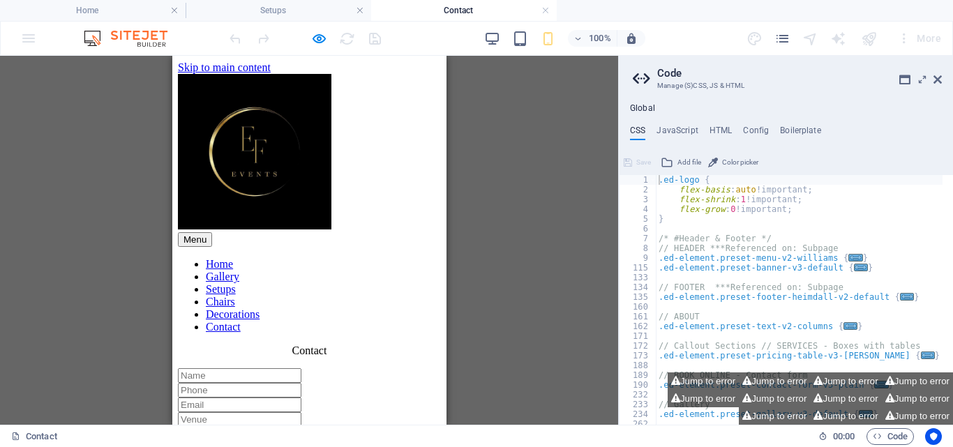
click at [406, 232] on div "Menu" at bounding box center [308, 239] width 263 height 15
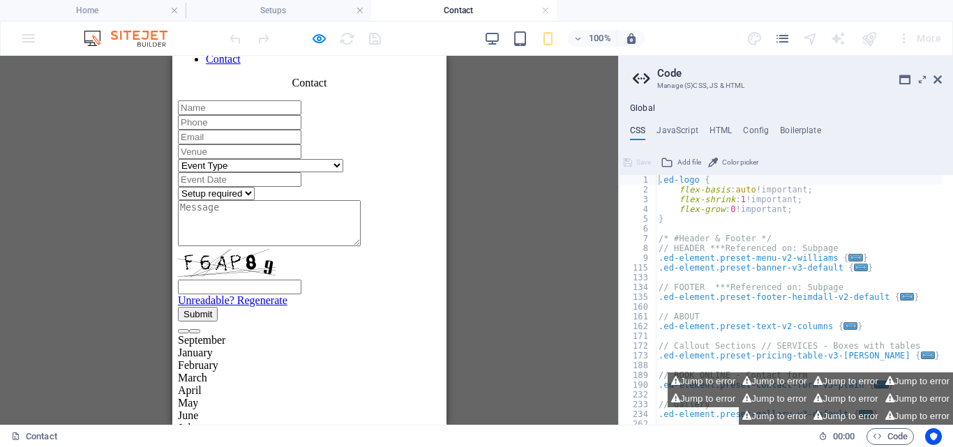
scroll to position [282, 0]
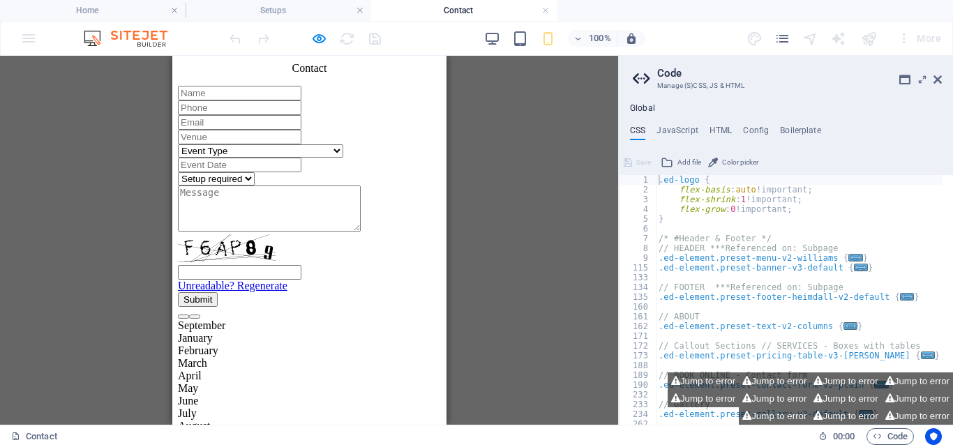
click at [235, 13] on link "Setups" at bounding box center [220, 7] width 30 height 12
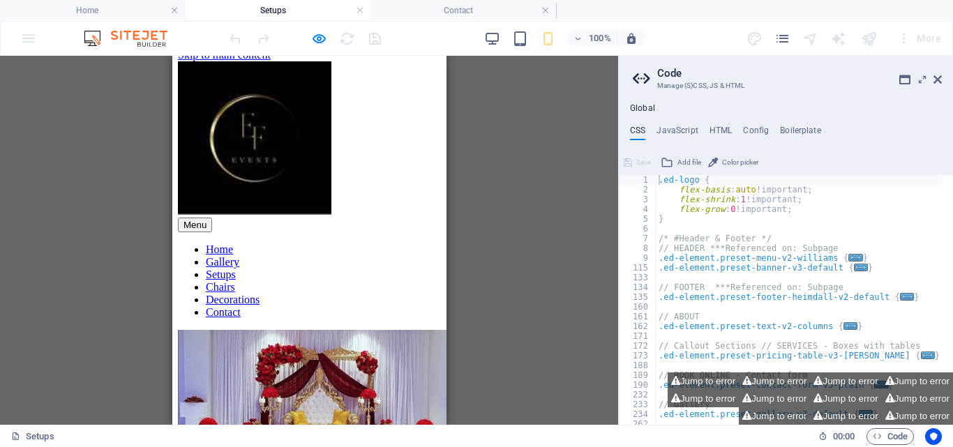
scroll to position [0, 0]
click at [211, 218] on button "Menu" at bounding box center [194, 225] width 34 height 15
click at [939, 77] on icon at bounding box center [937, 79] width 8 height 11
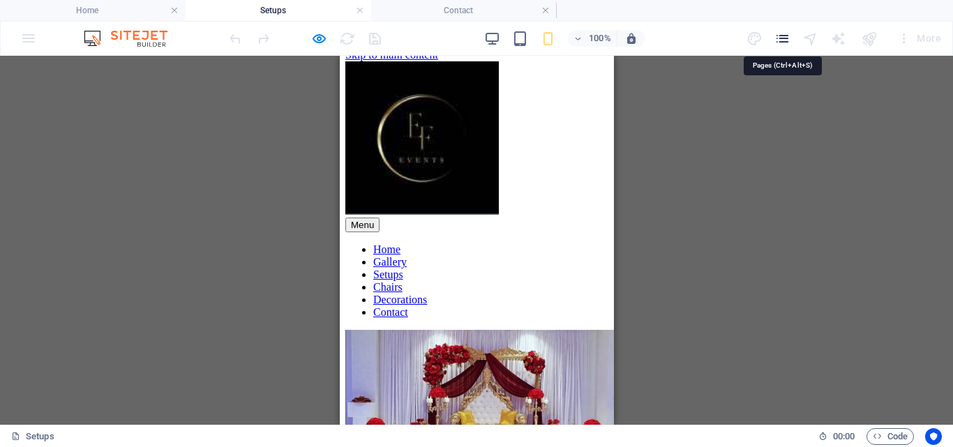
click at [784, 37] on icon "pages" at bounding box center [782, 39] width 16 height 16
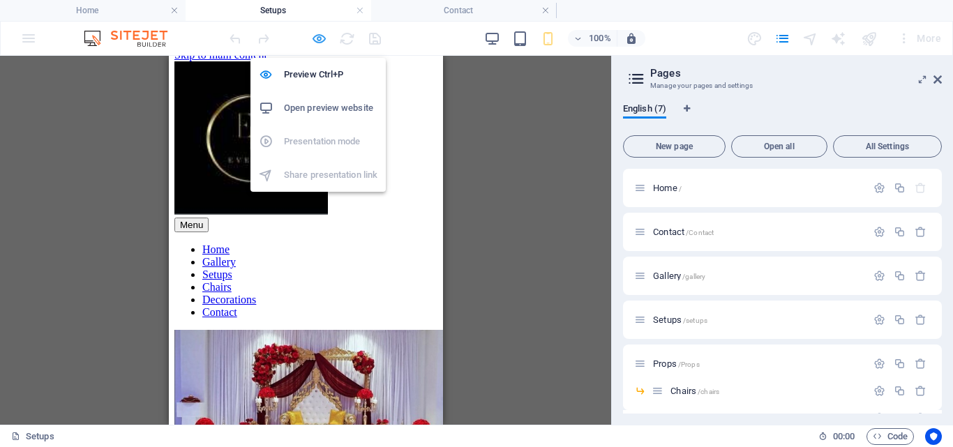
click at [319, 36] on icon "button" at bounding box center [319, 39] width 16 height 16
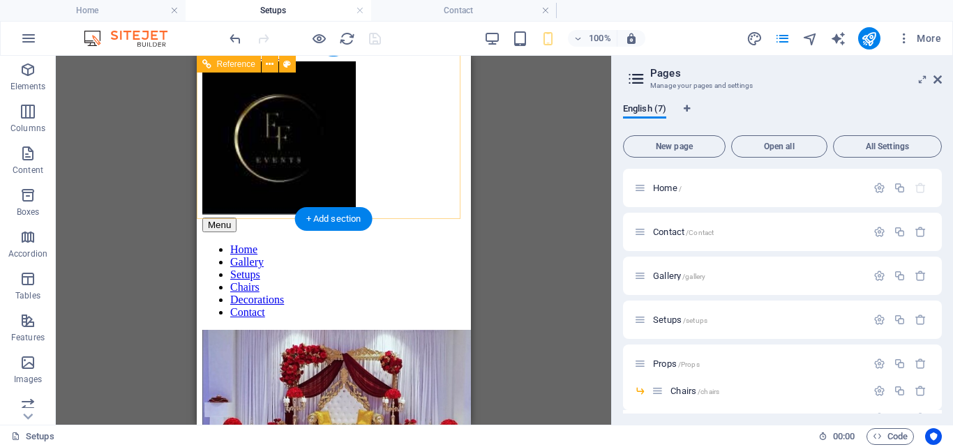
click at [439, 218] on div "Menu" at bounding box center [333, 225] width 263 height 15
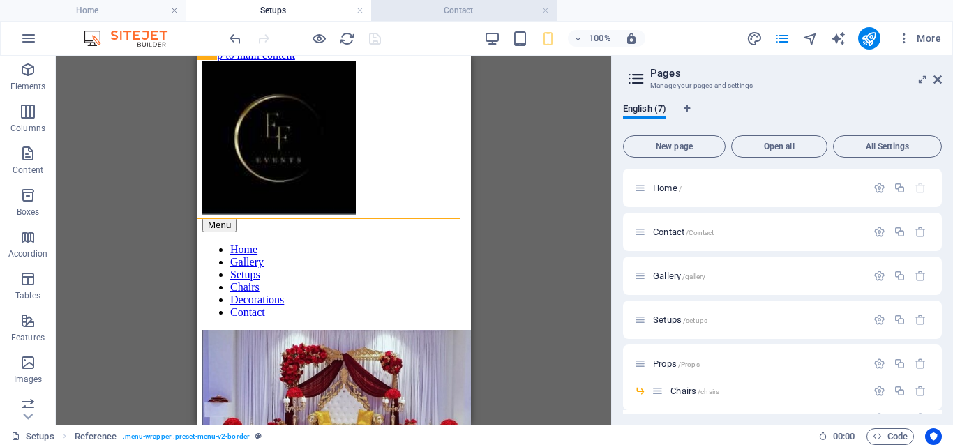
click at [442, 5] on h4 "Contact" at bounding box center [463, 10] width 185 height 15
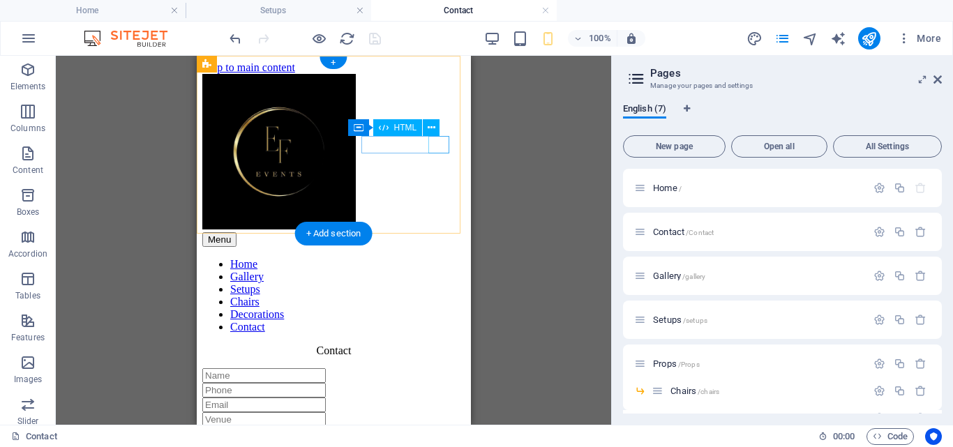
click at [438, 232] on div "Menu" at bounding box center [333, 239] width 263 height 15
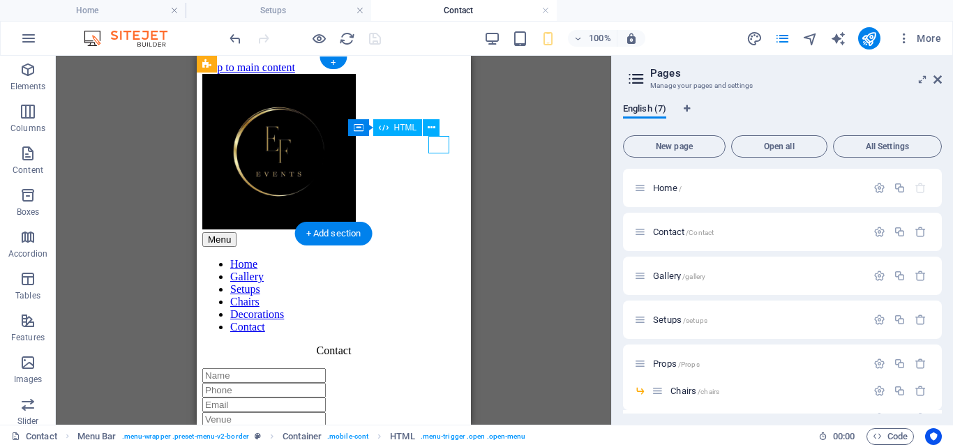
click at [438, 232] on div "Menu" at bounding box center [333, 239] width 263 height 15
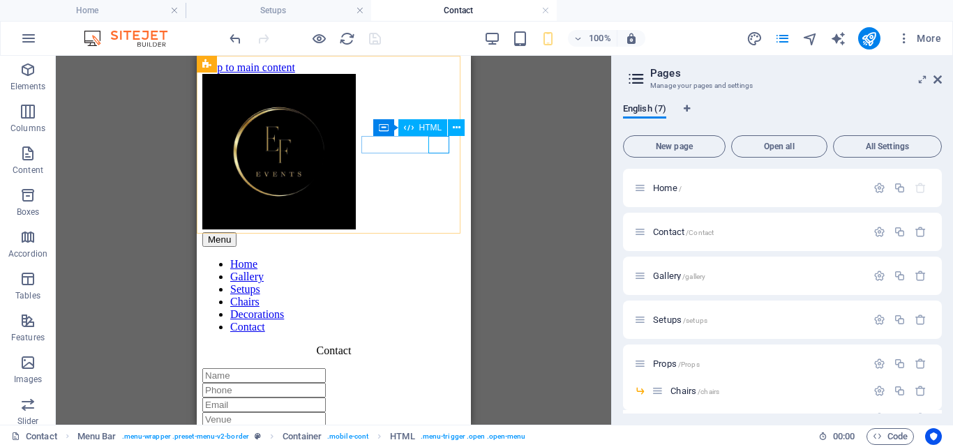
click at [427, 124] on span "HTML" at bounding box center [430, 127] width 23 height 8
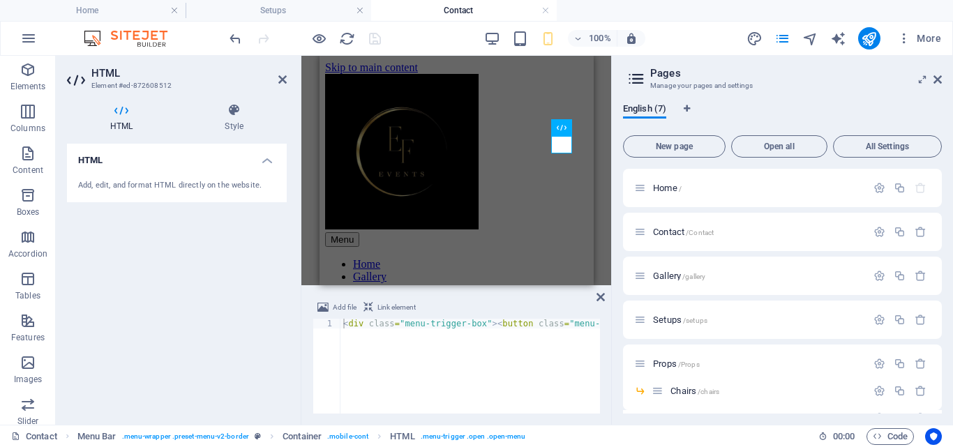
drag, startPoint x: 942, startPoint y: 282, endPoint x: 941, endPoint y: 353, distance: 70.4
drag, startPoint x: 941, startPoint y: 353, endPoint x: 944, endPoint y: 289, distance: 64.2
click at [944, 289] on div "English (7) New page Open all All Settings Home / Contact /Contact Gallery /gal…" at bounding box center [782, 258] width 341 height 333
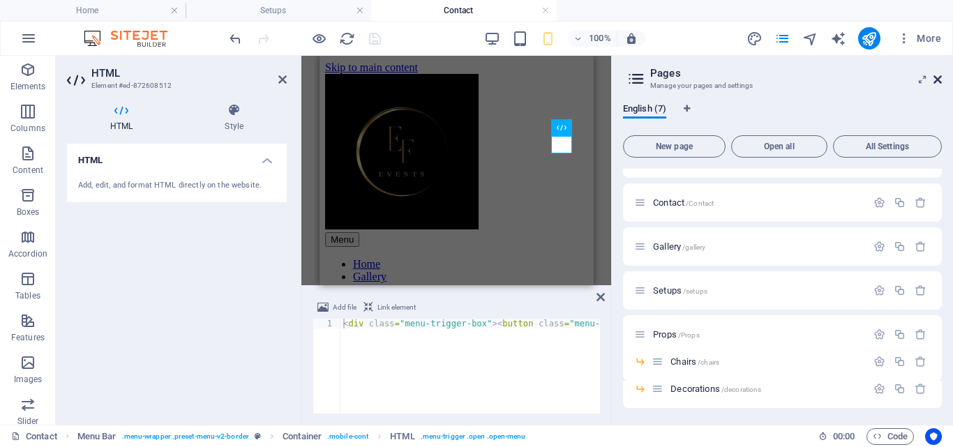
click at [936, 82] on icon at bounding box center [937, 79] width 8 height 11
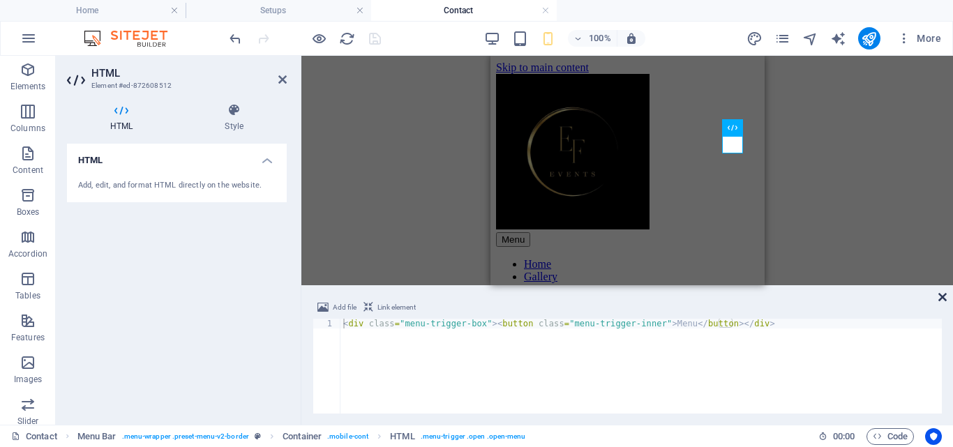
click at [941, 298] on icon at bounding box center [942, 296] width 8 height 11
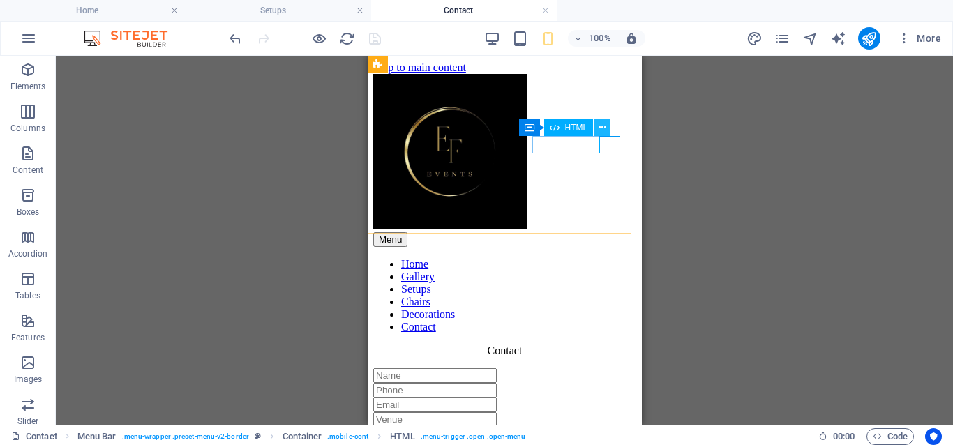
click at [601, 126] on icon at bounding box center [602, 128] width 8 height 15
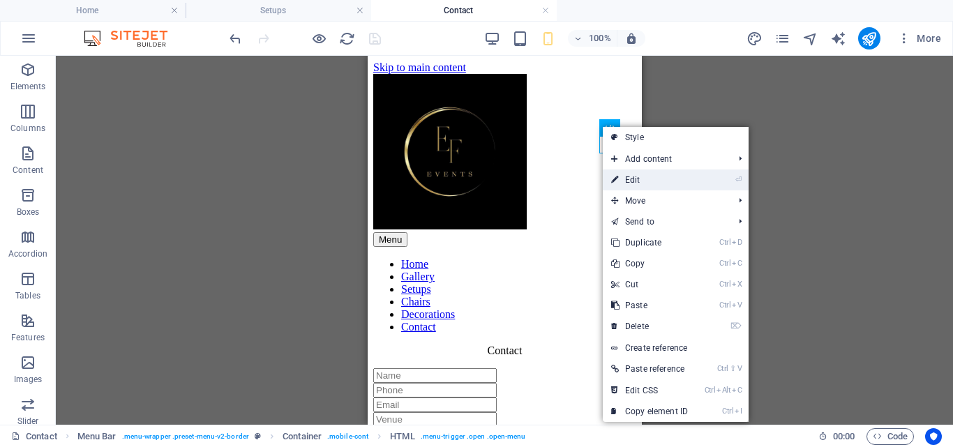
click at [639, 175] on link "⏎ Edit" at bounding box center [648, 179] width 93 height 21
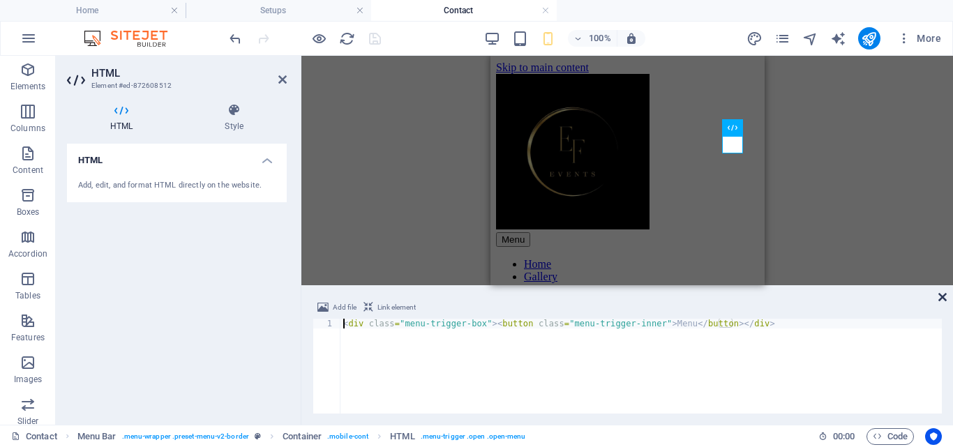
click at [943, 295] on icon at bounding box center [942, 296] width 8 height 11
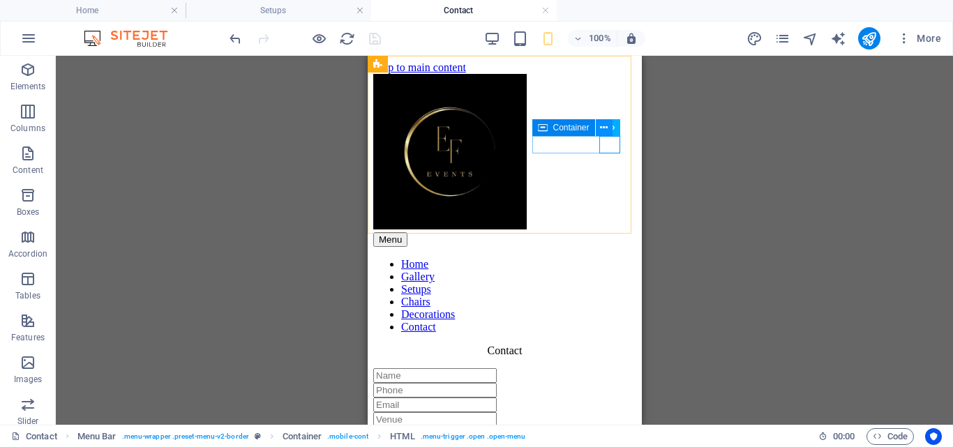
click at [598, 124] on button at bounding box center [604, 127] width 17 height 17
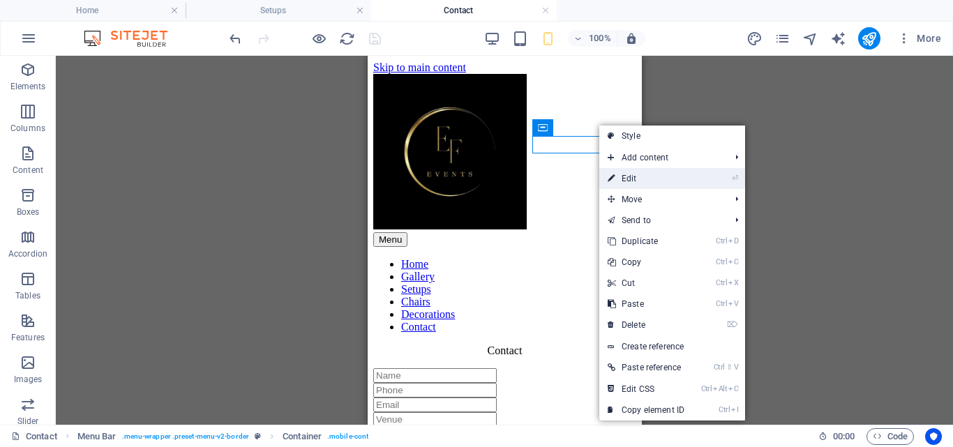
click at [634, 173] on link "⏎ Edit" at bounding box center [645, 178] width 93 height 21
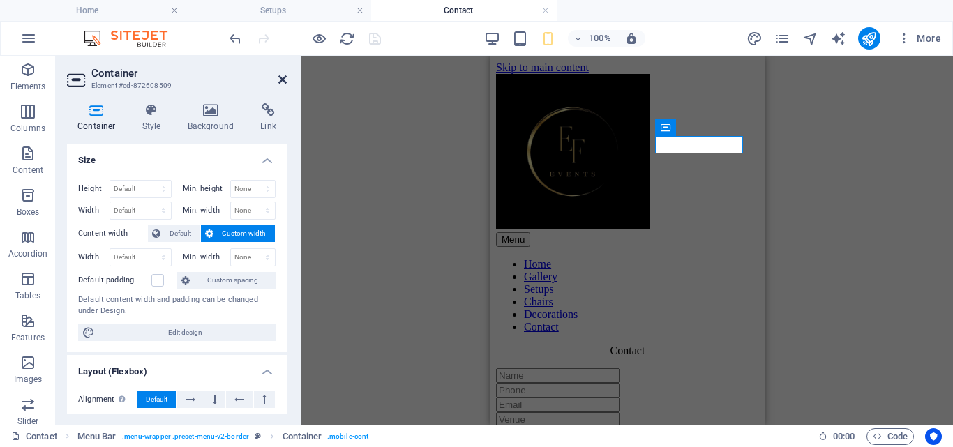
click at [280, 82] on icon at bounding box center [282, 79] width 8 height 11
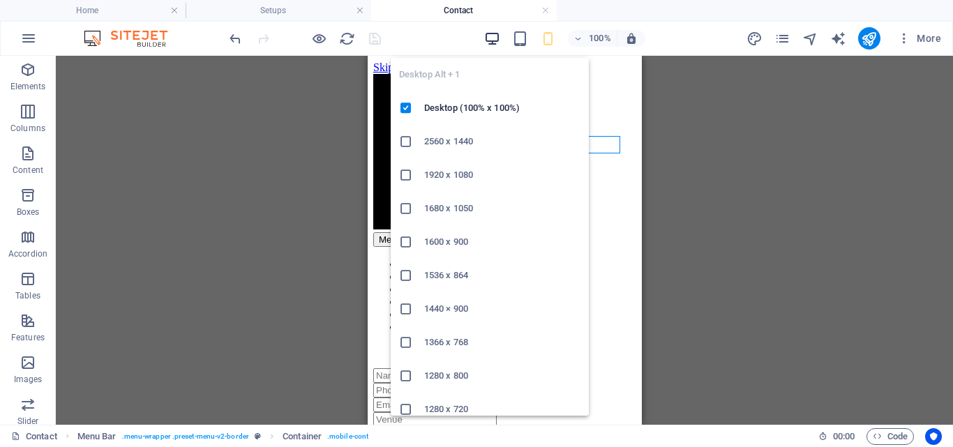
click at [488, 43] on icon "button" at bounding box center [492, 39] width 16 height 16
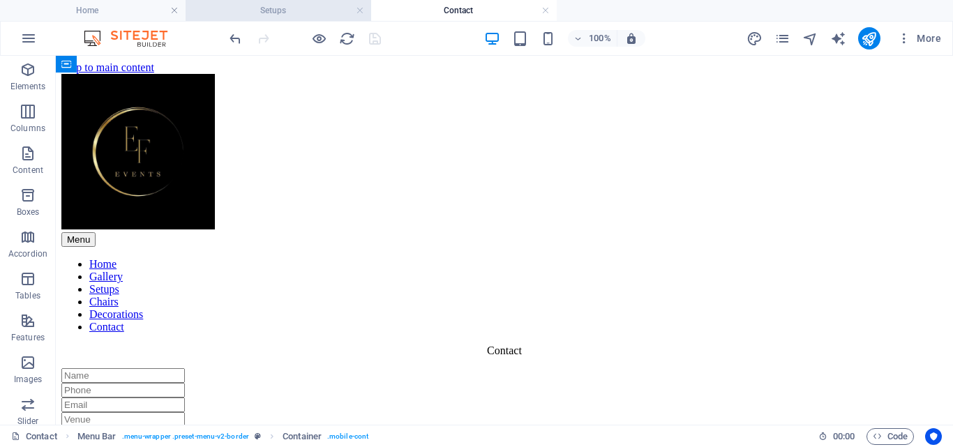
click at [265, 9] on h4 "Setups" at bounding box center [277, 10] width 185 height 15
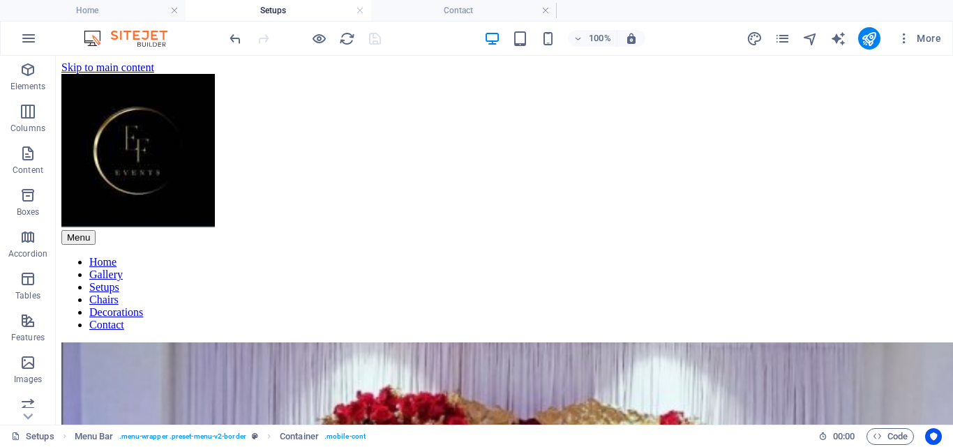
scroll to position [13, 0]
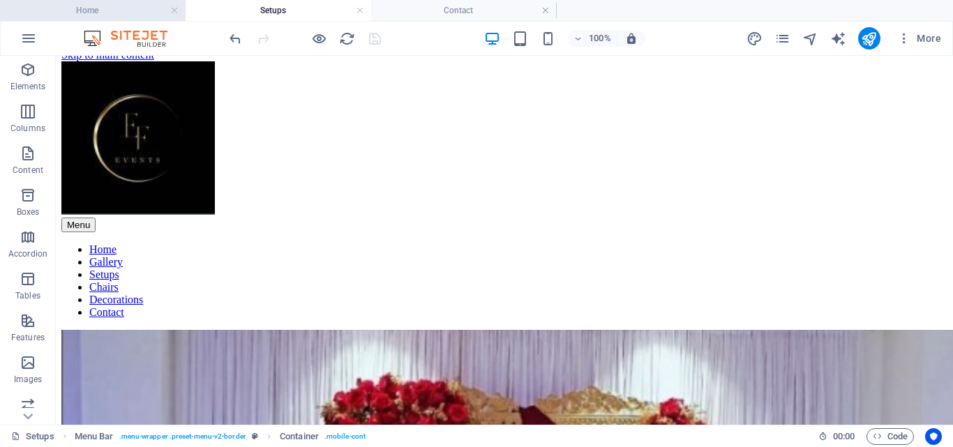
click at [123, 3] on h4 "Home" at bounding box center [92, 10] width 185 height 15
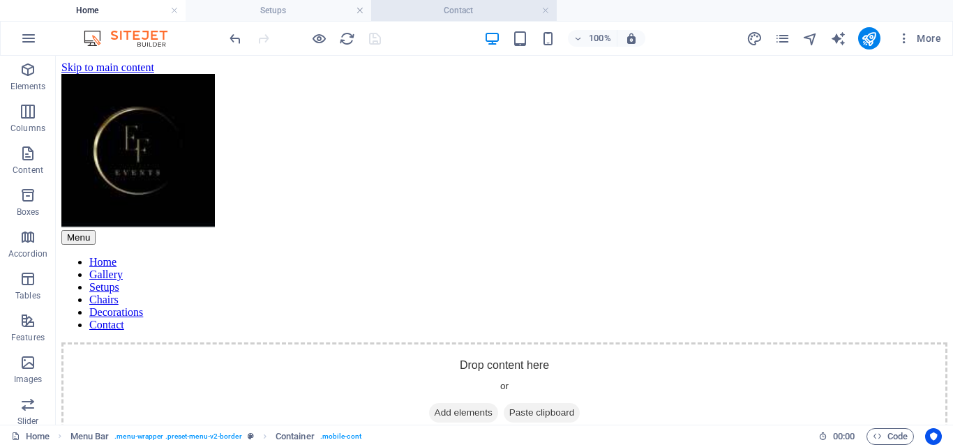
click at [463, 10] on h4 "Contact" at bounding box center [463, 10] width 185 height 15
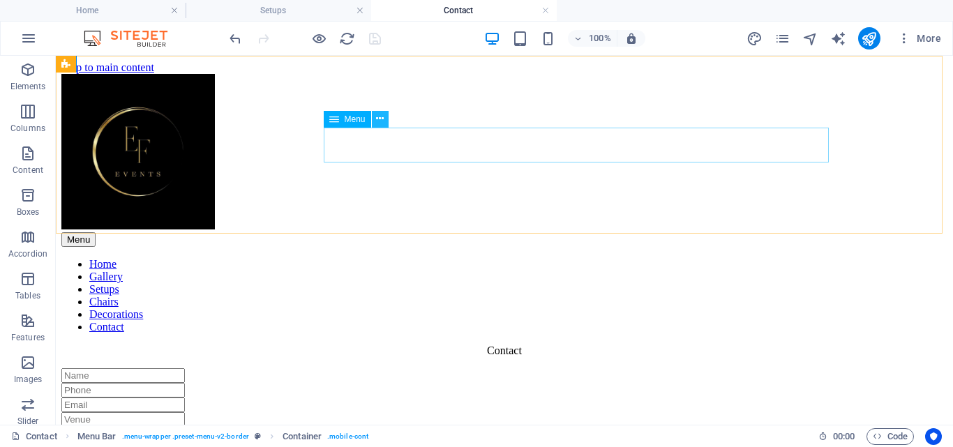
click at [379, 118] on icon at bounding box center [380, 119] width 8 height 15
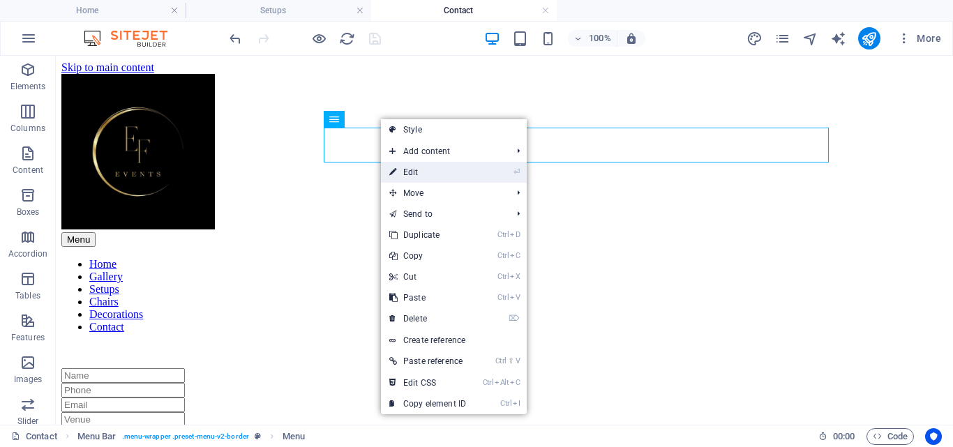
click at [424, 172] on link "⏎ Edit" at bounding box center [427, 172] width 93 height 21
select select
select select "2"
select select
select select "3"
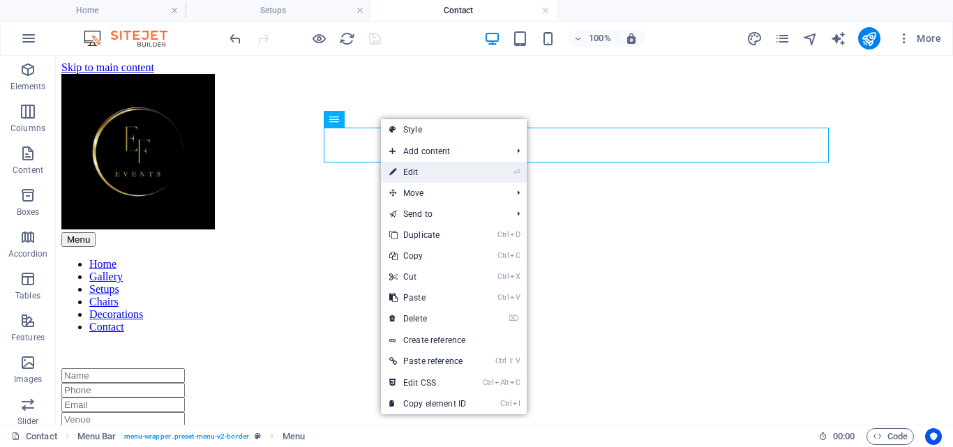
select select
select select "5"
select select
select select "6"
select select
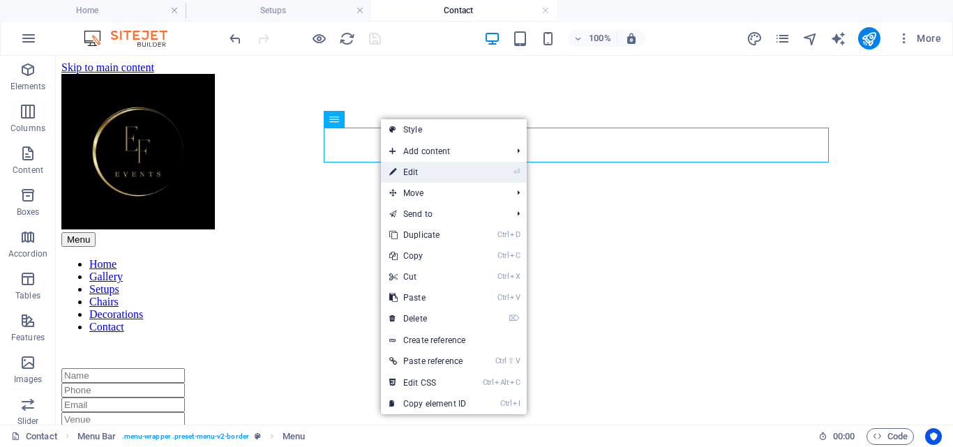
select select "1"
select select
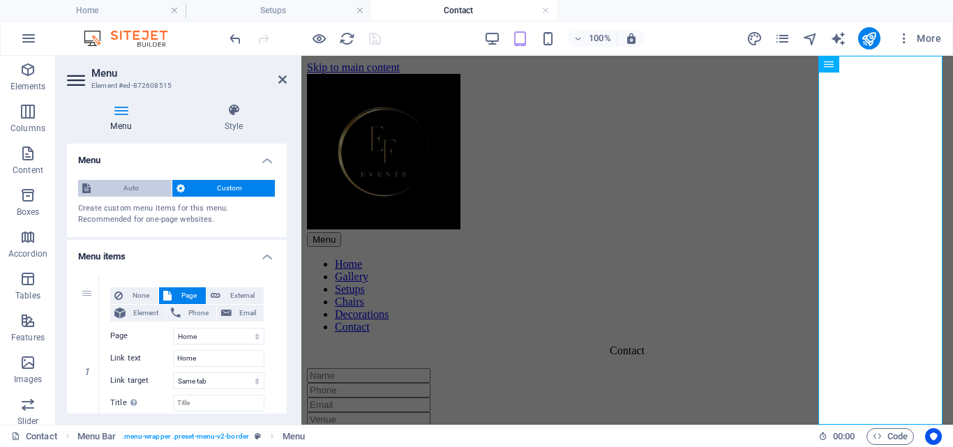
click at [112, 196] on span "Auto" at bounding box center [131, 188] width 73 height 17
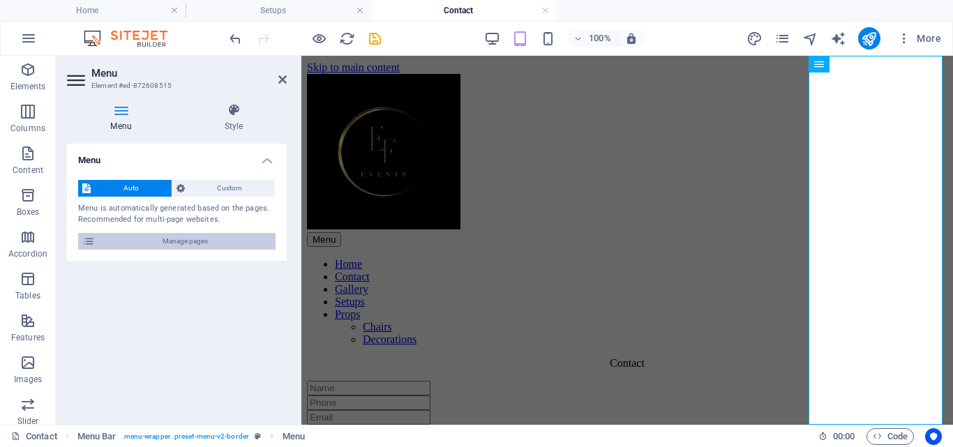
click at [145, 242] on span "Manage pages" at bounding box center [185, 241] width 172 height 17
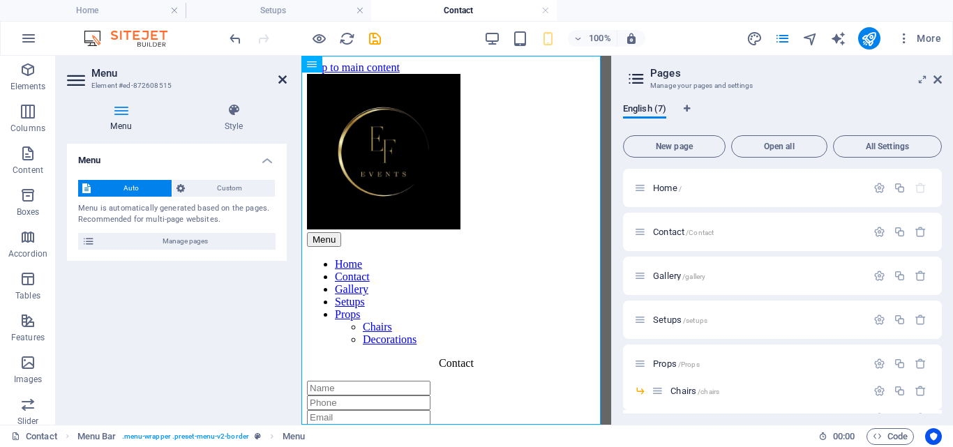
click at [283, 79] on icon at bounding box center [282, 79] width 8 height 11
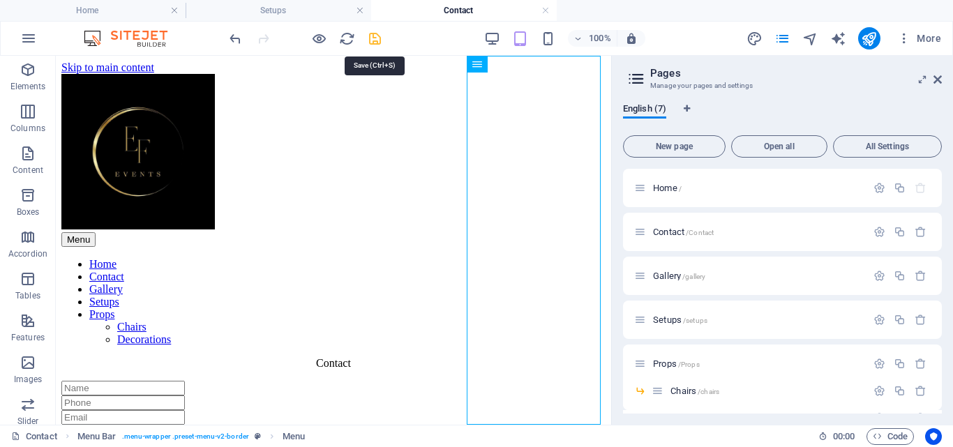
click at [376, 36] on icon "save" at bounding box center [375, 39] width 16 height 16
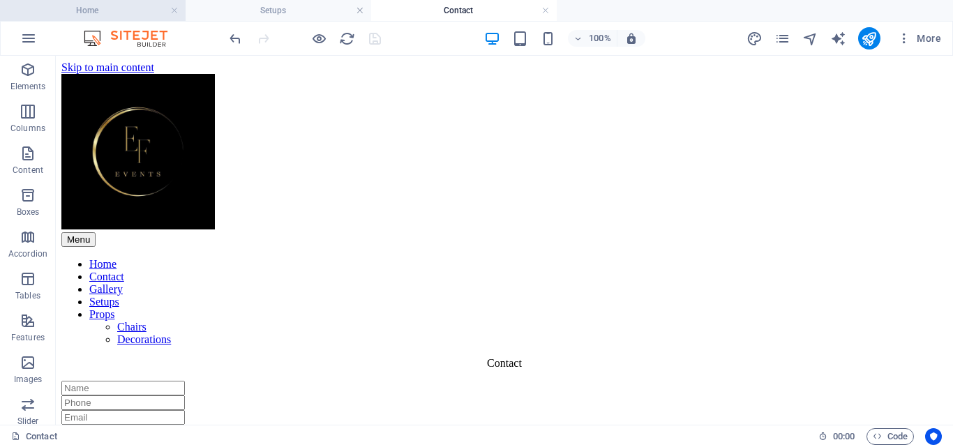
click at [95, 16] on h4 "Home" at bounding box center [92, 10] width 185 height 15
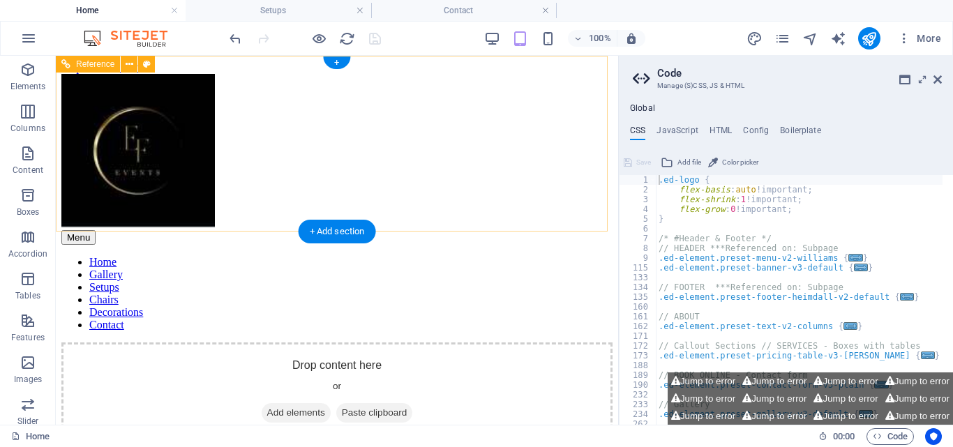
click at [585, 230] on div "Menu" at bounding box center [336, 237] width 551 height 15
click at [584, 230] on div "Menu" at bounding box center [336, 237] width 551 height 15
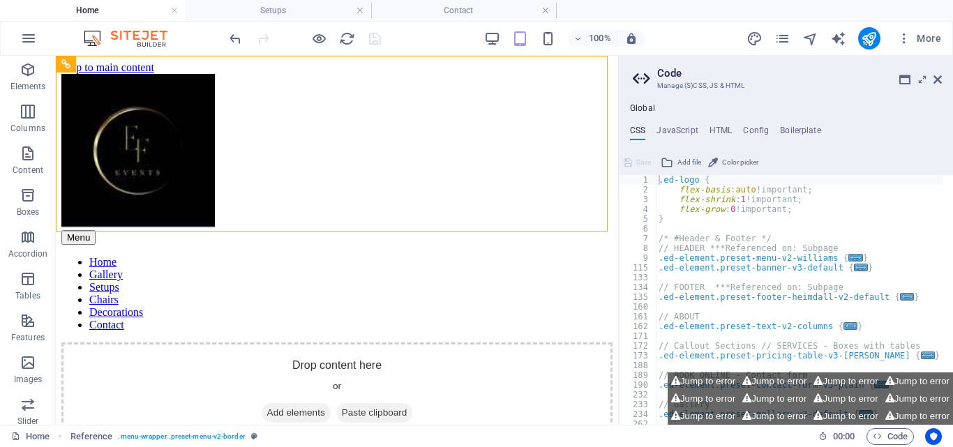
click at [941, 76] on aside "Code Manage (S)CSS, JS & HTML Global CSS JavaScript HTML Config Boilerplate .ed…" at bounding box center [785, 240] width 335 height 369
click at [938, 79] on icon at bounding box center [937, 79] width 8 height 11
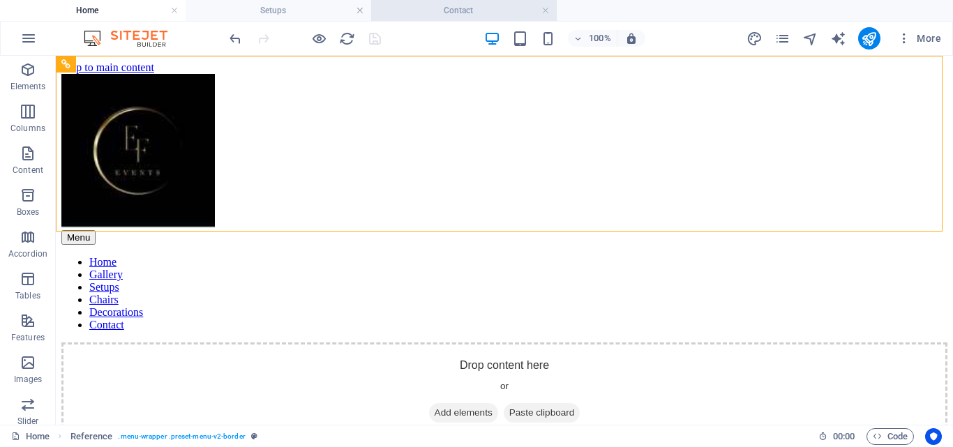
click at [434, 17] on h4 "Contact" at bounding box center [463, 10] width 185 height 15
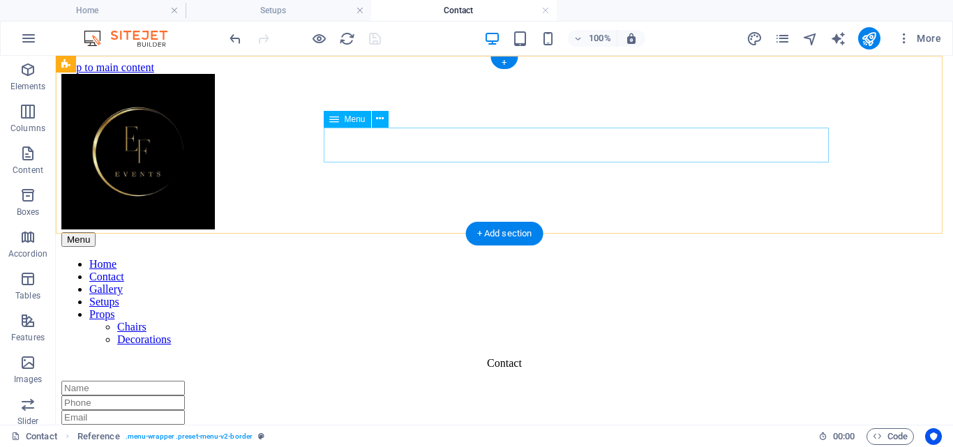
click at [789, 258] on nav "Home Contact Gallery Setups Props Chairs Decorations" at bounding box center [504, 302] width 886 height 88
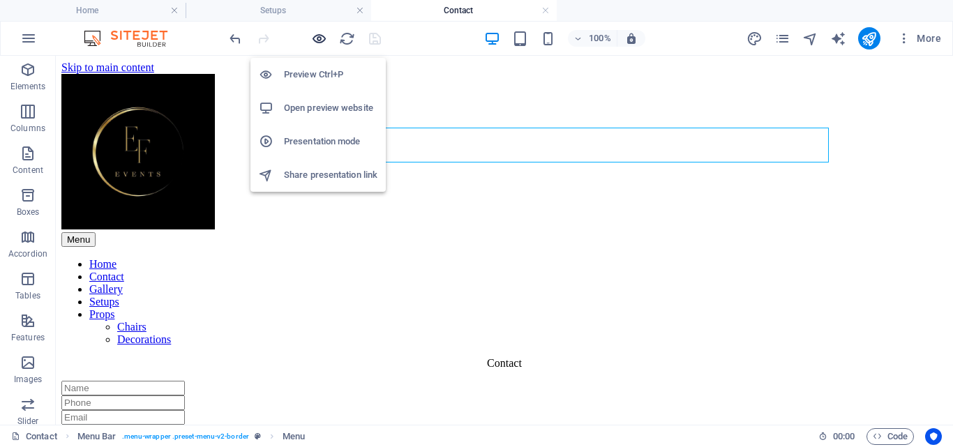
click at [317, 33] on icon "button" at bounding box center [319, 39] width 16 height 16
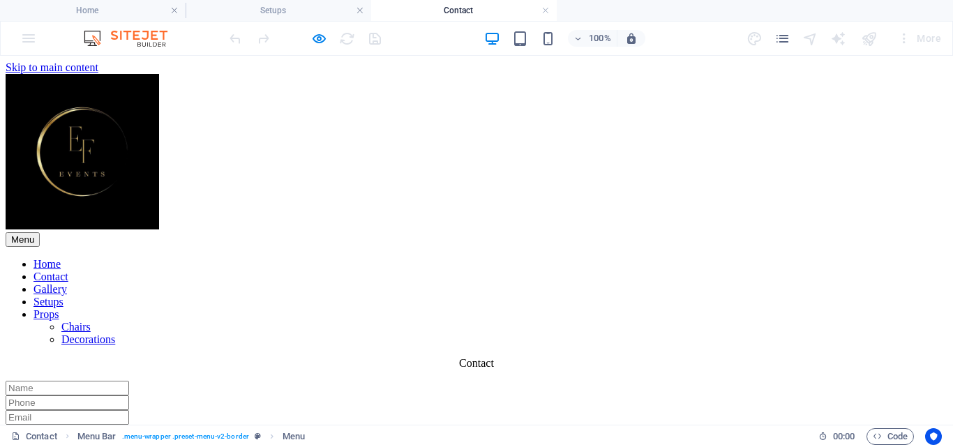
click at [59, 308] on link "Props" at bounding box center [45, 314] width 25 height 12
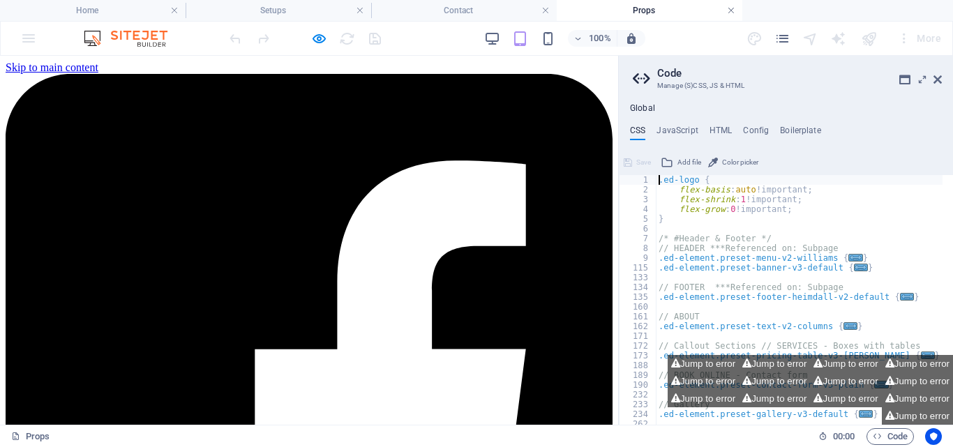
click at [729, 10] on link at bounding box center [731, 10] width 8 height 13
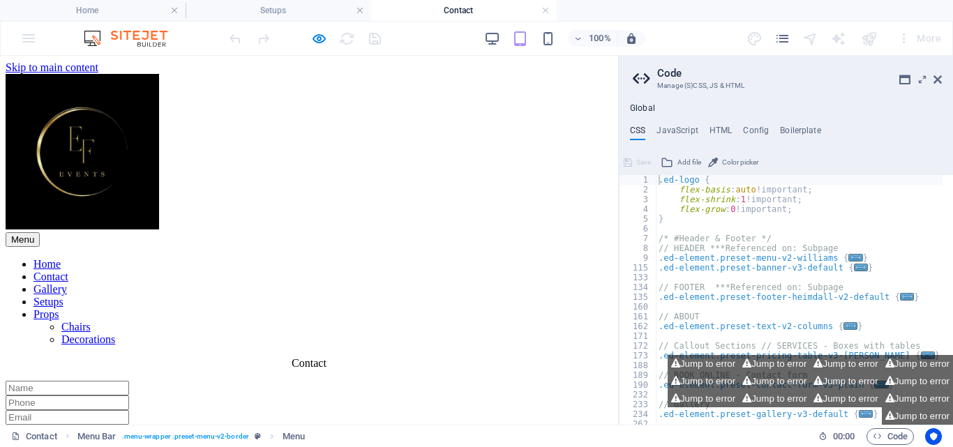
click at [40, 232] on button "Menu" at bounding box center [23, 239] width 34 height 15
click at [937, 77] on icon at bounding box center [937, 79] width 8 height 11
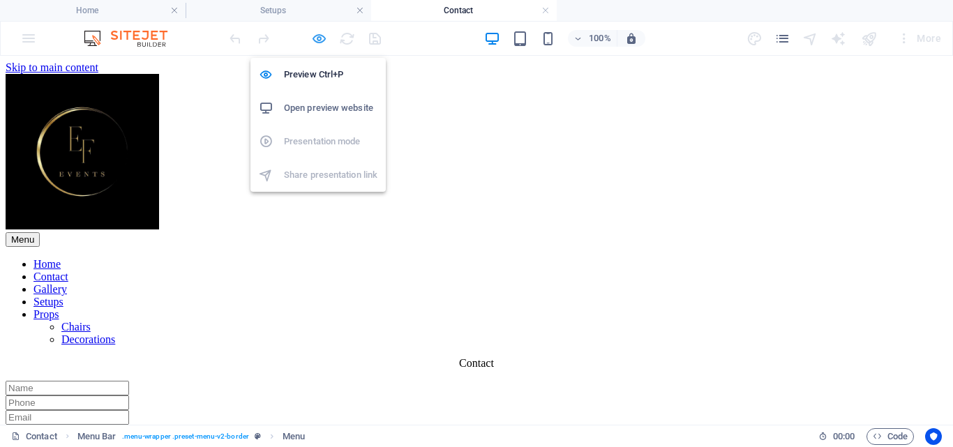
click at [315, 35] on icon "button" at bounding box center [319, 39] width 16 height 16
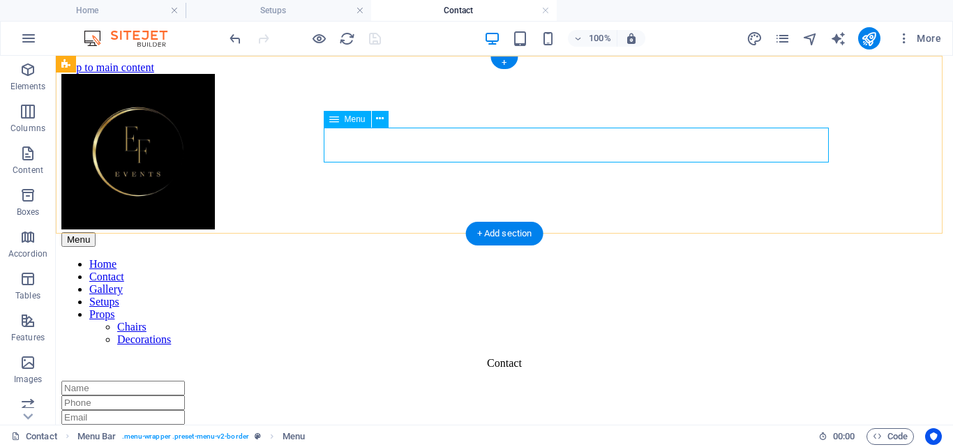
click at [794, 258] on nav "Home Contact Gallery Setups Props Chairs Decorations" at bounding box center [504, 302] width 886 height 88
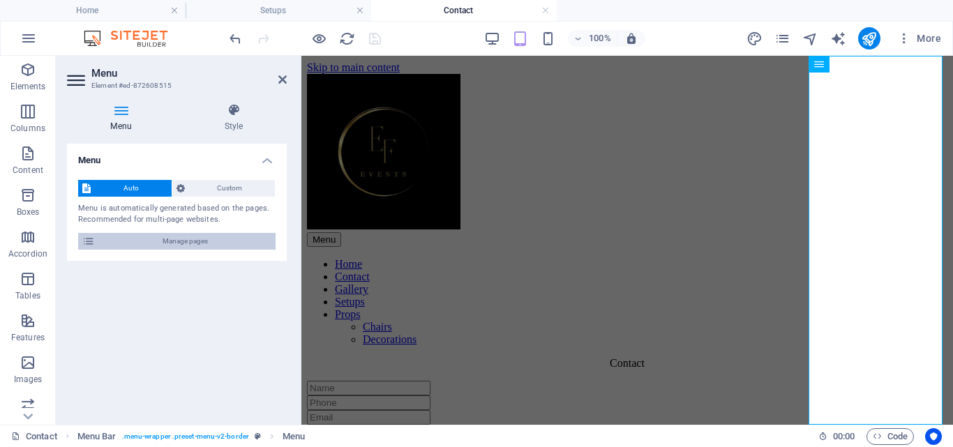
click at [175, 236] on span "Manage pages" at bounding box center [185, 241] width 172 height 17
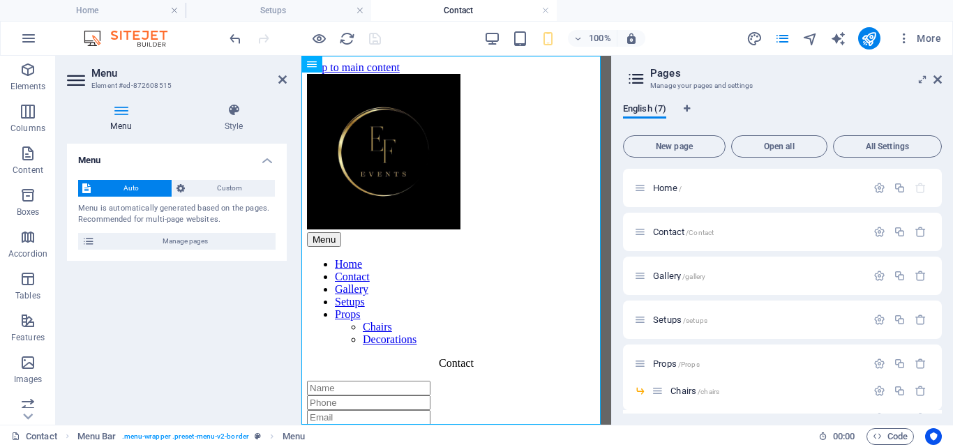
scroll to position [29, 0]
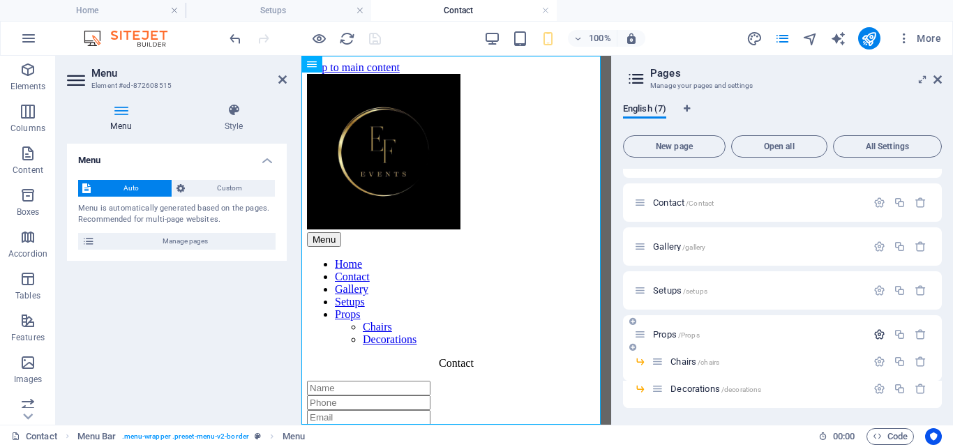
click at [869, 334] on button "button" at bounding box center [879, 334] width 20 height 12
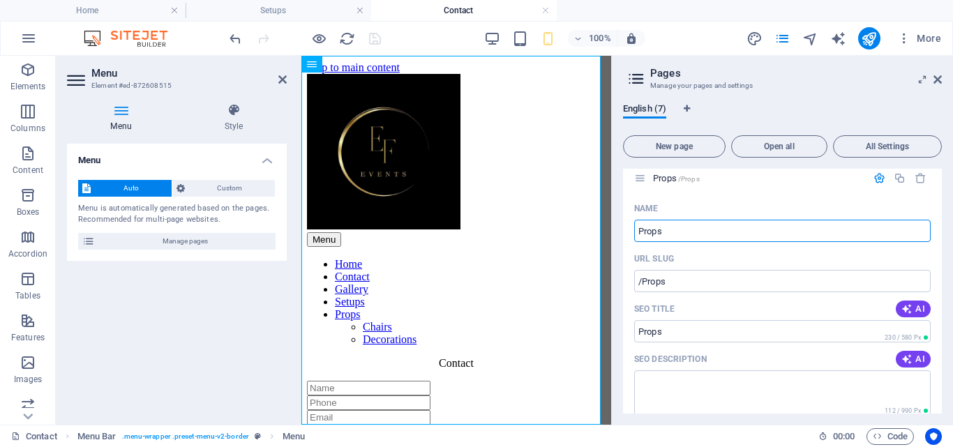
scroll to position [183, 0]
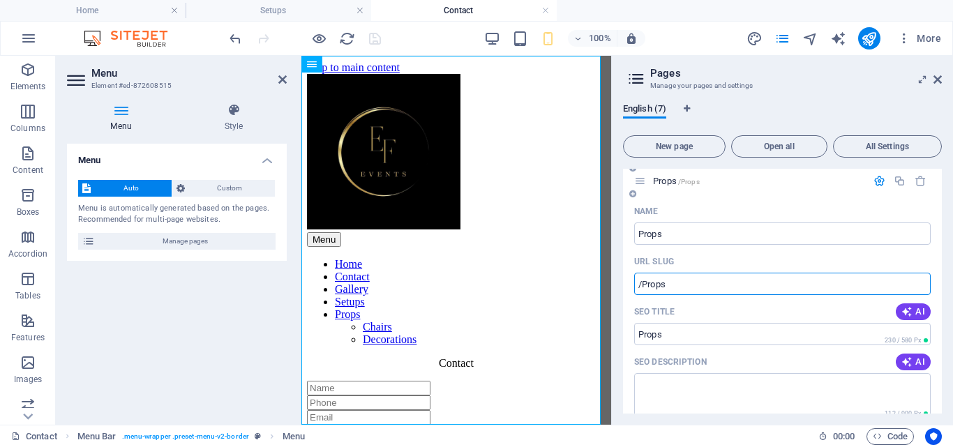
drag, startPoint x: 715, startPoint y: 285, endPoint x: 641, endPoint y: 291, distance: 74.2
click at [641, 291] on input "/Props" at bounding box center [782, 284] width 296 height 22
type input "/Chairs"
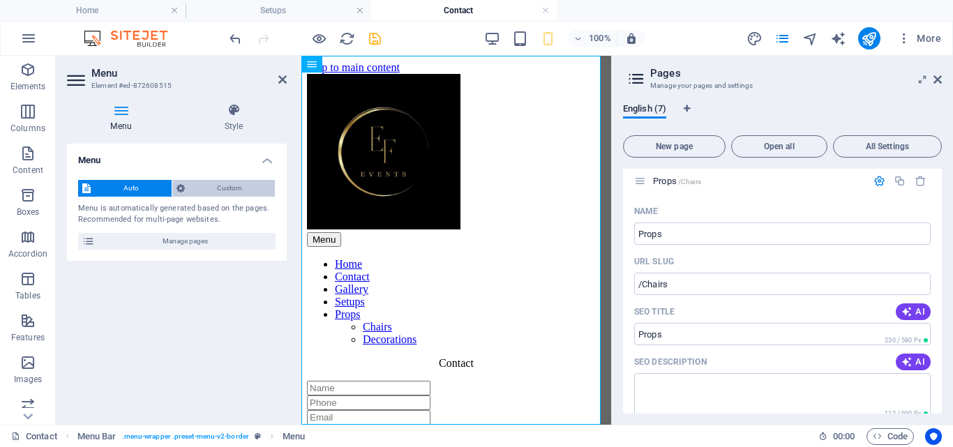
select select "2"
select select "3"
select select "5"
select select "1"
type input "/Chairs"
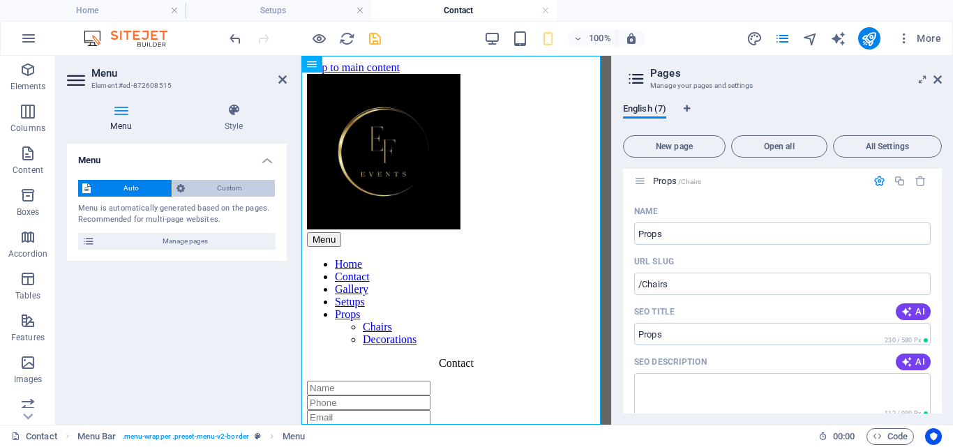
click at [224, 188] on span "Custom" at bounding box center [230, 188] width 82 height 17
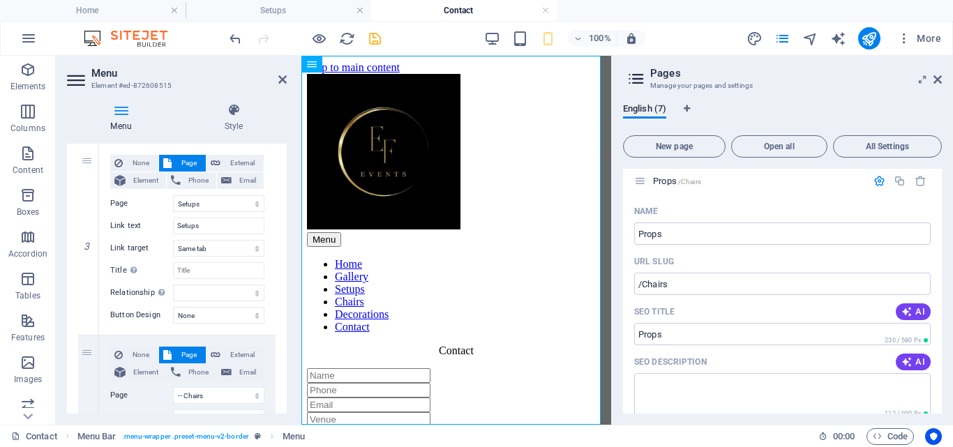
scroll to position [512, 0]
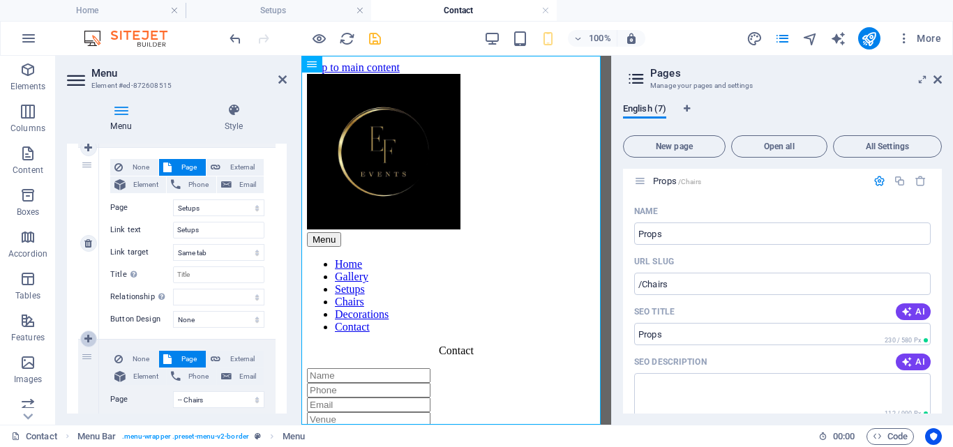
click at [90, 334] on icon at bounding box center [88, 339] width 8 height 10
select select
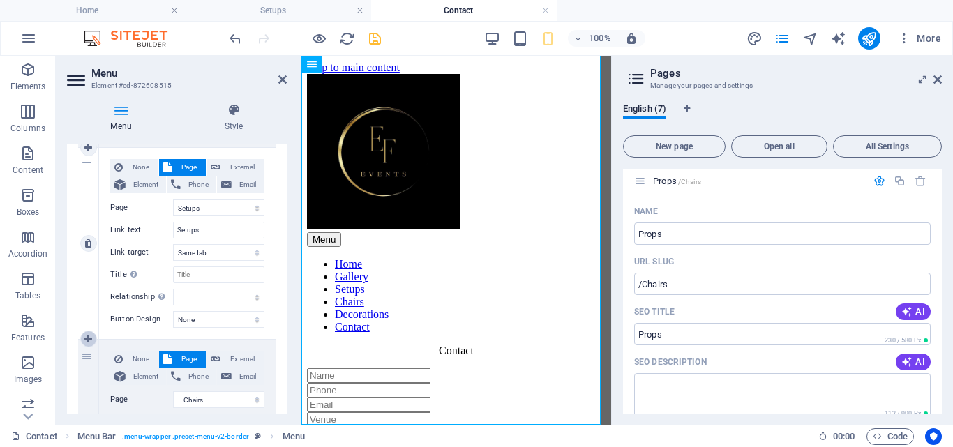
select select
select select "5"
type input "Chairs"
select select
select select "6"
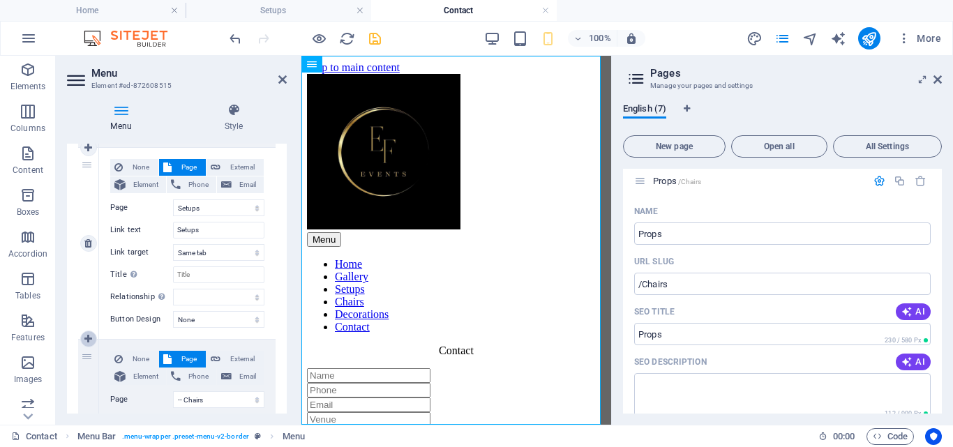
type input "Decorations"
select select
select select "1"
select select
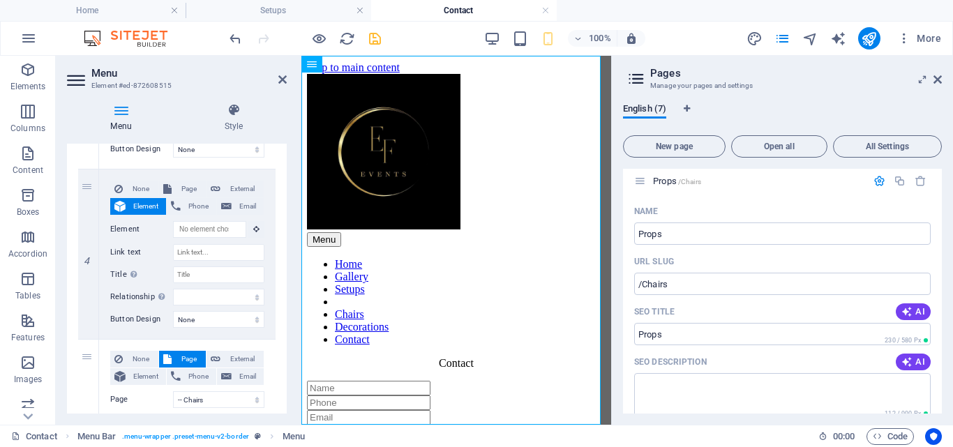
scroll to position [671, 0]
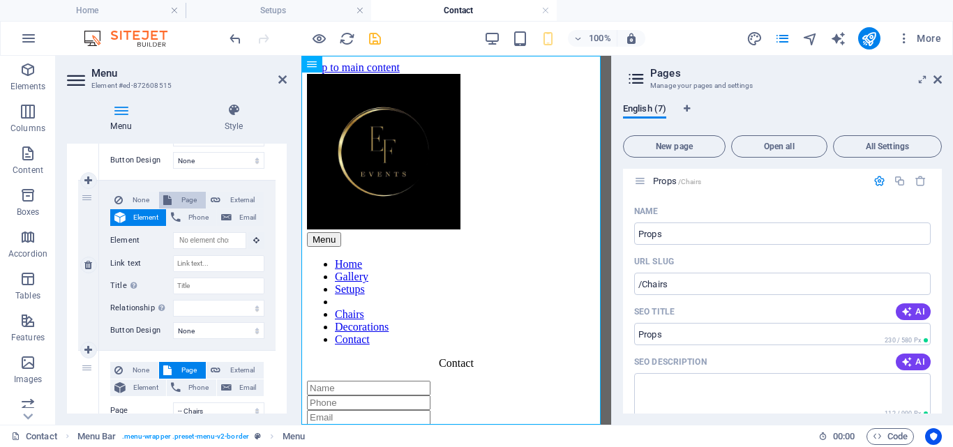
click at [172, 197] on button "Page" at bounding box center [182, 200] width 47 height 17
select select
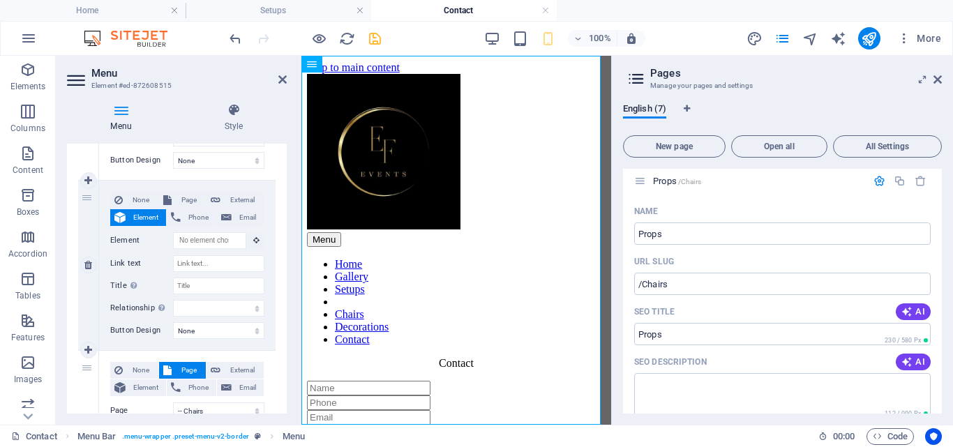
select select
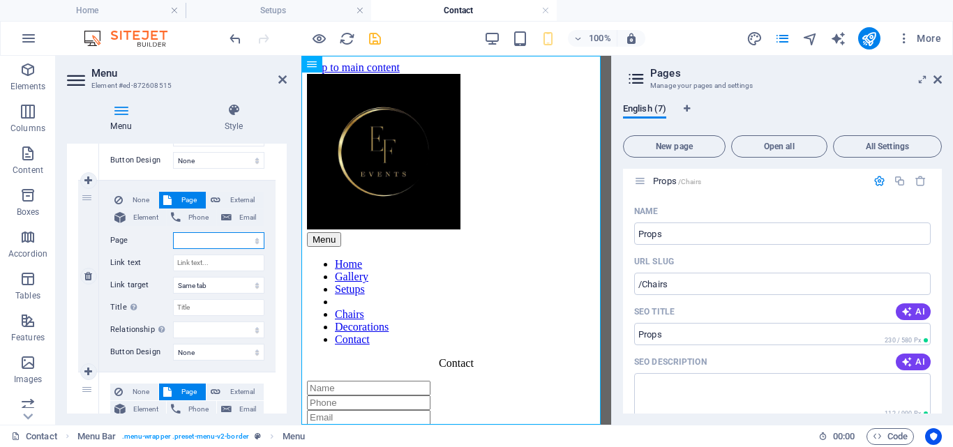
click at [251, 240] on select "Home Contact Gallery Setups Props -- Chairs -- Decorations" at bounding box center [218, 240] width 91 height 17
select select "4"
click at [173, 232] on select "Home Contact Gallery Setups Props -- Chairs -- Decorations" at bounding box center [218, 240] width 91 height 17
select select
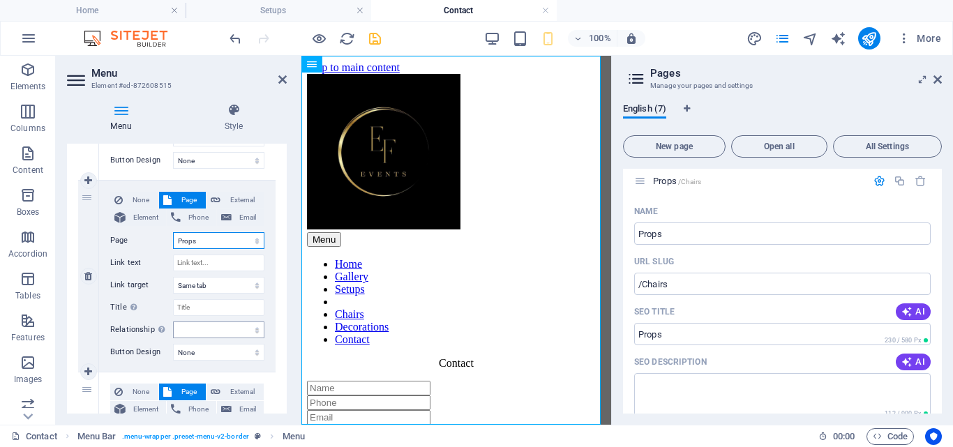
select select
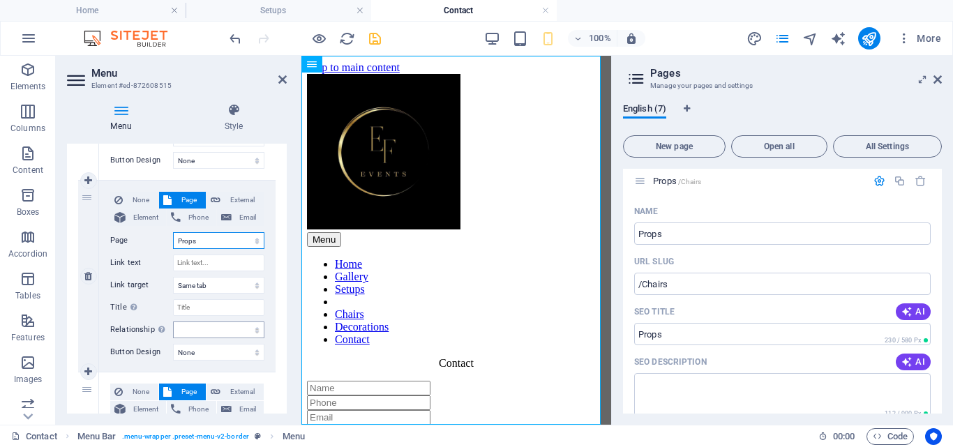
select select
click at [223, 289] on select "New tab Same tab Overlay" at bounding box center [218, 285] width 91 height 17
click at [215, 259] on input "Link text" at bounding box center [218, 263] width 91 height 17
type input "Props"
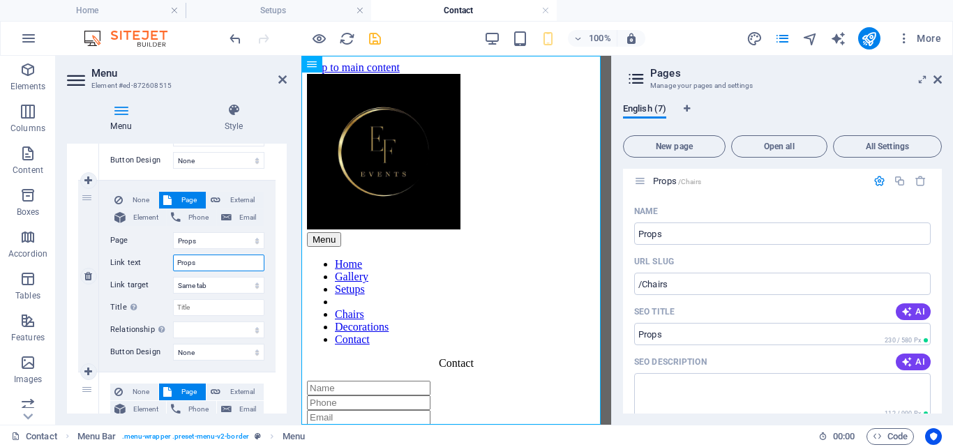
select select
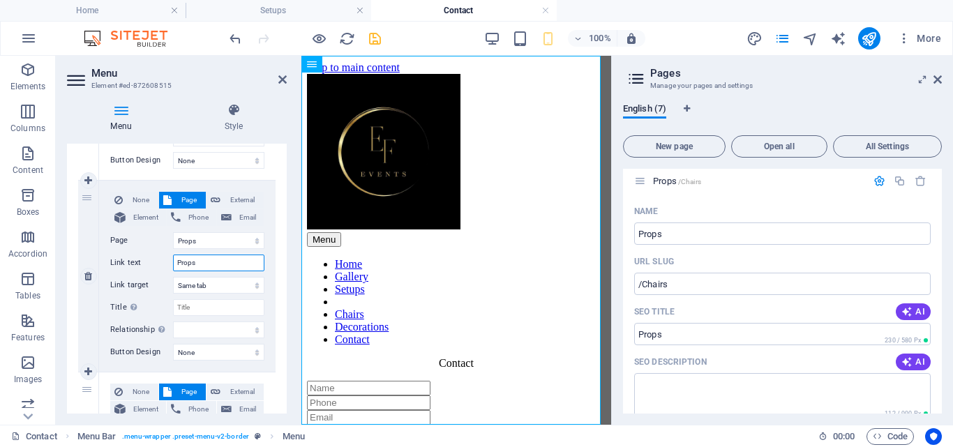
select select
type input "Props"
click at [219, 335] on select "alternate author bookmark external help license next nofollow noreferrer noopen…" at bounding box center [218, 329] width 91 height 17
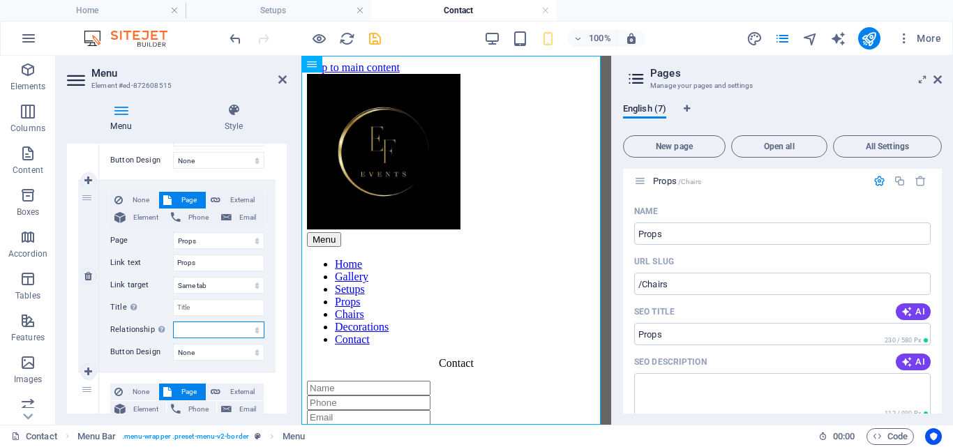
click at [219, 335] on select "alternate author bookmark external help license next nofollow noreferrer noopen…" at bounding box center [218, 329] width 91 height 17
drag, startPoint x: 287, startPoint y: 282, endPoint x: 285, endPoint y: 297, distance: 14.8
click at [285, 297] on div "Menu Style Menu Auto Custom Create custom menu items for this menu. Recommended…" at bounding box center [177, 258] width 242 height 333
drag, startPoint x: 283, startPoint y: 287, endPoint x: 283, endPoint y: 303, distance: 16.7
click at [283, 303] on div "1 None Page External Element Phone Email Page Home Contact Gallery Setups Props…" at bounding box center [177, 276] width 220 height 1364
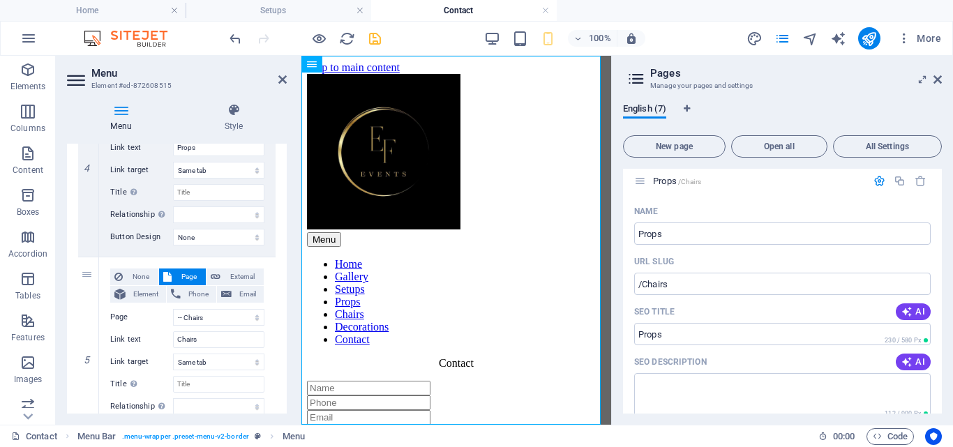
scroll to position [794, 0]
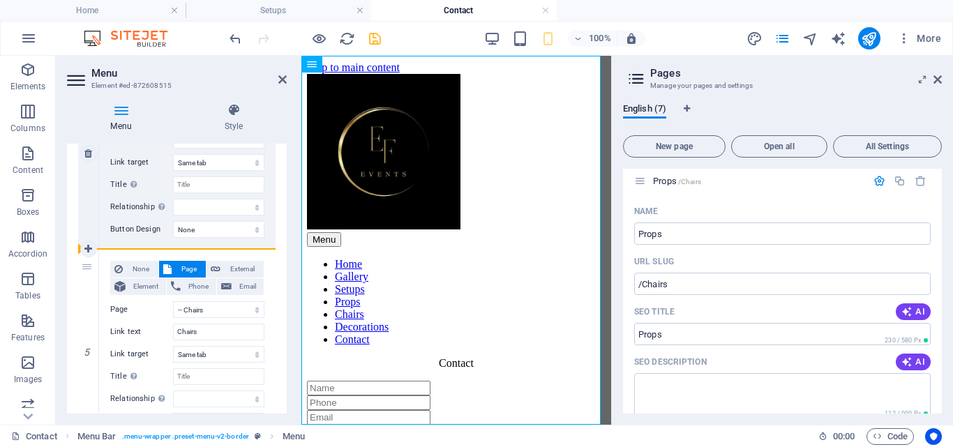
drag, startPoint x: 89, startPoint y: 364, endPoint x: 153, endPoint y: 242, distance: 138.2
click at [153, 242] on div "1 None Page External Element Phone Email Page Home Contact Gallery Setups Props…" at bounding box center [176, 154] width 197 height 1342
select select
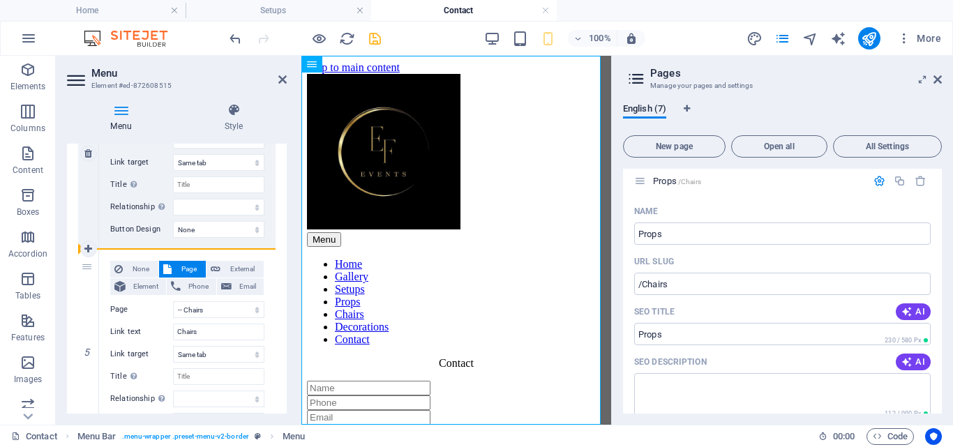
select select
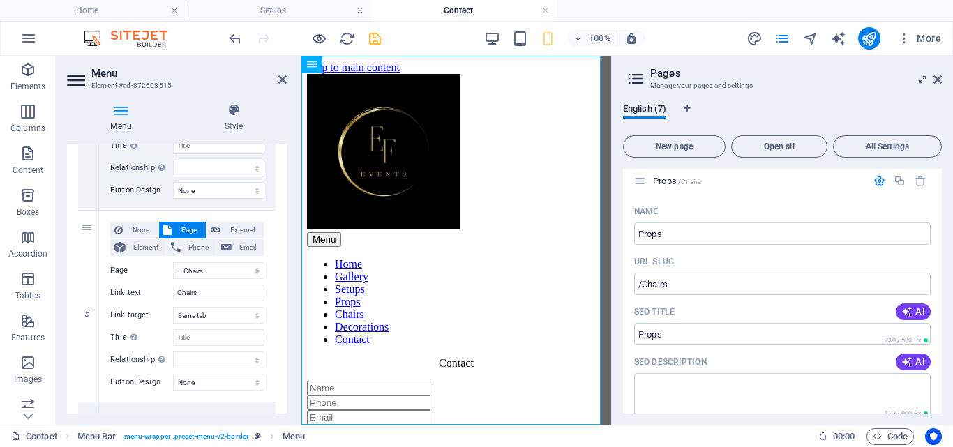
scroll to position [825, 0]
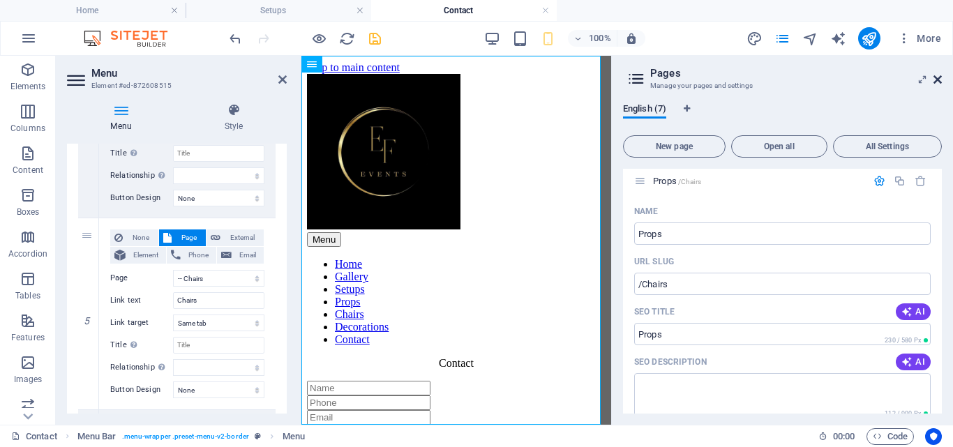
click at [934, 83] on icon at bounding box center [937, 79] width 8 height 11
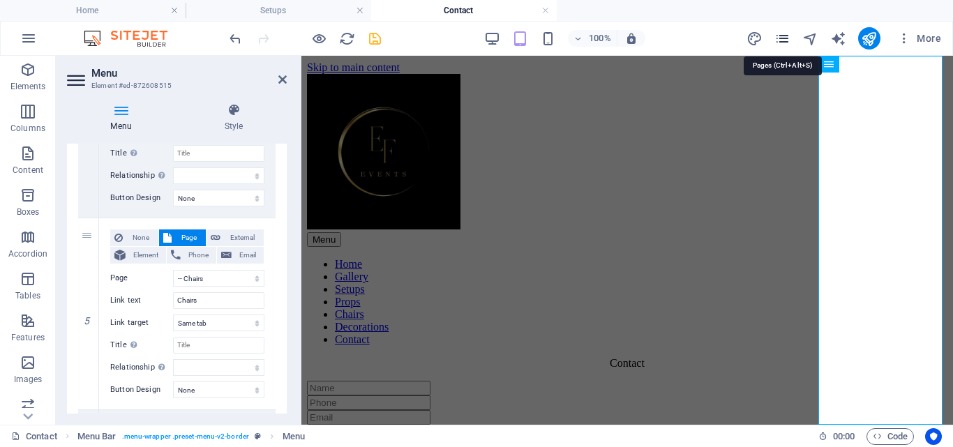
click at [780, 40] on icon "pages" at bounding box center [782, 39] width 16 height 16
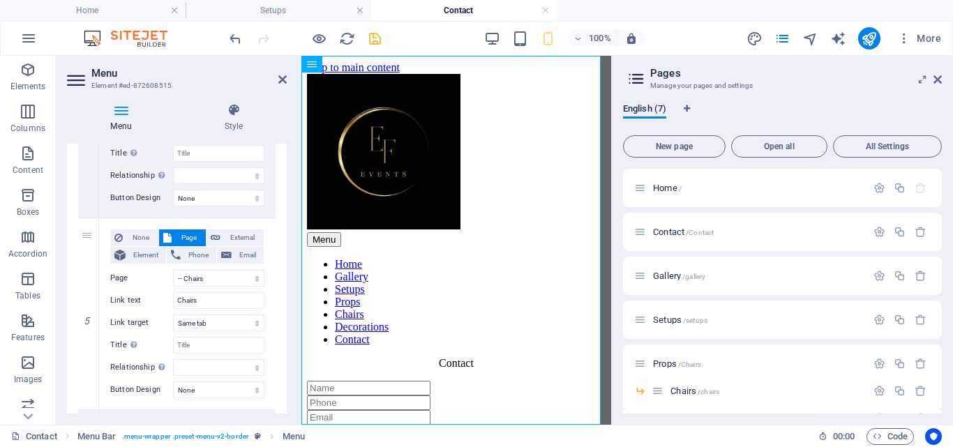
scroll to position [29, 0]
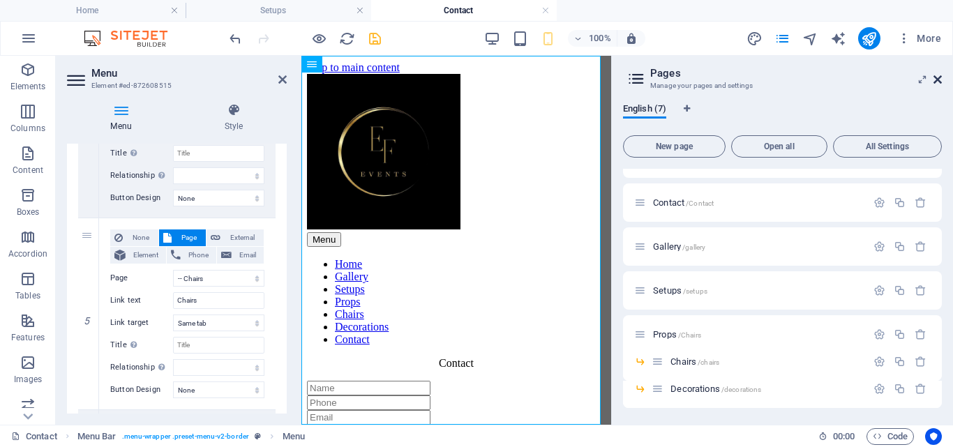
click at [938, 77] on icon at bounding box center [937, 79] width 8 height 11
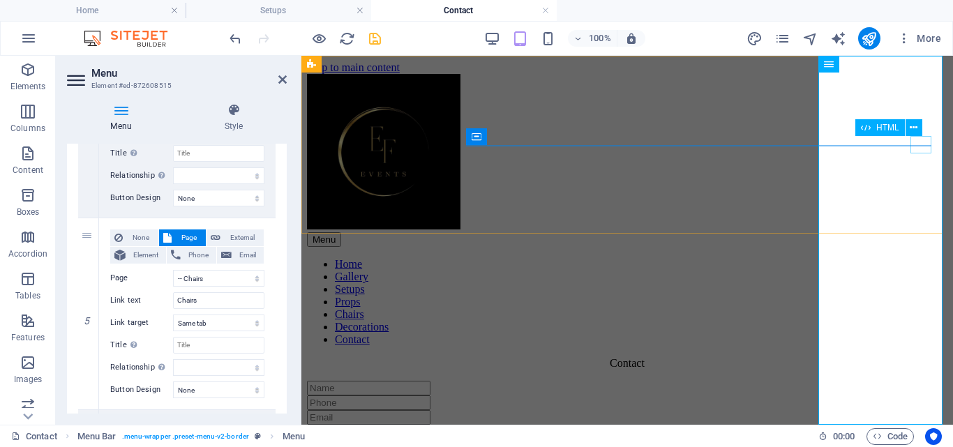
click at [917, 232] on div "Menu" at bounding box center [627, 239] width 640 height 15
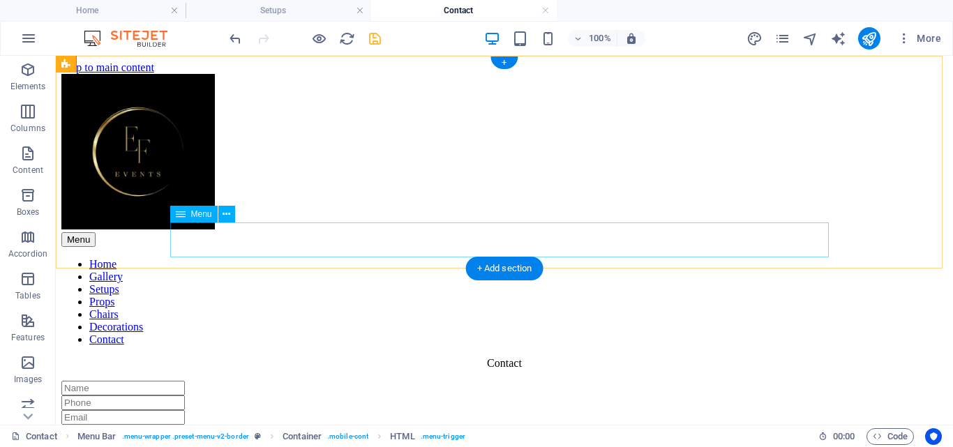
click at [518, 258] on nav "Home Gallery Setups Props Chairs Decorations Contact" at bounding box center [504, 302] width 886 height 88
select select
select select "2"
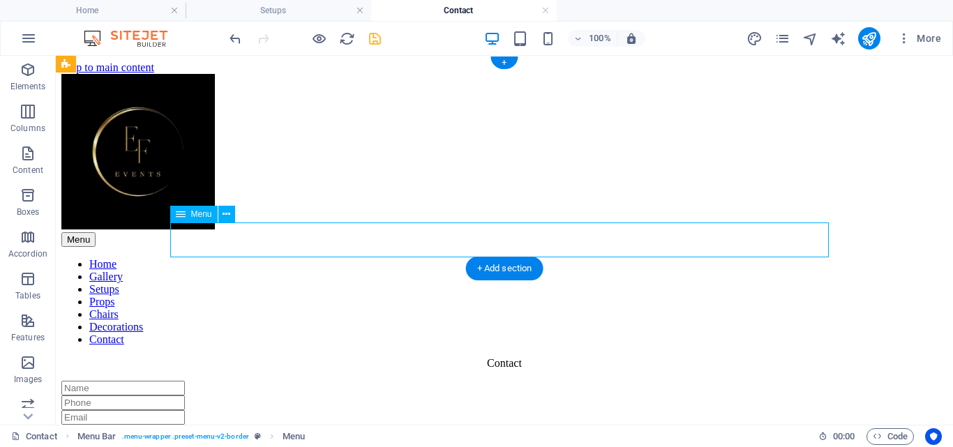
select select
select select "3"
select select
select select "4"
select select
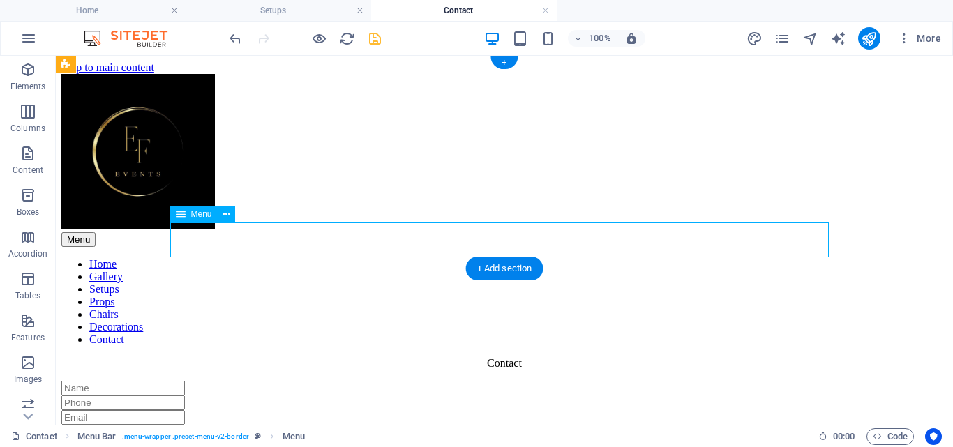
select select "5"
select select
select select "6"
select select
select select "1"
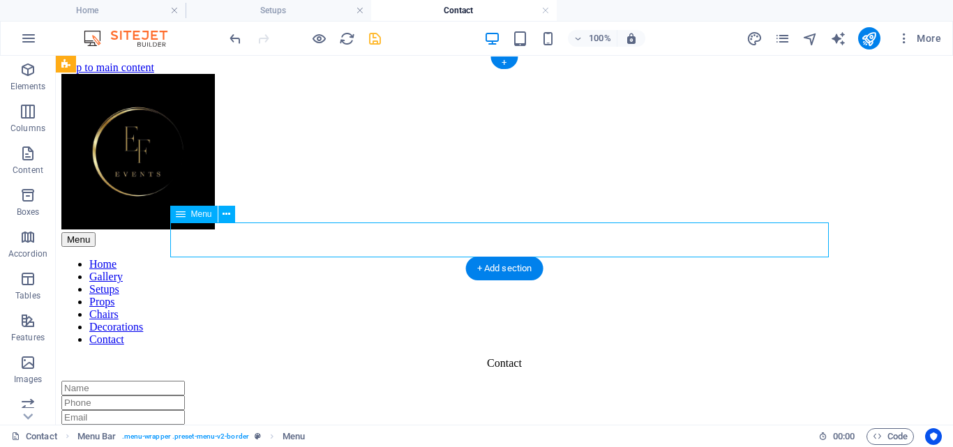
select select
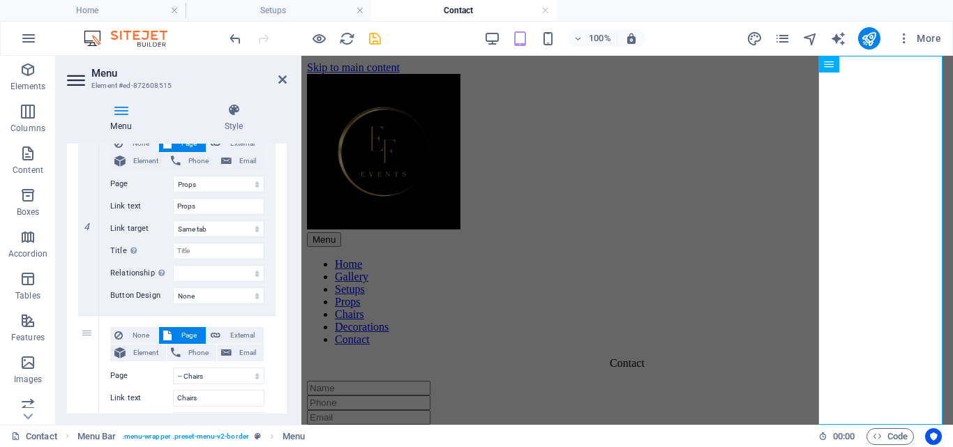
scroll to position [739, 0]
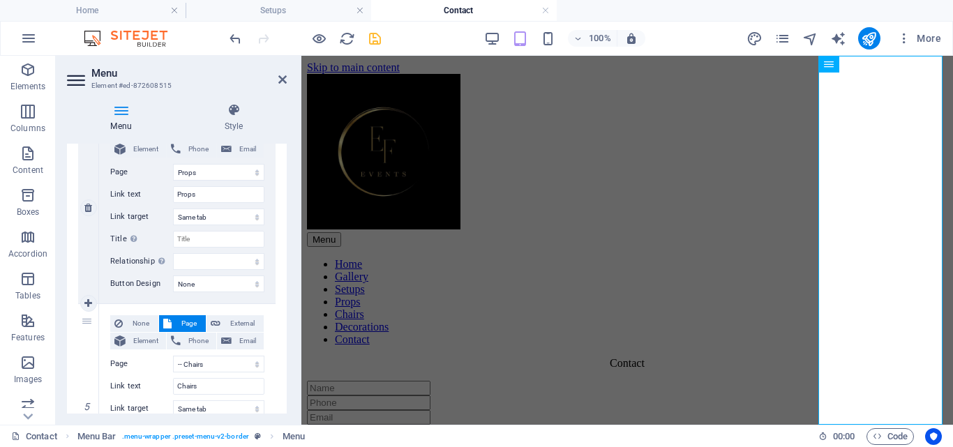
drag, startPoint x: 130, startPoint y: 311, endPoint x: 149, endPoint y: 258, distance: 56.5
click at [149, 258] on div "1 None Page External Element Phone Email Page Home Contact Gallery Setups Props…" at bounding box center [176, 208] width 197 height 1342
drag, startPoint x: 86, startPoint y: 324, endPoint x: 158, endPoint y: 199, distance: 144.0
click at [158, 199] on div "1 None Page External Element Phone Email Page Home Contact Gallery Setups Props…" at bounding box center [176, 208] width 197 height 1342
select select
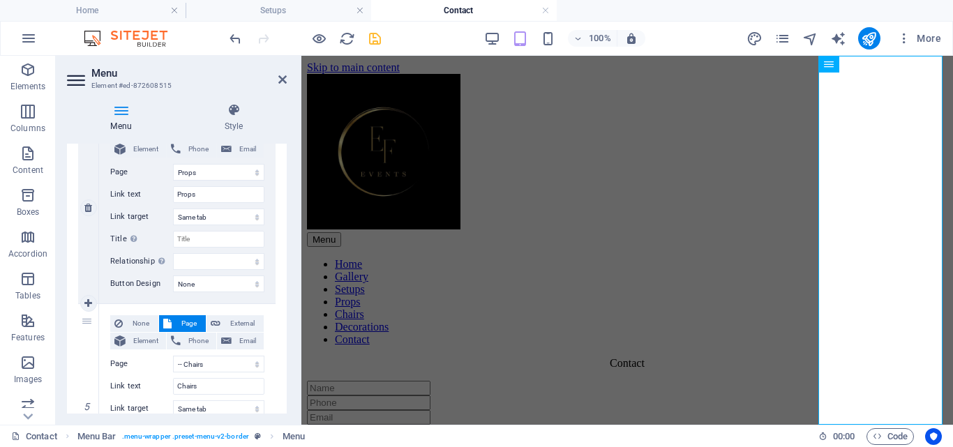
select select
select select "5"
type input "Chairs"
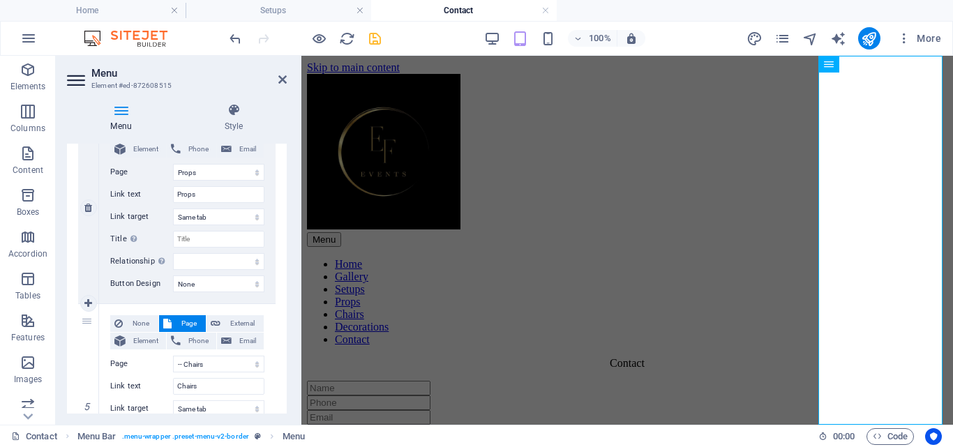
select select
select select "4"
type input "Props"
select select
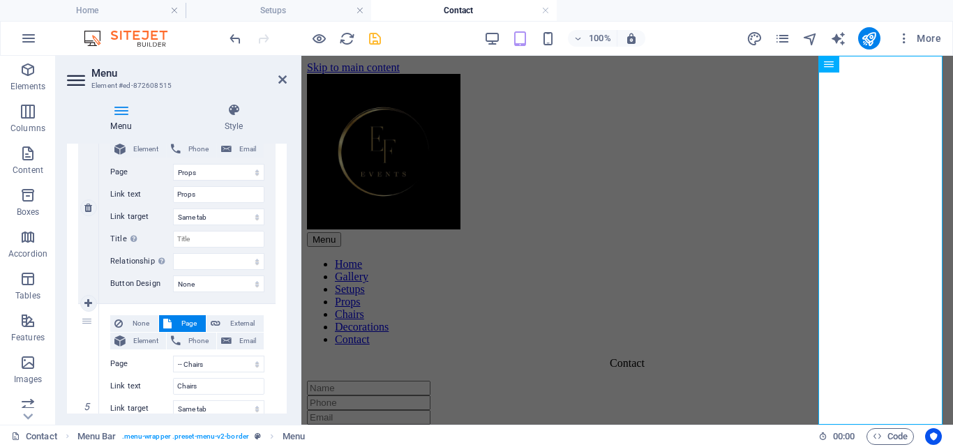
select select
drag, startPoint x: 90, startPoint y: 174, endPoint x: 95, endPoint y: 340, distance: 165.3
click at [95, 340] on div "1 None Page External Element Phone Email Page Home Contact Gallery Setups Props…" at bounding box center [176, 208] width 197 height 1342
select select
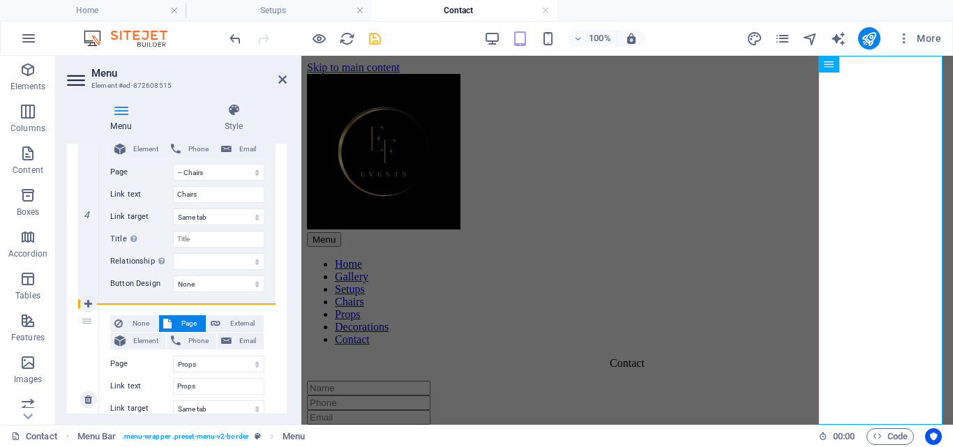
select select
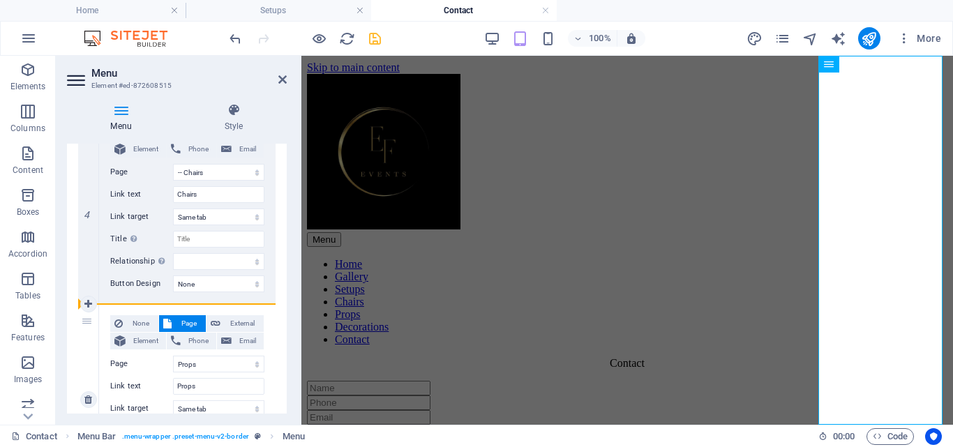
select select
click at [93, 234] on div "4" at bounding box center [88, 207] width 21 height 191
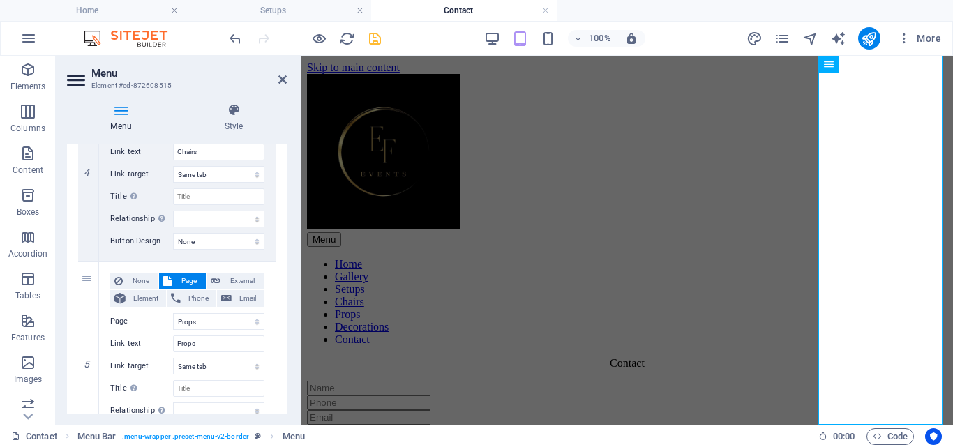
scroll to position [805, 0]
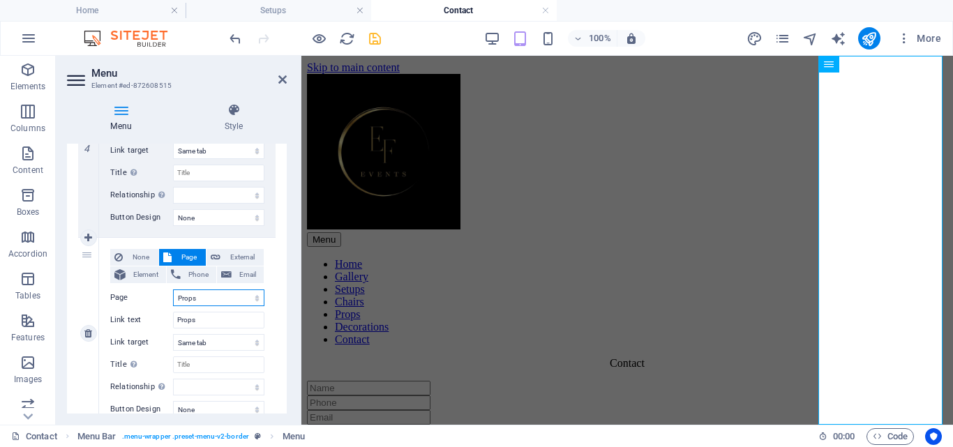
click at [205, 301] on select "Home Contact Gallery Setups Props -- Chairs -- Decorations" at bounding box center [218, 297] width 91 height 17
click at [218, 254] on button "External" at bounding box center [234, 257] width 57 height 17
select select
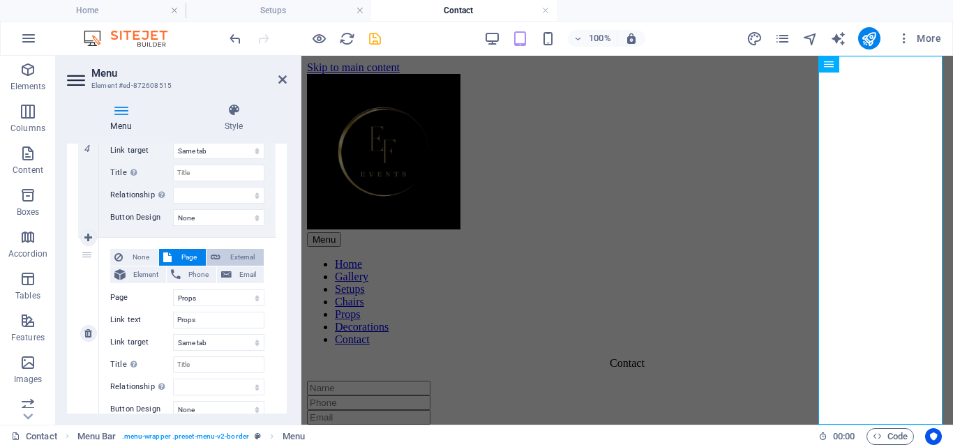
select select
select select "blank"
select select
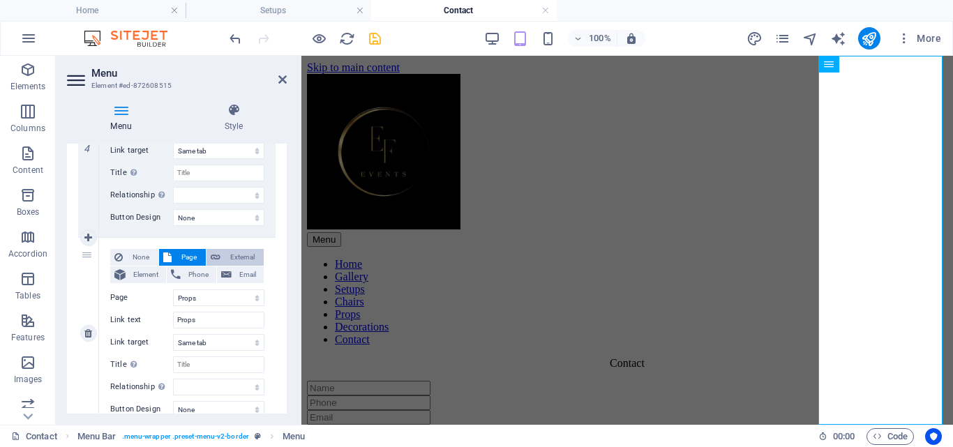
select select
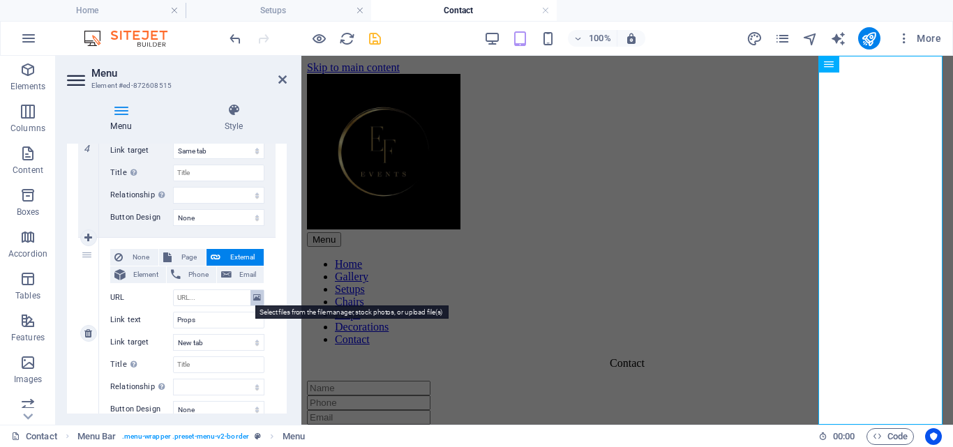
click at [254, 296] on icon at bounding box center [257, 297] width 8 height 15
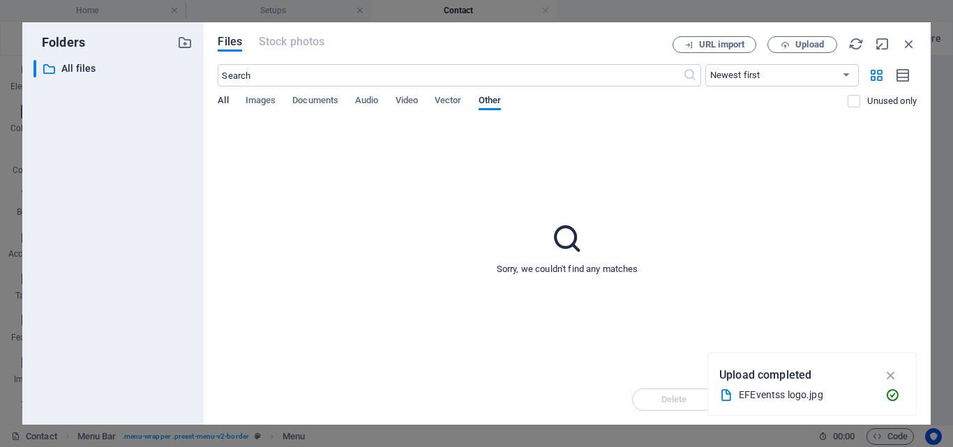
click at [227, 105] on span "All" at bounding box center [223, 102] width 10 height 20
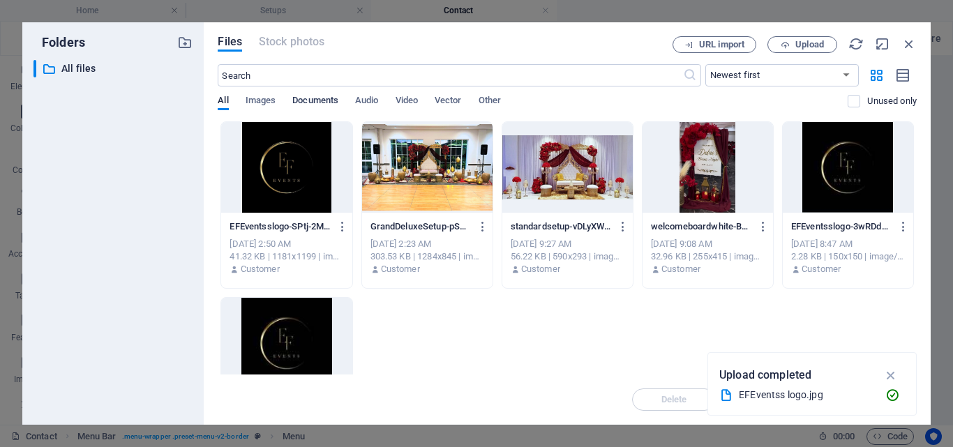
click at [310, 100] on span "Documents" at bounding box center [315, 102] width 46 height 20
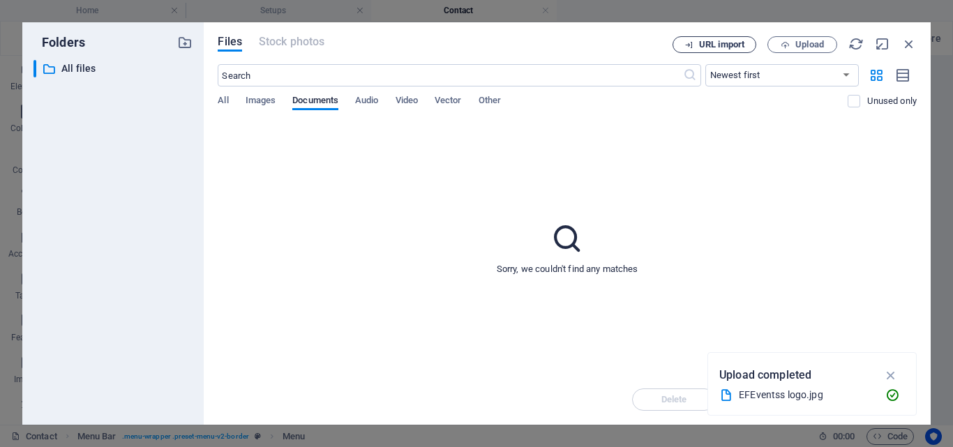
click at [734, 41] on span "URL import" at bounding box center [721, 44] width 45 height 8
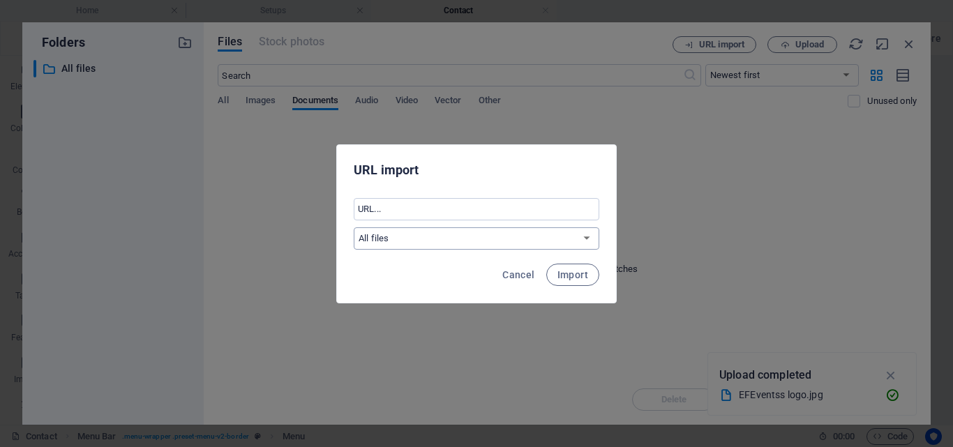
click at [546, 233] on select "All files" at bounding box center [476, 238] width 245 height 22
click at [546, 213] on input "text" at bounding box center [476, 209] width 245 height 22
click at [513, 269] on span "Cancel" at bounding box center [518, 274] width 32 height 11
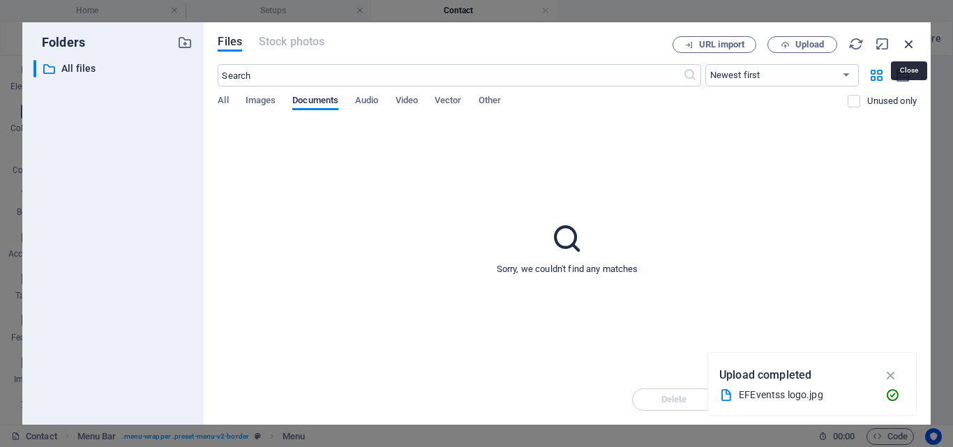
click at [912, 38] on icon "button" at bounding box center [908, 43] width 15 height 15
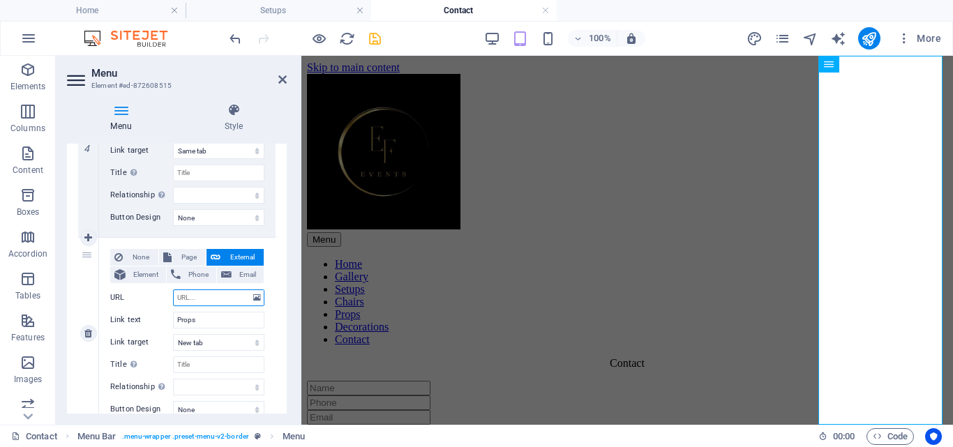
click at [198, 296] on input "URL" at bounding box center [218, 297] width 91 height 17
type input "/"
select select
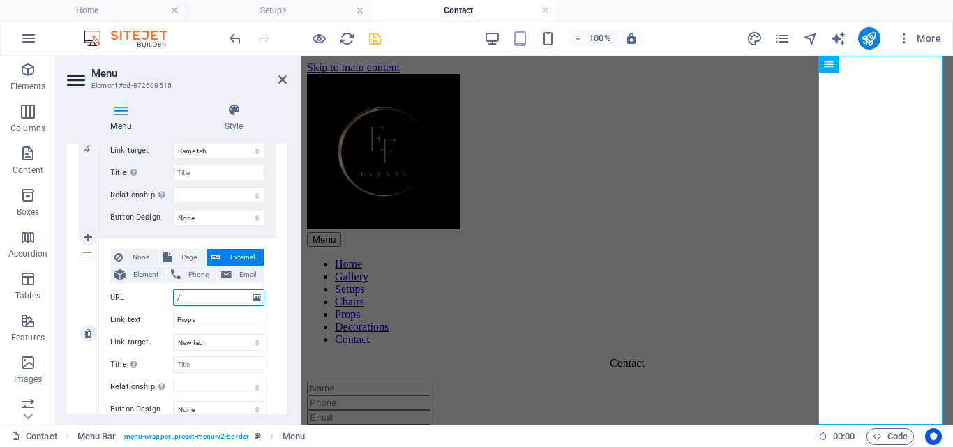
select select
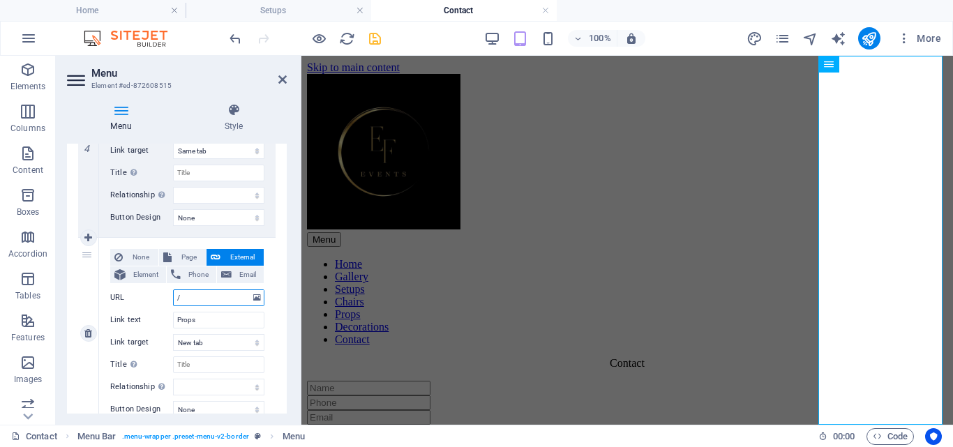
type input "/#"
select select
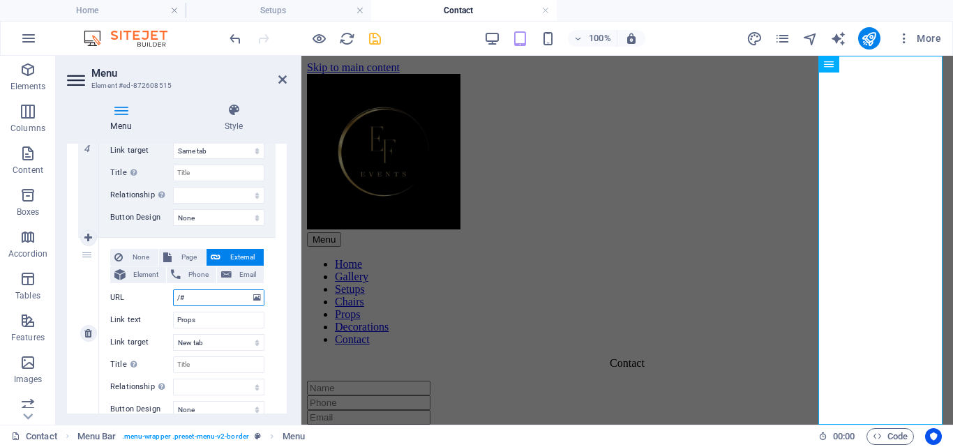
select select
type input "/#Chairs"
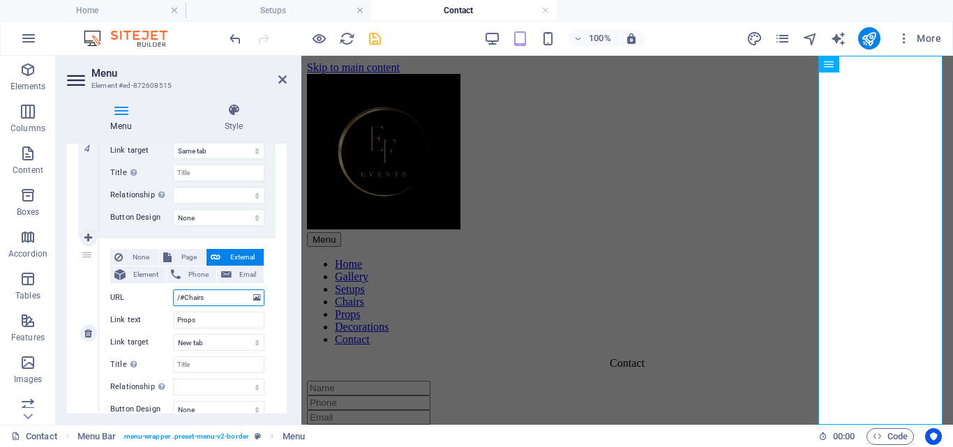
select select
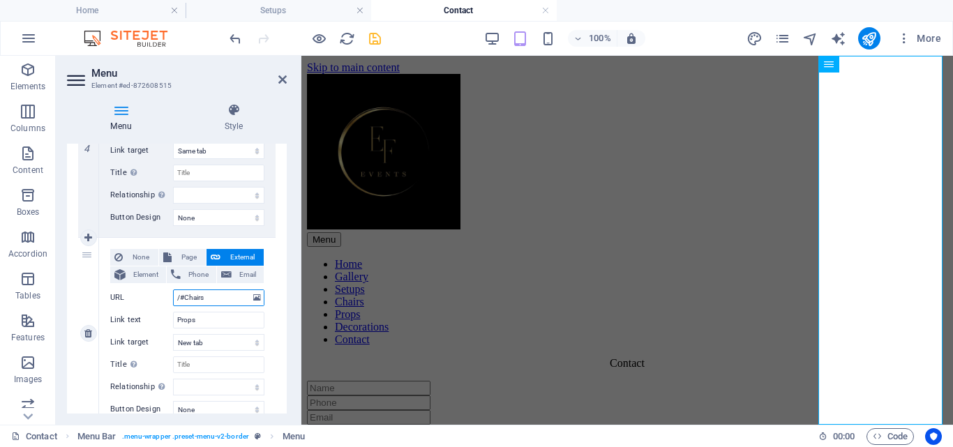
select select
type input "/#Chairs"
click at [270, 324] on div "None Page External Element Phone Email Page Home Contact Gallery Setups Props -…" at bounding box center [187, 333] width 176 height 191
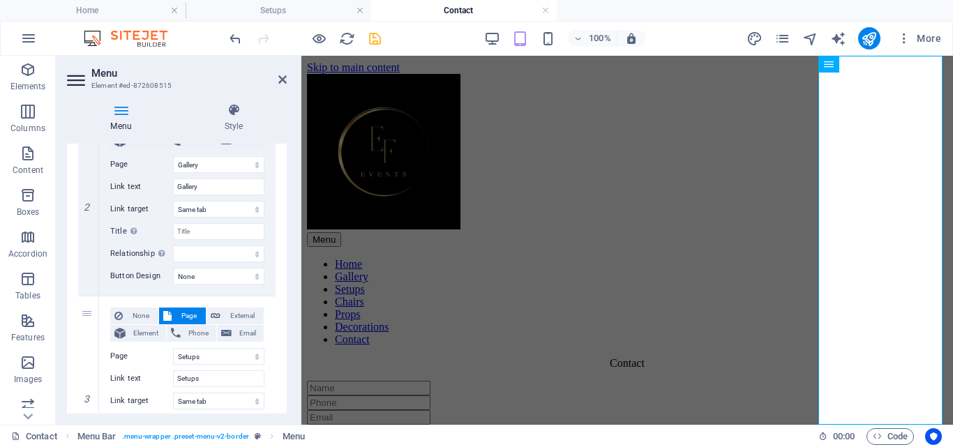
scroll to position [0, 0]
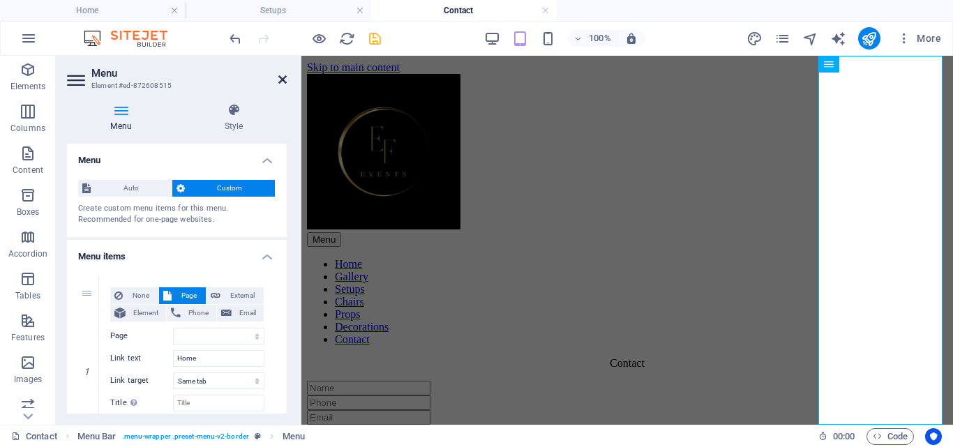
click at [282, 76] on icon at bounding box center [282, 79] width 8 height 11
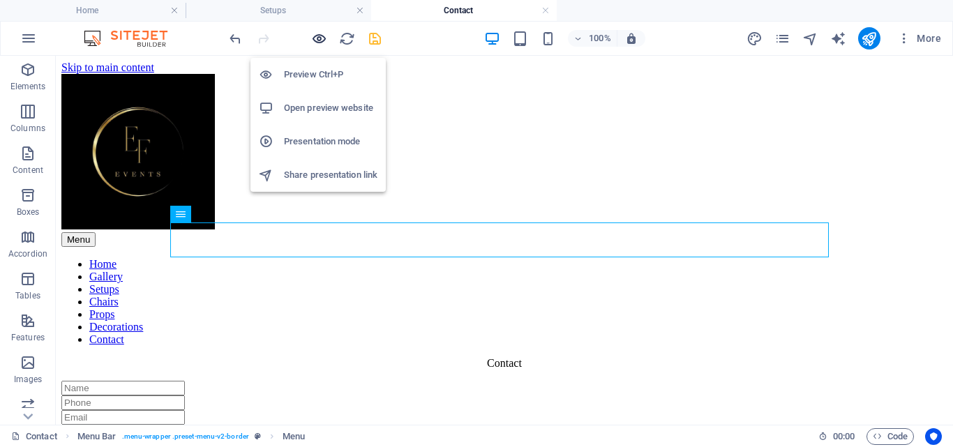
click at [319, 39] on icon "button" at bounding box center [319, 39] width 16 height 16
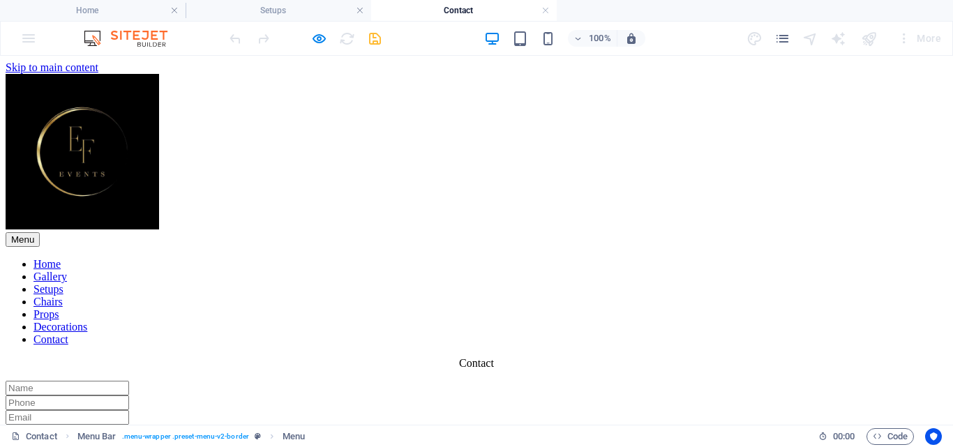
click at [59, 308] on link "Props" at bounding box center [45, 314] width 25 height 12
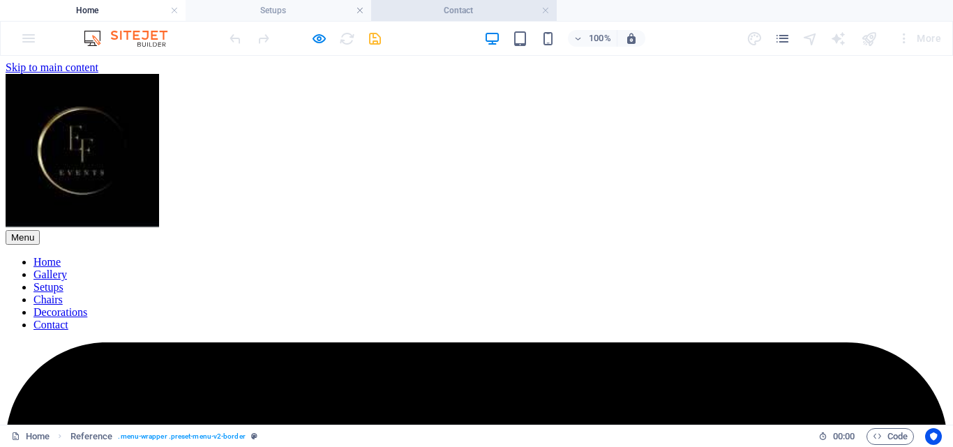
click at [423, 3] on h4 "Contact" at bounding box center [463, 10] width 185 height 15
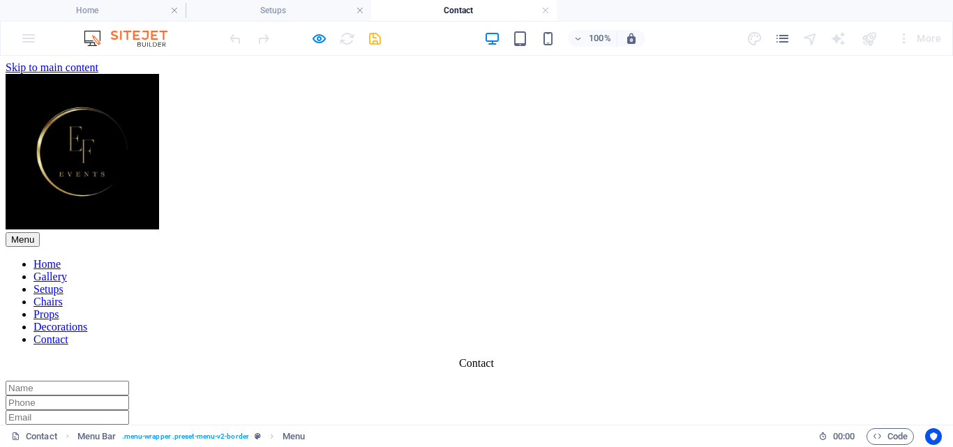
click at [59, 308] on link "Props" at bounding box center [45, 314] width 25 height 12
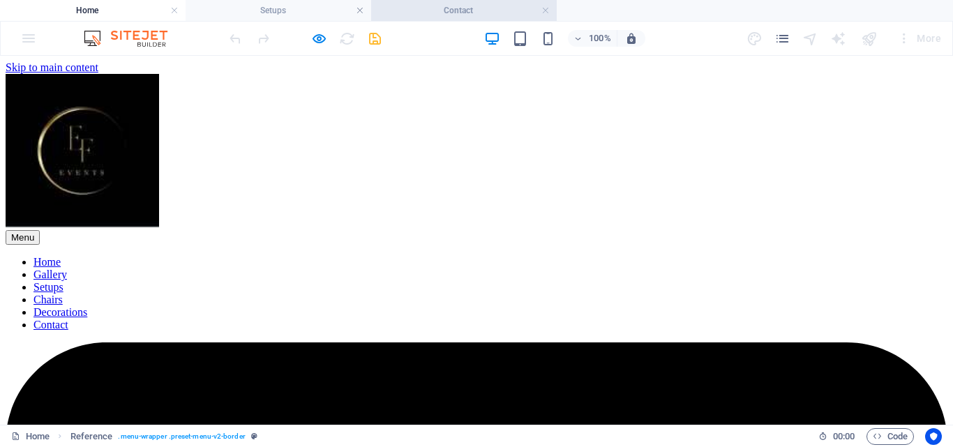
click at [449, 8] on h4 "Contact" at bounding box center [463, 10] width 185 height 15
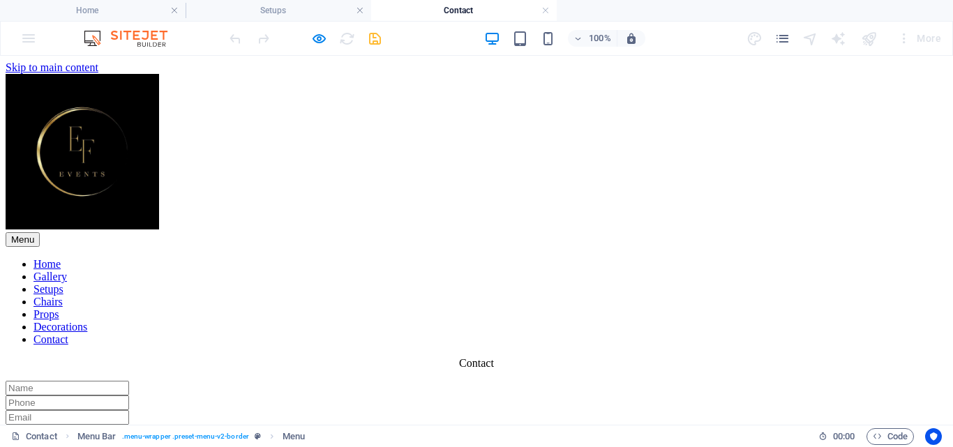
click at [59, 308] on link "Props" at bounding box center [45, 314] width 25 height 12
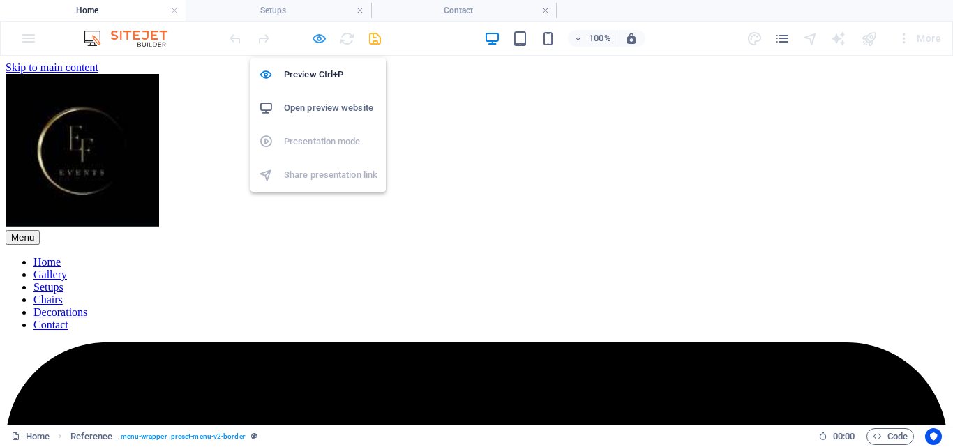
click at [312, 36] on icon "button" at bounding box center [319, 39] width 16 height 16
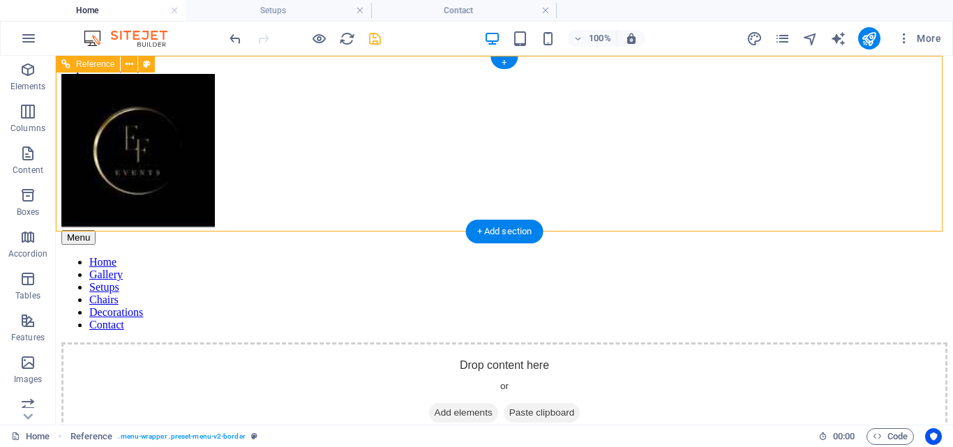
click at [569, 256] on nav "Home Gallery Setups Chairs Decorations Contact" at bounding box center [504, 293] width 886 height 75
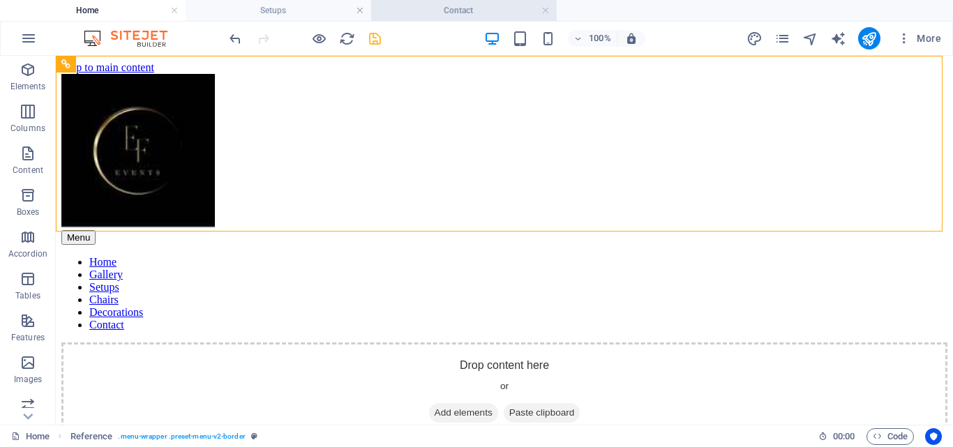
click at [451, 2] on li "Contact" at bounding box center [463, 10] width 185 height 21
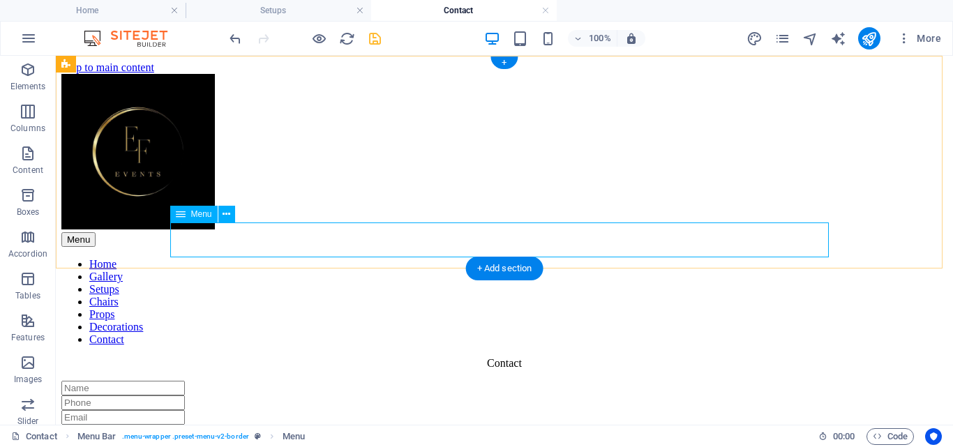
click at [219, 258] on nav "Home Gallery Setups Chairs Props Decorations Contact" at bounding box center [504, 302] width 886 height 88
select select
select select "2"
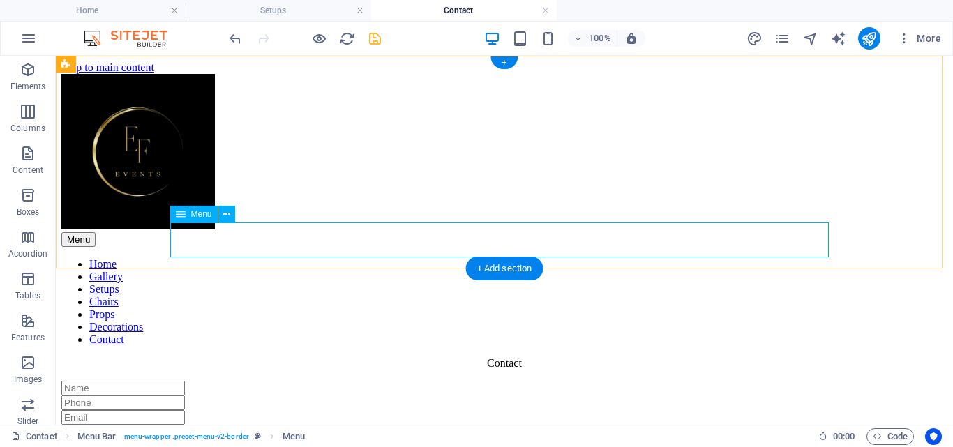
select select
select select "3"
select select
select select "5"
select select
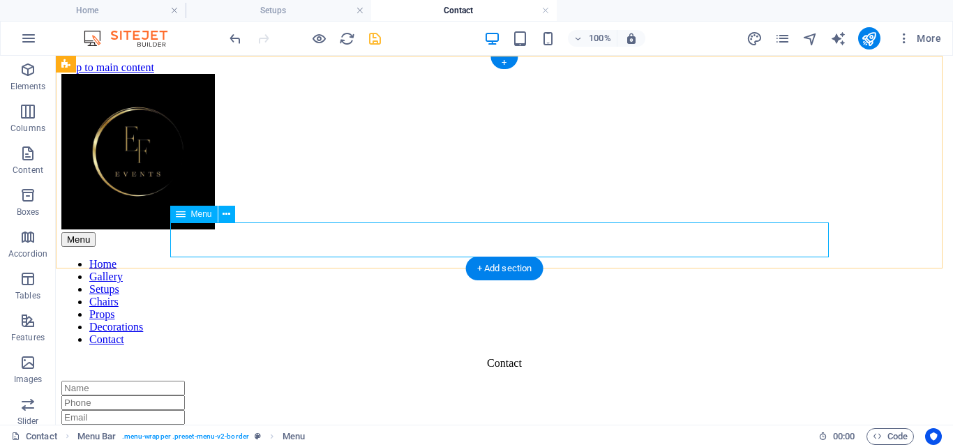
select select "6"
select select
select select "1"
select select
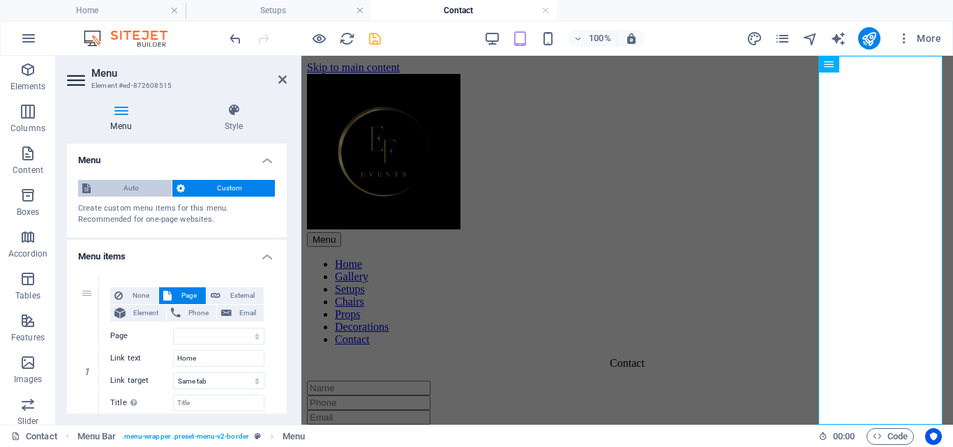
click at [136, 181] on span "Auto" at bounding box center [131, 188] width 73 height 17
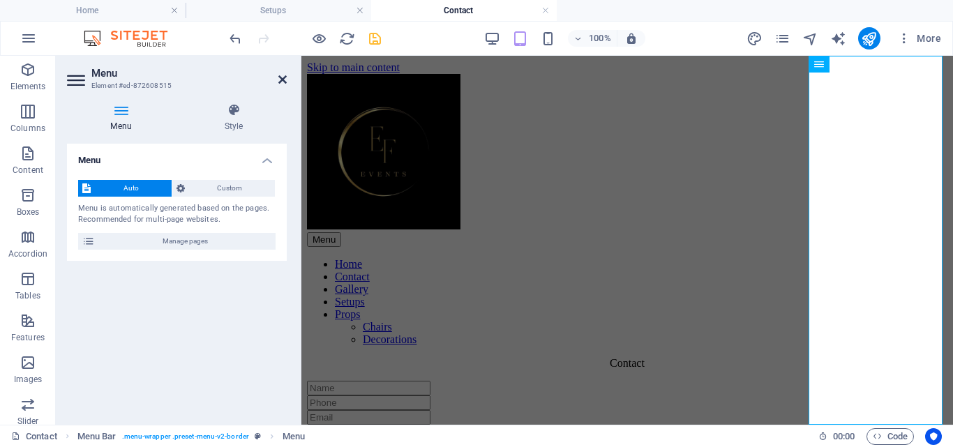
click at [283, 79] on icon at bounding box center [282, 79] width 8 height 11
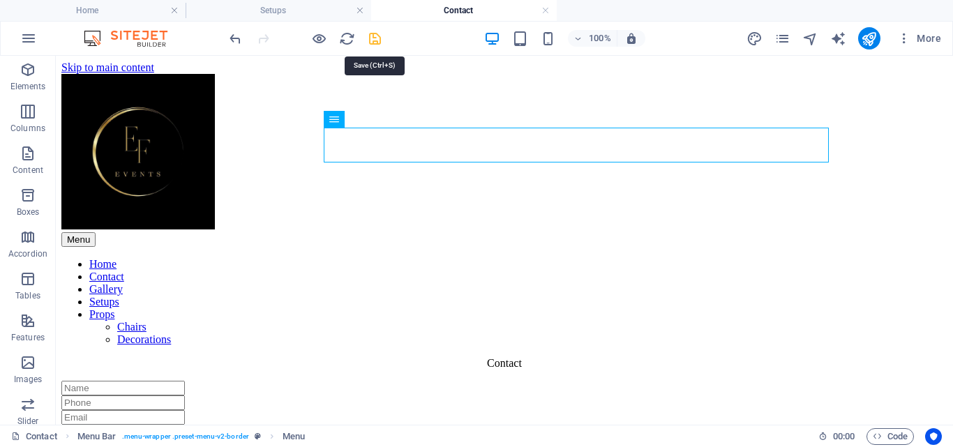
click at [372, 35] on icon "save" at bounding box center [375, 39] width 16 height 16
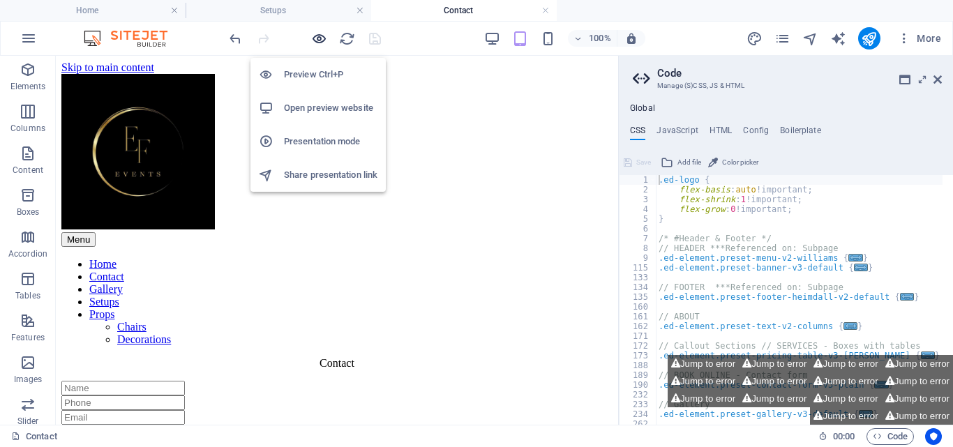
click at [314, 35] on icon "button" at bounding box center [319, 39] width 16 height 16
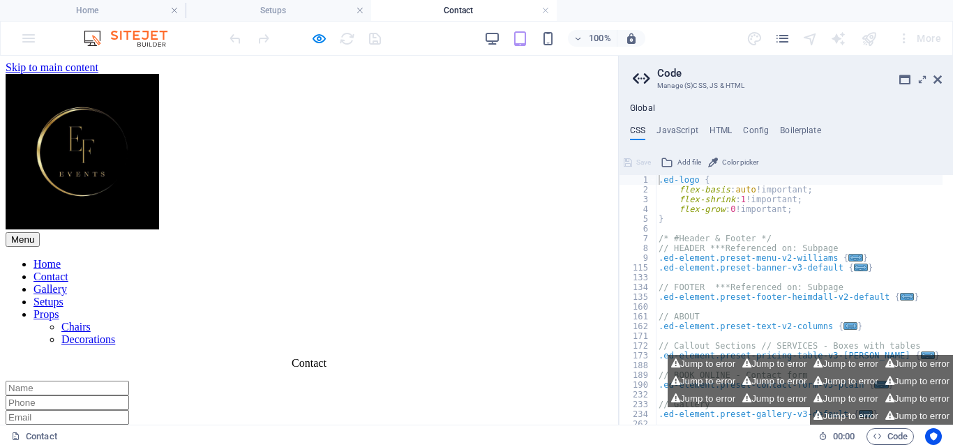
click at [938, 73] on h2 "Code" at bounding box center [799, 73] width 285 height 13
click at [938, 76] on icon at bounding box center [937, 79] width 8 height 11
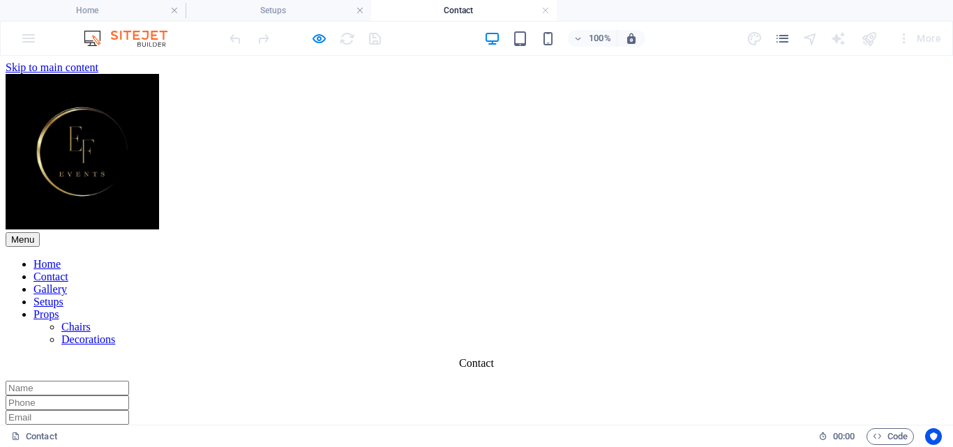
click at [59, 308] on link "Props" at bounding box center [45, 314] width 25 height 12
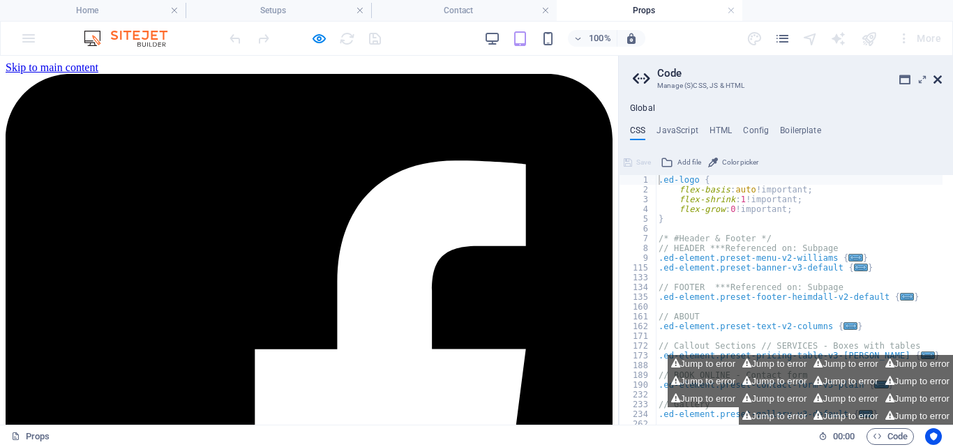
click at [934, 80] on icon at bounding box center [937, 79] width 8 height 11
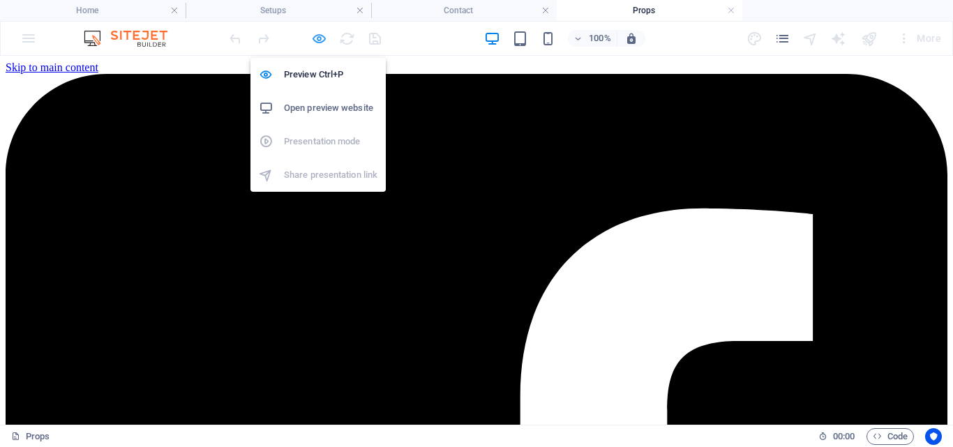
click at [313, 33] on icon "button" at bounding box center [319, 39] width 16 height 16
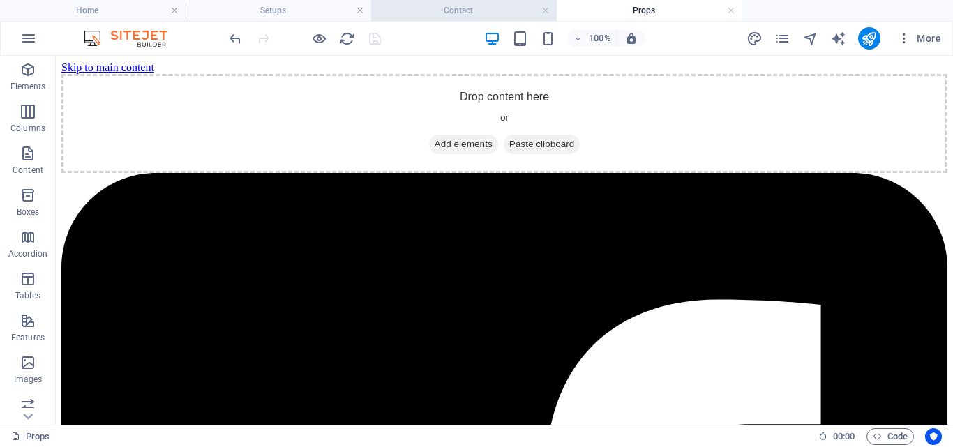
click at [430, 10] on h4 "Contact" at bounding box center [463, 10] width 185 height 15
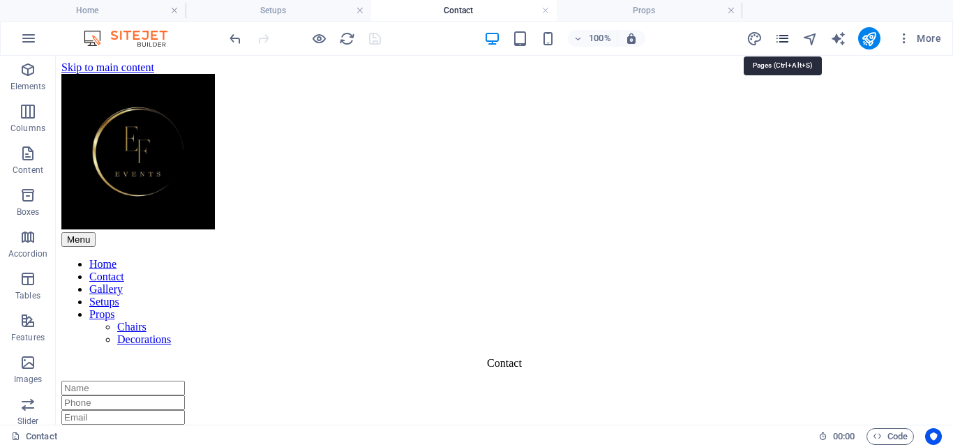
click at [783, 33] on icon "pages" at bounding box center [782, 39] width 16 height 16
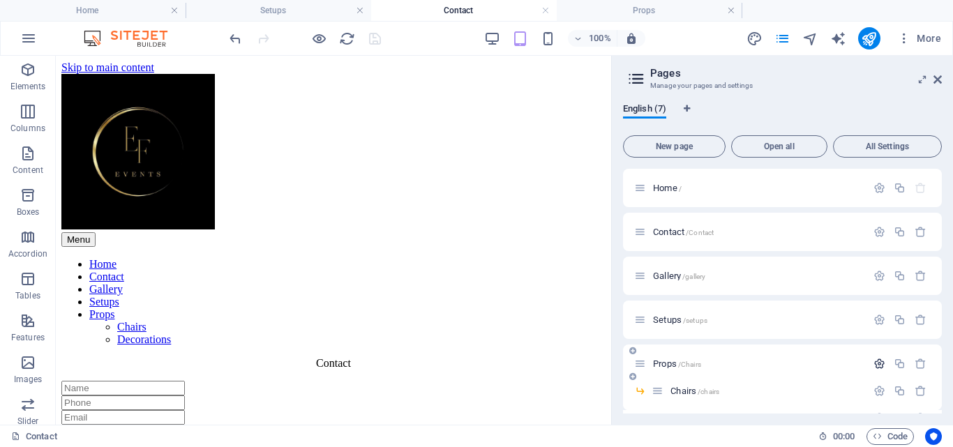
click at [874, 367] on icon "button" at bounding box center [879, 364] width 12 height 12
click at [640, 79] on icon at bounding box center [636, 79] width 21 height 20
drag, startPoint x: 937, startPoint y: 78, endPoint x: 575, endPoint y: 59, distance: 362.4
click at [937, 78] on icon at bounding box center [937, 79] width 8 height 11
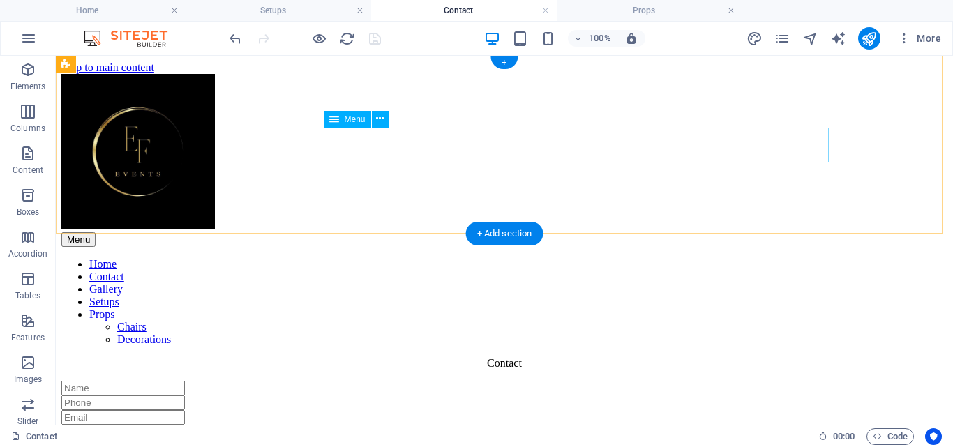
click at [792, 258] on nav "Home Contact Gallery Setups Props Chairs Decorations" at bounding box center [504, 302] width 886 height 88
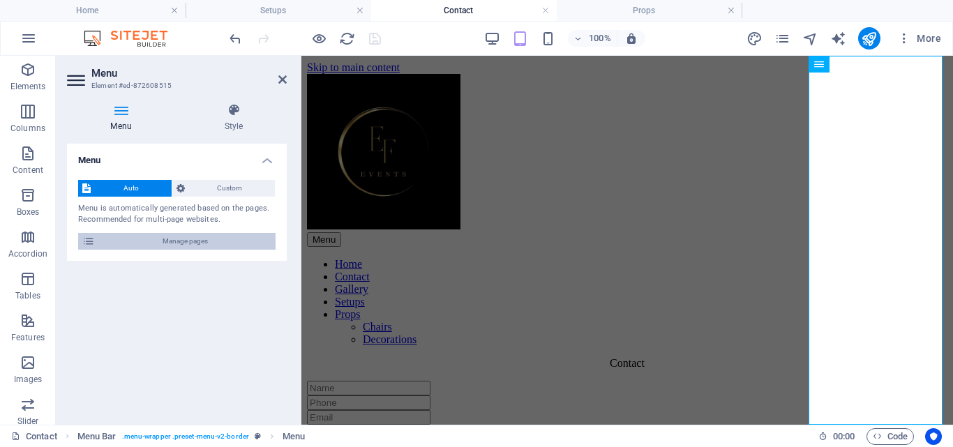
click at [188, 241] on span "Manage pages" at bounding box center [185, 241] width 172 height 17
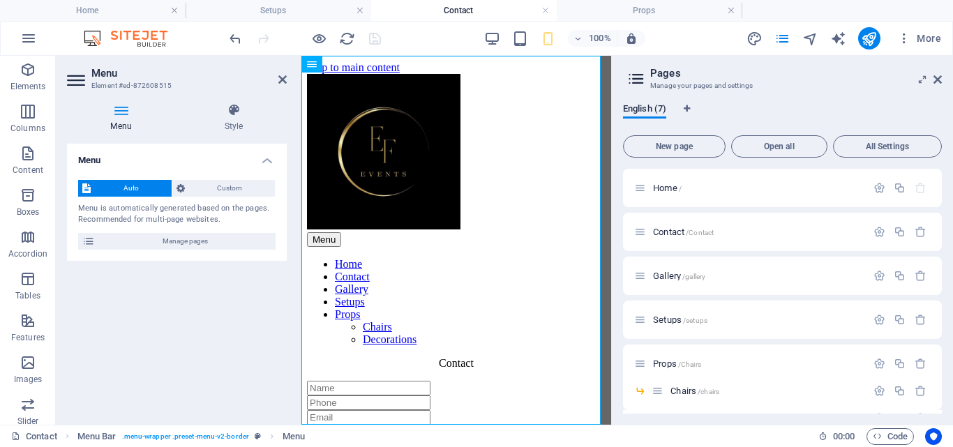
scroll to position [29, 0]
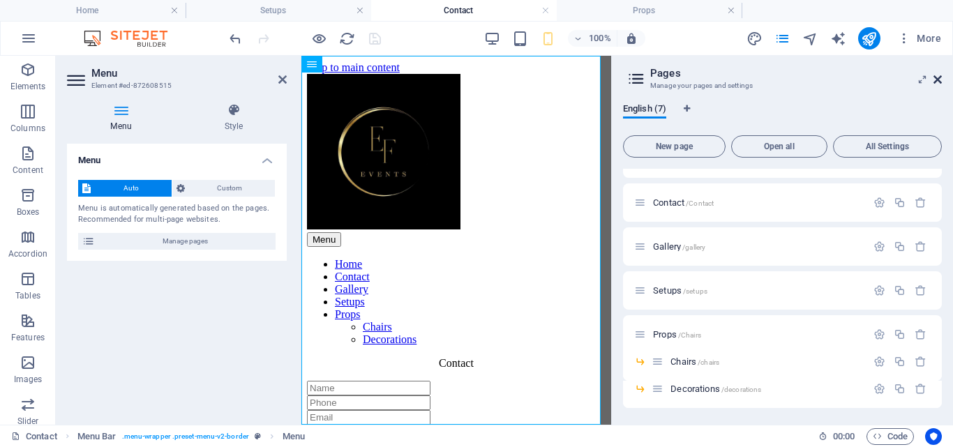
click at [939, 79] on icon at bounding box center [937, 79] width 8 height 11
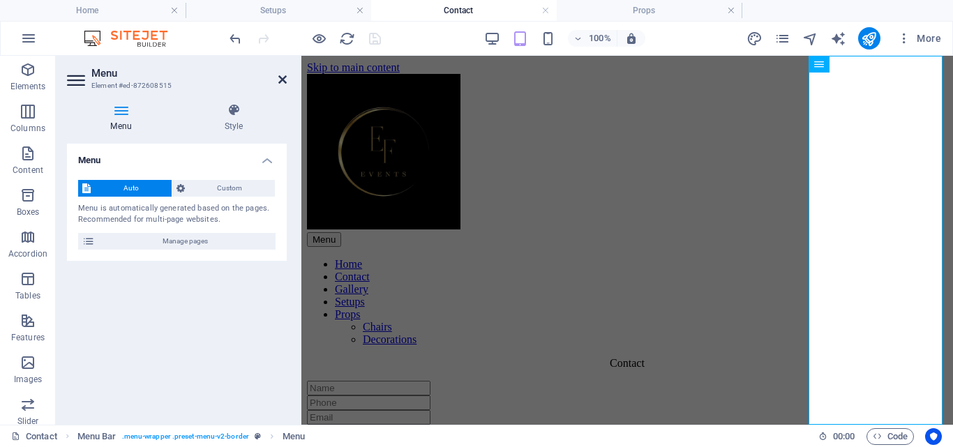
click at [281, 79] on icon at bounding box center [282, 79] width 8 height 11
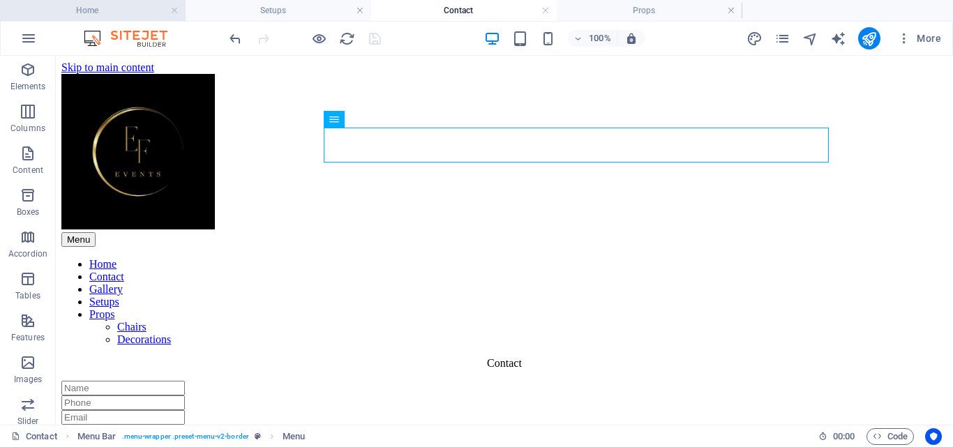
click at [107, 13] on h4 "Home" at bounding box center [92, 10] width 185 height 15
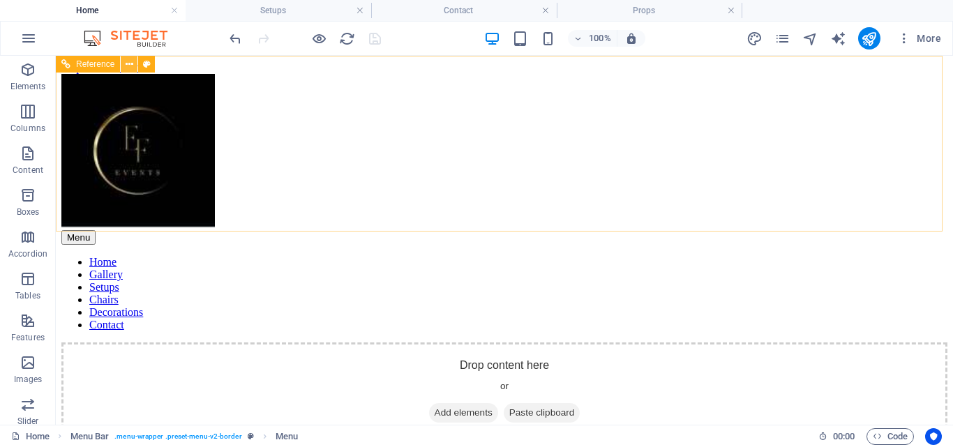
click at [130, 63] on icon at bounding box center [130, 64] width 8 height 15
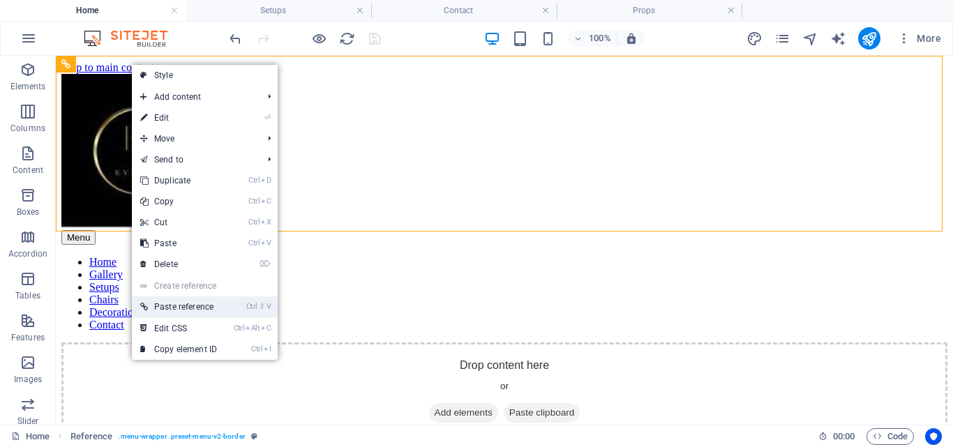
click at [184, 305] on link "Ctrl ⇧ V Paste reference" at bounding box center [178, 306] width 93 height 21
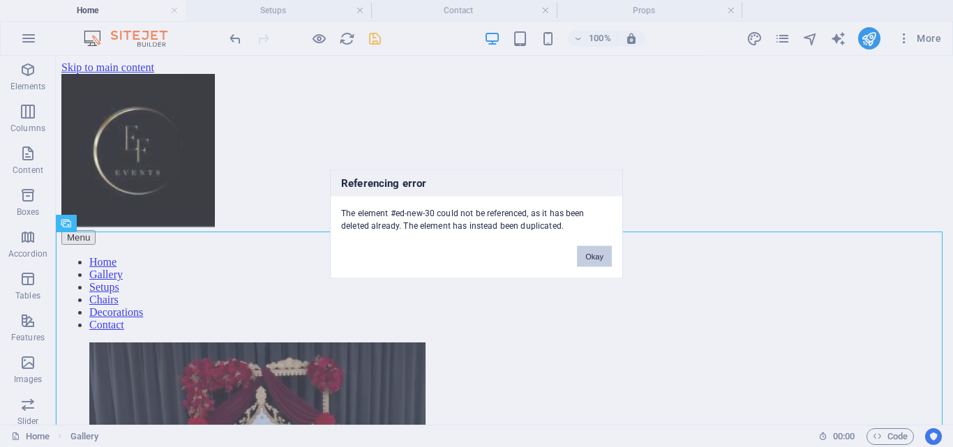
click at [597, 258] on button "Okay" at bounding box center [594, 255] width 35 height 21
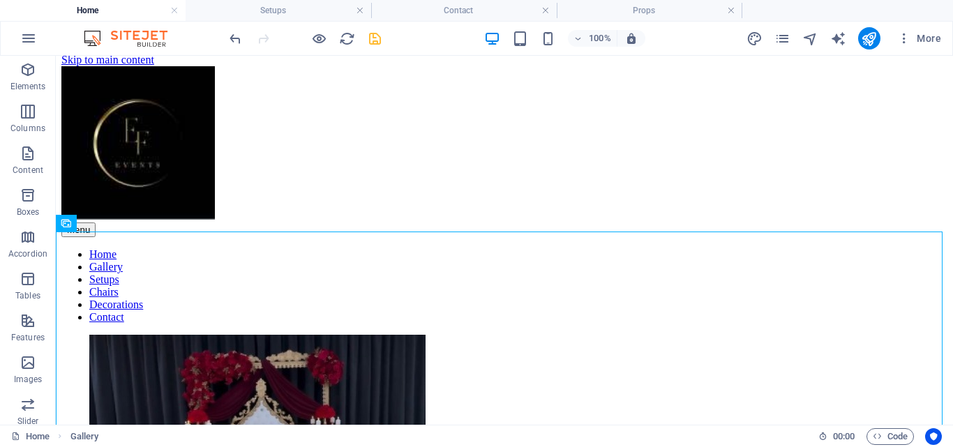
scroll to position [0, 0]
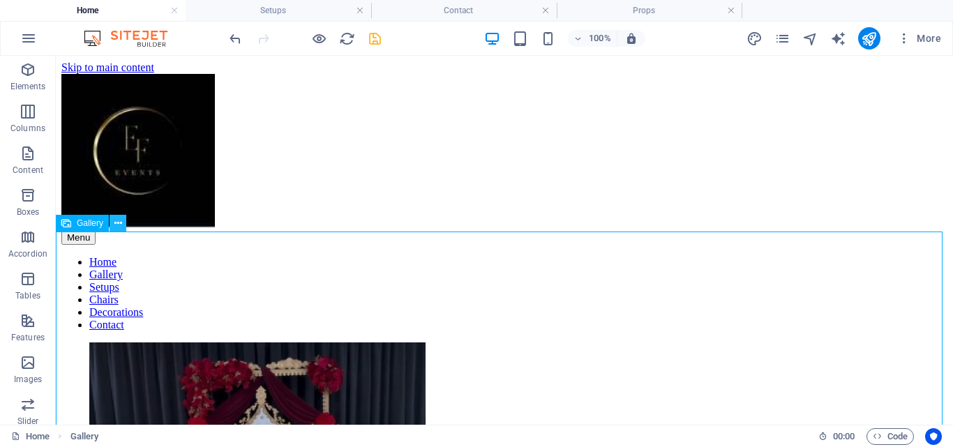
click at [117, 220] on icon at bounding box center [118, 223] width 8 height 15
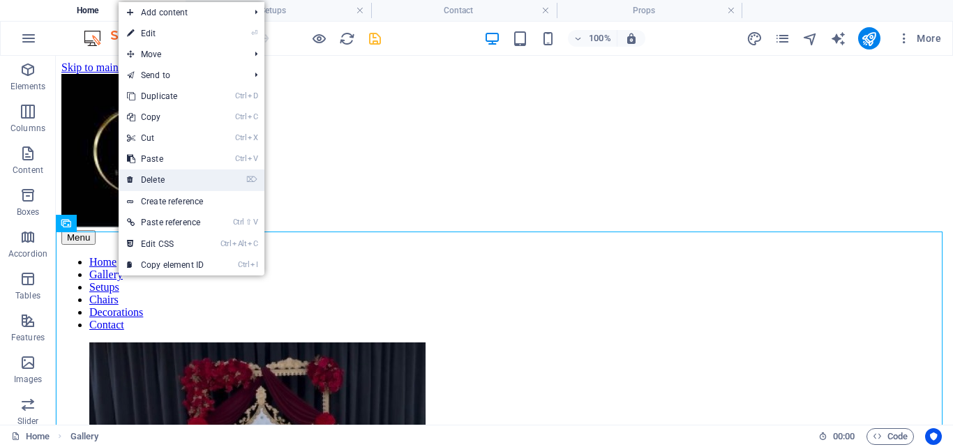
click at [172, 178] on link "⌦ Delete" at bounding box center [165, 179] width 93 height 21
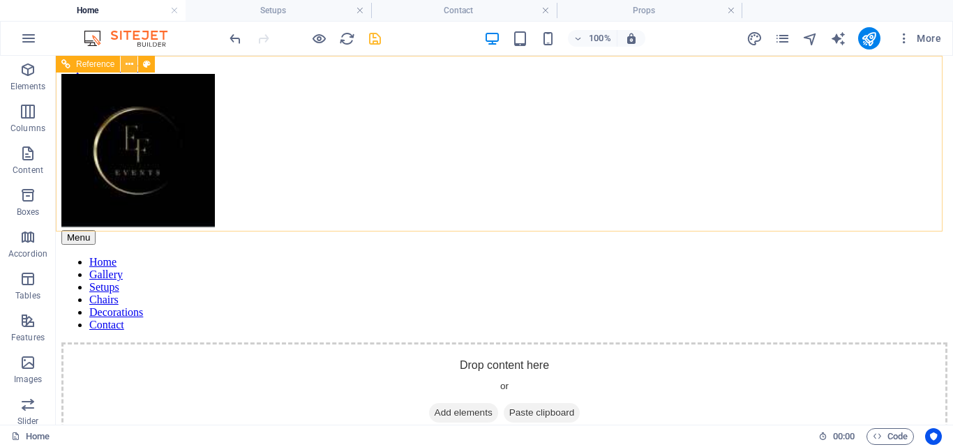
click at [130, 63] on icon at bounding box center [130, 64] width 8 height 15
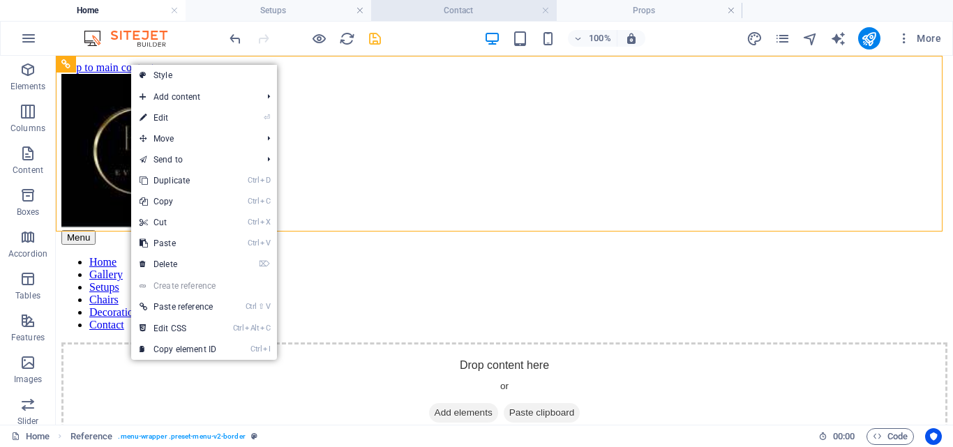
click at [468, 8] on h4 "Contact" at bounding box center [463, 10] width 185 height 15
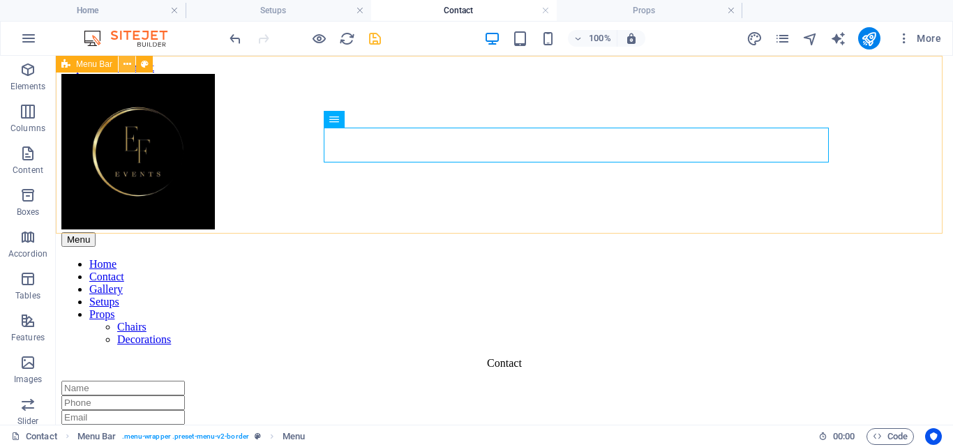
click at [123, 62] on icon at bounding box center [127, 64] width 8 height 15
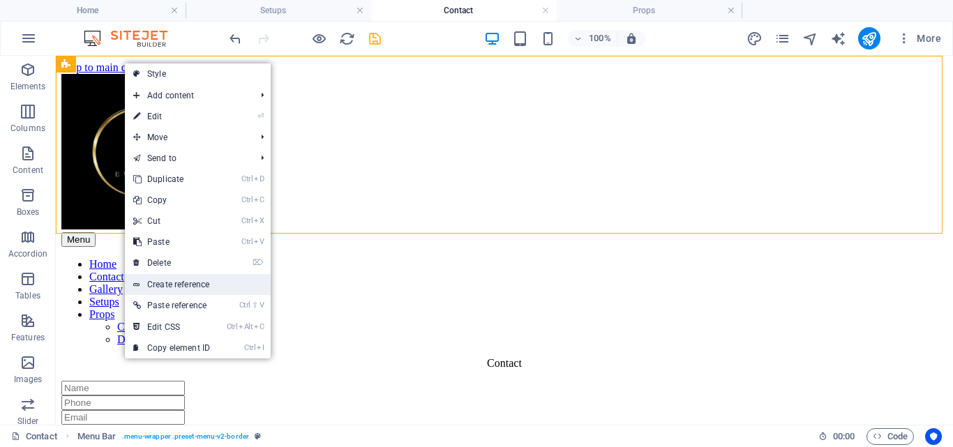
click at [215, 287] on link "Create reference" at bounding box center [198, 284] width 146 height 21
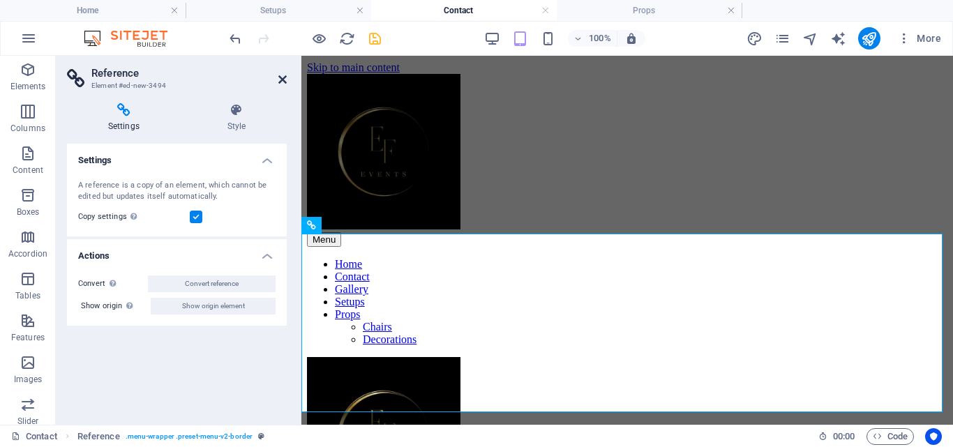
click at [280, 78] on icon at bounding box center [282, 79] width 8 height 11
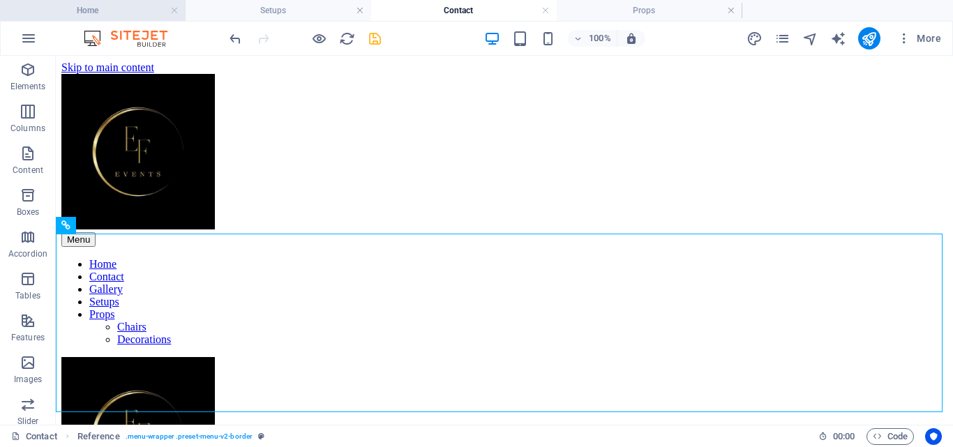
click at [114, 10] on h4 "Home" at bounding box center [92, 10] width 185 height 15
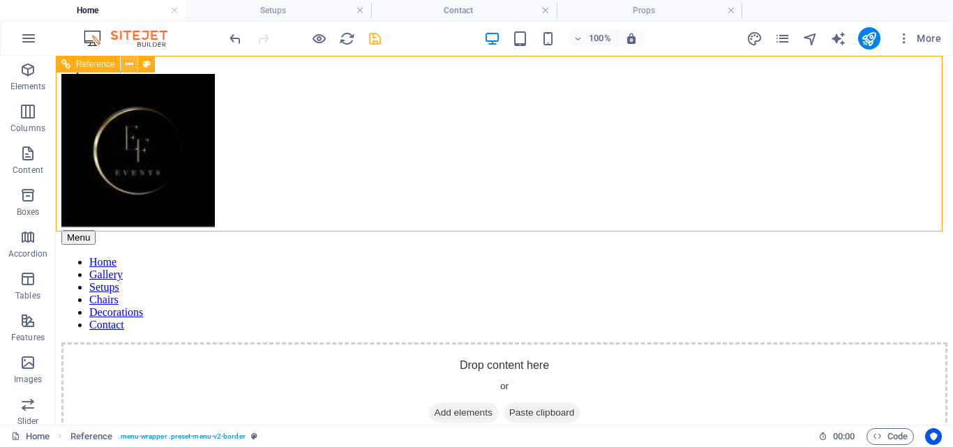
click at [131, 63] on icon at bounding box center [130, 64] width 8 height 15
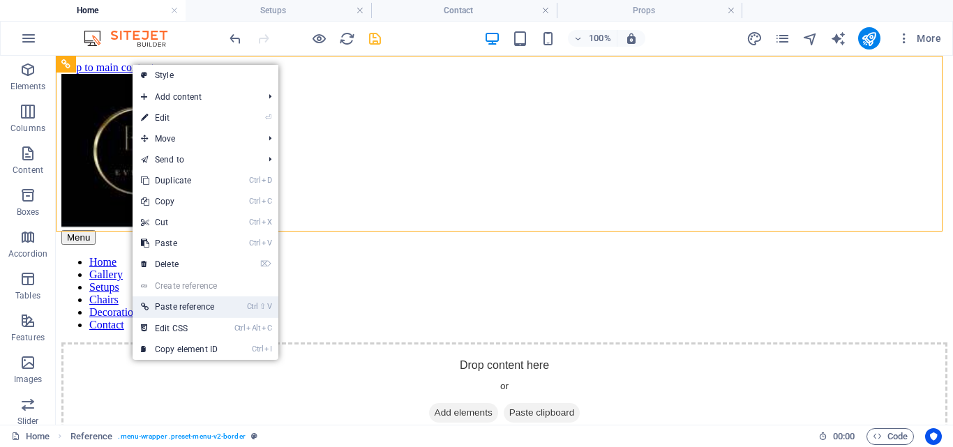
click at [188, 305] on link "Ctrl ⇧ V Paste reference" at bounding box center [178, 306] width 93 height 21
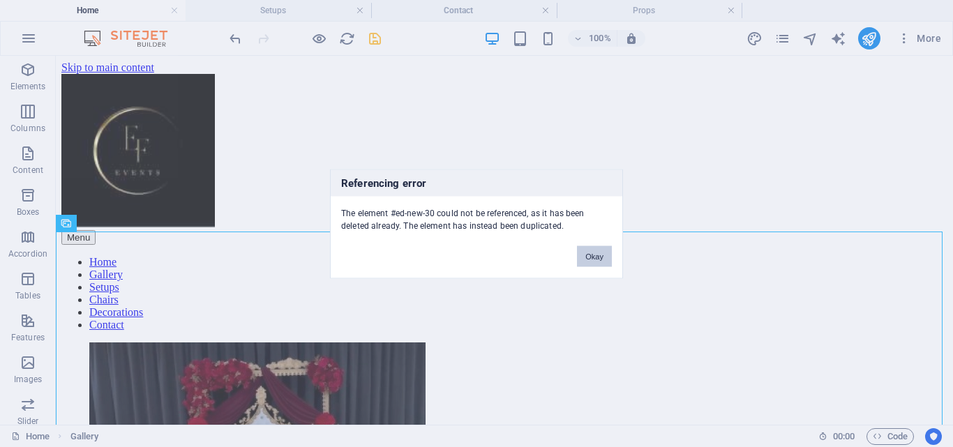
click at [592, 250] on button "Okay" at bounding box center [594, 255] width 35 height 21
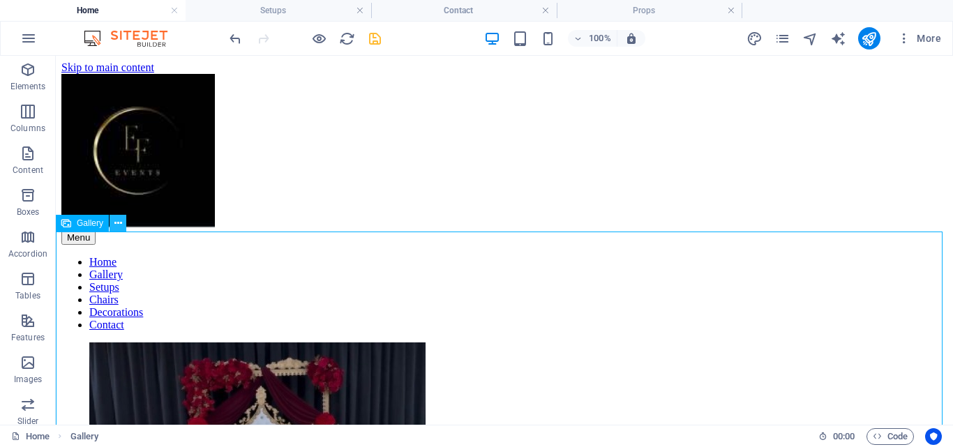
click at [116, 222] on icon at bounding box center [118, 223] width 8 height 15
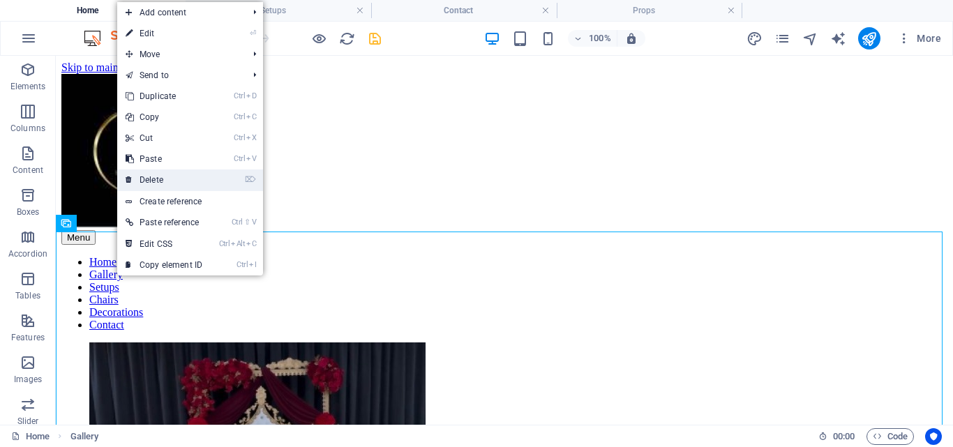
click at [158, 176] on link "⌦ Delete" at bounding box center [163, 179] width 93 height 21
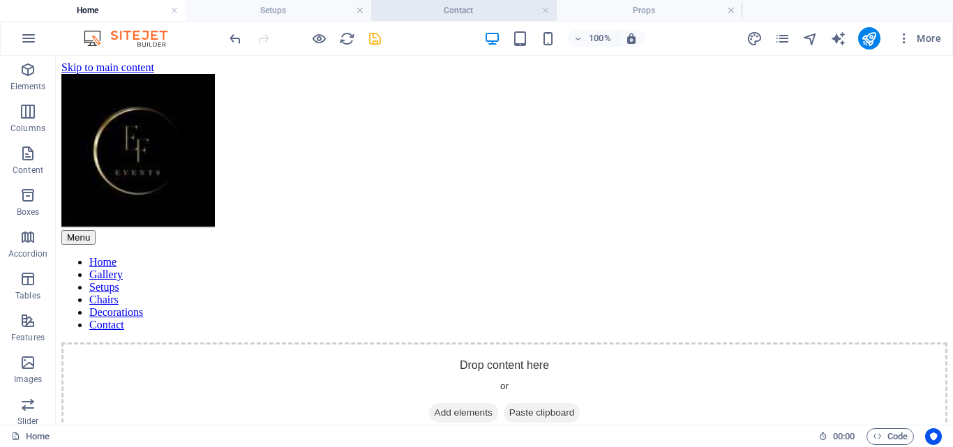
click at [504, 6] on h4 "Contact" at bounding box center [463, 10] width 185 height 15
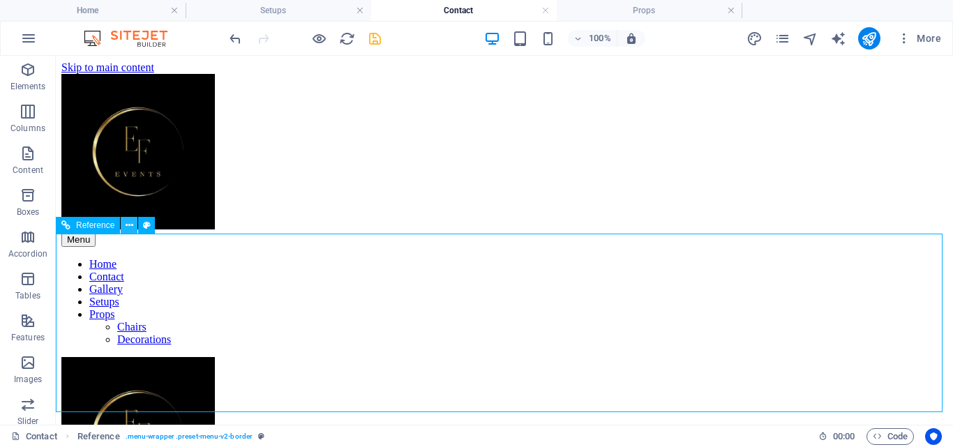
click at [130, 228] on icon at bounding box center [130, 225] width 8 height 15
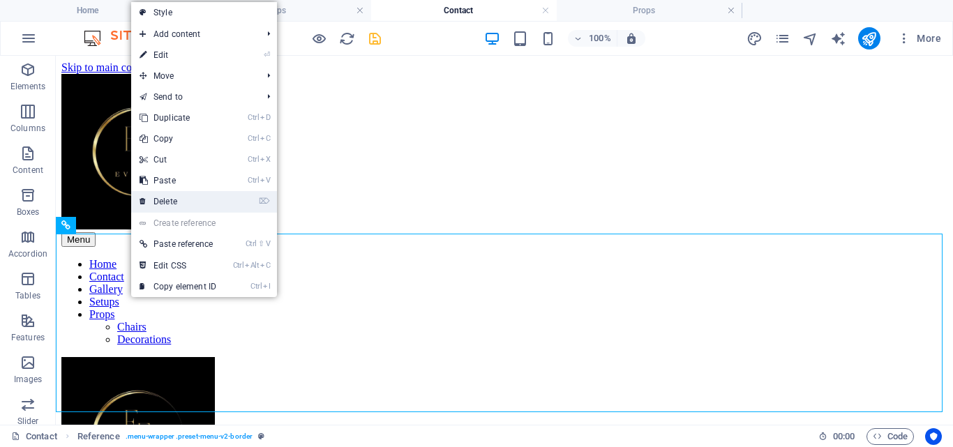
click at [165, 202] on link "⌦ Delete" at bounding box center [177, 201] width 93 height 21
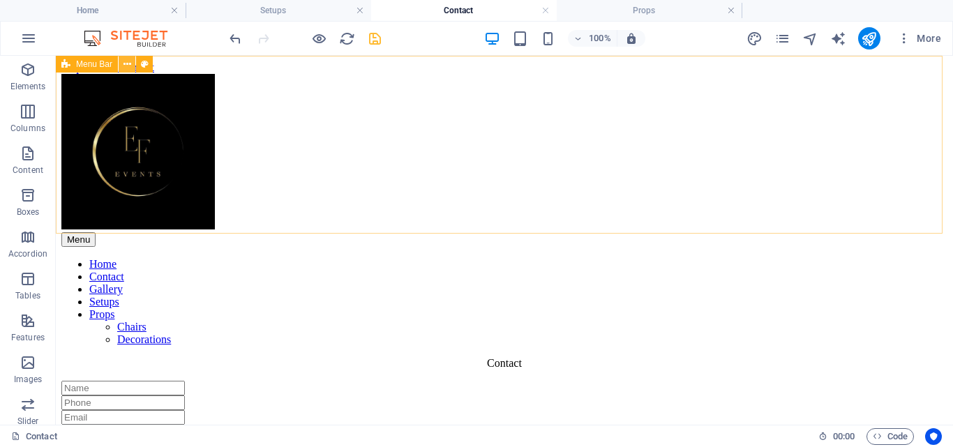
click at [130, 63] on icon at bounding box center [127, 64] width 8 height 15
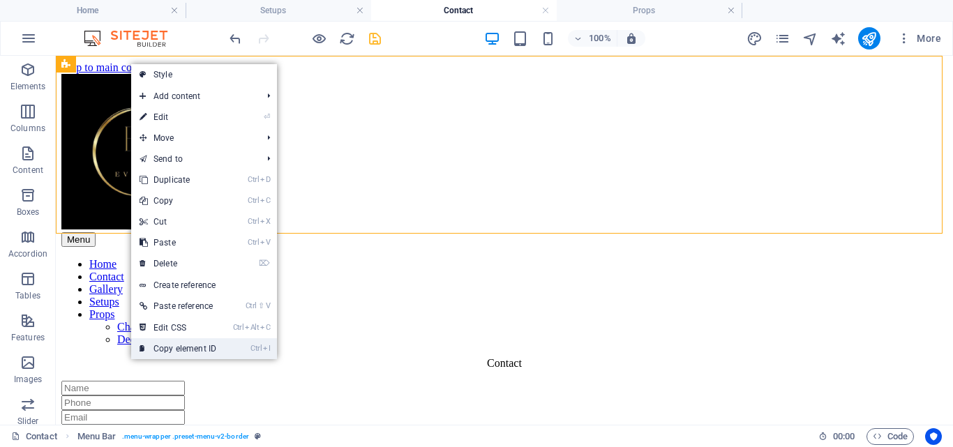
click at [192, 347] on link "Ctrl I Copy element ID" at bounding box center [177, 348] width 93 height 21
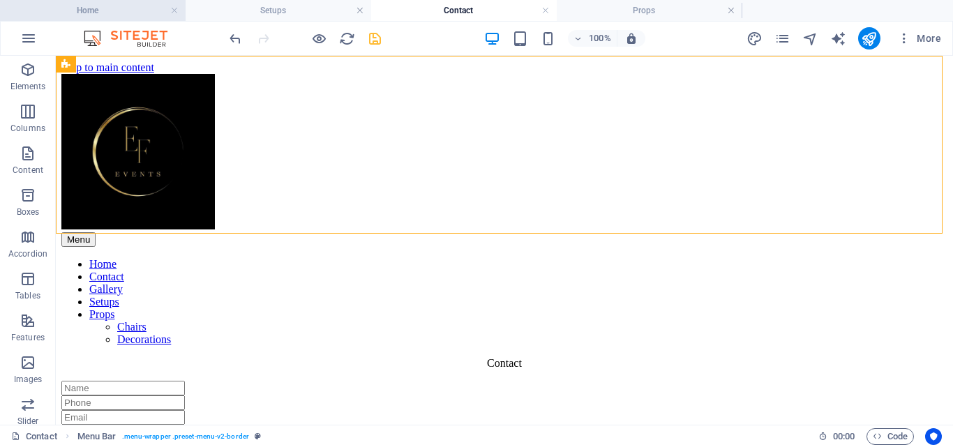
click at [98, 2] on li "Home" at bounding box center [92, 10] width 185 height 21
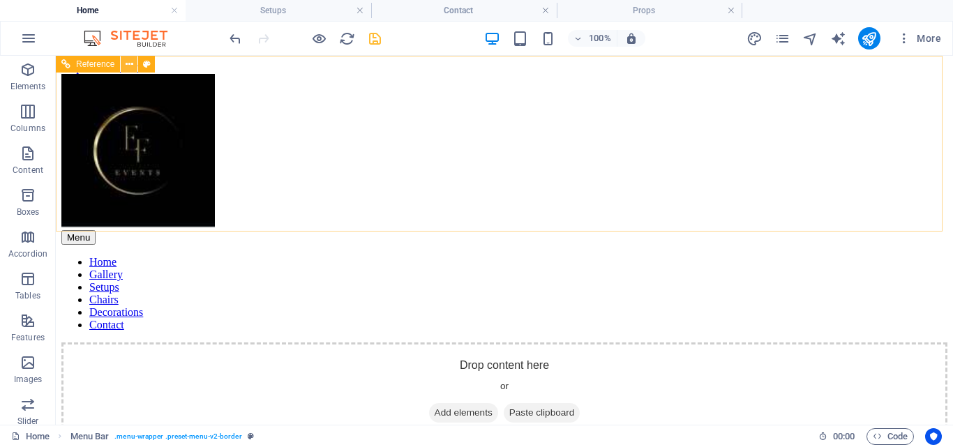
click at [122, 67] on button at bounding box center [129, 64] width 17 height 17
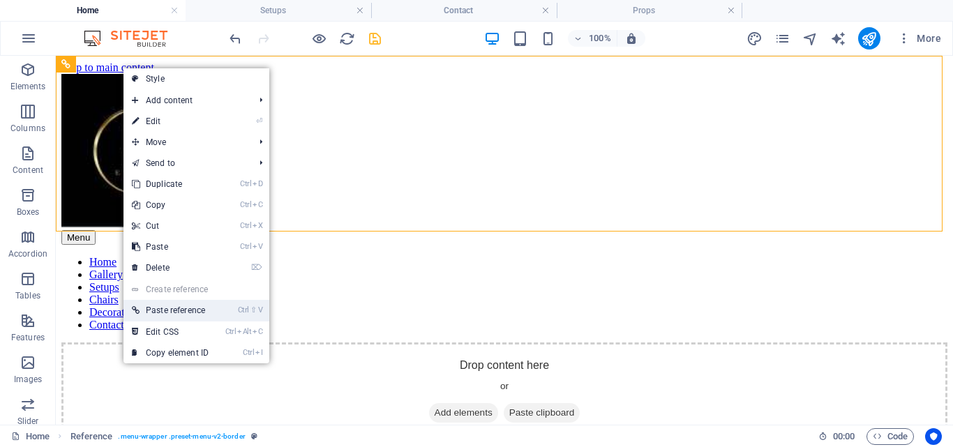
click at [181, 308] on link "Ctrl ⇧ V Paste reference" at bounding box center [169, 310] width 93 height 21
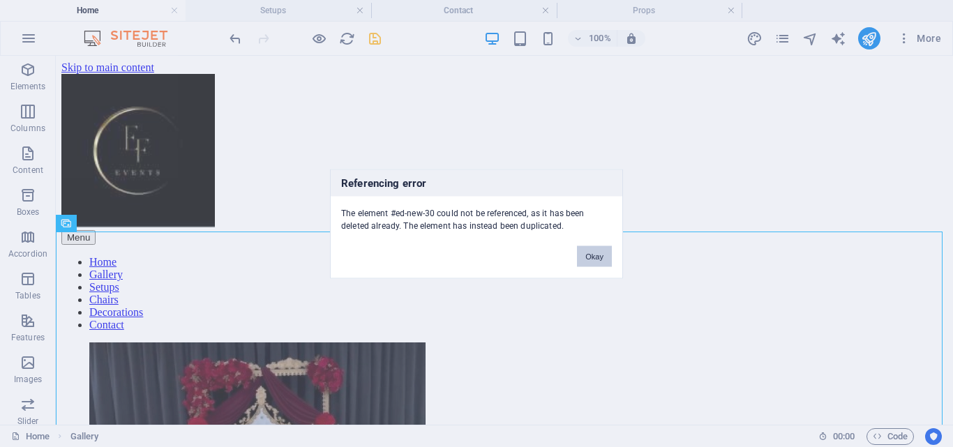
drag, startPoint x: 600, startPoint y: 256, endPoint x: 535, endPoint y: 195, distance: 89.3
click at [600, 256] on button "Okay" at bounding box center [594, 255] width 35 height 21
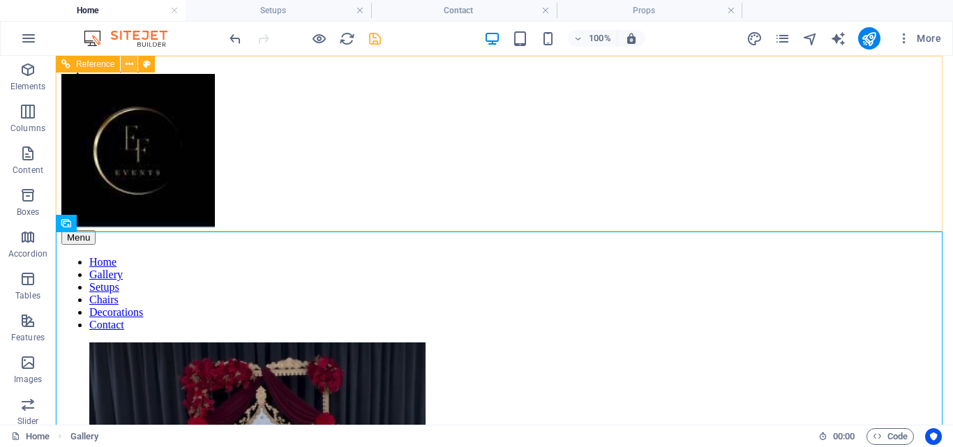
click at [126, 66] on icon at bounding box center [130, 64] width 8 height 15
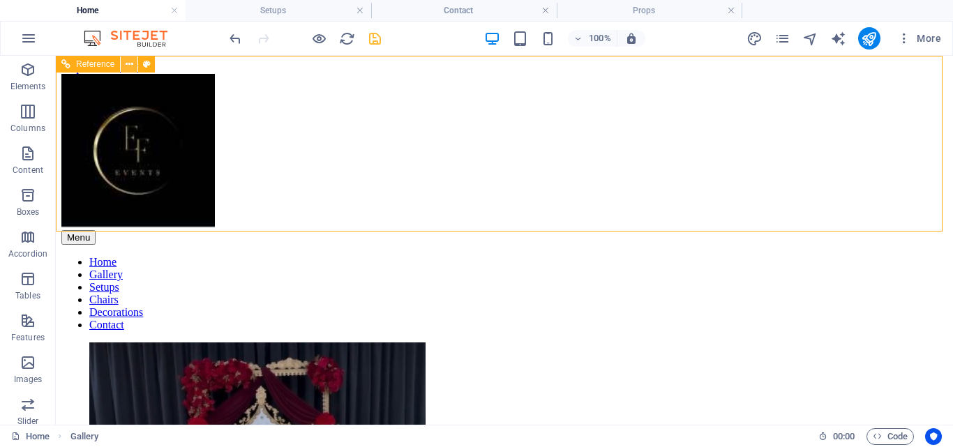
click at [126, 66] on icon at bounding box center [130, 64] width 8 height 15
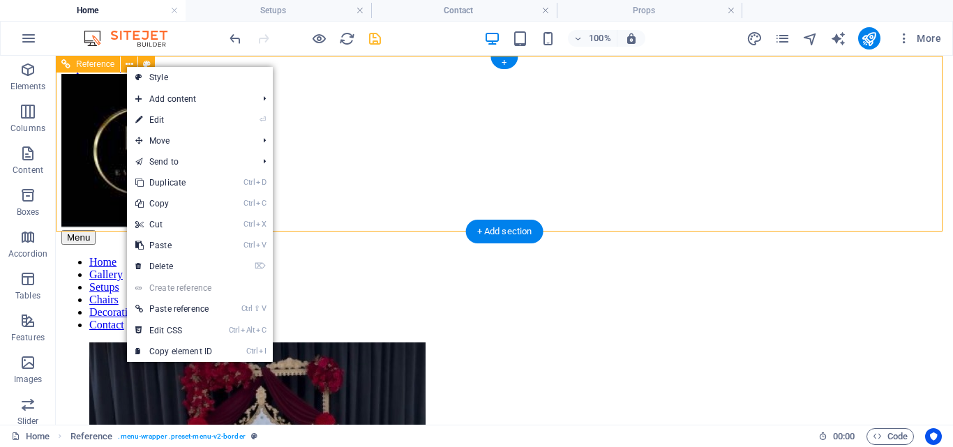
click at [106, 104] on div "Menu Home Gallery Setups Chairs Decorations Contact" at bounding box center [504, 202] width 886 height 257
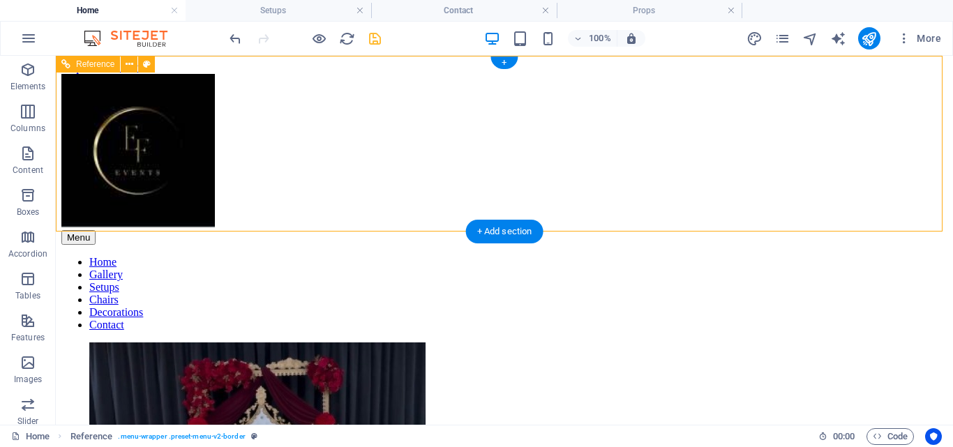
click at [106, 104] on div "Menu Home Gallery Setups Chairs Decorations Contact" at bounding box center [504, 202] width 886 height 257
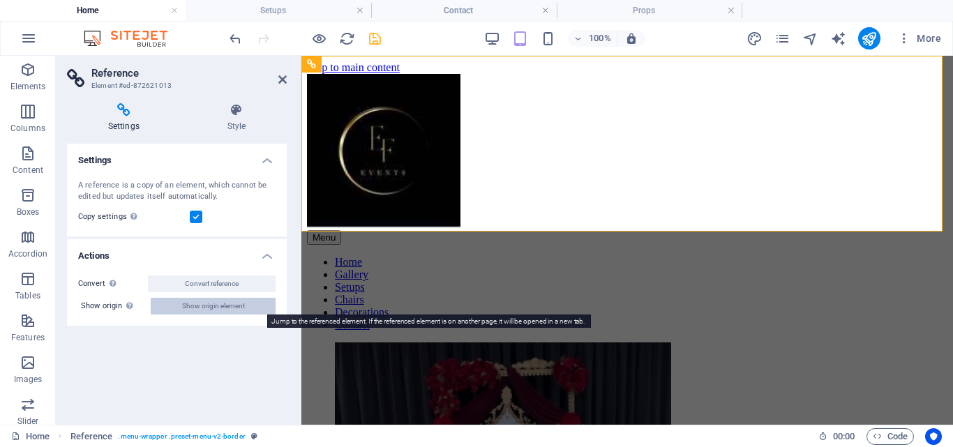
click at [190, 306] on span "Show origin element" at bounding box center [213, 306] width 63 height 17
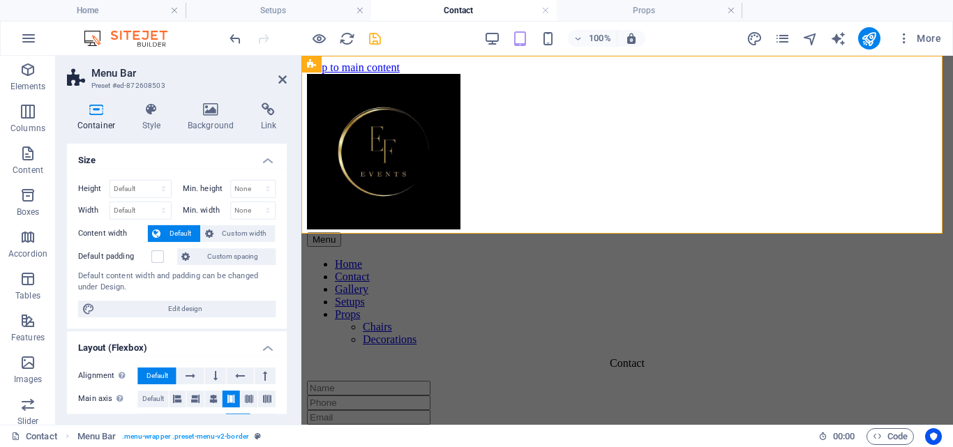
drag, startPoint x: 287, startPoint y: 157, endPoint x: 288, endPoint y: 292, distance: 135.3
click at [288, 292] on div "Container Style Background Link Size Height Default px rem % vh vw Min. height …" at bounding box center [177, 258] width 242 height 333
drag, startPoint x: 283, startPoint y: 262, endPoint x: 290, endPoint y: 331, distance: 69.4
click at [290, 331] on div "Container Style Background Link Size Height Default px rem % vh vw Min. height …" at bounding box center [177, 258] width 242 height 333
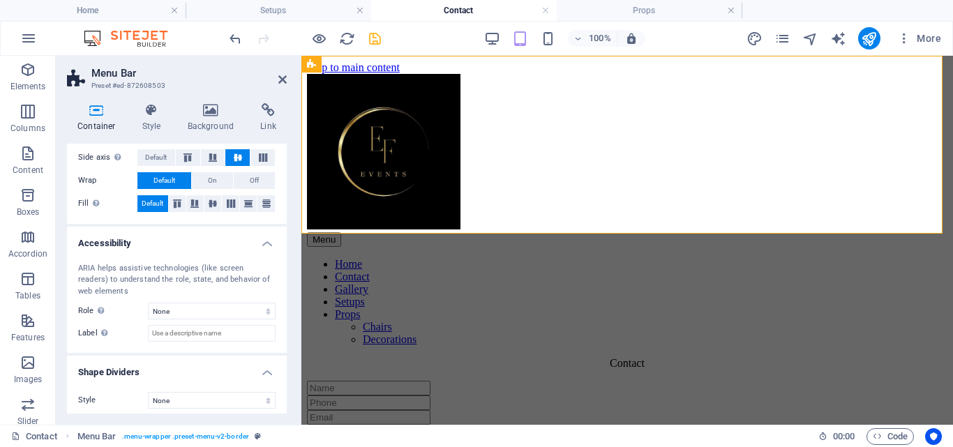
scroll to position [271, 0]
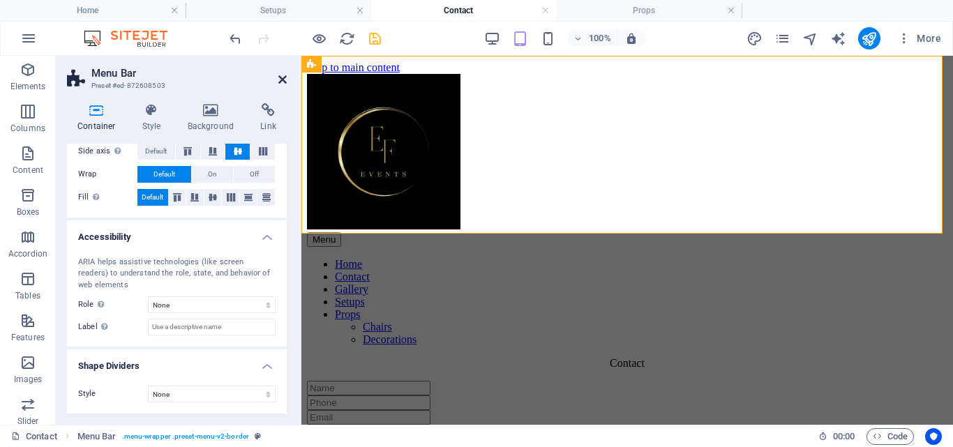
click at [278, 76] on icon at bounding box center [282, 79] width 8 height 11
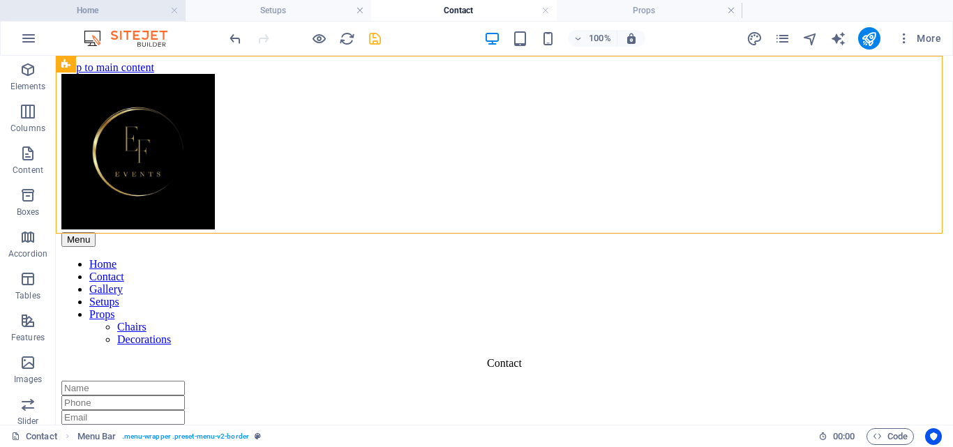
click at [101, 9] on h4 "Home" at bounding box center [92, 10] width 185 height 15
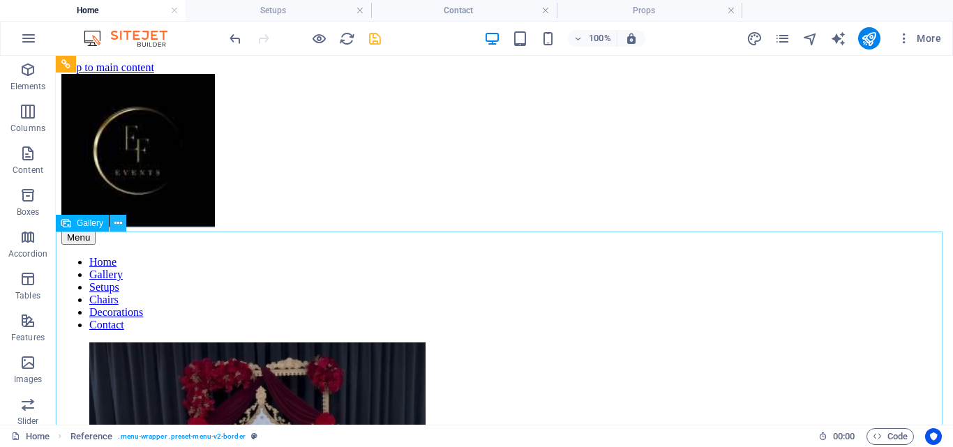
click at [119, 220] on icon at bounding box center [118, 223] width 8 height 15
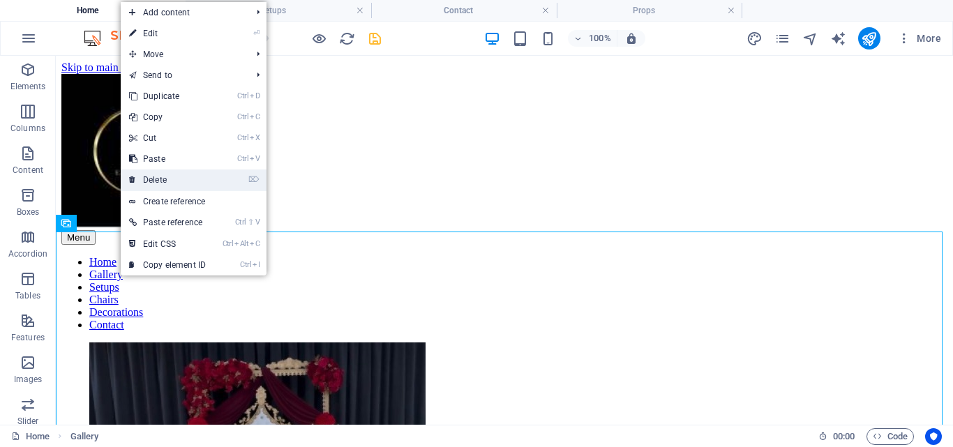
click at [183, 179] on link "⌦ Delete" at bounding box center [167, 179] width 93 height 21
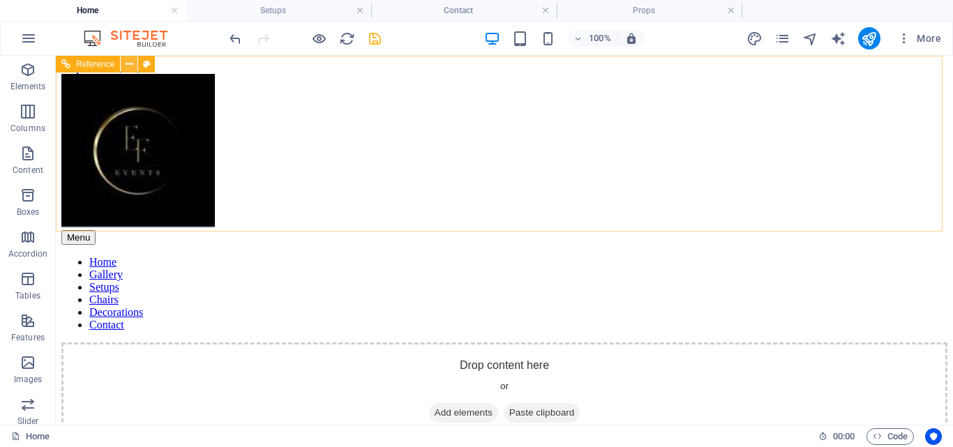
click at [128, 66] on icon at bounding box center [130, 64] width 8 height 15
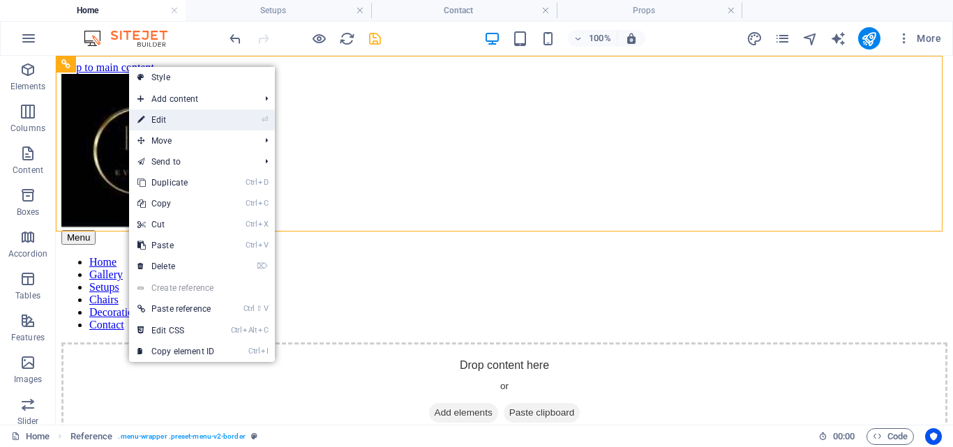
click at [160, 114] on link "⏎ Edit" at bounding box center [175, 119] width 93 height 21
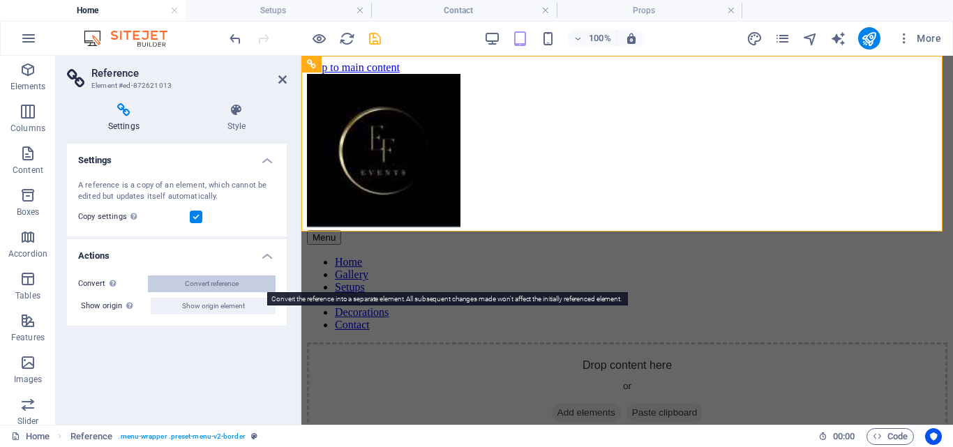
click at [218, 281] on span "Convert reference" at bounding box center [212, 283] width 54 height 17
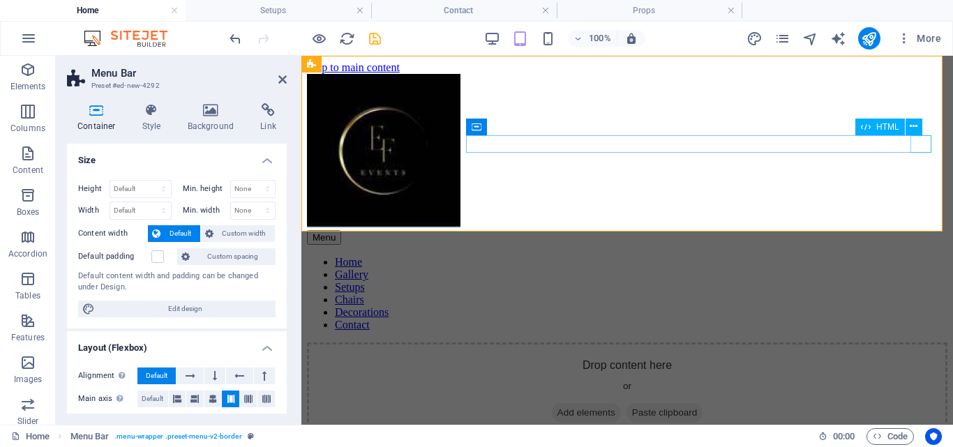
click at [923, 230] on div "Menu" at bounding box center [627, 237] width 640 height 15
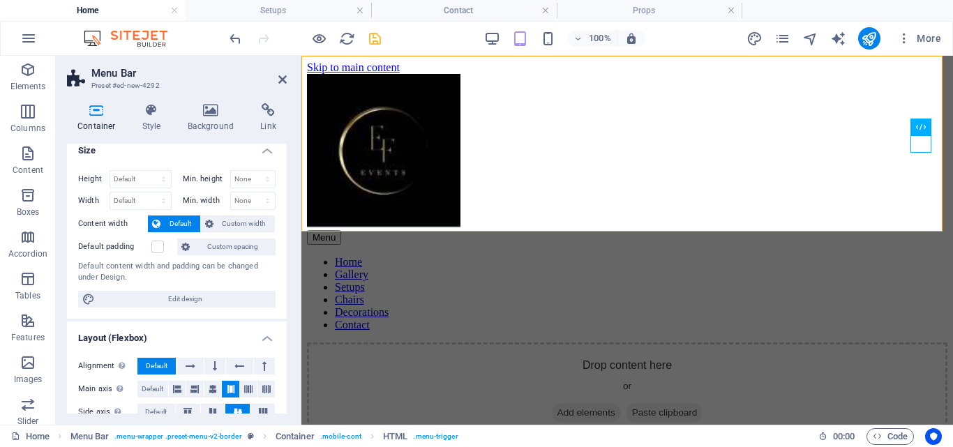
scroll to position [0, 0]
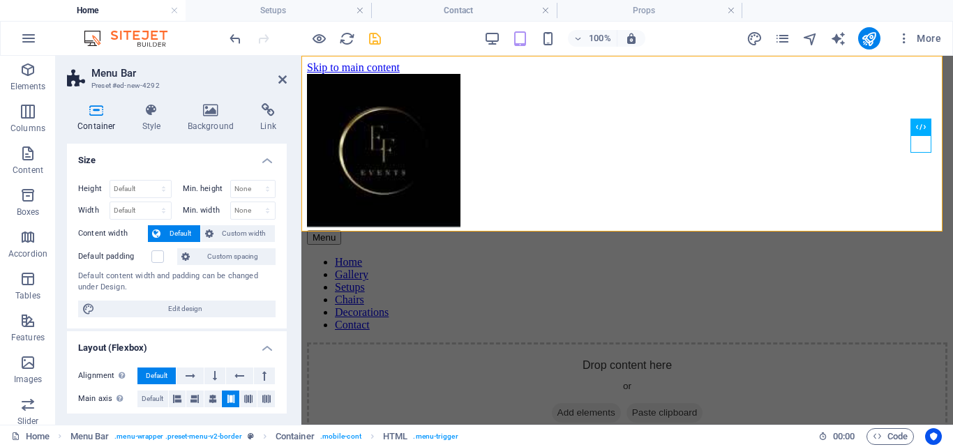
drag, startPoint x: 284, startPoint y: 169, endPoint x: 17, endPoint y: 92, distance: 277.2
click at [393, 62] on icon at bounding box center [392, 64] width 8 height 15
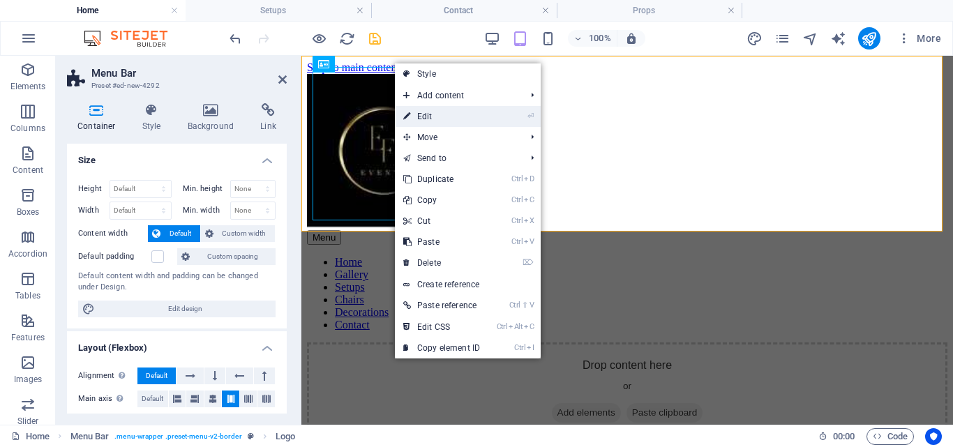
click at [429, 112] on link "⏎ Edit" at bounding box center [441, 116] width 93 height 21
select select "px"
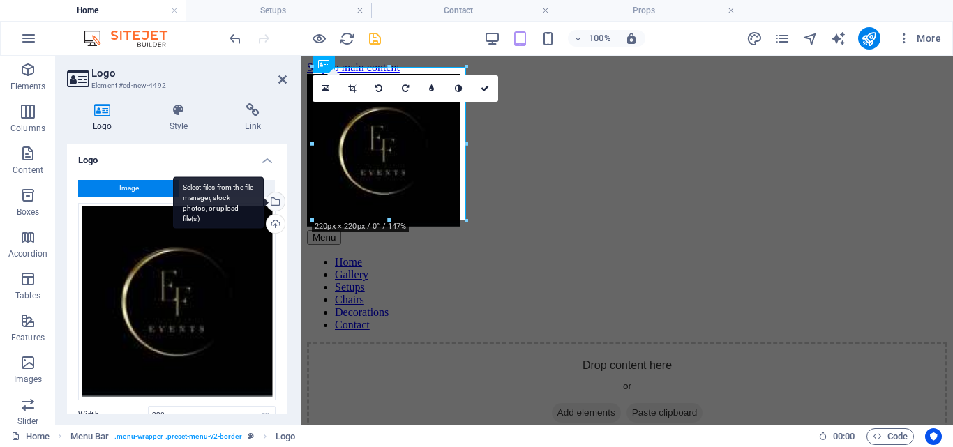
click at [273, 200] on div "Select files from the file manager, stock photos, or upload file(s)" at bounding box center [274, 202] width 21 height 21
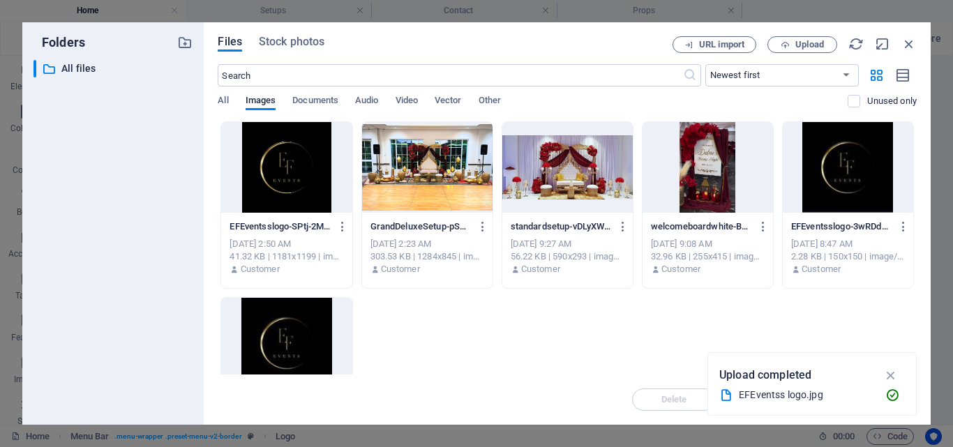
click at [293, 169] on div at bounding box center [286, 167] width 130 height 91
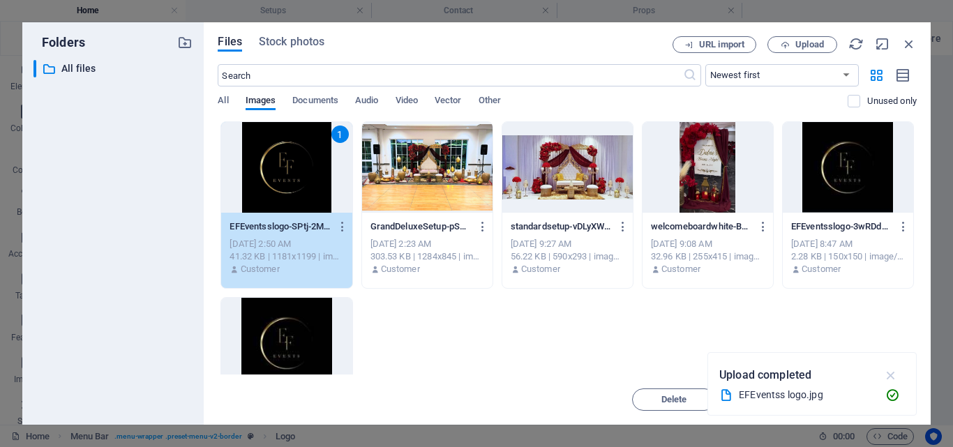
click at [890, 378] on icon "button" at bounding box center [891, 374] width 16 height 15
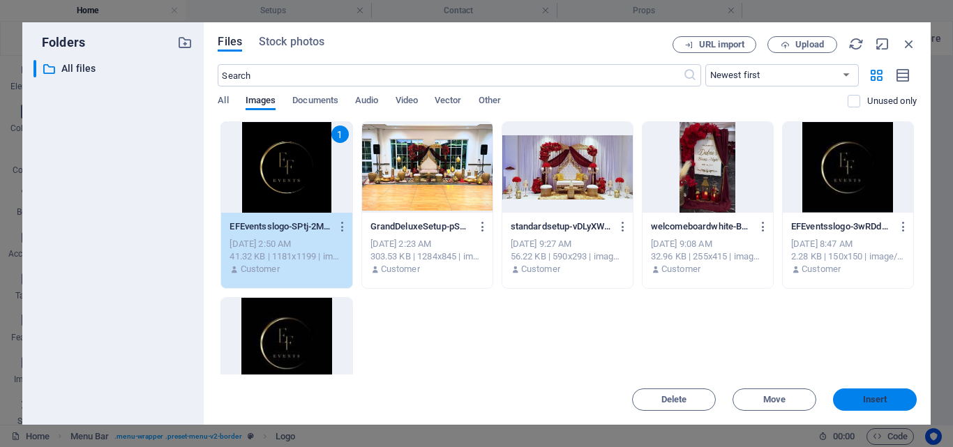
click at [882, 405] on button "Insert" at bounding box center [875, 399] width 84 height 22
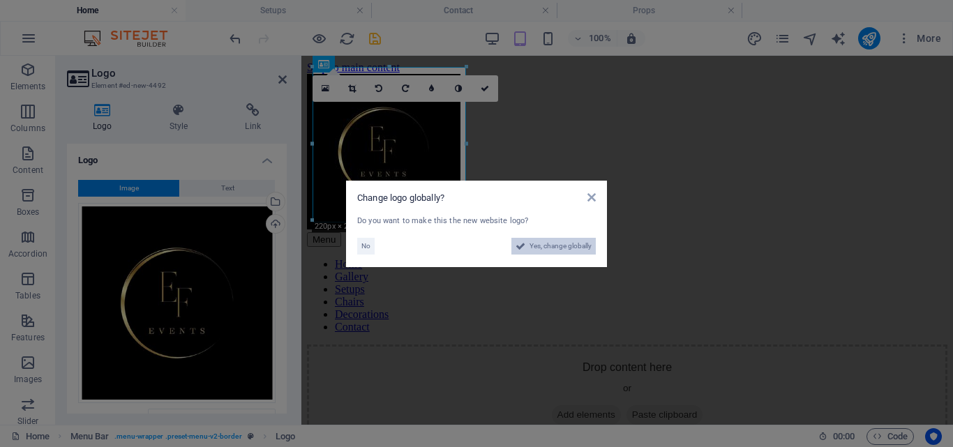
click at [543, 246] on span "Yes, change globally" at bounding box center [560, 246] width 62 height 17
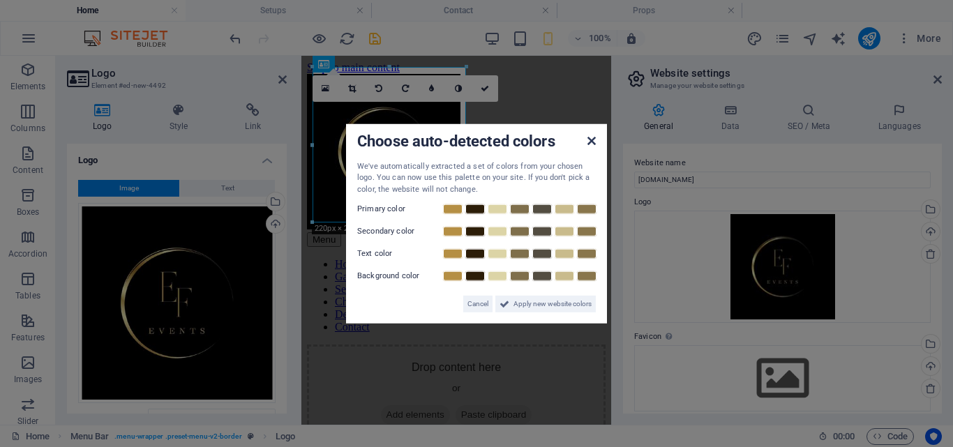
click at [589, 142] on icon at bounding box center [591, 140] width 8 height 11
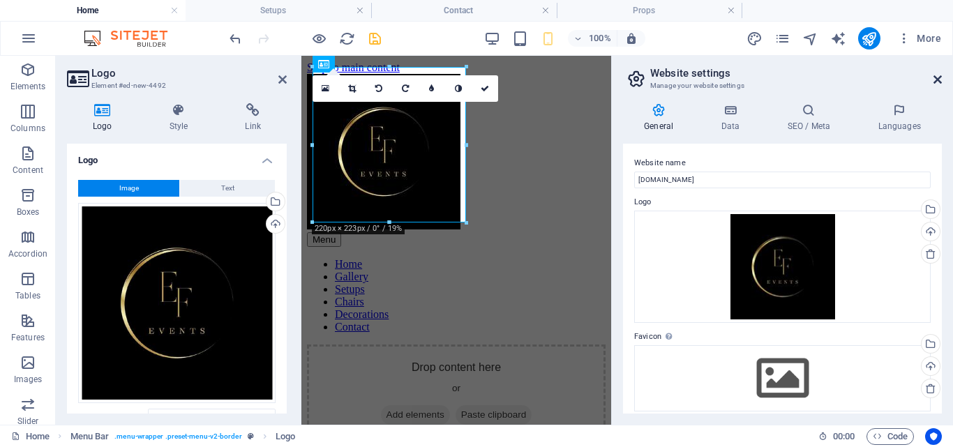
click at [935, 78] on icon at bounding box center [937, 79] width 8 height 11
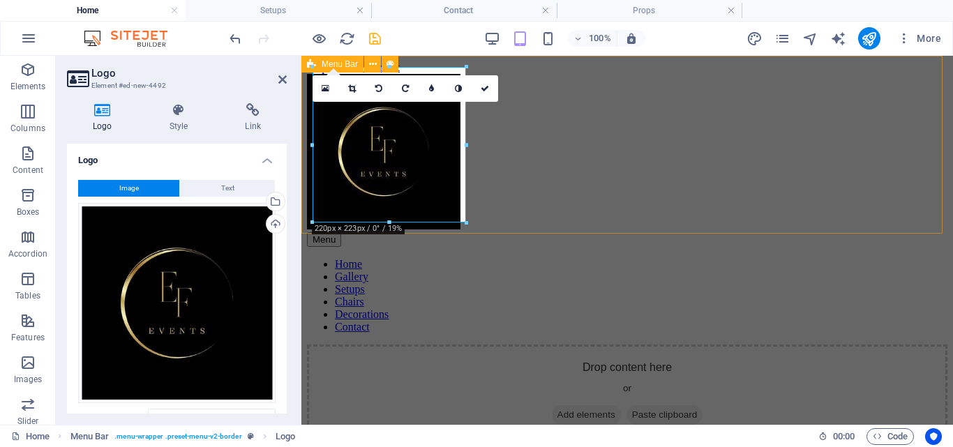
click at [639, 186] on div "Menu Home Gallery Setups Chairs Decorations Contact" at bounding box center [627, 203] width 640 height 259
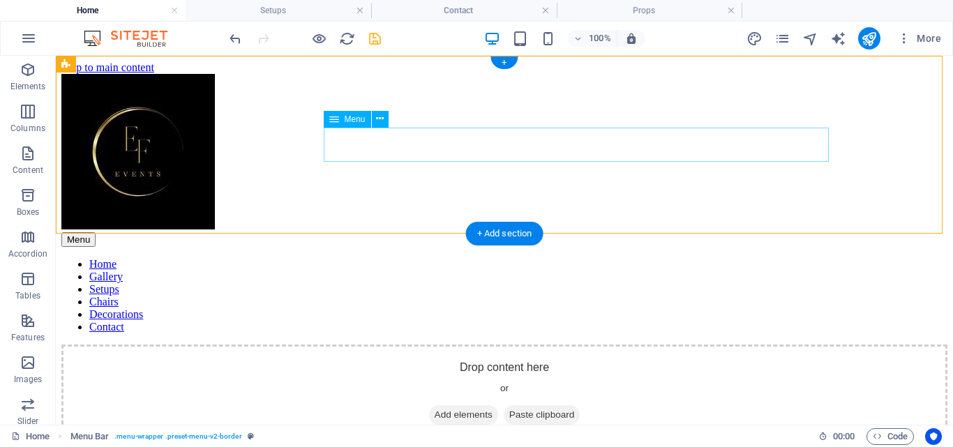
click at [402, 258] on nav "Home Gallery Setups Chairs Decorations Contact" at bounding box center [504, 295] width 886 height 75
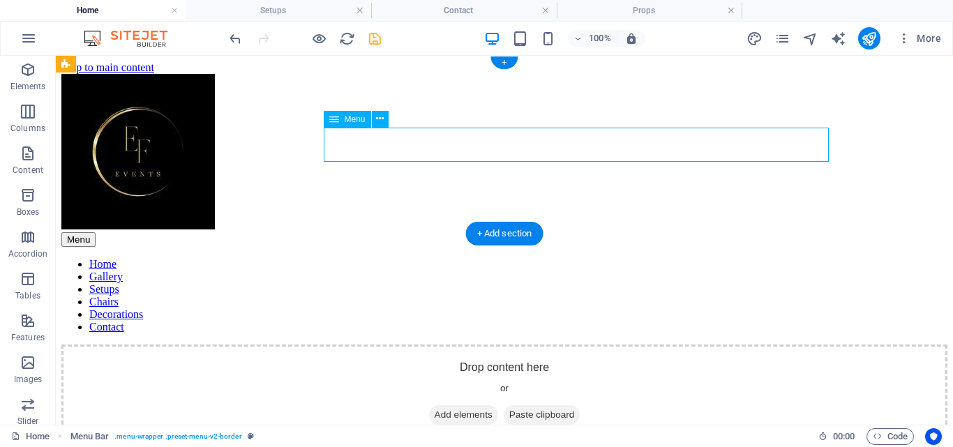
click at [402, 258] on nav "Home Gallery Setups Chairs Decorations Contact" at bounding box center [504, 295] width 886 height 75
select select
select select "2"
select select
select select "3"
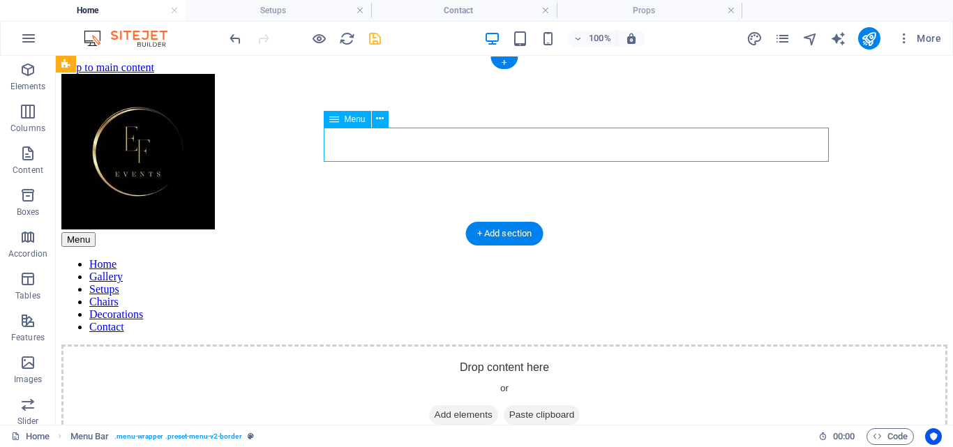
select select
select select "5"
select select
select select "6"
select select
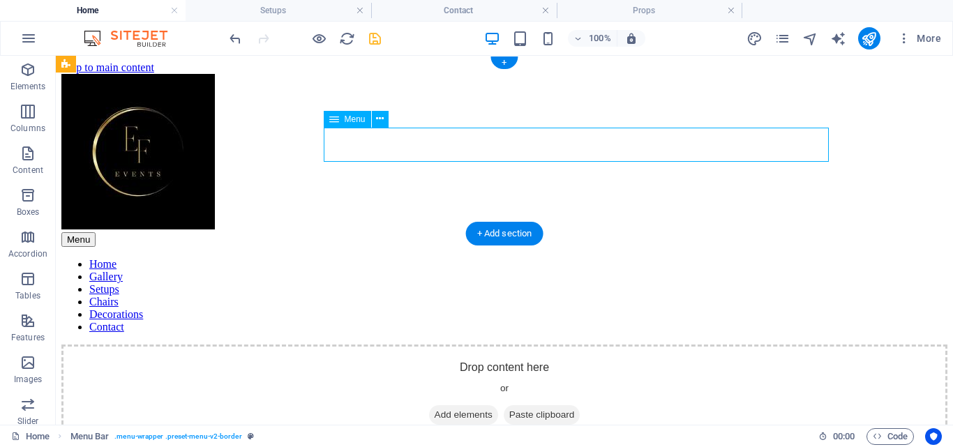
select select "1"
select select
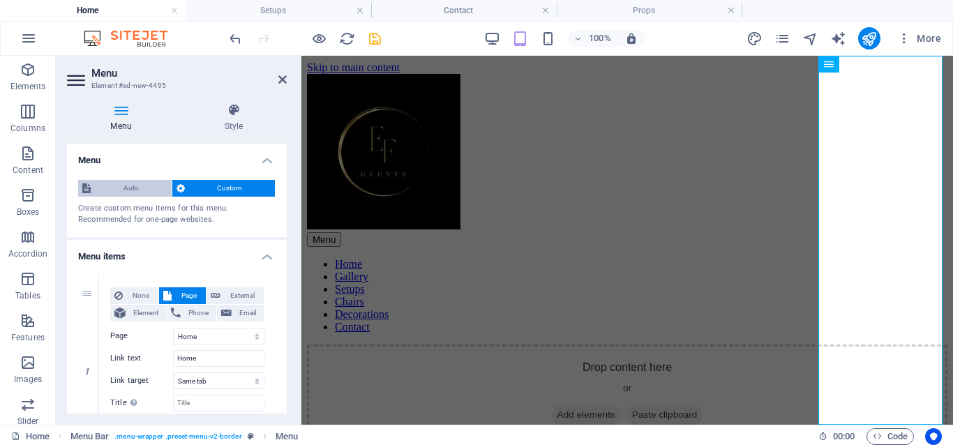
click at [119, 192] on span "Auto" at bounding box center [131, 188] width 73 height 17
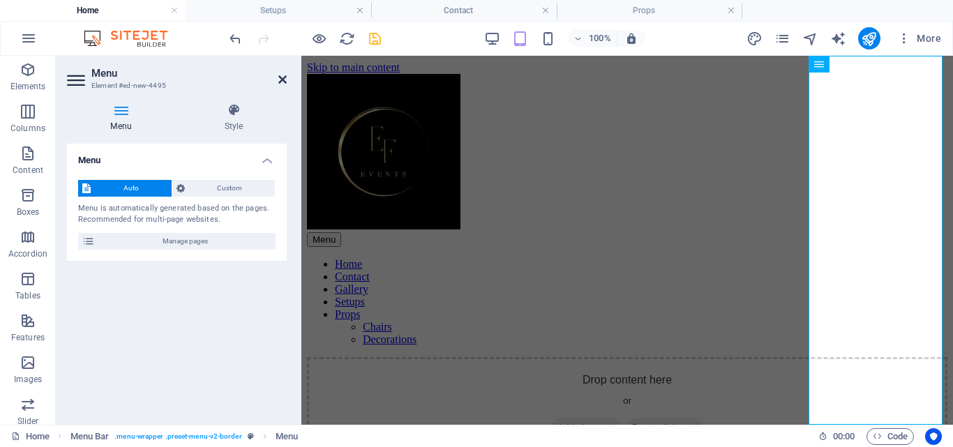
click at [282, 79] on icon at bounding box center [282, 79] width 8 height 11
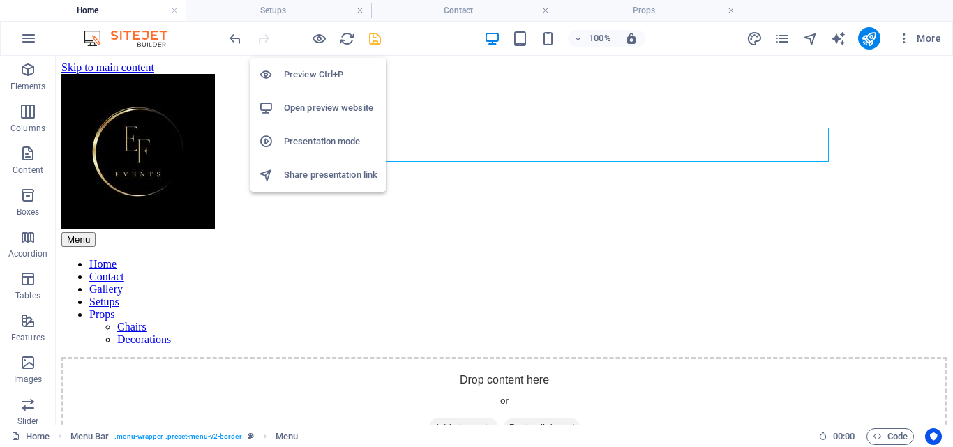
click at [314, 69] on h6 "Preview Ctrl+P" at bounding box center [330, 74] width 93 height 17
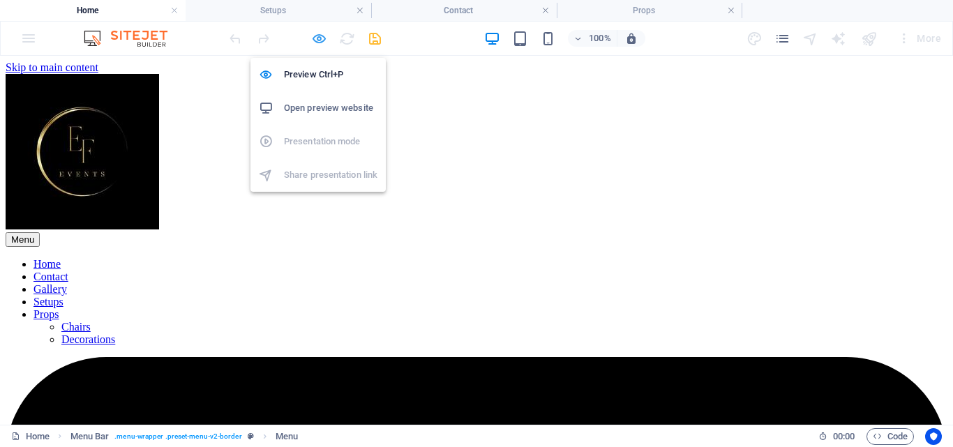
click at [319, 35] on icon "button" at bounding box center [319, 39] width 16 height 16
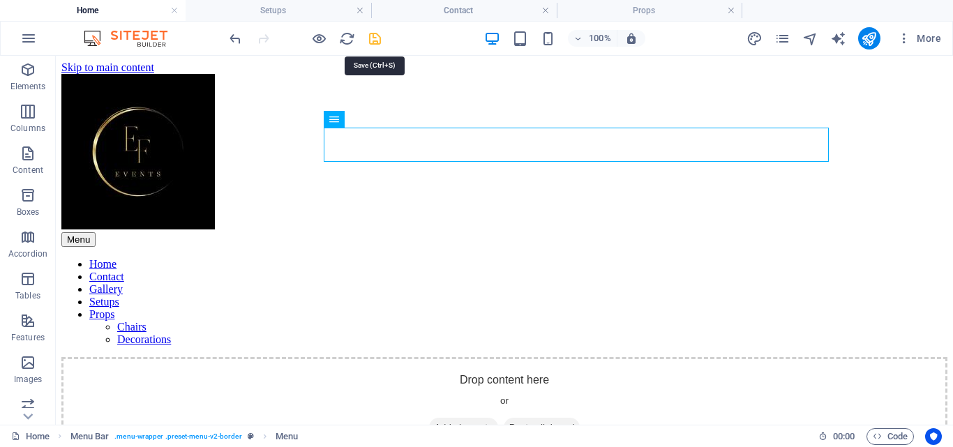
click at [371, 36] on icon "save" at bounding box center [375, 39] width 16 height 16
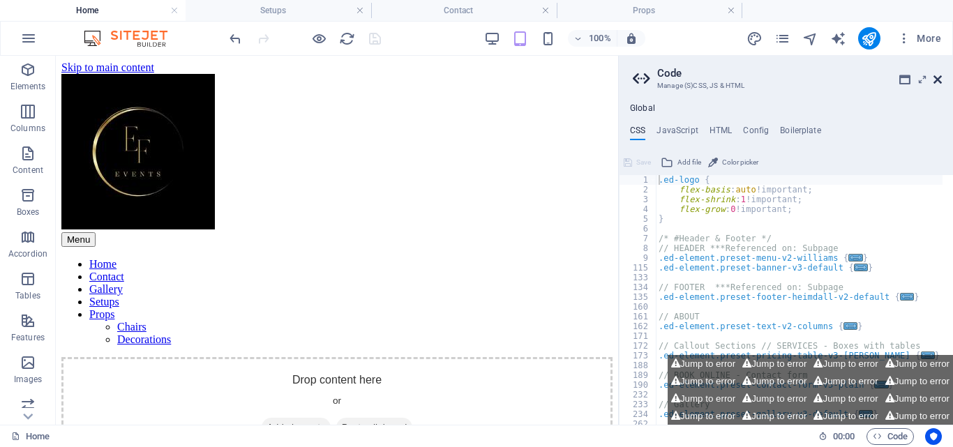
click at [939, 75] on icon at bounding box center [937, 79] width 8 height 11
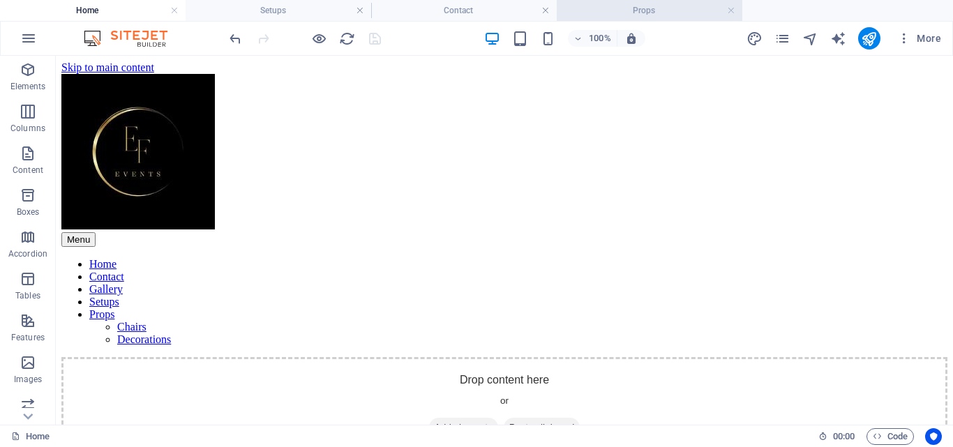
click at [634, 13] on h4 "Props" at bounding box center [648, 10] width 185 height 15
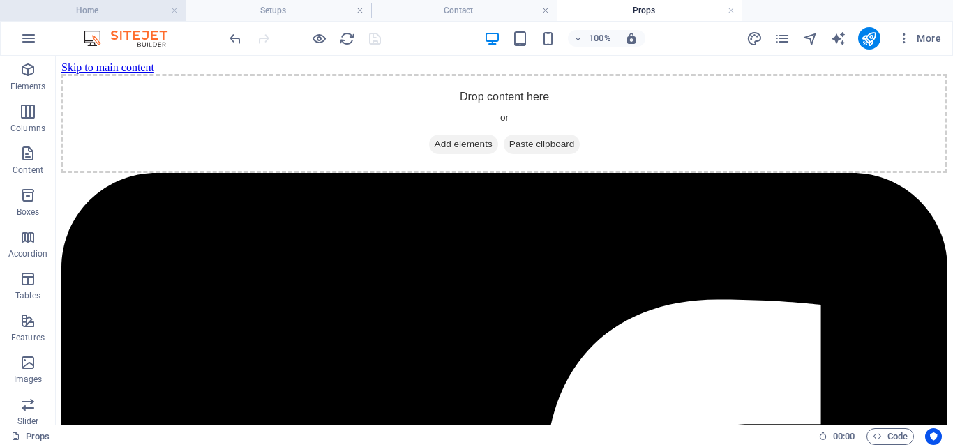
click at [96, 20] on li "Home" at bounding box center [92, 10] width 185 height 21
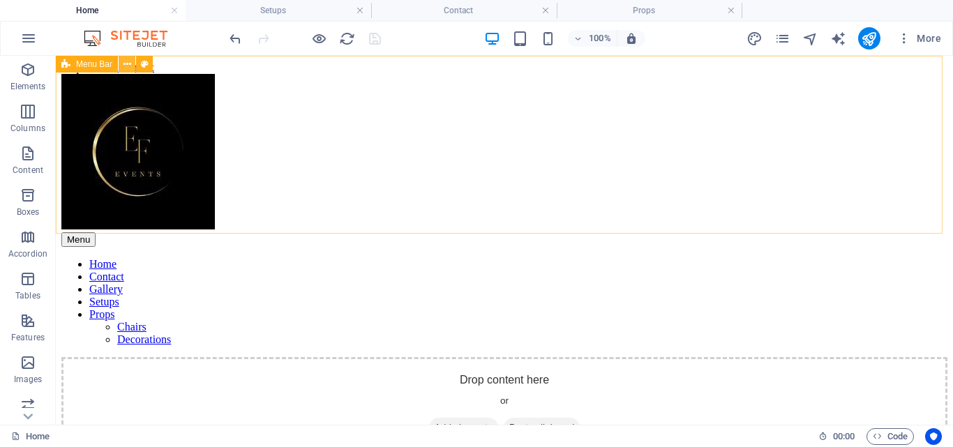
click at [123, 65] on icon at bounding box center [127, 64] width 8 height 15
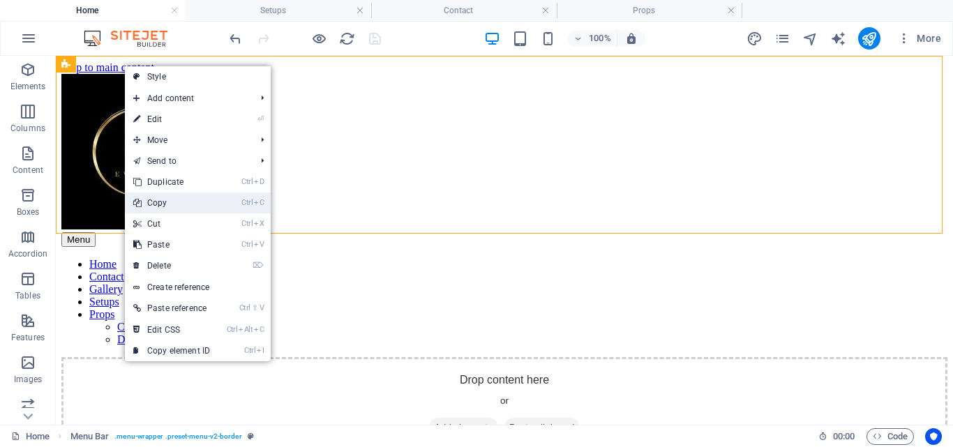
click at [161, 198] on link "Ctrl C Copy" at bounding box center [171, 202] width 93 height 21
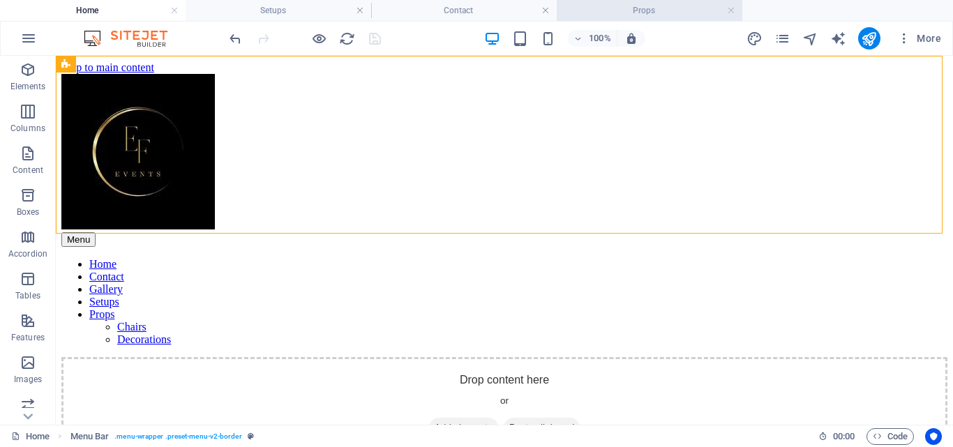
click at [614, 9] on h4 "Props" at bounding box center [648, 10] width 185 height 15
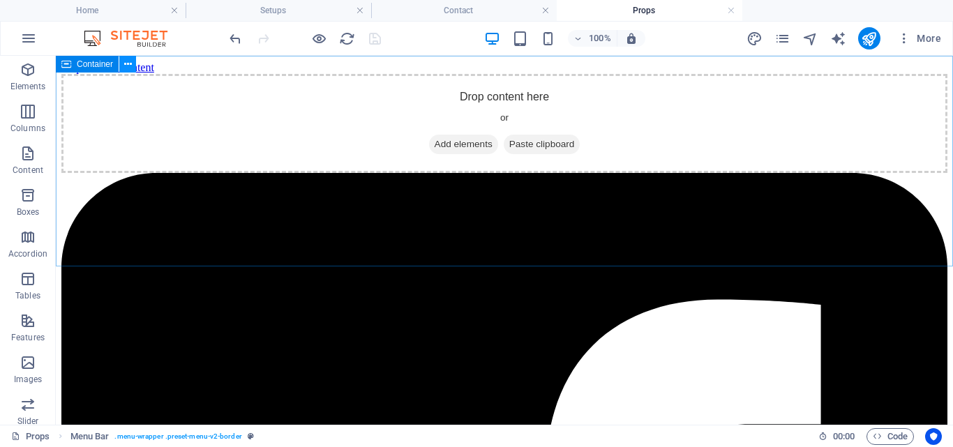
click at [126, 61] on icon at bounding box center [128, 64] width 8 height 15
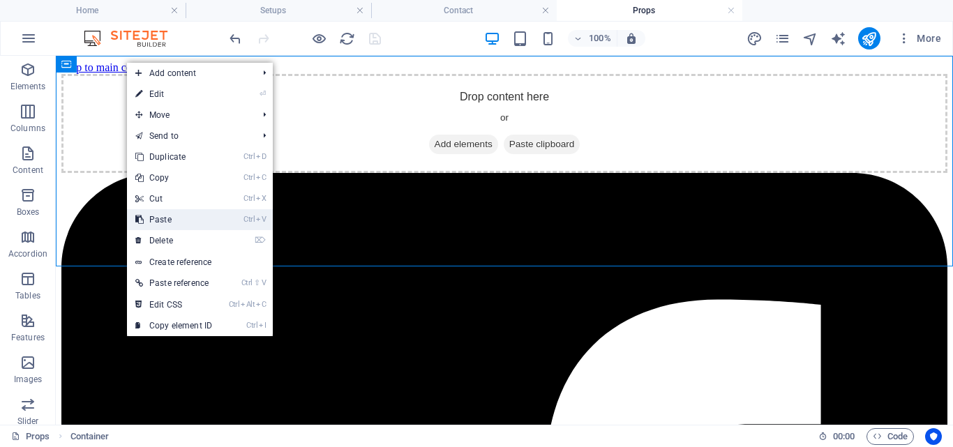
click at [156, 214] on link "Ctrl V Paste" at bounding box center [173, 219] width 93 height 21
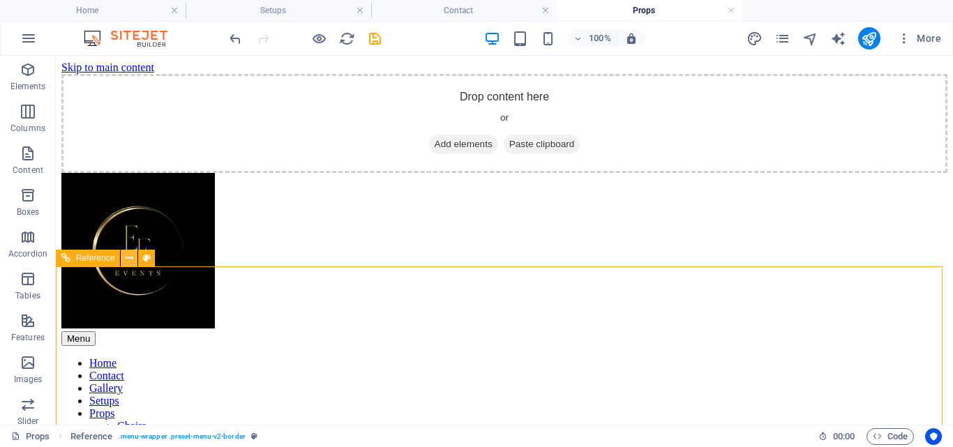
click at [127, 252] on icon at bounding box center [130, 258] width 8 height 15
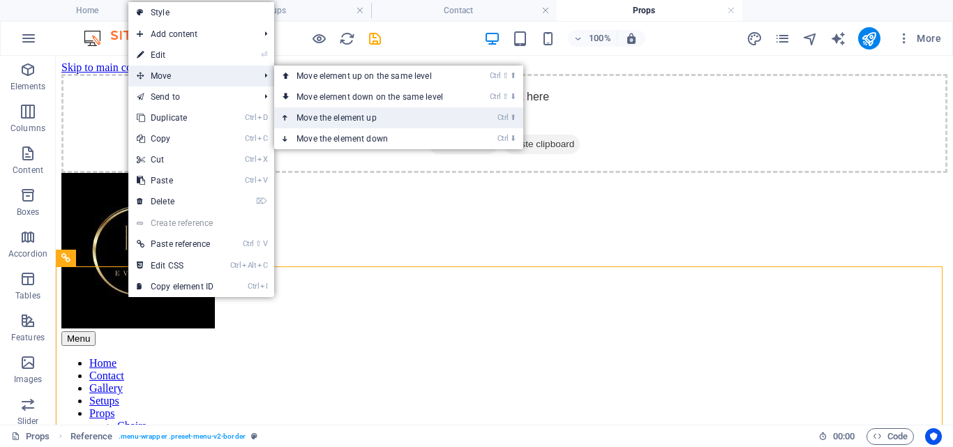
click at [341, 121] on link "Ctrl ⬆ Move the element up" at bounding box center [372, 117] width 197 height 21
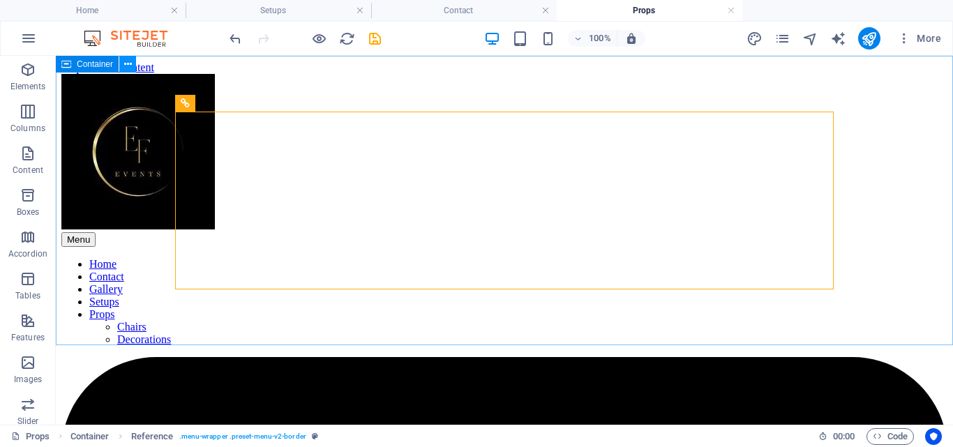
click at [127, 64] on icon at bounding box center [128, 64] width 8 height 15
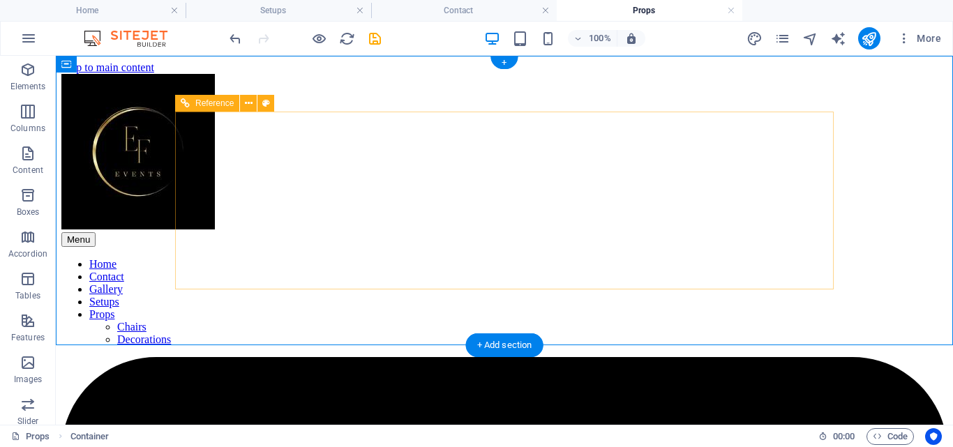
click at [379, 117] on div "Menu Home Contact Gallery Setups Props Chairs Decorations" at bounding box center [504, 210] width 886 height 272
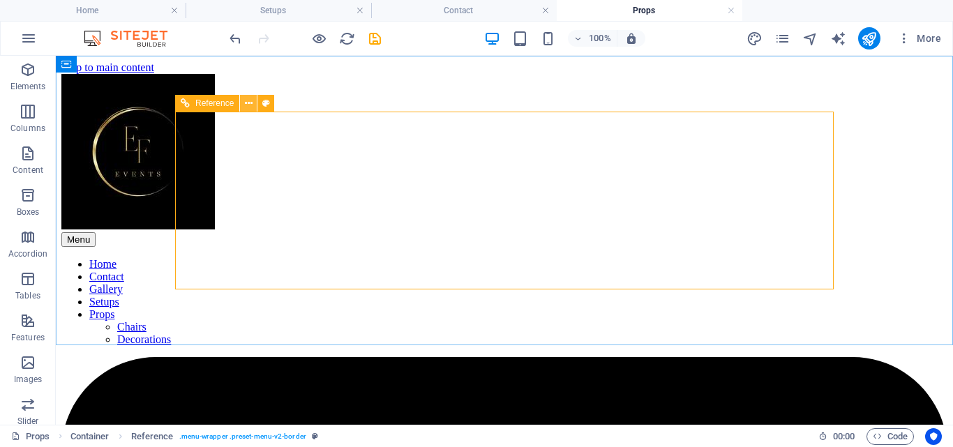
click at [245, 102] on icon at bounding box center [249, 103] width 8 height 15
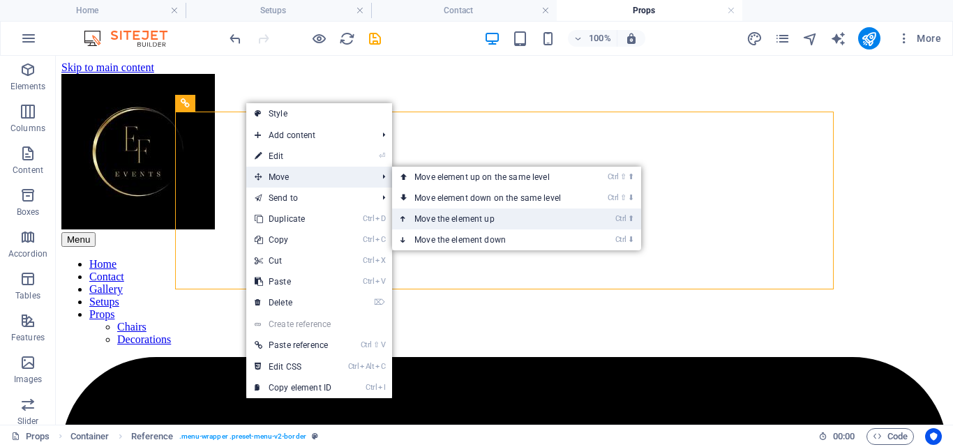
click at [464, 215] on link "Ctrl ⬆ Move the element up" at bounding box center [490, 219] width 197 height 21
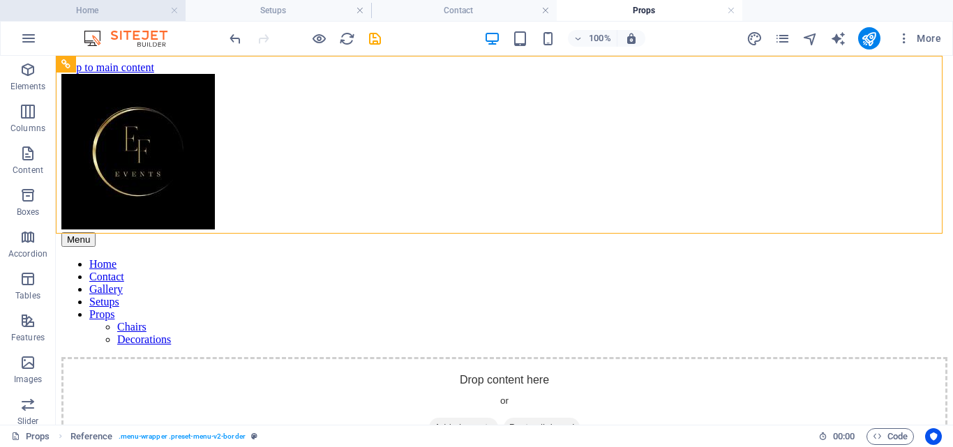
click at [102, 14] on h4 "Home" at bounding box center [92, 10] width 185 height 15
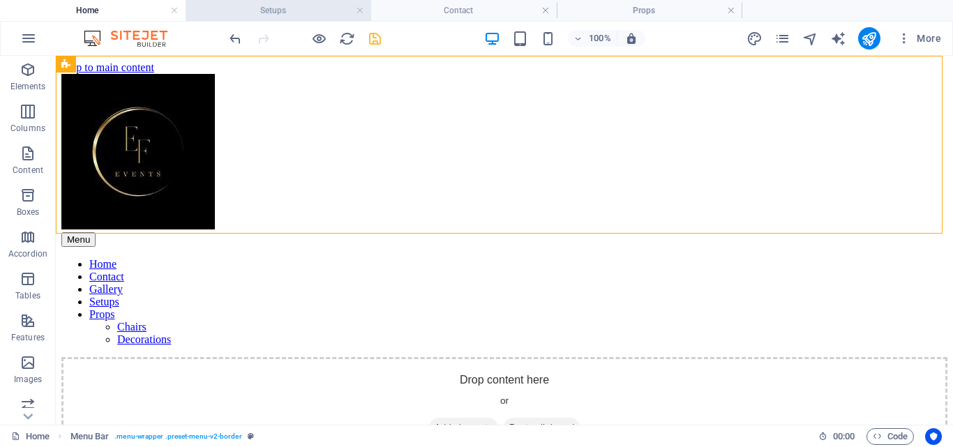
click at [245, 9] on h4 "Setups" at bounding box center [277, 10] width 185 height 15
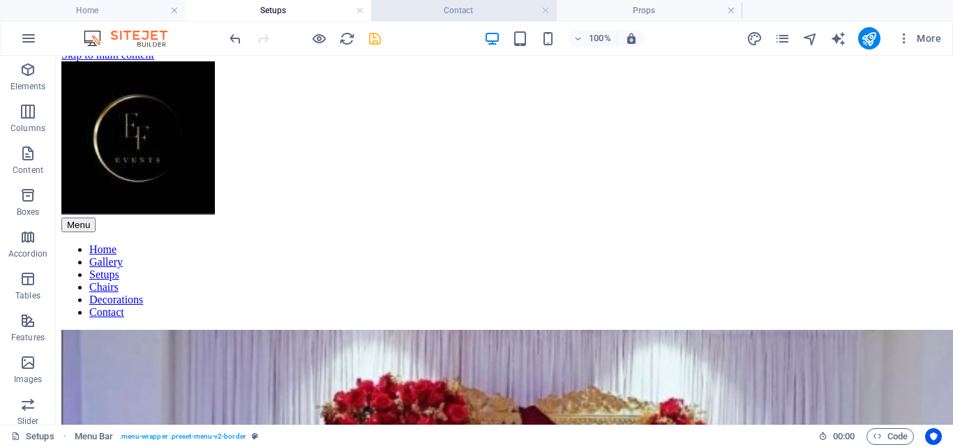
click at [420, 11] on h4 "Contact" at bounding box center [463, 10] width 185 height 15
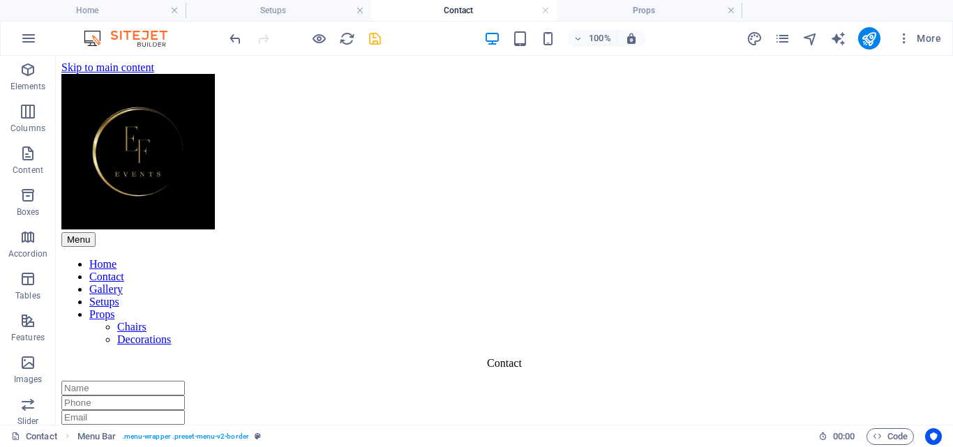
scroll to position [0, 0]
click at [371, 40] on icon "save" at bounding box center [375, 39] width 16 height 16
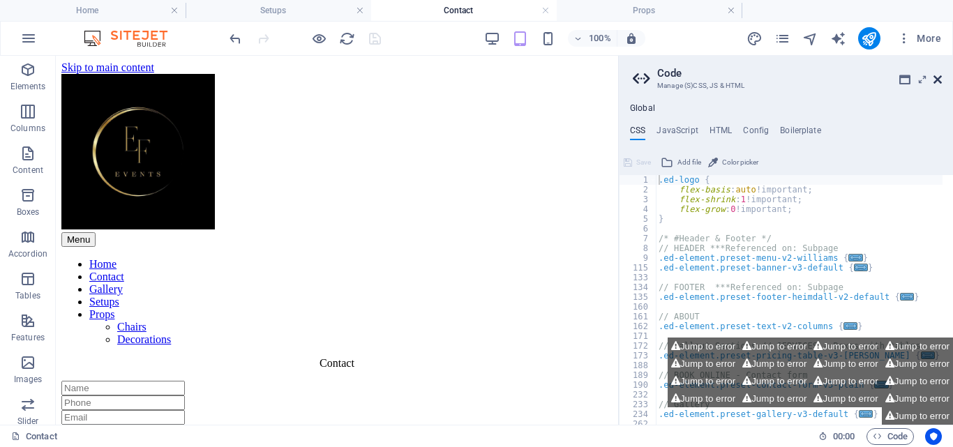
click at [937, 80] on icon at bounding box center [937, 79] width 8 height 11
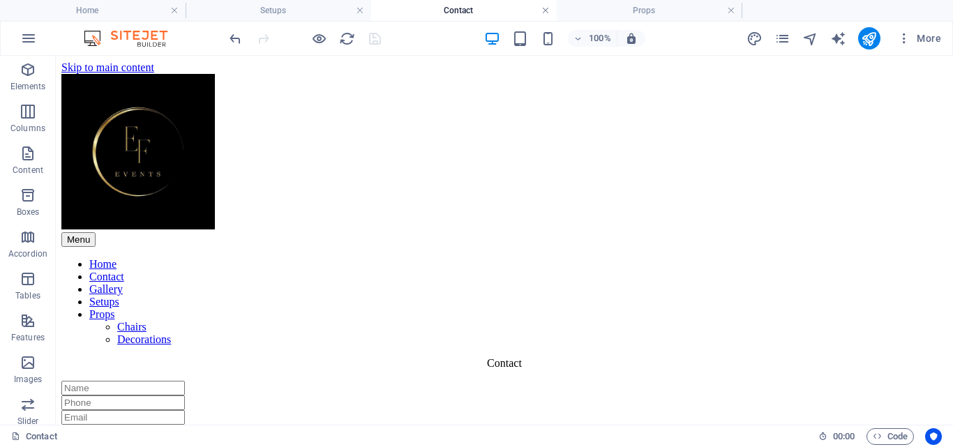
drag, startPoint x: 543, startPoint y: 12, endPoint x: 321, endPoint y: 1, distance: 222.7
click at [543, 12] on link at bounding box center [545, 10] width 8 height 13
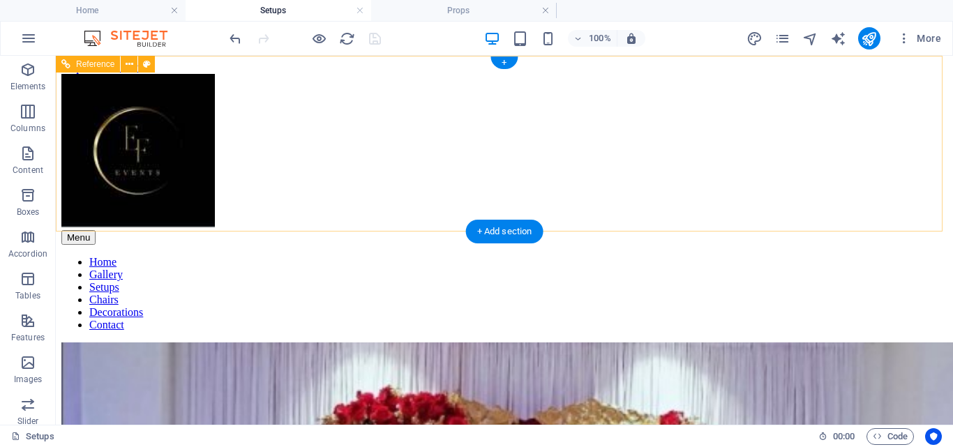
scroll to position [13, 0]
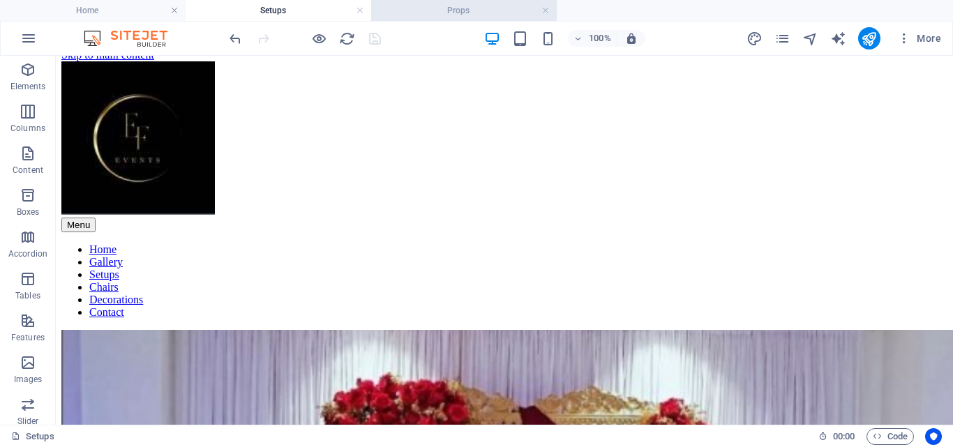
click at [464, 10] on h4 "Props" at bounding box center [463, 10] width 185 height 15
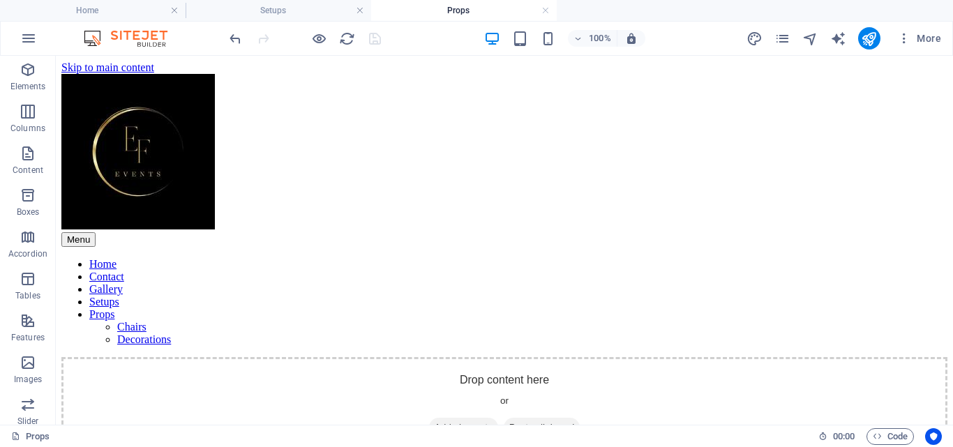
scroll to position [0, 0]
click at [545, 8] on link at bounding box center [545, 10] width 8 height 13
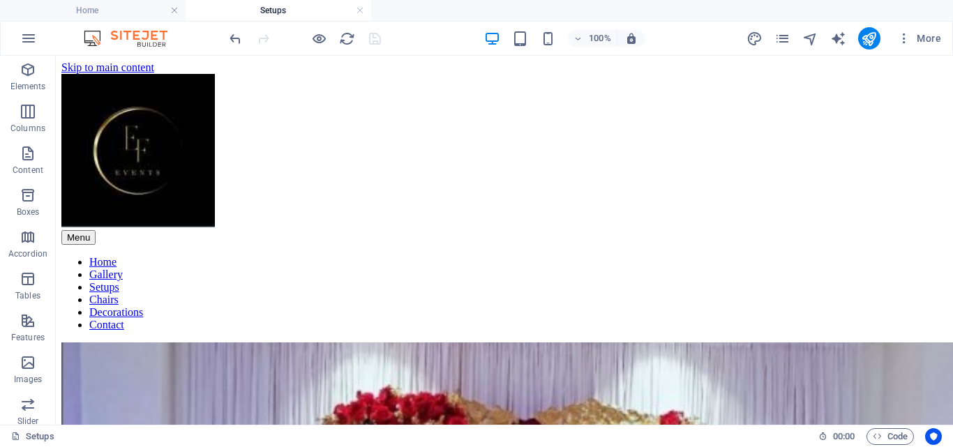
scroll to position [13, 0]
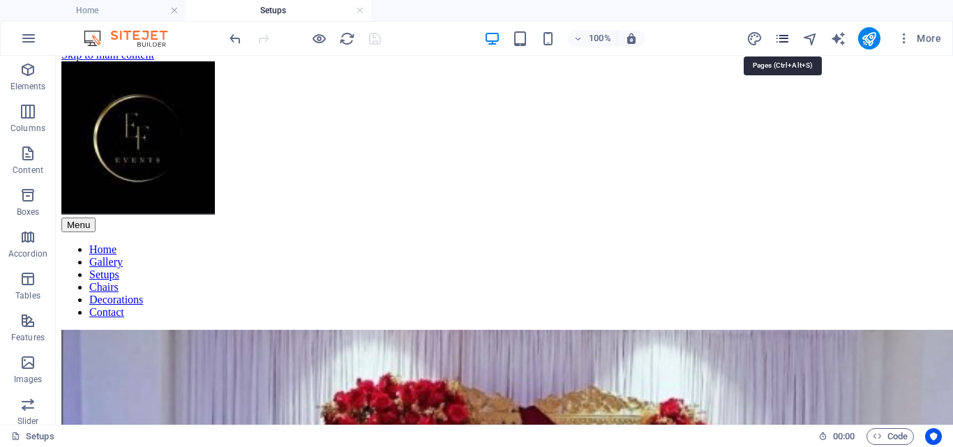
click at [786, 38] on icon "pages" at bounding box center [782, 39] width 16 height 16
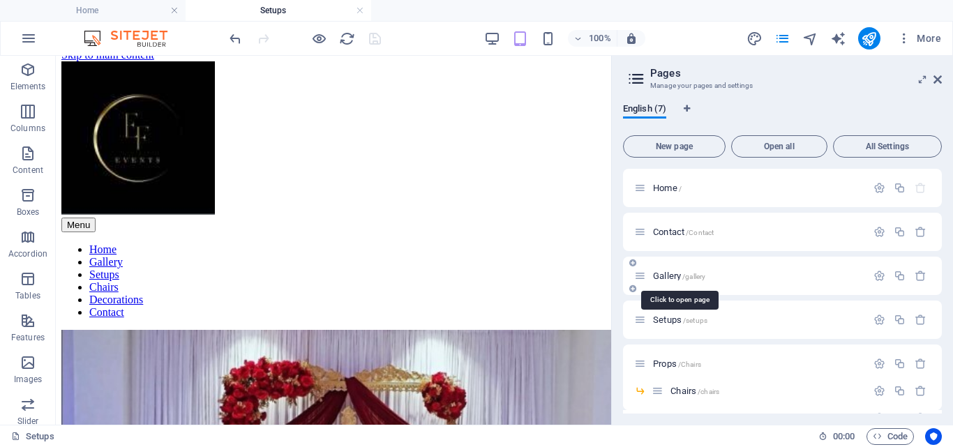
click at [666, 276] on span "Gallery /gallery" at bounding box center [679, 276] width 52 height 10
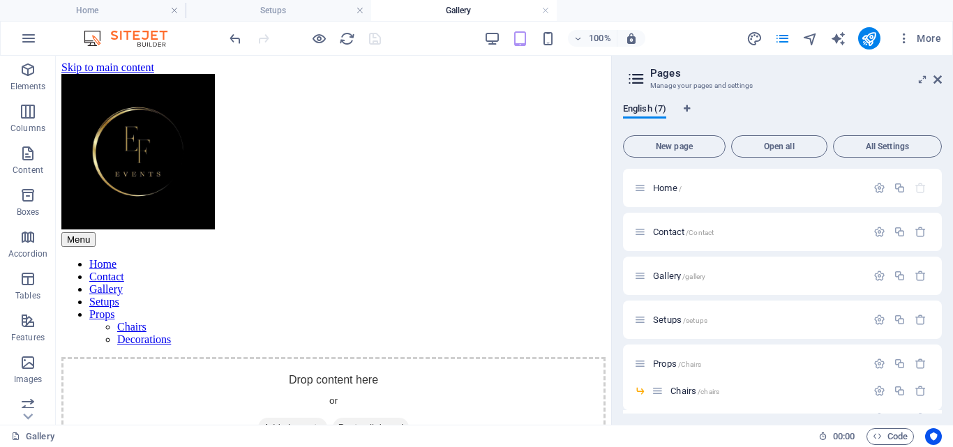
scroll to position [0, 0]
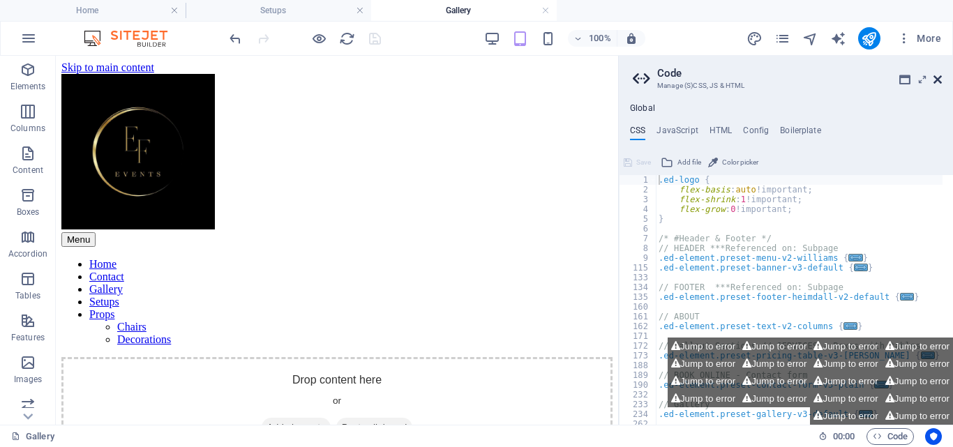
click at [933, 82] on icon at bounding box center [937, 79] width 8 height 11
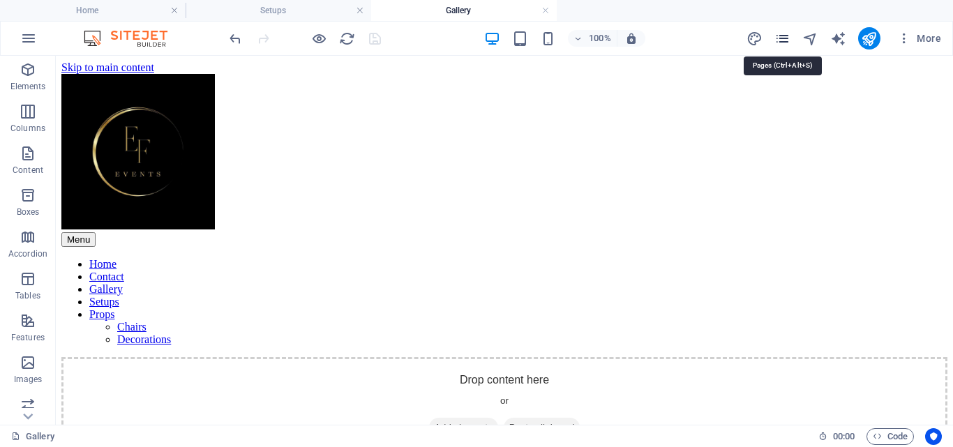
click at [782, 40] on icon "pages" at bounding box center [782, 39] width 16 height 16
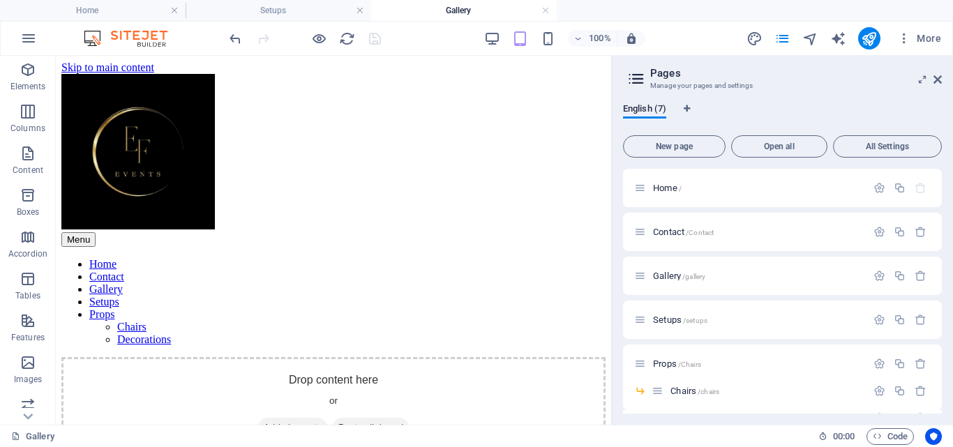
drag, startPoint x: 942, startPoint y: 248, endPoint x: 944, endPoint y: 305, distance: 57.9
click at [944, 305] on div "English (7) New page Open all All Settings Home / Contact /Contact Gallery /gal…" at bounding box center [782, 258] width 341 height 333
click at [676, 391] on span "Chairs /chairs" at bounding box center [694, 391] width 49 height 10
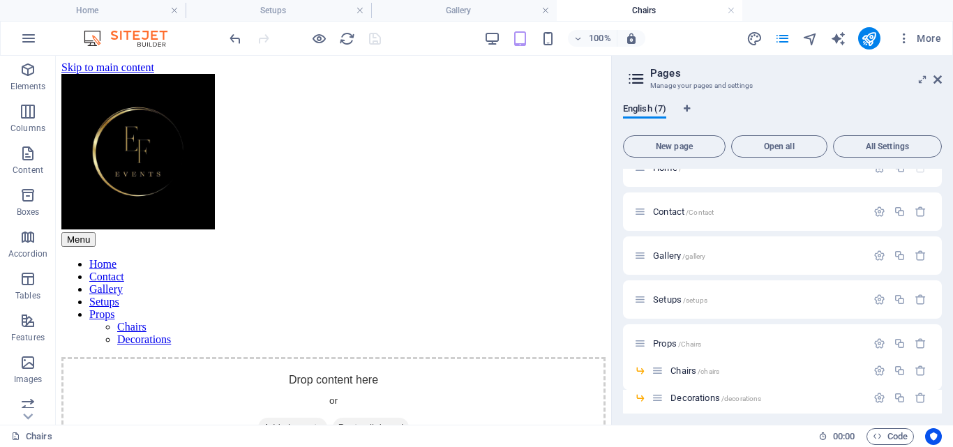
scroll to position [29, 0]
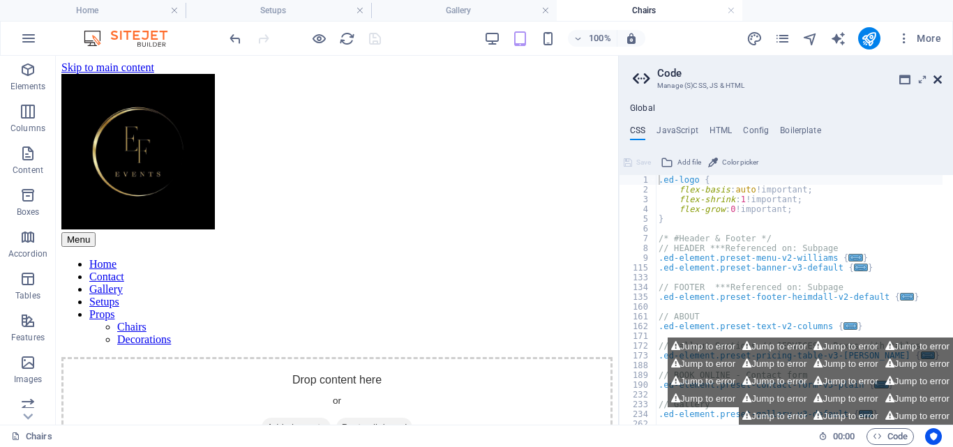
click at [939, 77] on icon at bounding box center [937, 79] width 8 height 11
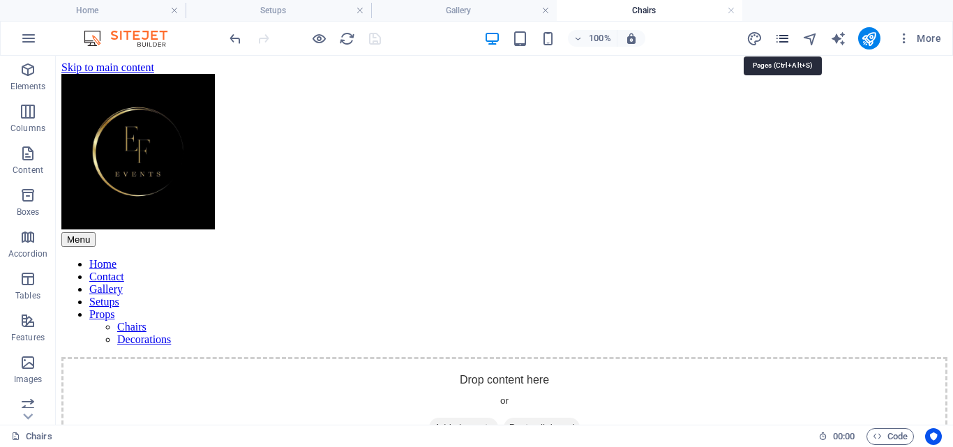
click at [782, 43] on icon "pages" at bounding box center [782, 39] width 16 height 16
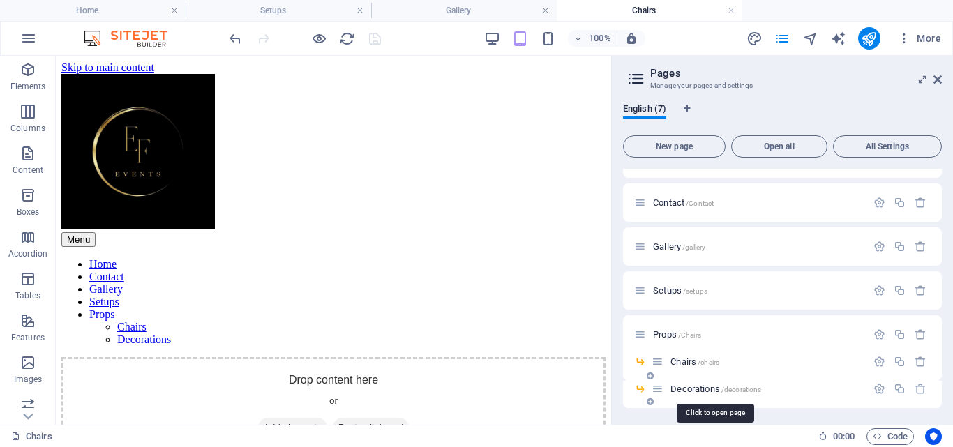
click at [688, 387] on span "Decorations /decorations" at bounding box center [715, 389] width 91 height 10
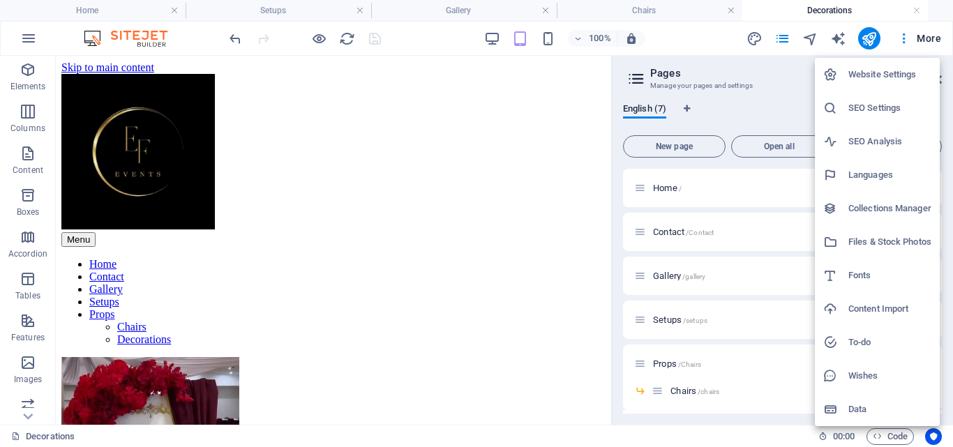
scroll to position [0, 0]
click at [705, 43] on div at bounding box center [476, 223] width 953 height 447
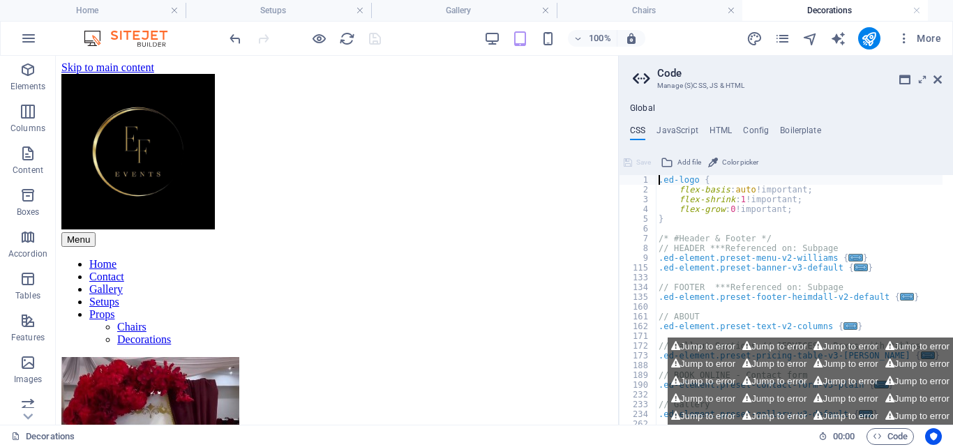
click at [705, 43] on div "Website Settings SEO Settings SEO Analysis Languages Collections Manager Files …" at bounding box center [476, 227] width 953 height 439
click at [938, 79] on icon at bounding box center [937, 79] width 8 height 11
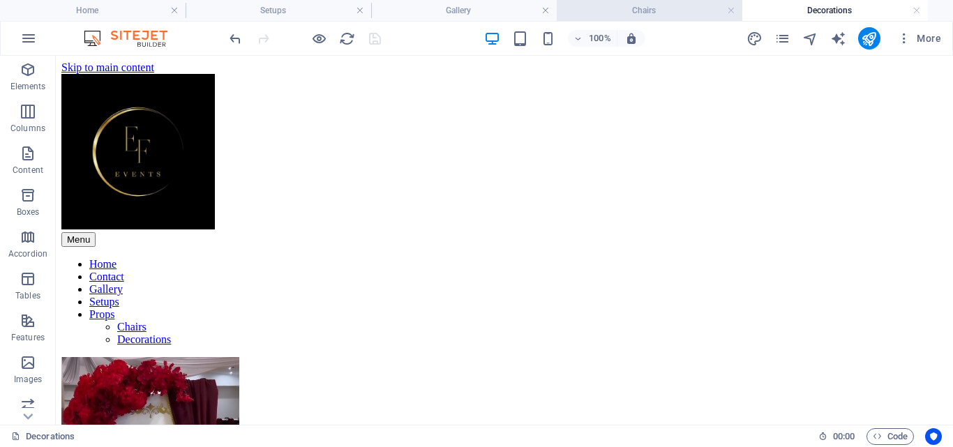
click at [654, 9] on h4 "Chairs" at bounding box center [648, 10] width 185 height 15
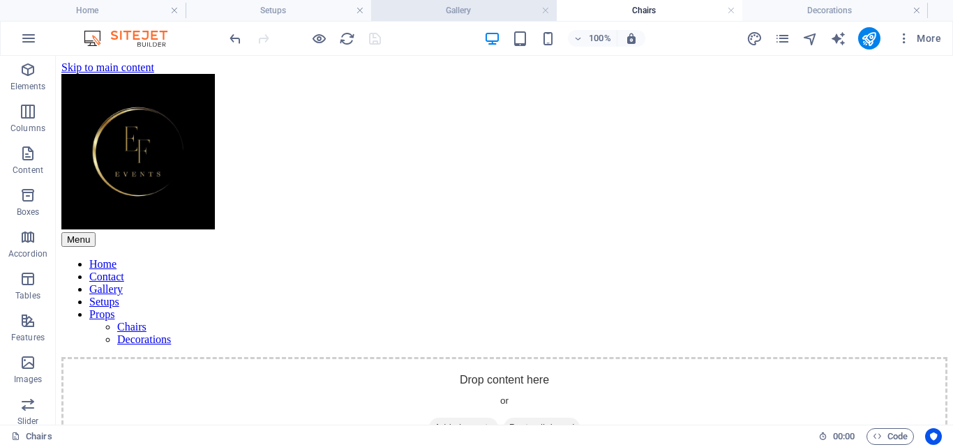
click at [465, 13] on h4 "Gallery" at bounding box center [463, 10] width 185 height 15
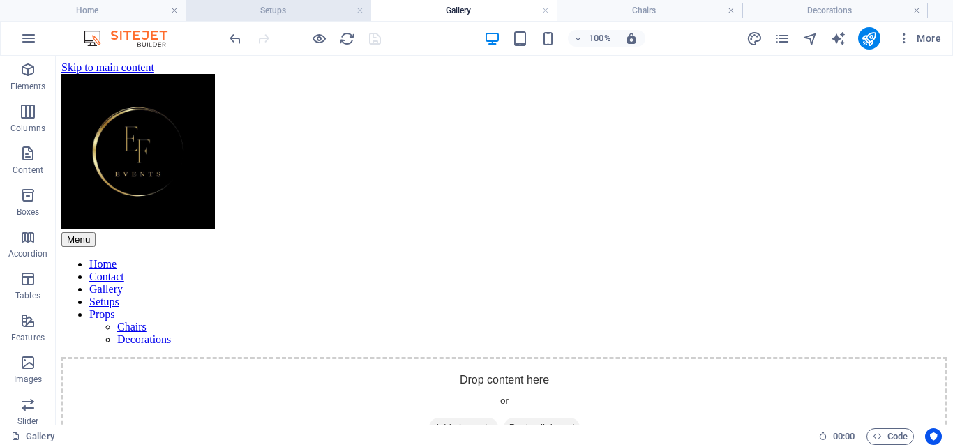
click at [280, 13] on h4 "Setups" at bounding box center [277, 10] width 185 height 15
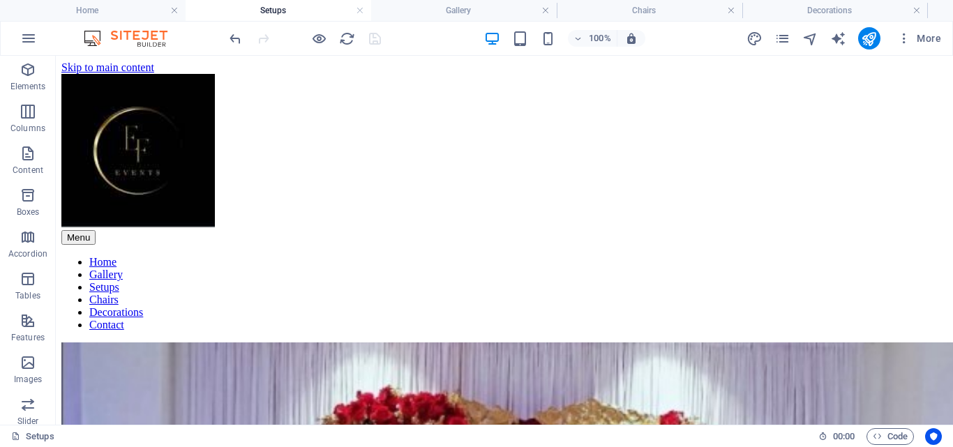
scroll to position [13, 0]
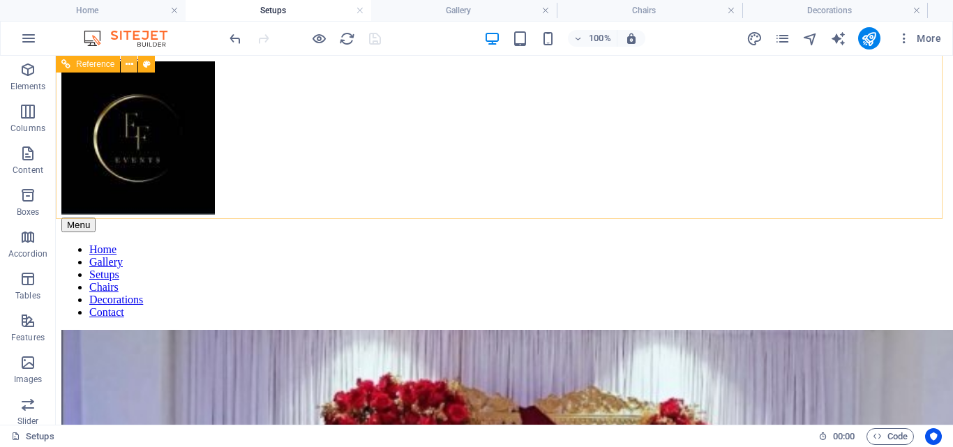
click at [132, 65] on icon at bounding box center [130, 64] width 8 height 15
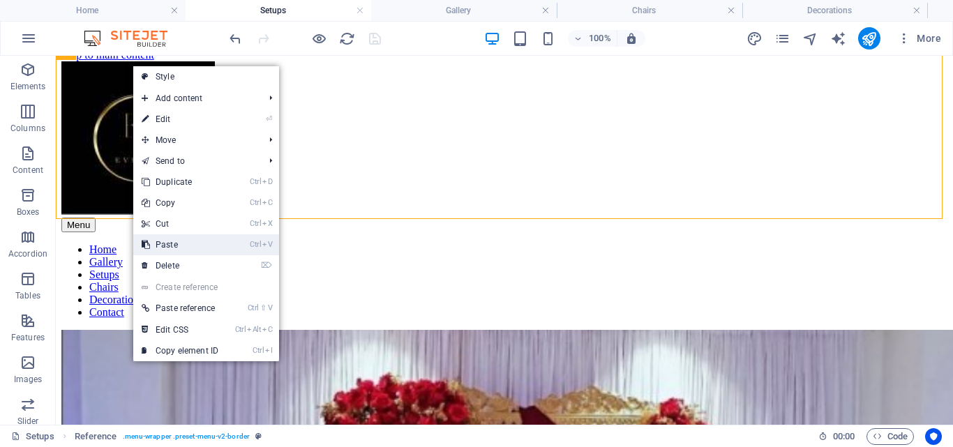
click at [193, 251] on link "Ctrl V Paste" at bounding box center [179, 244] width 93 height 21
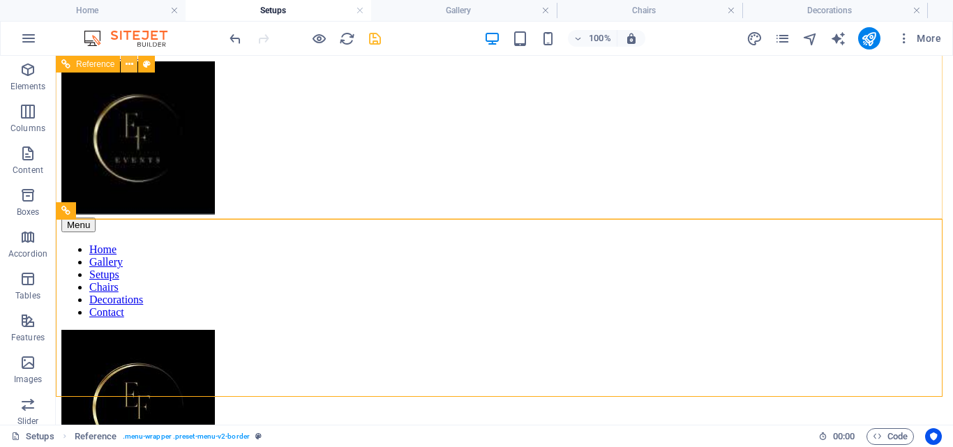
click at [132, 66] on icon at bounding box center [130, 64] width 8 height 15
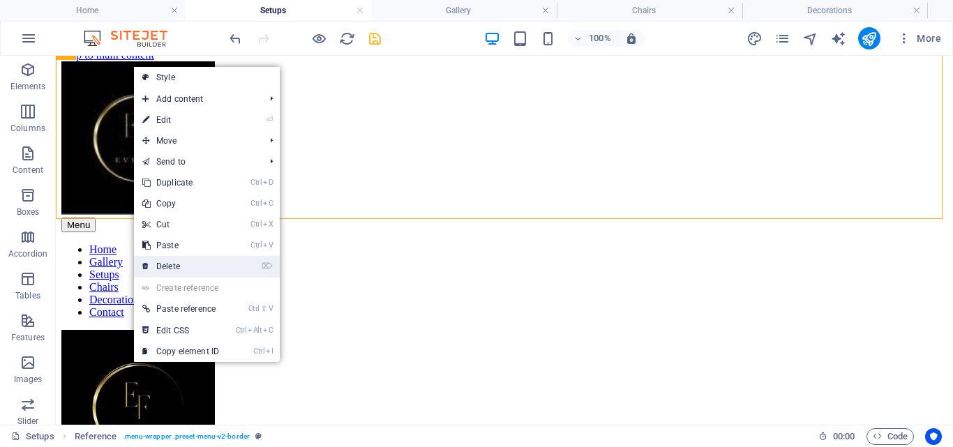
click at [197, 259] on link "⌦ Delete" at bounding box center [180, 266] width 93 height 21
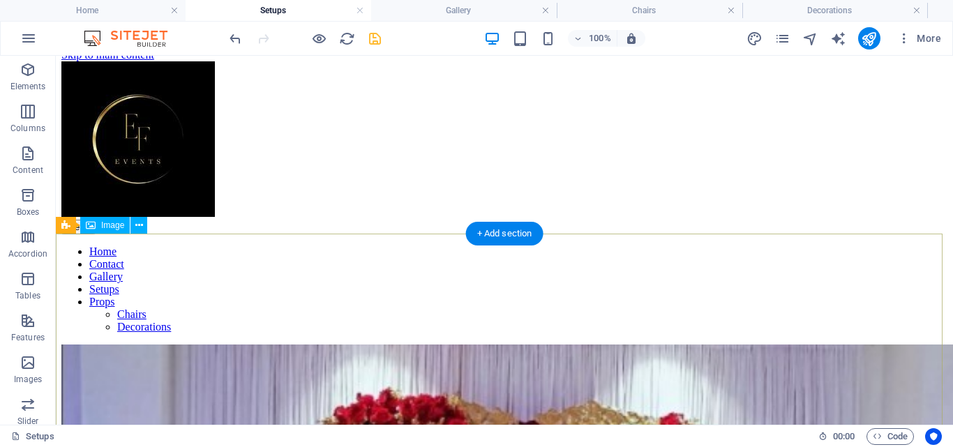
scroll to position [0, 0]
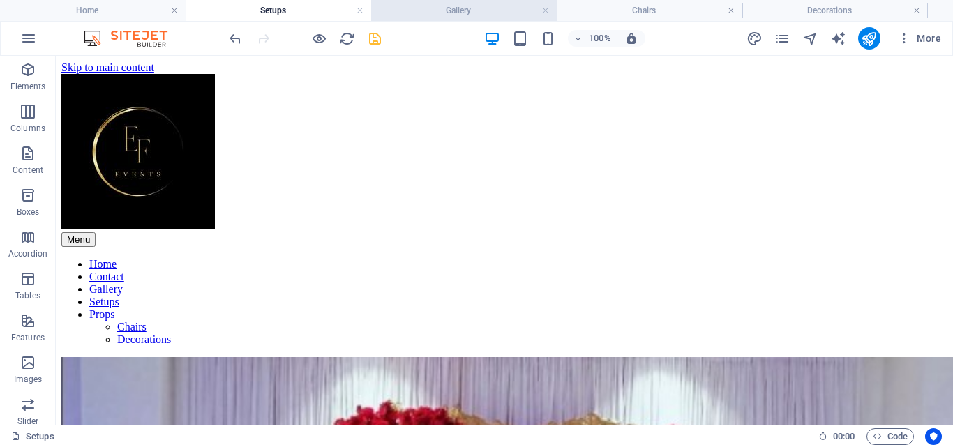
click at [460, 12] on h4 "Gallery" at bounding box center [463, 10] width 185 height 15
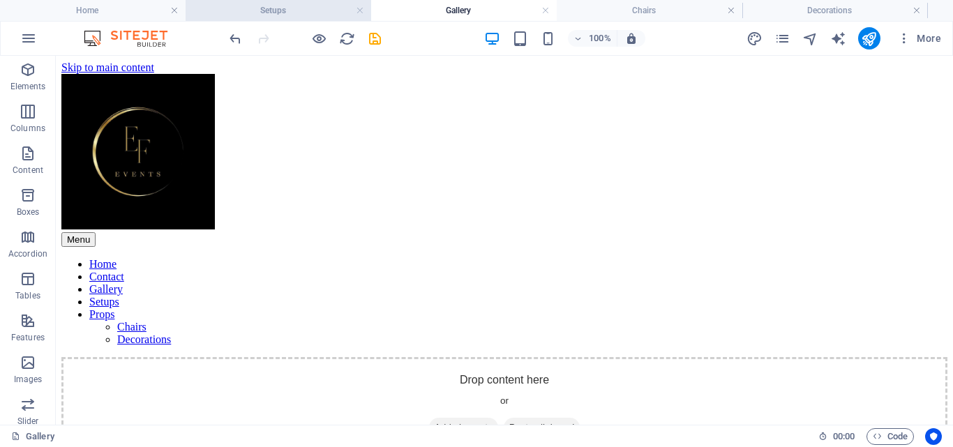
click at [277, 6] on h4 "Setups" at bounding box center [277, 10] width 185 height 15
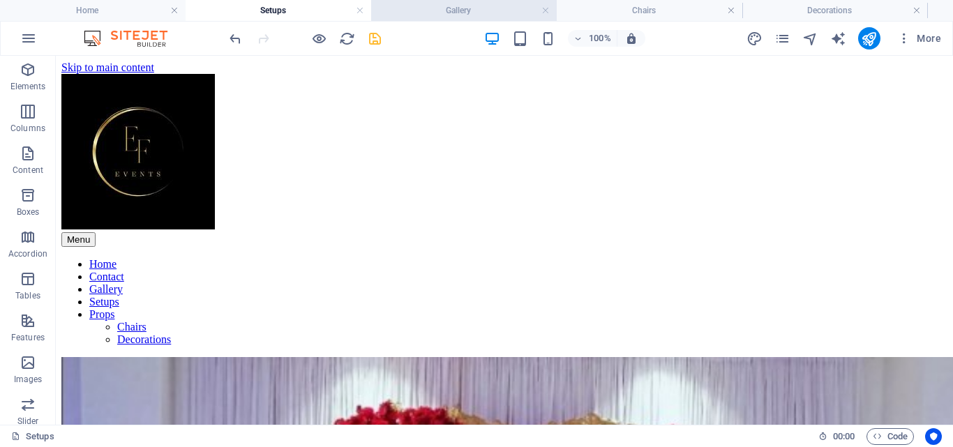
click at [460, 10] on h4 "Gallery" at bounding box center [463, 10] width 185 height 15
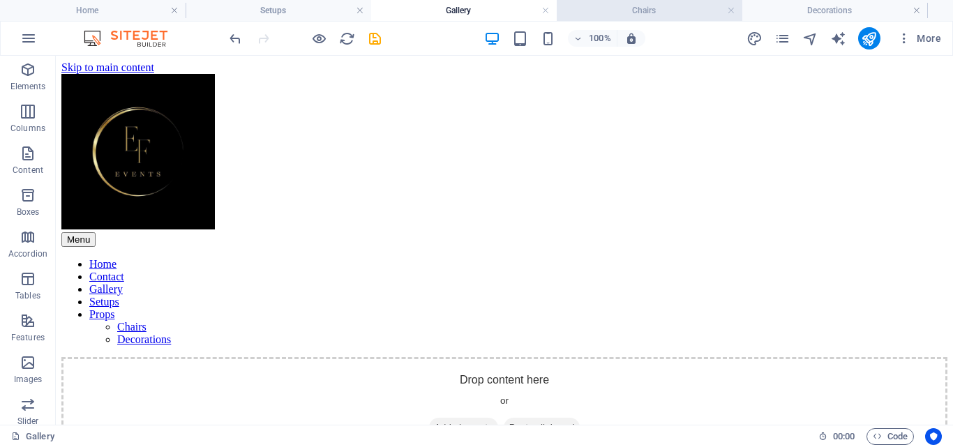
click at [606, 10] on h4 "Chairs" at bounding box center [648, 10] width 185 height 15
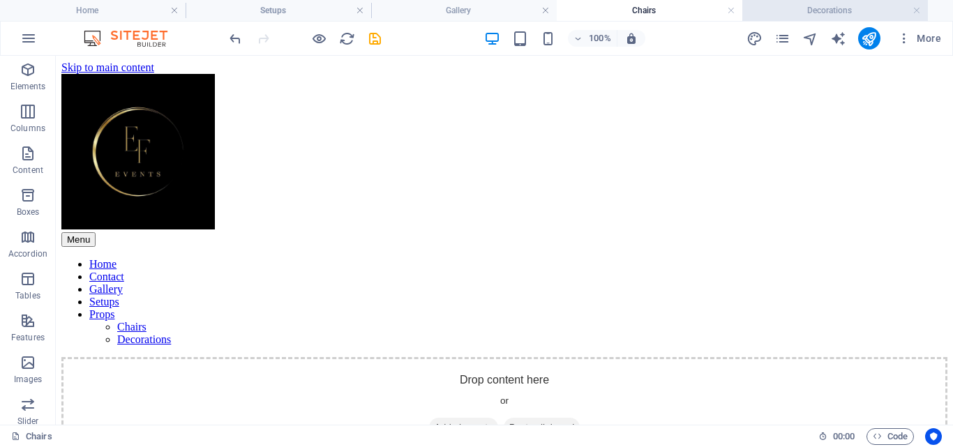
click at [813, 12] on h4 "Decorations" at bounding box center [834, 10] width 185 height 15
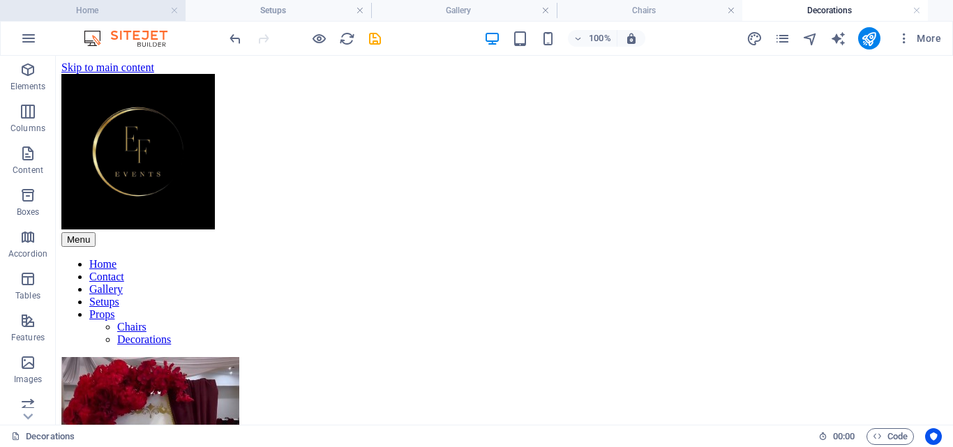
click at [100, 15] on h4 "Home" at bounding box center [92, 10] width 185 height 15
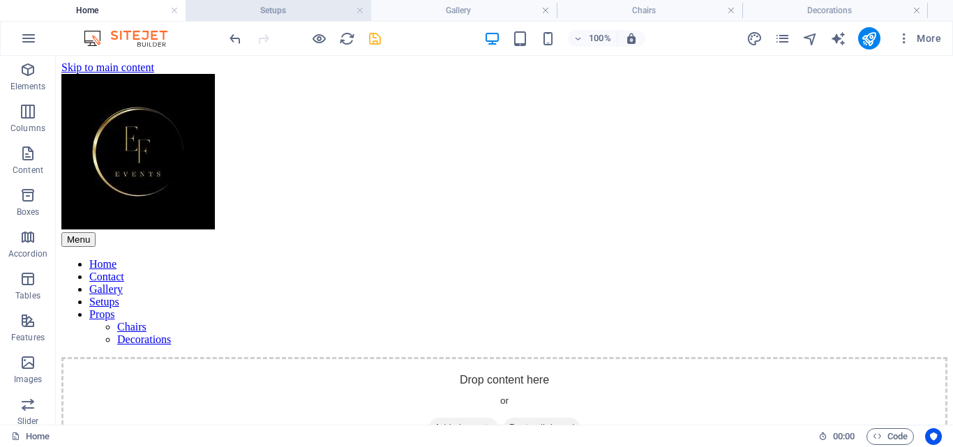
click at [272, 6] on h4 "Setups" at bounding box center [277, 10] width 185 height 15
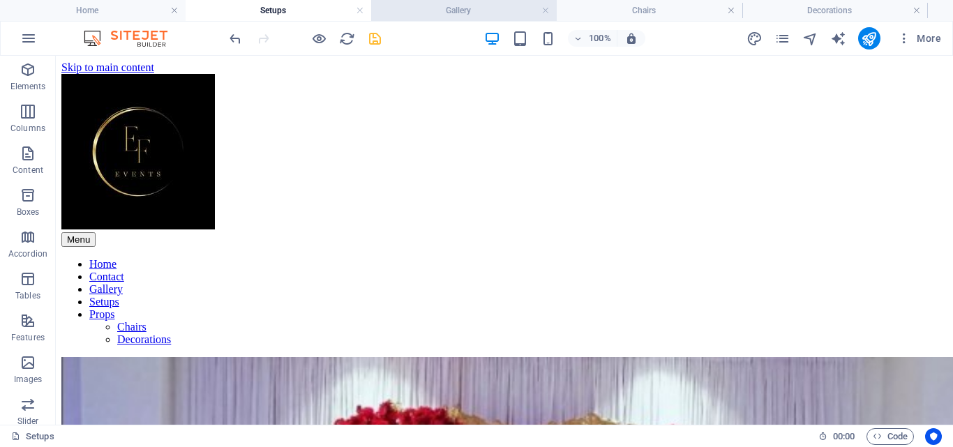
click at [459, 15] on h4 "Gallery" at bounding box center [463, 10] width 185 height 15
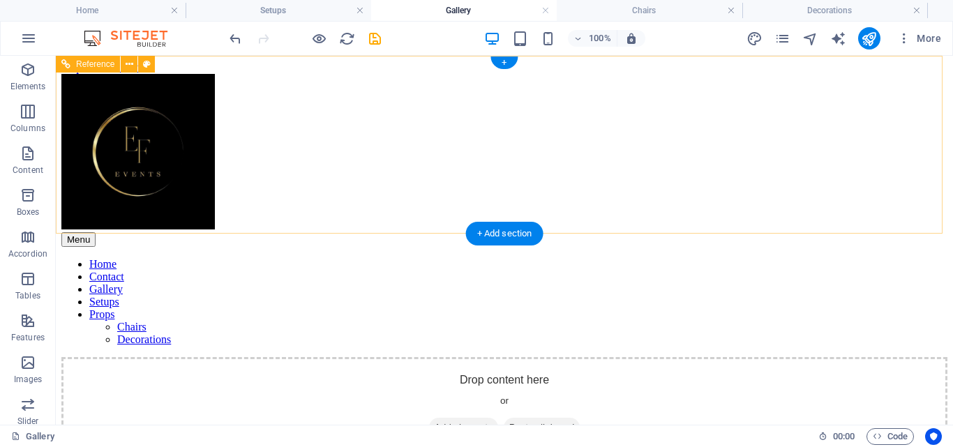
click at [217, 105] on div at bounding box center [504, 153] width 886 height 158
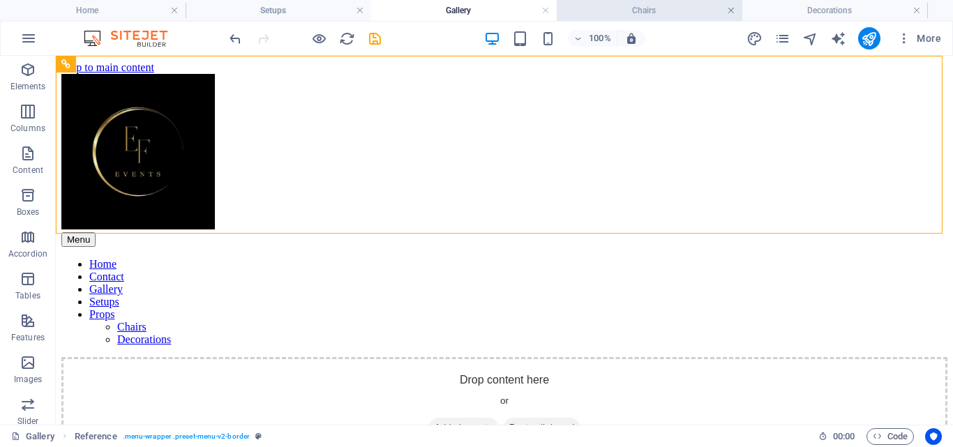
click at [729, 11] on link at bounding box center [731, 10] width 8 height 13
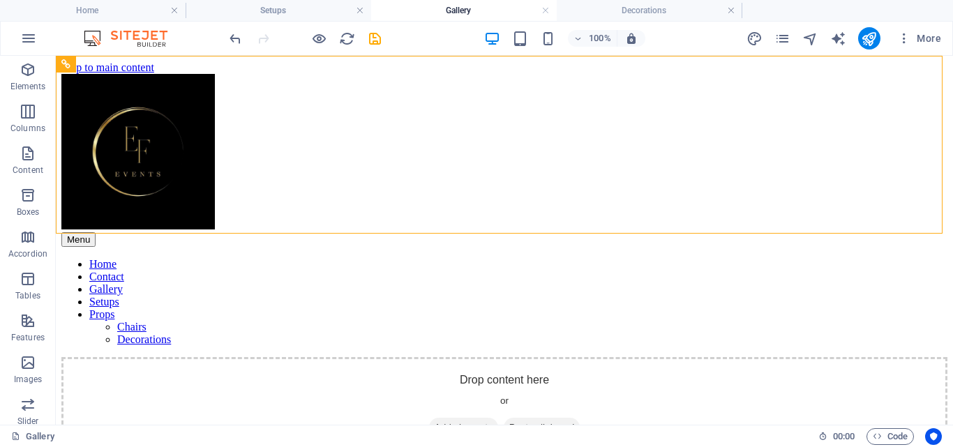
click at [729, 11] on link at bounding box center [731, 10] width 8 height 13
click at [448, 15] on h4 "Gallery" at bounding box center [463, 10] width 185 height 15
click at [257, 7] on h4 "Setups" at bounding box center [277, 10] width 185 height 15
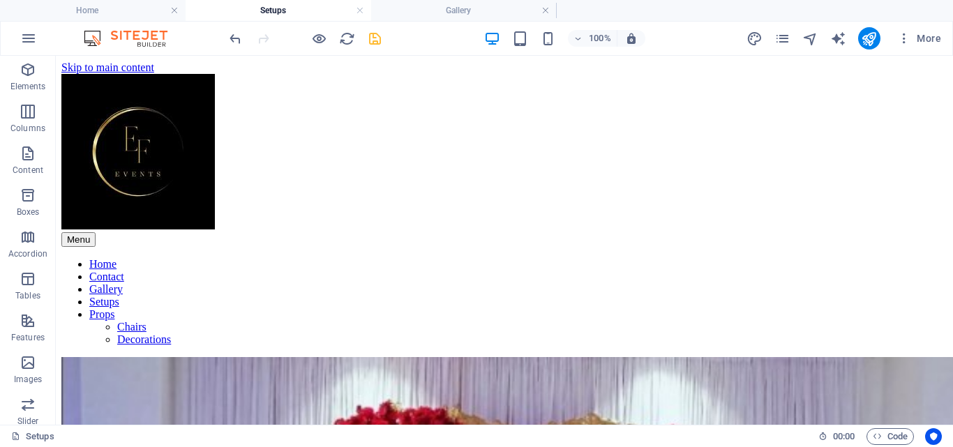
drag, startPoint x: 949, startPoint y: 99, endPoint x: 1008, endPoint y: 101, distance: 58.6
click at [543, 10] on link at bounding box center [545, 10] width 8 height 13
click at [360, 8] on link at bounding box center [360, 10] width 8 height 13
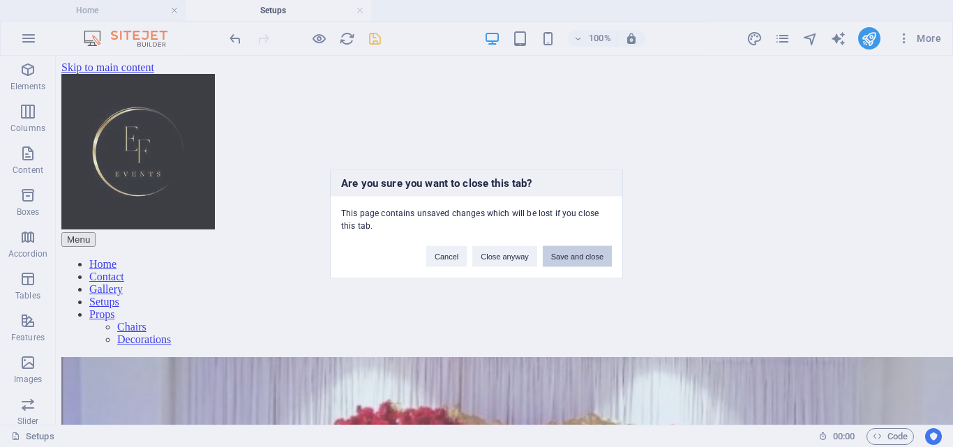
click at [591, 255] on button "Save and close" at bounding box center [577, 255] width 69 height 21
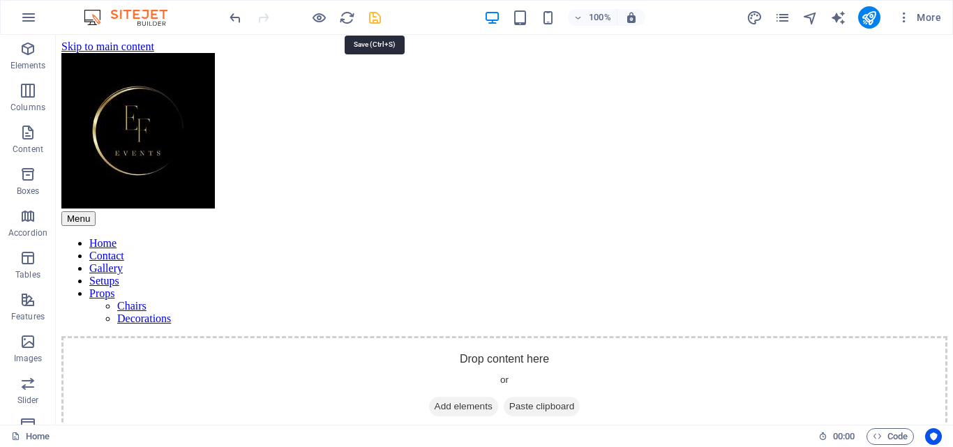
click at [370, 17] on icon "save" at bounding box center [375, 18] width 16 height 16
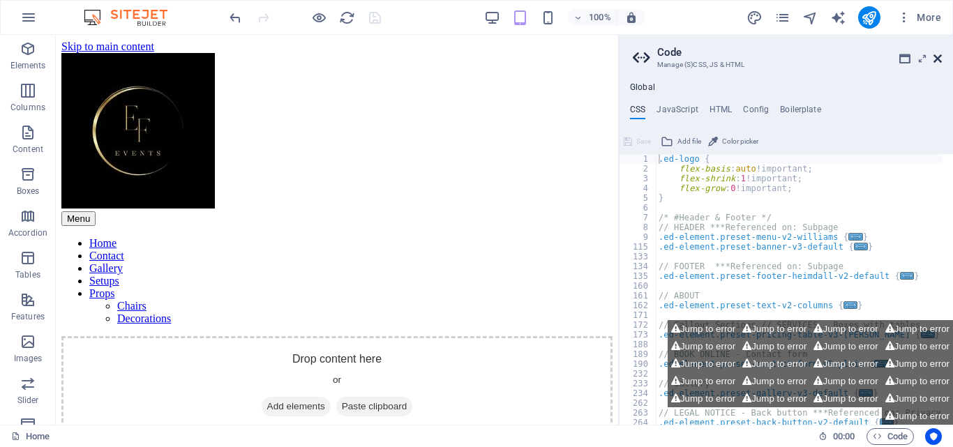
click at [939, 57] on icon at bounding box center [937, 58] width 8 height 11
